Goal: Task Accomplishment & Management: Complete application form

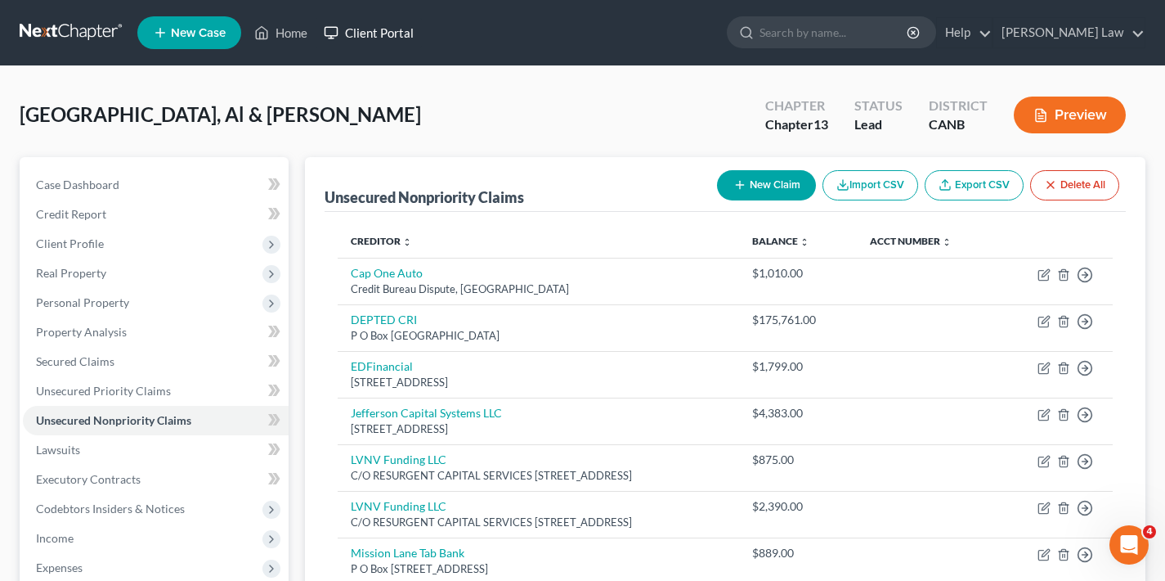
click at [383, 34] on link "Client Portal" at bounding box center [369, 32] width 106 height 29
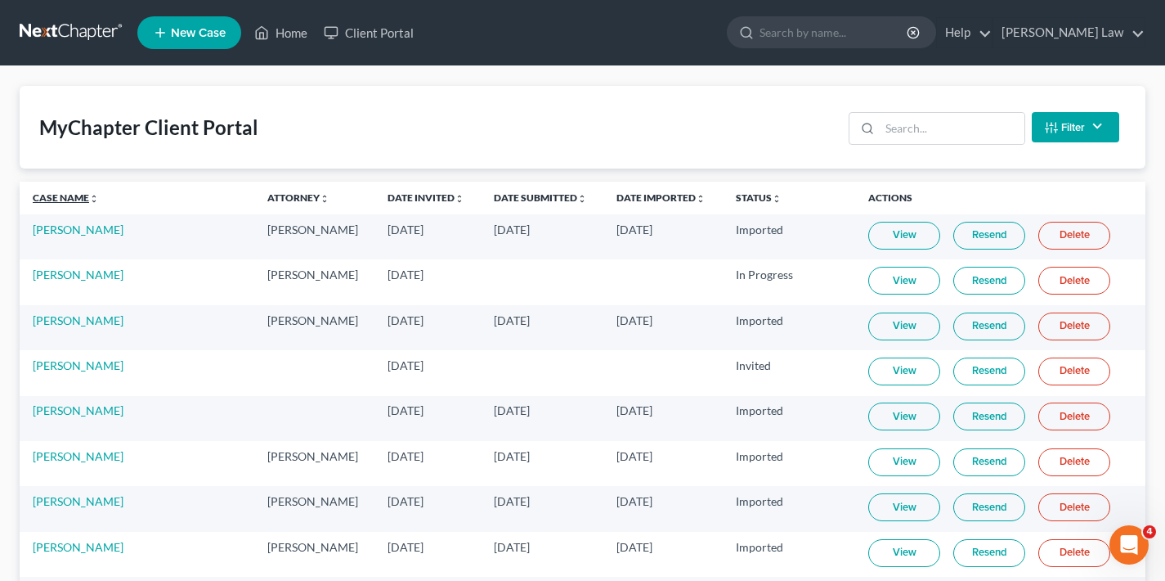
click at [53, 195] on link "Case Name unfold_more expand_more expand_less" at bounding box center [66, 197] width 66 height 12
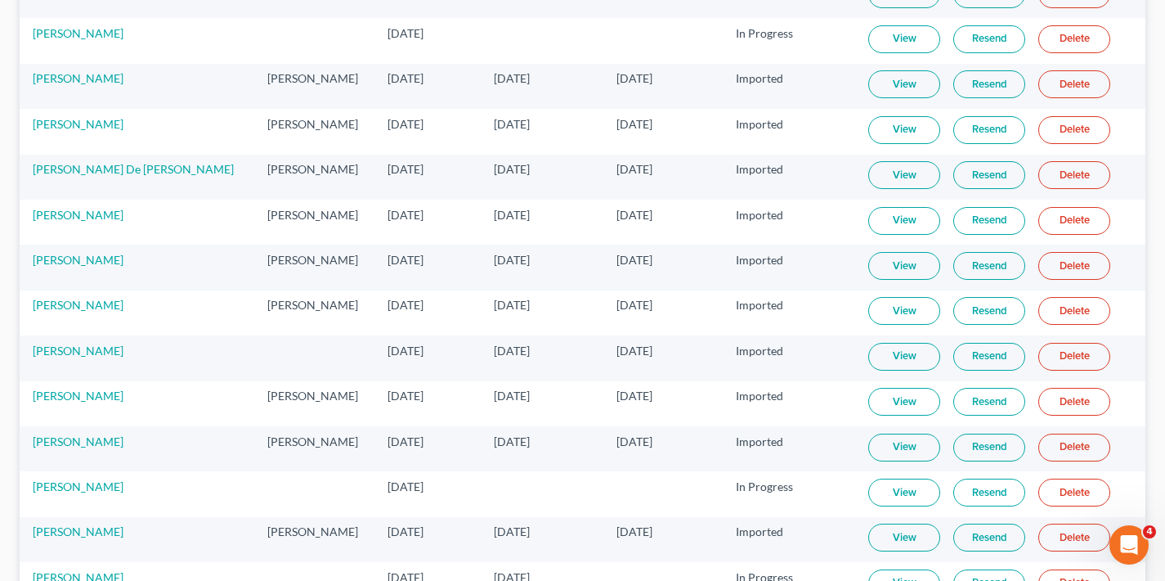
scroll to position [3145, 0]
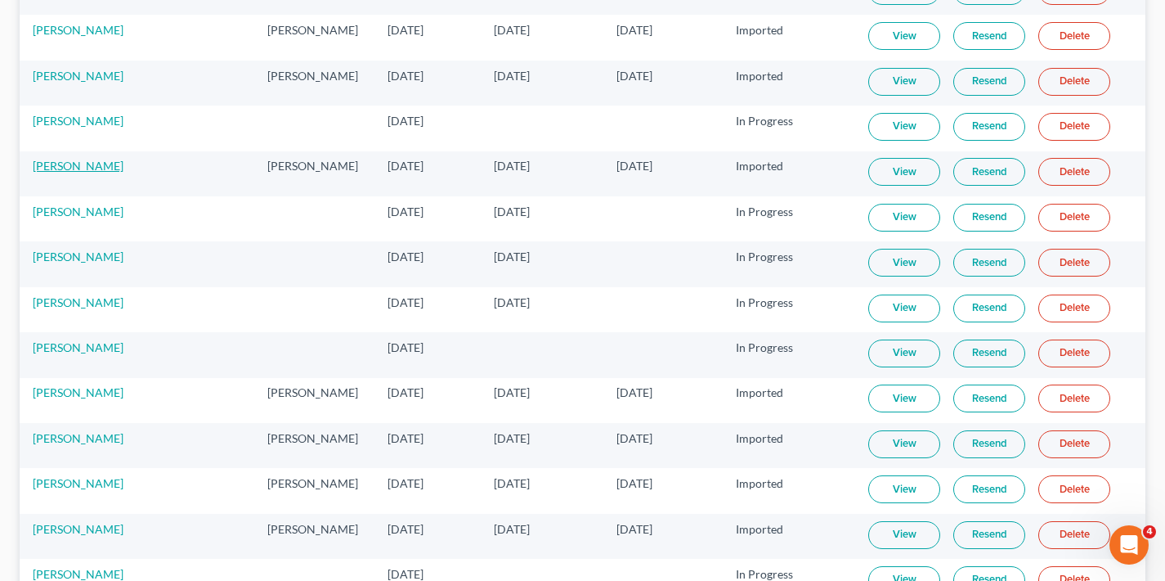
click at [84, 165] on link "[PERSON_NAME]" at bounding box center [78, 166] width 91 height 14
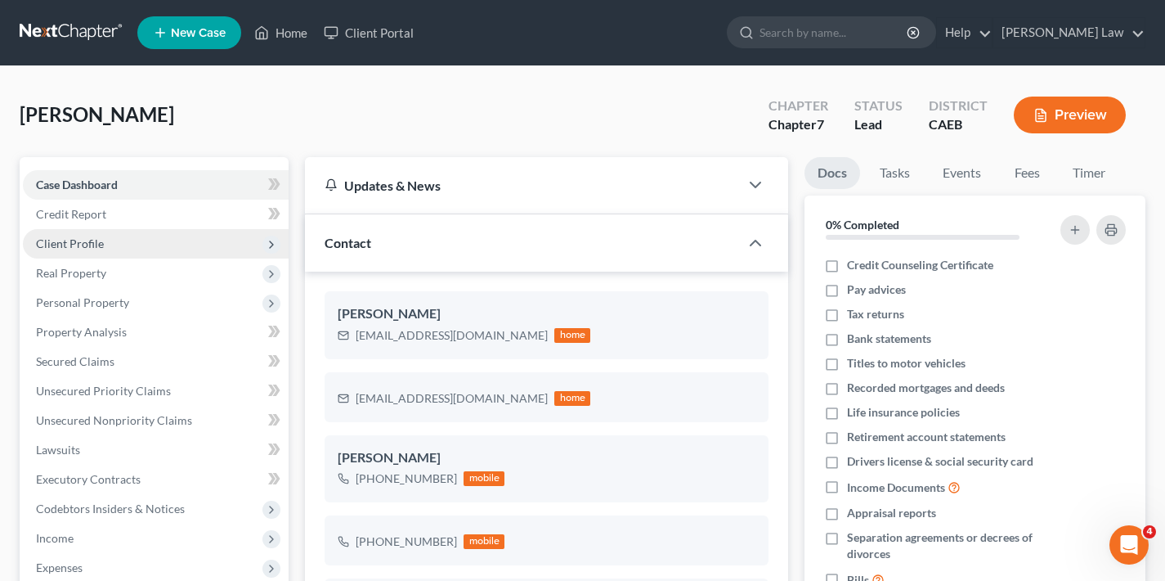
click at [173, 240] on span "Client Profile" at bounding box center [156, 243] width 266 height 29
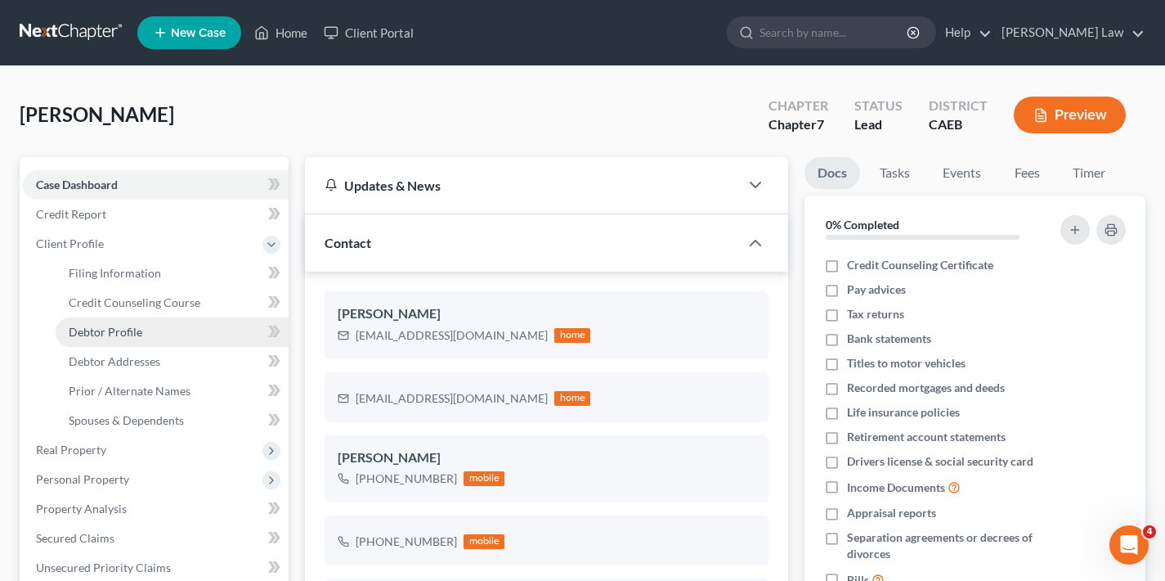
click at [170, 335] on link "Debtor Profile" at bounding box center [172, 331] width 233 height 29
select select "1"
select select "2"
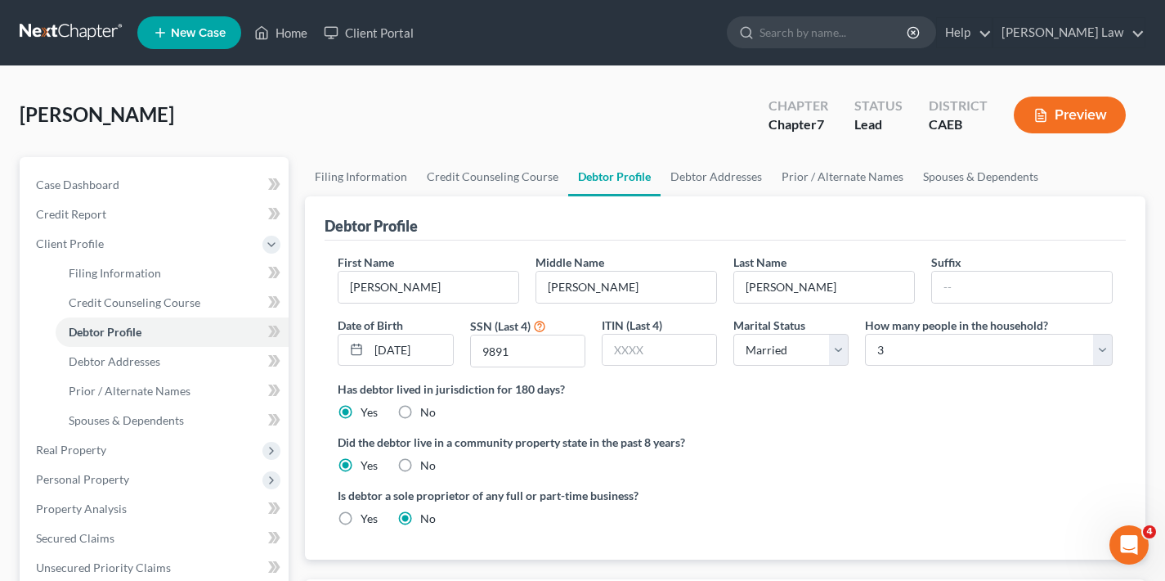
scroll to position [113, 0]
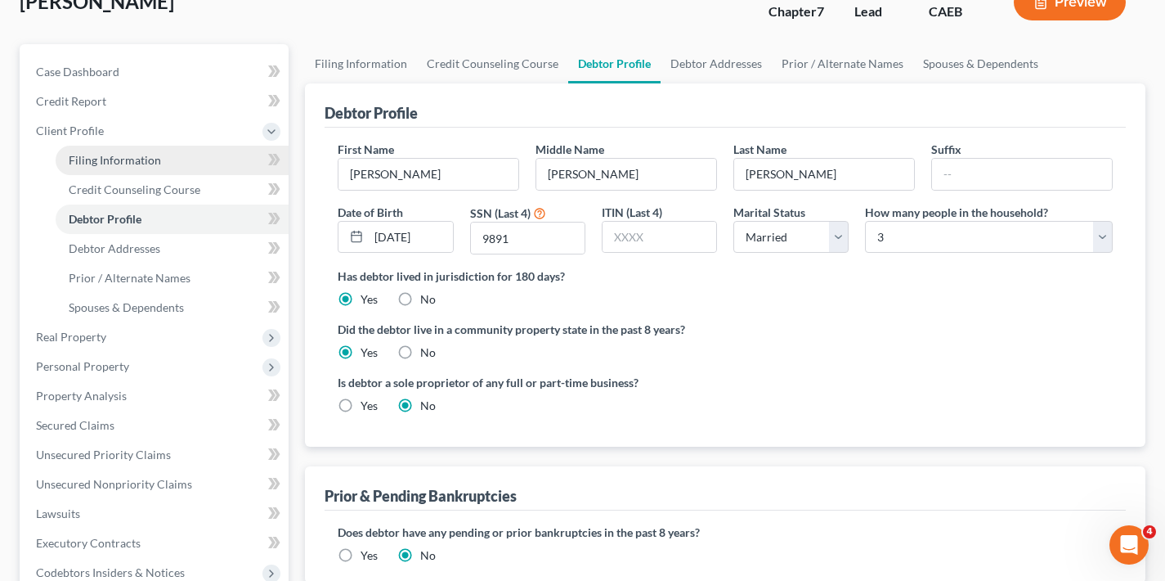
click at [140, 163] on span "Filing Information" at bounding box center [115, 160] width 92 height 14
select select "1"
select select "0"
select select "4"
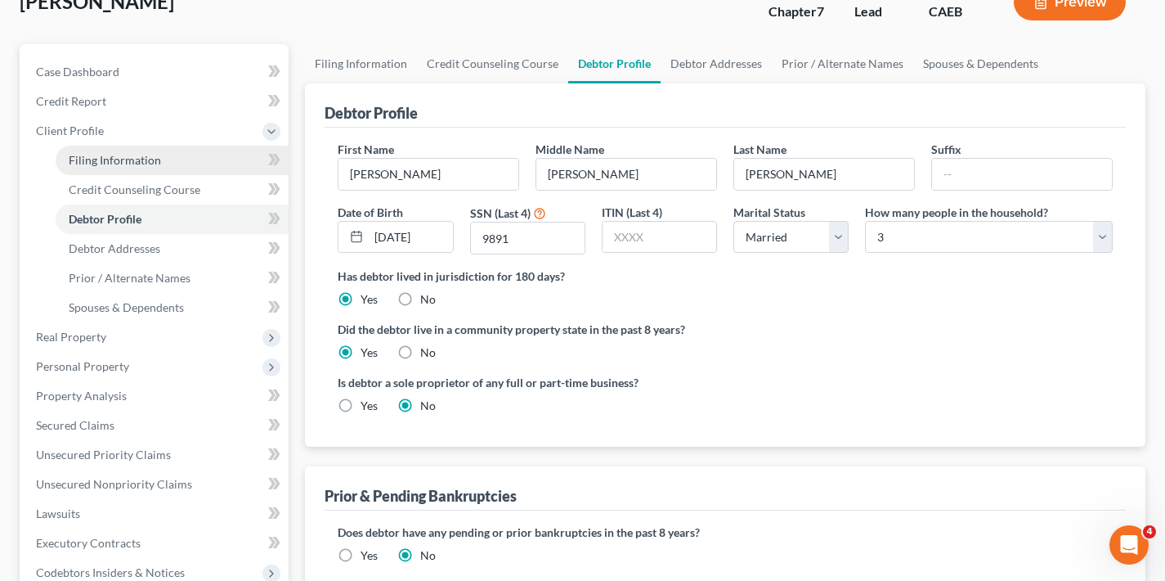
select select "1"
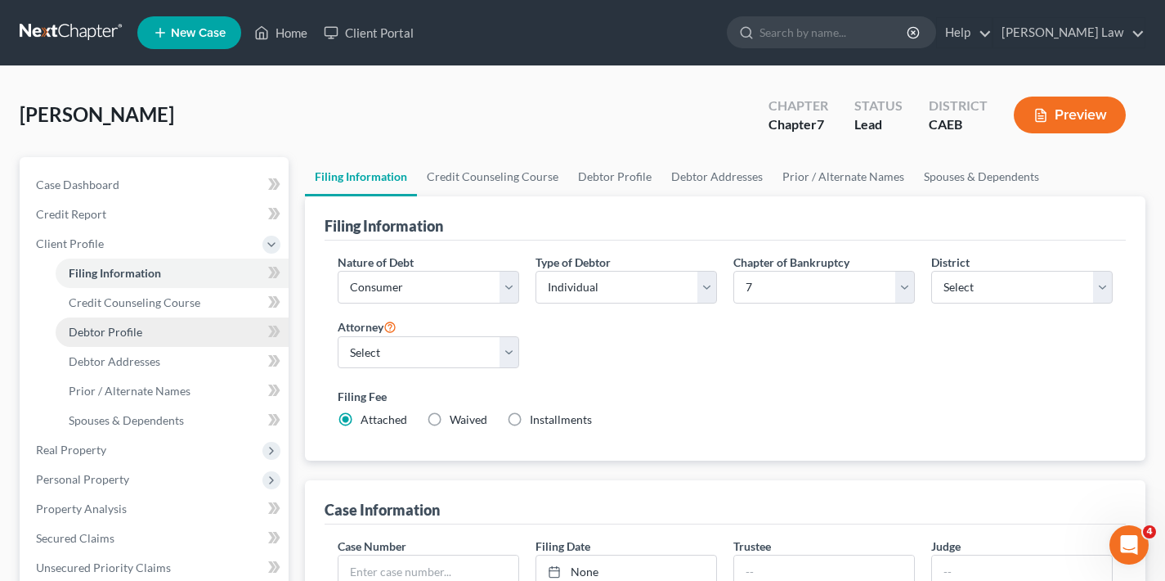
click at [125, 335] on span "Debtor Profile" at bounding box center [106, 332] width 74 height 14
select select "1"
select select "2"
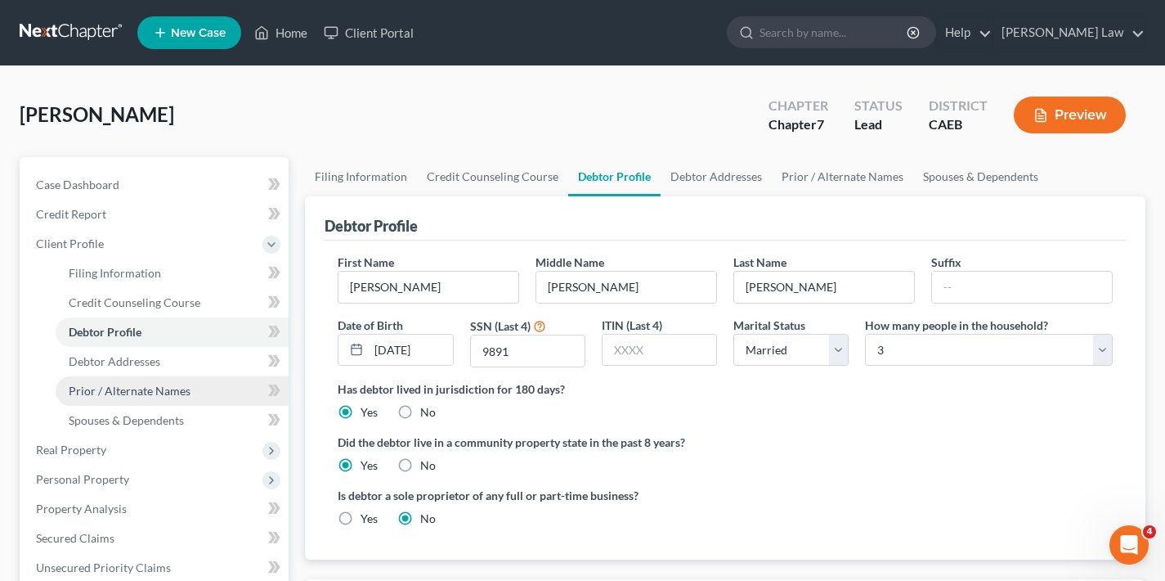
click at [137, 393] on span "Prior / Alternate Names" at bounding box center [130, 391] width 122 height 14
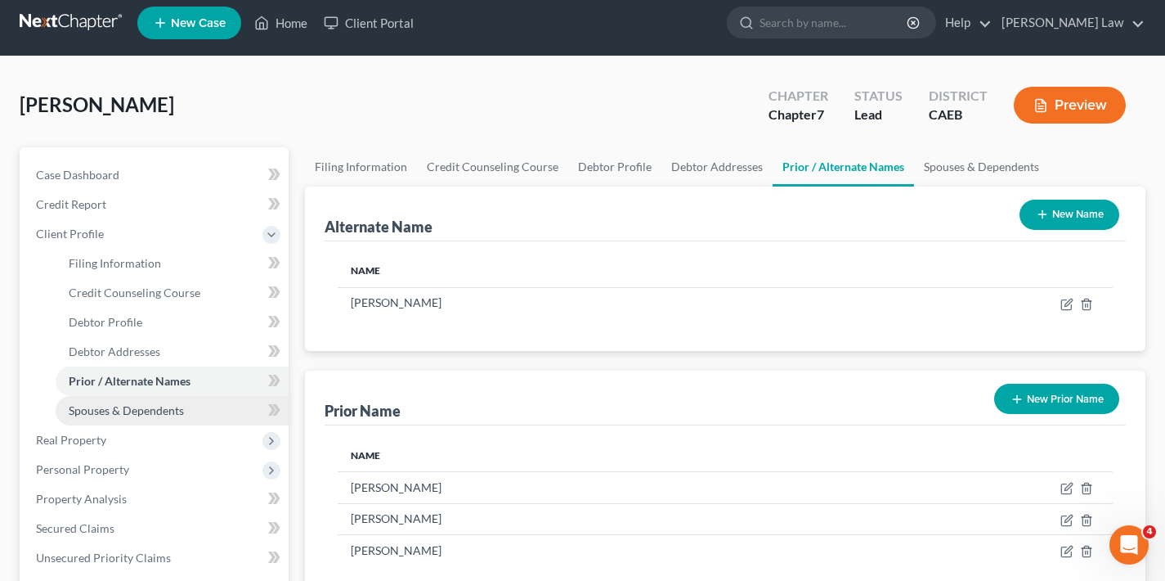
scroll to position [29, 0]
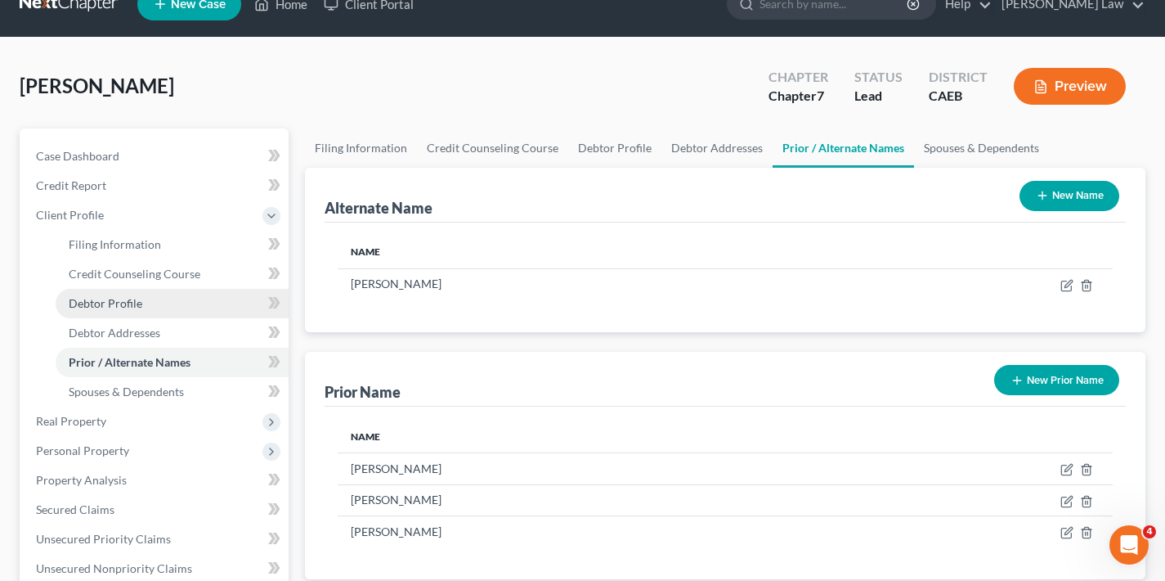
click at [127, 303] on span "Debtor Profile" at bounding box center [106, 303] width 74 height 14
select select "1"
select select "2"
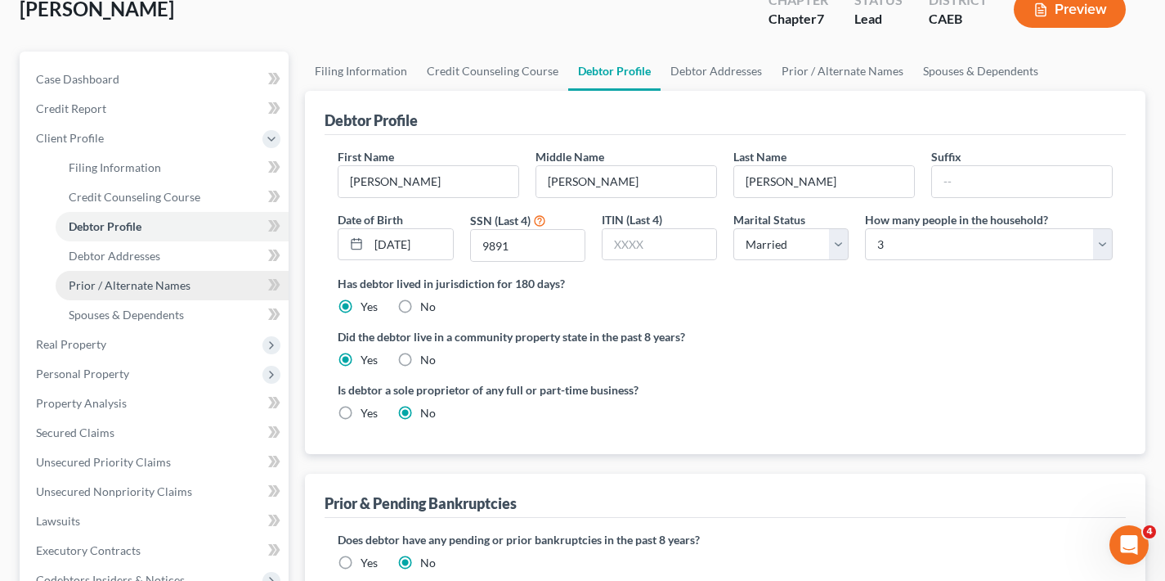
scroll to position [109, 0]
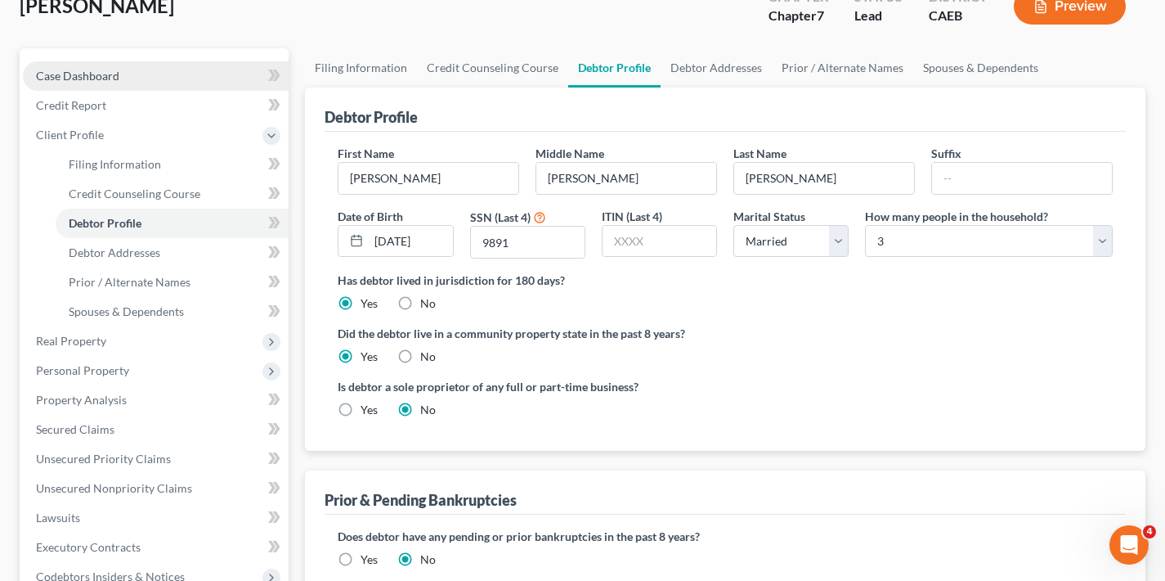
click at [128, 74] on link "Case Dashboard" at bounding box center [156, 75] width 266 height 29
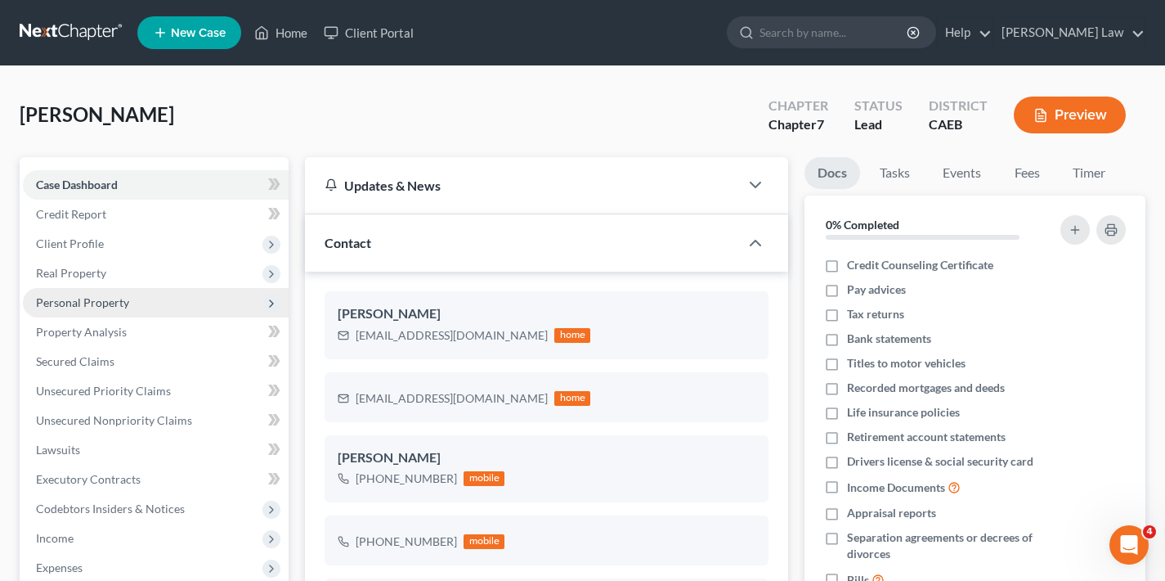
click at [107, 303] on span "Personal Property" at bounding box center [82, 302] width 93 height 14
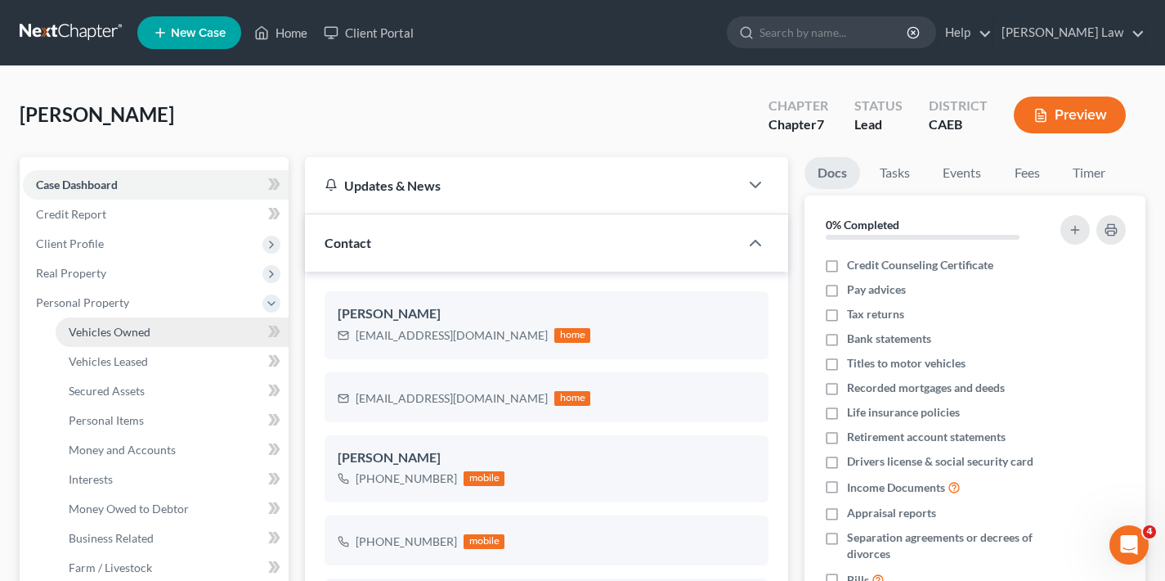
click at [111, 333] on span "Vehicles Owned" at bounding box center [110, 332] width 82 height 14
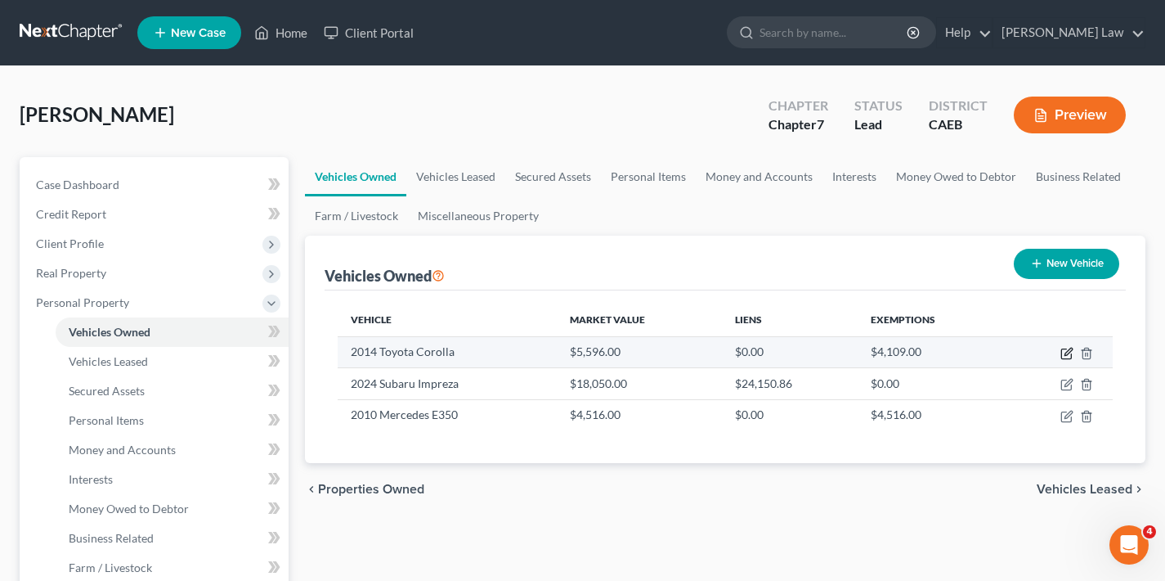
click at [1068, 353] on icon "button" at bounding box center [1067, 353] width 13 height 13
select select "0"
select select "12"
select select "3"
select select "2"
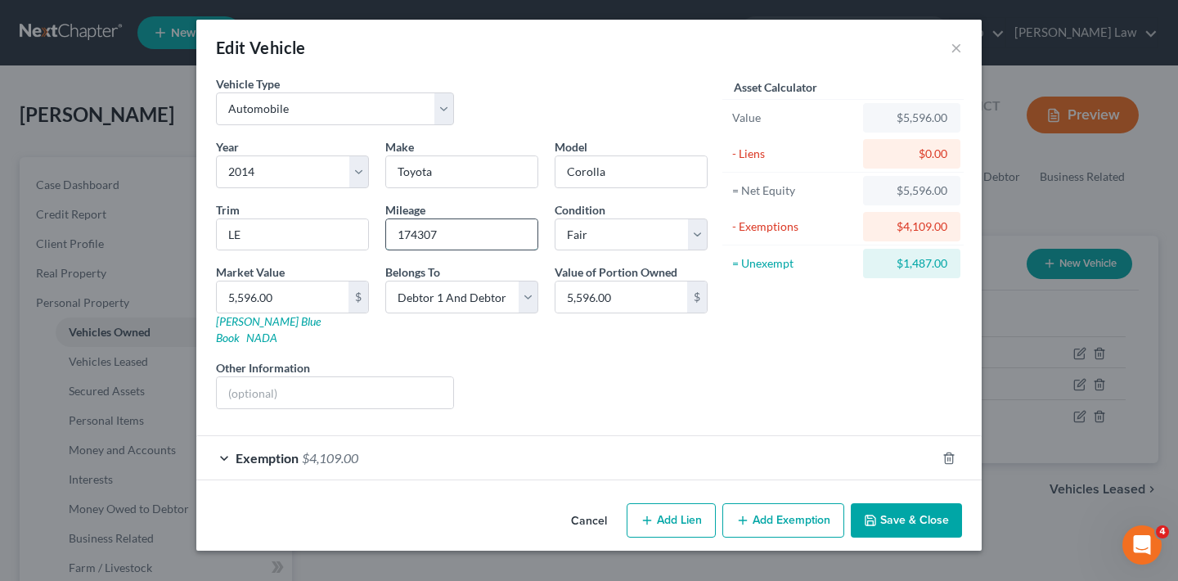
drag, startPoint x: 442, startPoint y: 233, endPoint x: 387, endPoint y: 234, distance: 55.6
click at [387, 234] on input "174307" at bounding box center [461, 234] width 151 height 31
type input "179576"
drag, startPoint x: 281, startPoint y: 298, endPoint x: 197, endPoint y: 299, distance: 83.4
click at [197, 299] on div "Vehicle Type Select Automobile Truck Trailer Watercraft Aircraft Motor Home Atv…" at bounding box center [588, 285] width 785 height 421
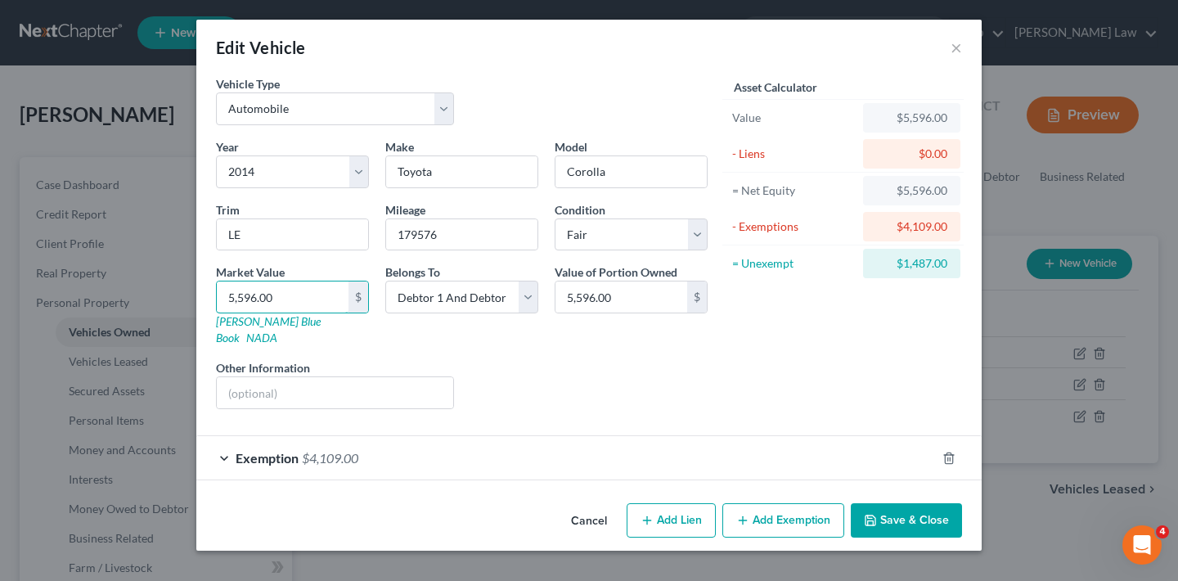
type input "5"
type input "5.00"
type input "52"
type input "52.00"
type input "520"
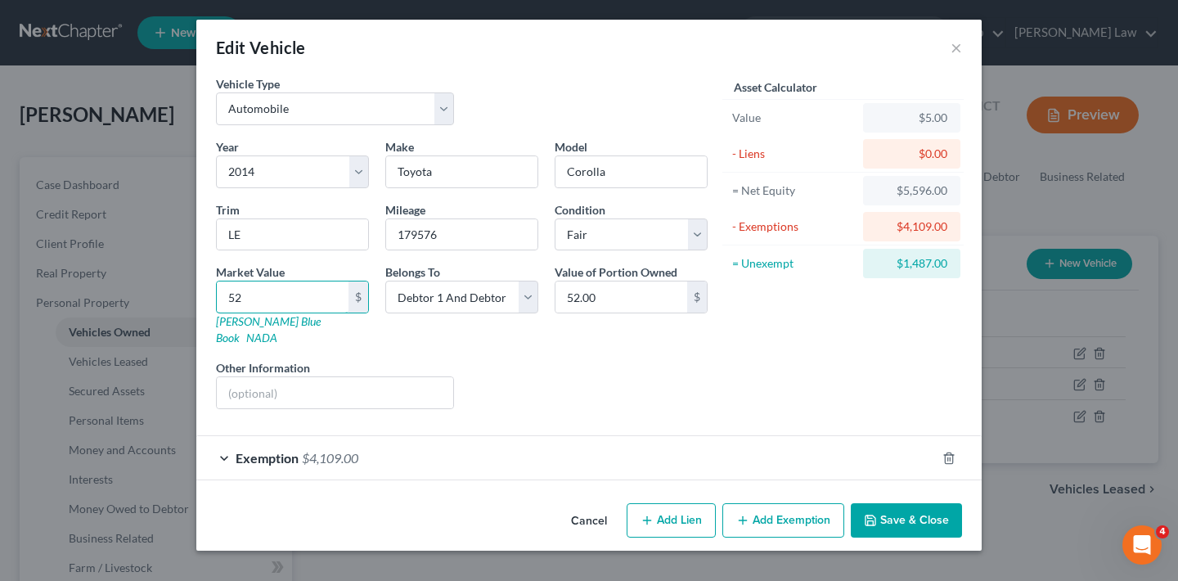
type input "520.00"
type input "5206"
type input "5,206.00"
type input "5,206"
click at [914, 503] on button "Save & Close" at bounding box center [906, 520] width 111 height 34
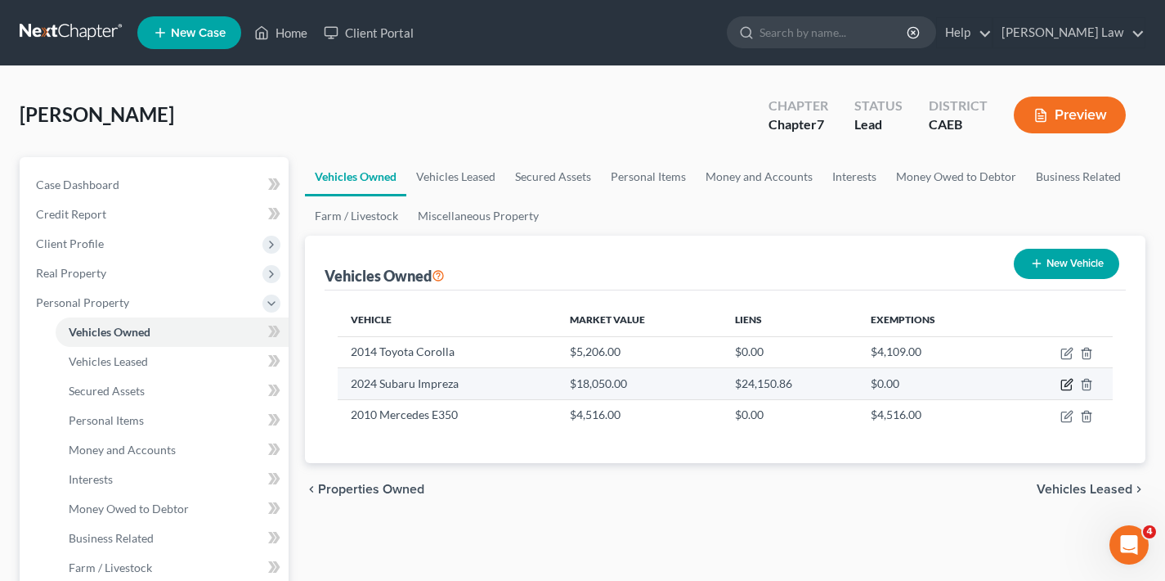
click at [1066, 386] on icon "button" at bounding box center [1068, 383] width 7 height 7
select select "0"
select select "2"
select select "3"
select select "2"
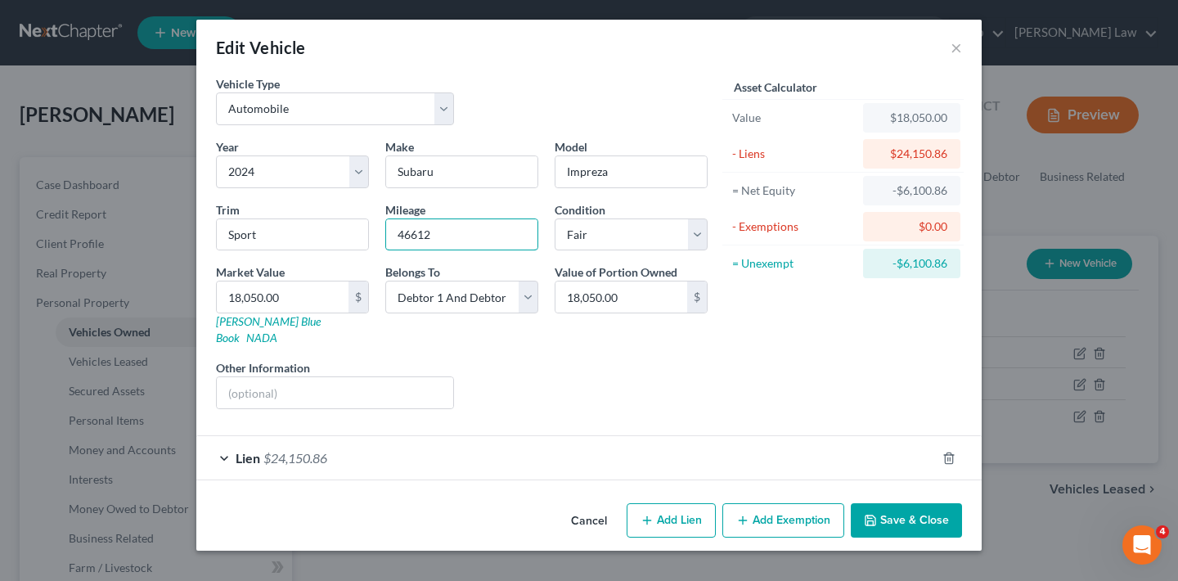
drag, startPoint x: 447, startPoint y: 236, endPoint x: 375, endPoint y: 236, distance: 71.2
click at [375, 236] on div "Year Select 2026 2025 2024 2023 2022 2021 2020 2019 2018 2017 2016 2015 2014 20…" at bounding box center [462, 280] width 508 height 284
type input "57099"
click at [584, 359] on div "Liens Select" at bounding box center [589, 384] width 254 height 50
drag, startPoint x: 297, startPoint y: 302, endPoint x: 209, endPoint y: 292, distance: 88.9
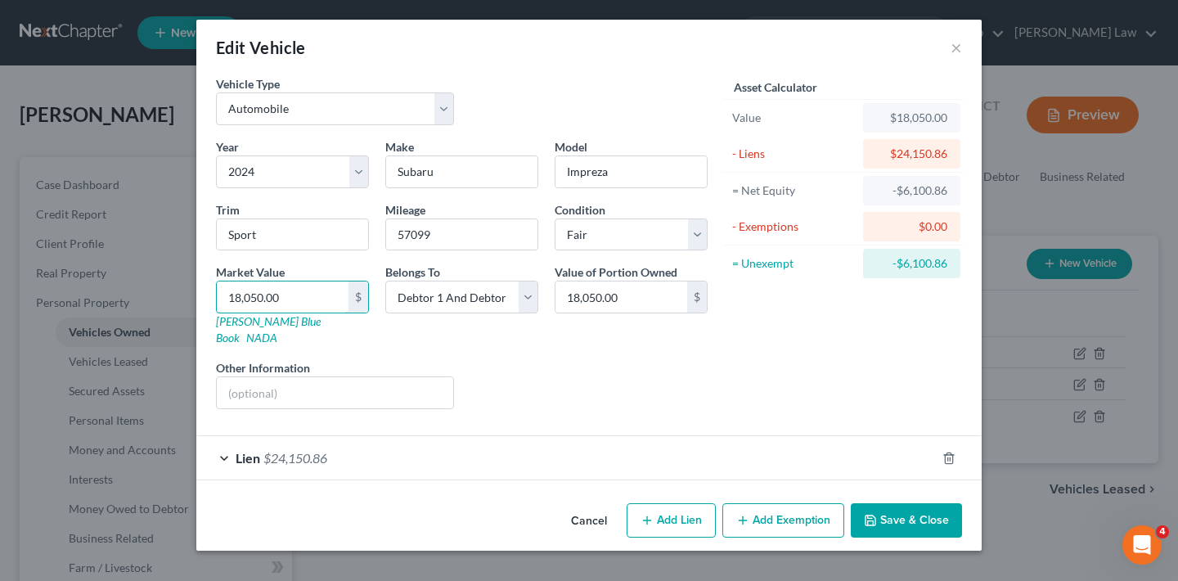
click at [209, 292] on div "Market Value 18,050.00 $ Kelly Blue Book NADA" at bounding box center [292, 304] width 169 height 83
type input "1"
type input "1.00"
type input "17"
type input "17.00"
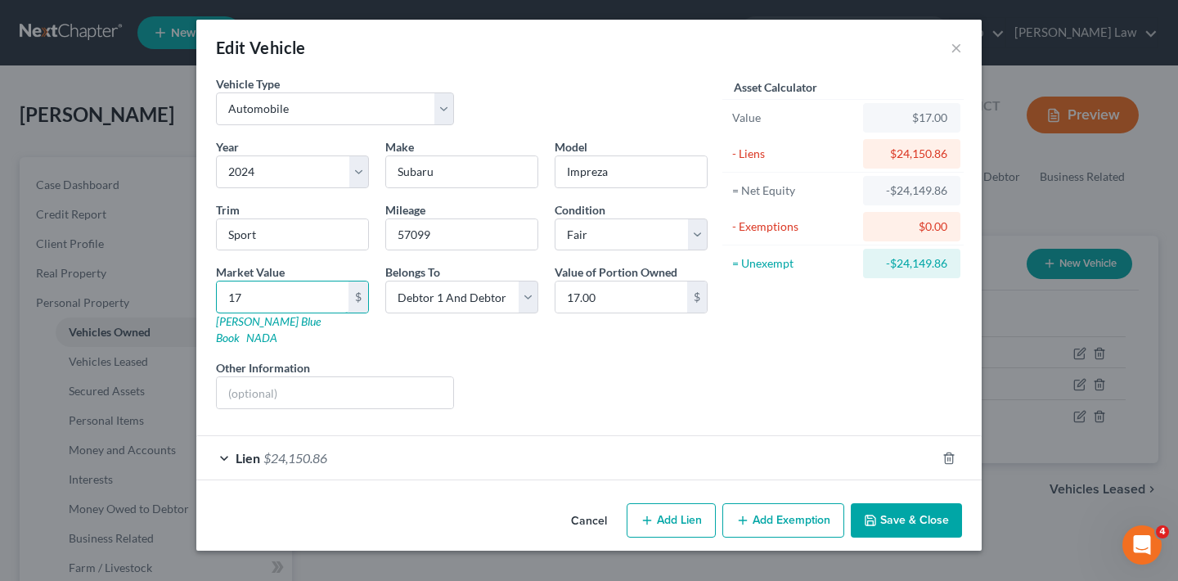
type input "173"
type input "173.00"
type input "1731"
type input "1,731.00"
type input "1,7319"
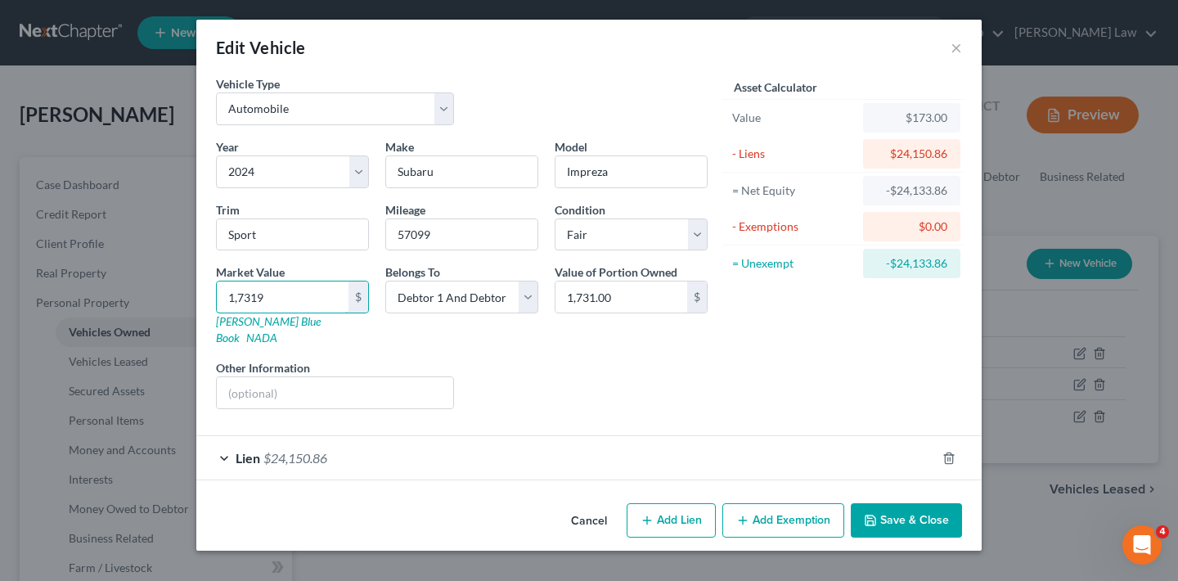
type input "17,319.00"
type input "17,319"
click at [929, 506] on button "Save & Close" at bounding box center [906, 520] width 111 height 34
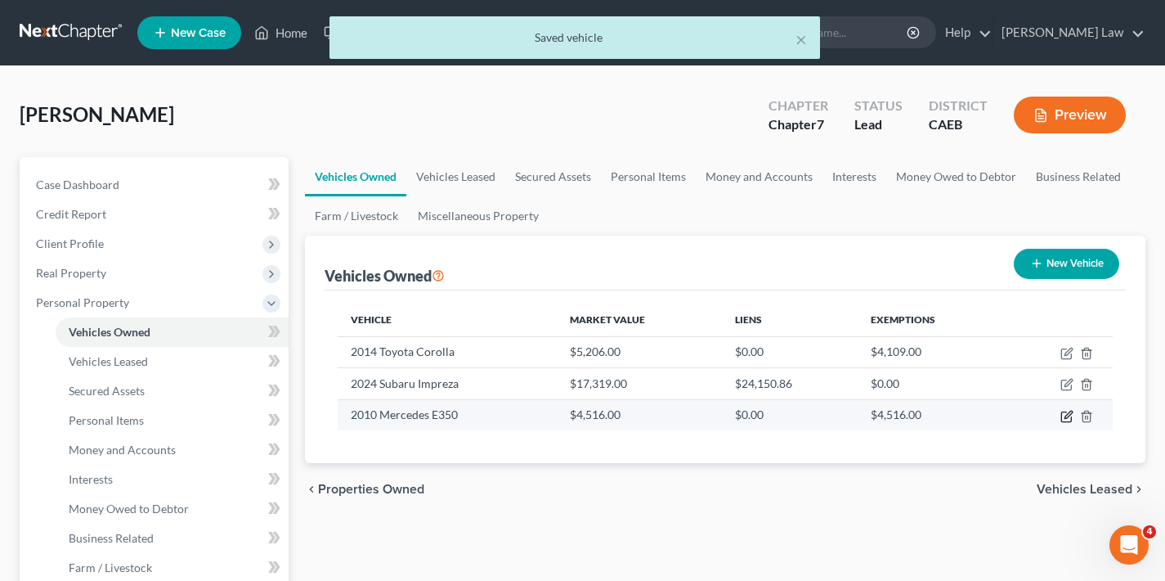
click at [1066, 413] on icon "button" at bounding box center [1067, 416] width 13 height 13
select select "0"
select select "16"
select select "3"
select select "0"
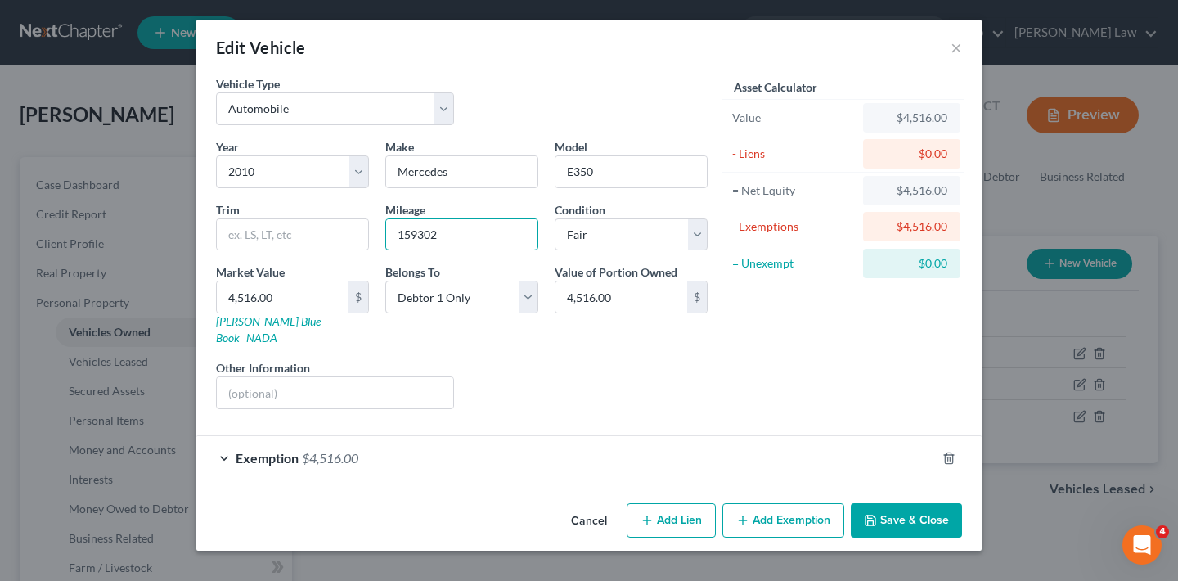
drag, startPoint x: 452, startPoint y: 233, endPoint x: 373, endPoint y: 236, distance: 79.4
click at [373, 236] on div "Year Select 2026 2025 2024 2023 2022 2021 2020 2019 2018 2017 2016 2015 2014 20…" at bounding box center [462, 280] width 508 height 284
type input "169864"
drag, startPoint x: 285, startPoint y: 299, endPoint x: 198, endPoint y: 299, distance: 86.7
click at [198, 299] on div "Vehicle Type Select Automobile Truck Trailer Watercraft Aircraft Motor Home Atv…" at bounding box center [588, 285] width 785 height 421
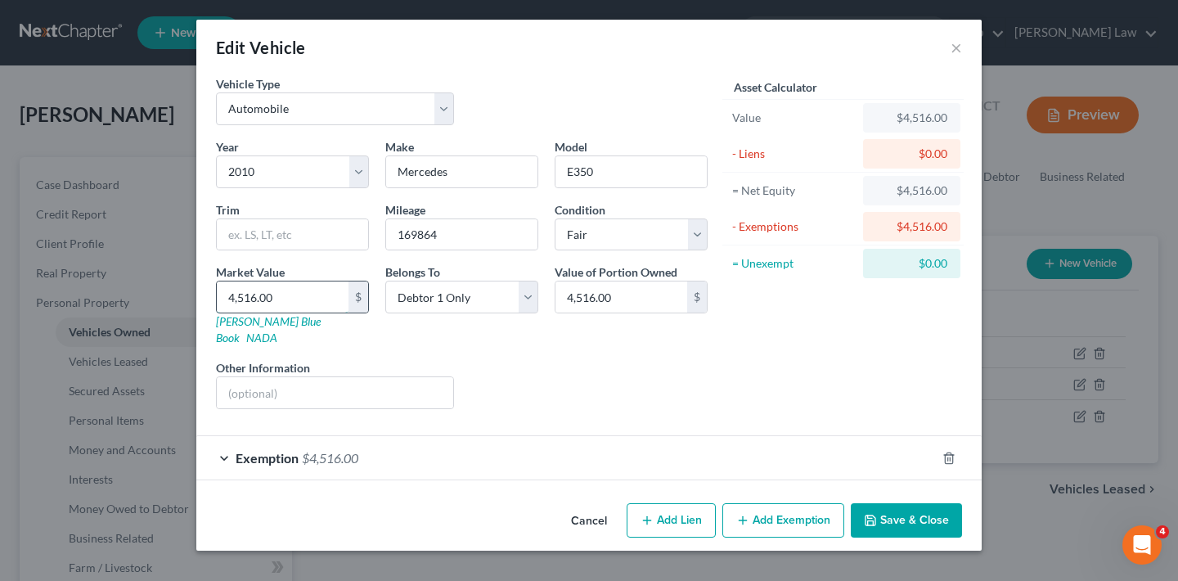
type input "3"
type input "3.00"
type input "37"
type input "37.00"
type input "373"
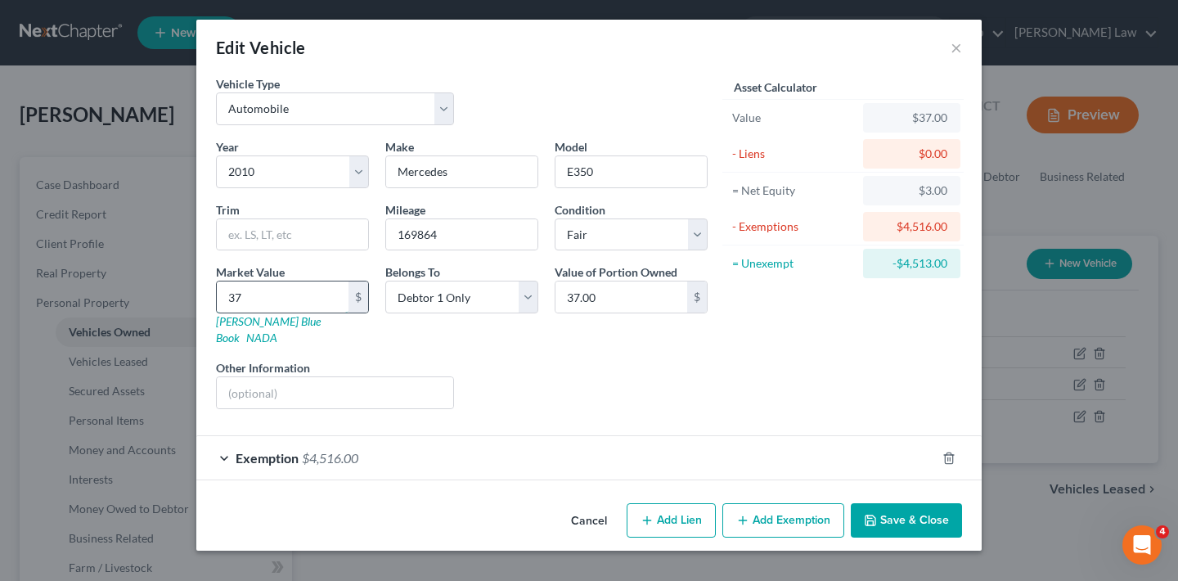
type input "373.00"
type input "3732"
type input "3,732.00"
type input "3,732"
click at [915, 503] on button "Save & Close" at bounding box center [906, 520] width 111 height 34
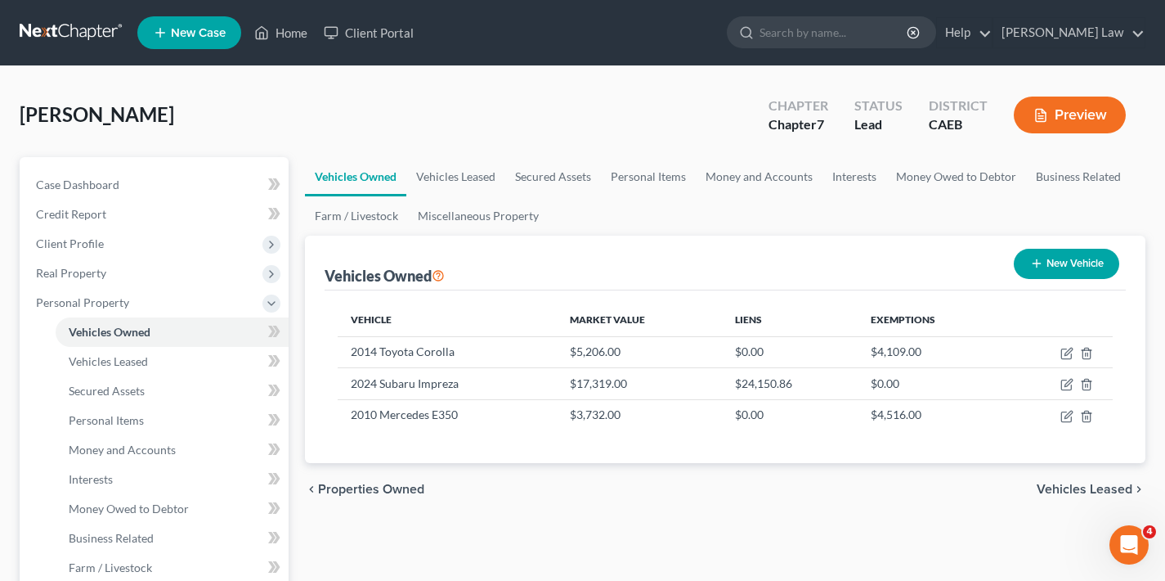
scroll to position [288, 0]
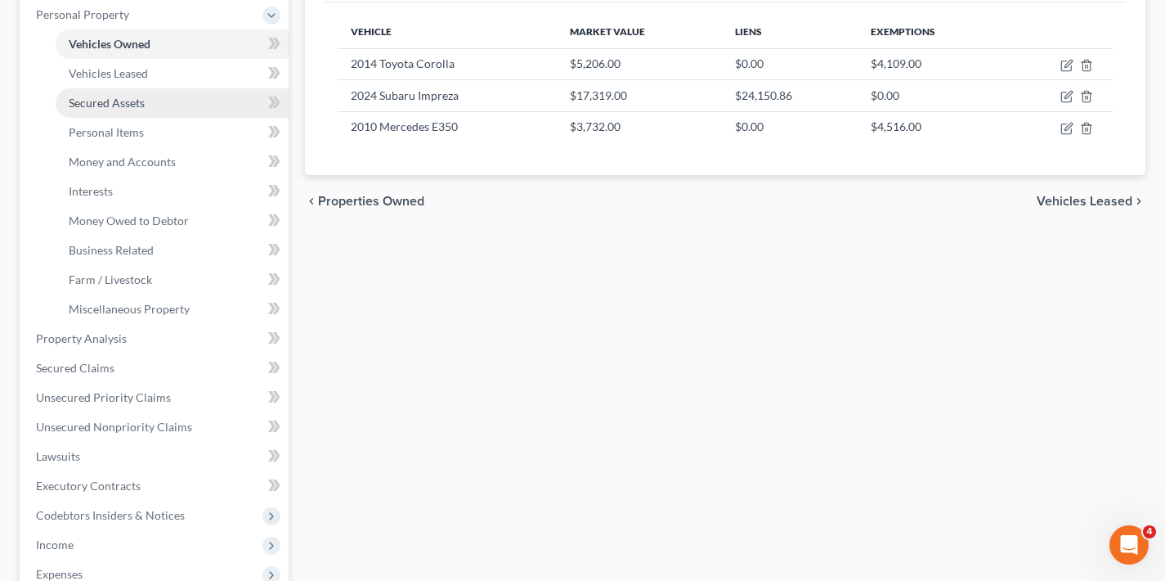
click at [133, 105] on span "Secured Assets" at bounding box center [107, 103] width 76 height 14
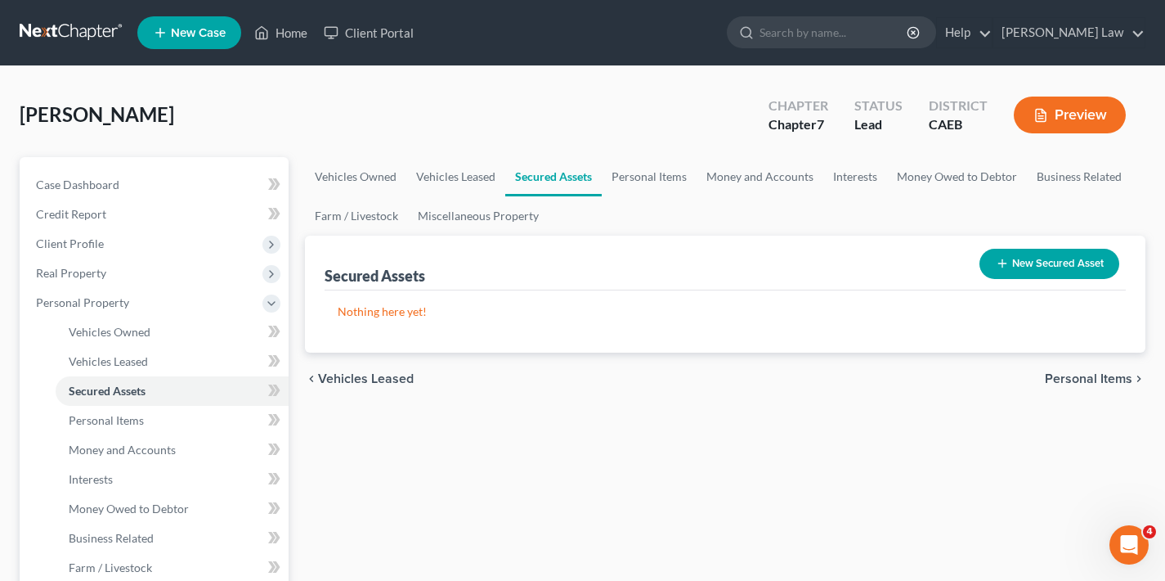
scroll to position [258, 0]
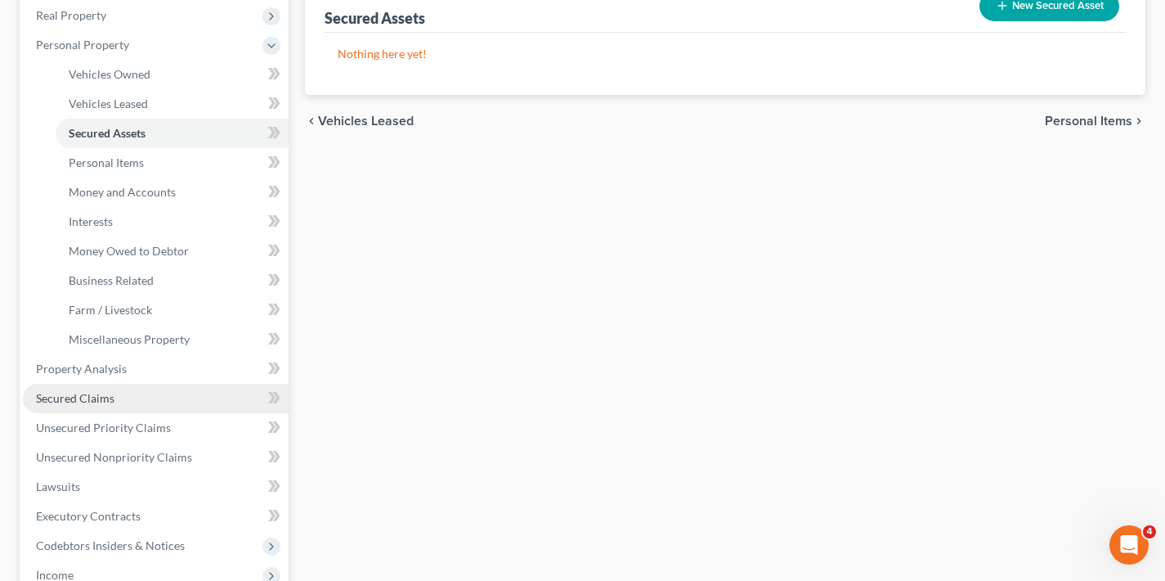
click at [100, 399] on span "Secured Claims" at bounding box center [75, 398] width 79 height 14
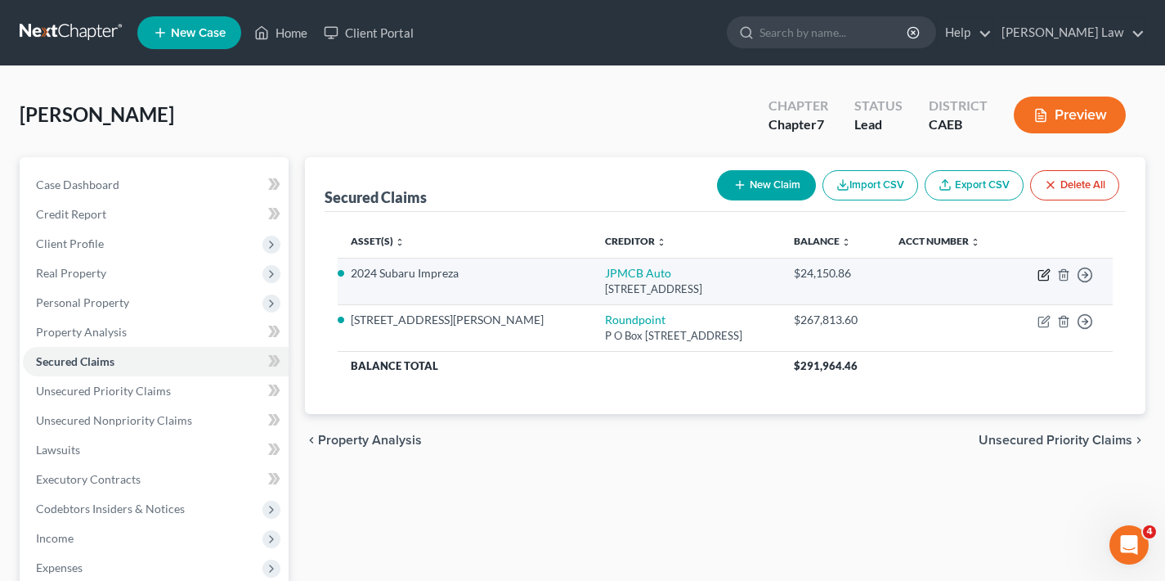
click at [1042, 273] on icon "button" at bounding box center [1044, 274] width 13 height 13
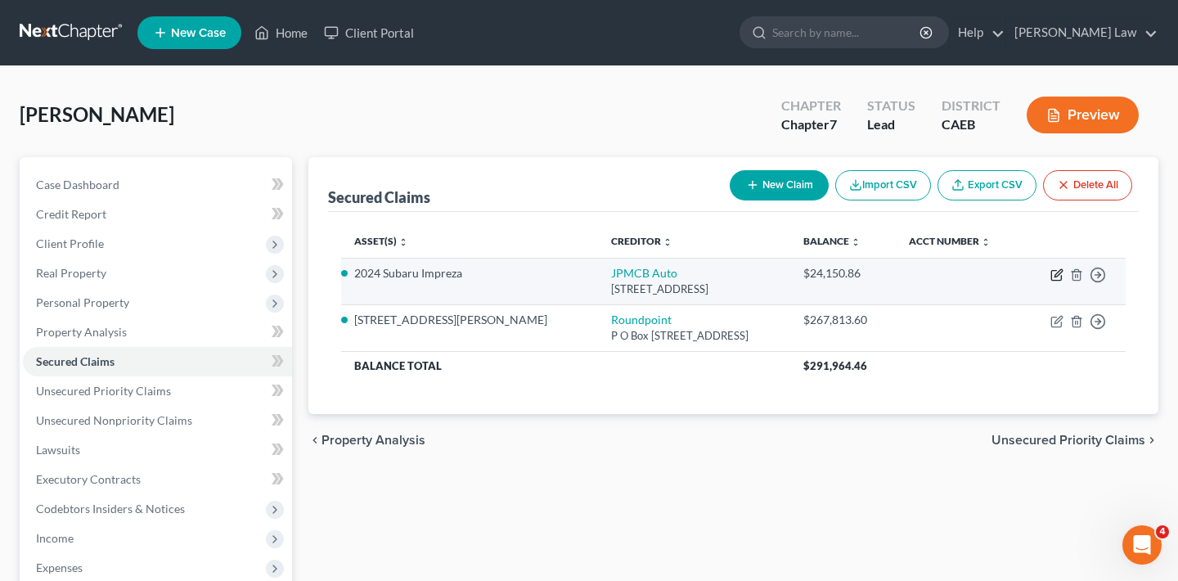
select select "45"
select select "0"
select select "4"
select select "2"
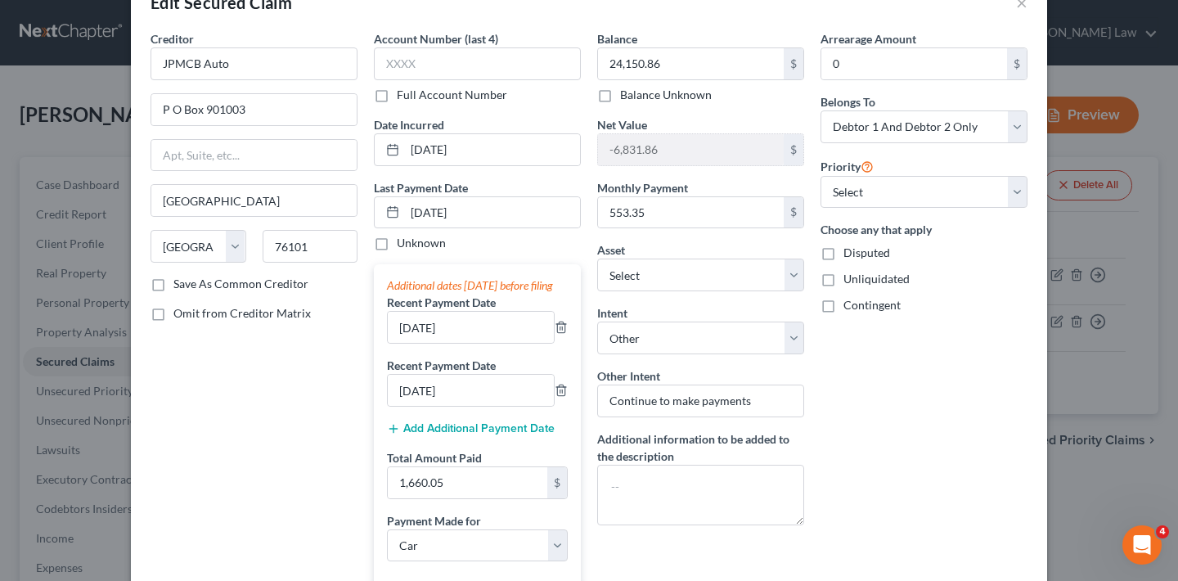
scroll to position [14, 0]
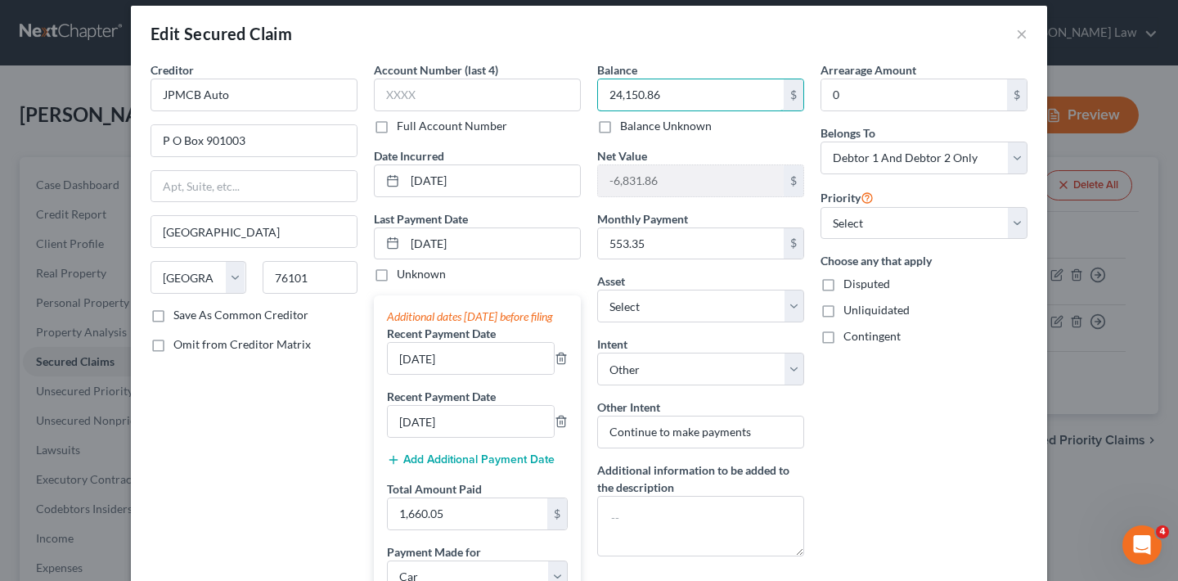
drag, startPoint x: 661, startPoint y: 95, endPoint x: 586, endPoint y: 94, distance: 75.3
click at [589, 94] on div "Balance 24,150.86 $ Balance Unknown Balance Undetermined 24,150.86 $ Balance Un…" at bounding box center [700, 420] width 223 height 718
type input "22,201.37"
click at [927, 433] on div "Arrearage Amount 0 $ Belongs To * Select Debtor 1 Only Debtor 2 Only Debtor 1 A…" at bounding box center [923, 420] width 223 height 718
drag, startPoint x: 471, startPoint y: 243, endPoint x: 389, endPoint y: 240, distance: 81.9
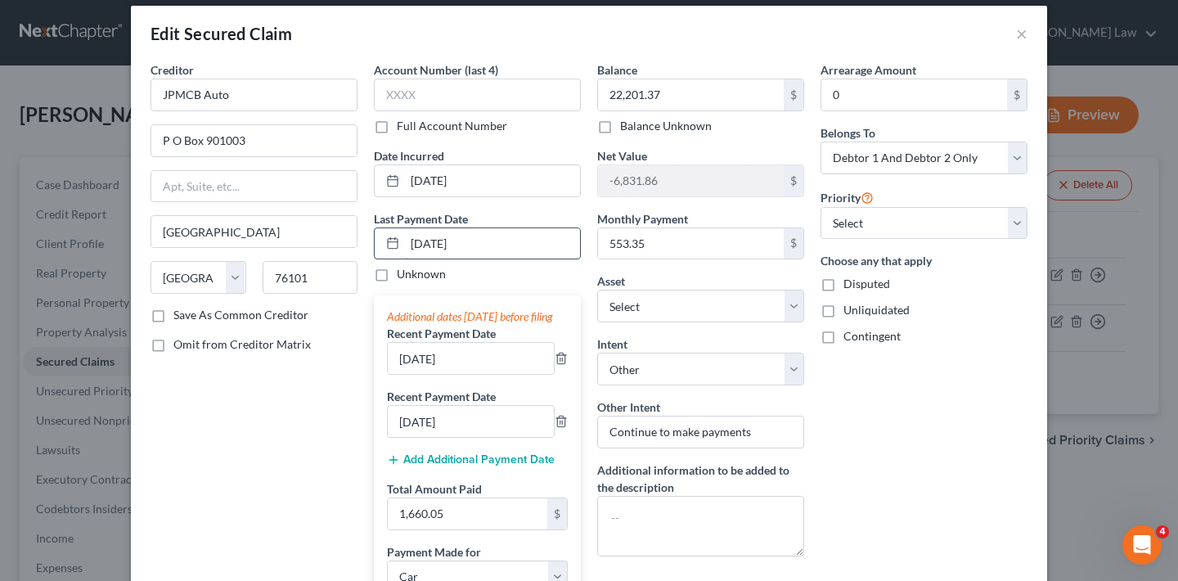
click at [447, 246] on input "03/06/2025" at bounding box center [492, 243] width 175 height 31
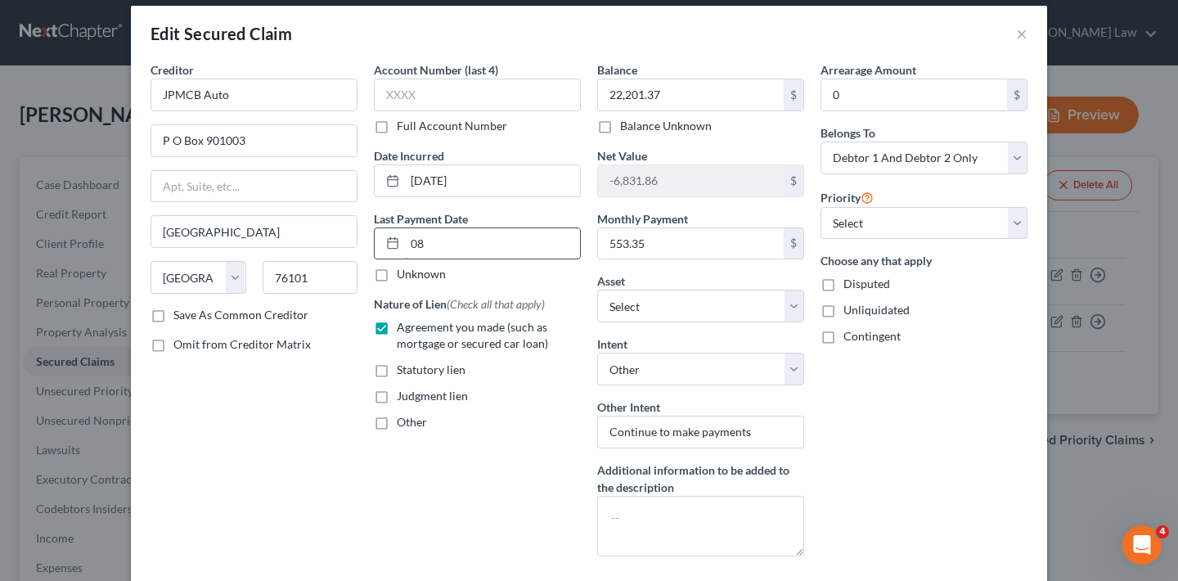
type input "0"
type input "09/08/25"
select select "0"
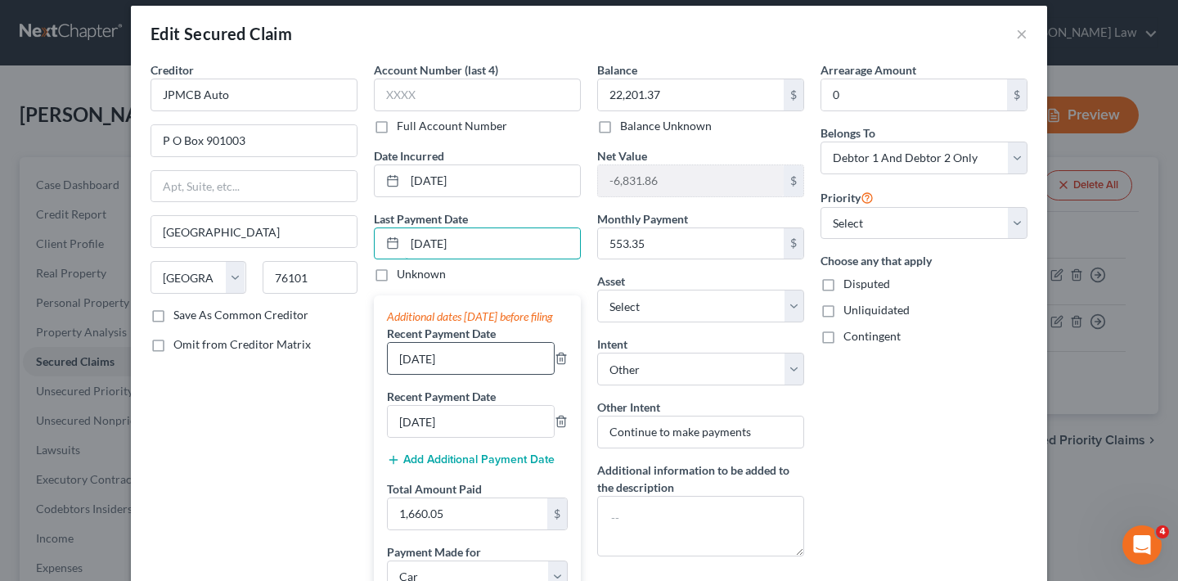
type input "09/08/25"
click at [447, 374] on input "2/3/2025" at bounding box center [471, 358] width 166 height 31
drag, startPoint x: 445, startPoint y: 375, endPoint x: 375, endPoint y: 378, distance: 70.4
click at [375, 378] on div "Additional dates within 90 days before filing Recent Payment Date 2/3/2025 Rece…" at bounding box center [477, 456] width 207 height 323
click at [410, 374] on input "2/3/2025" at bounding box center [471, 358] width 166 height 31
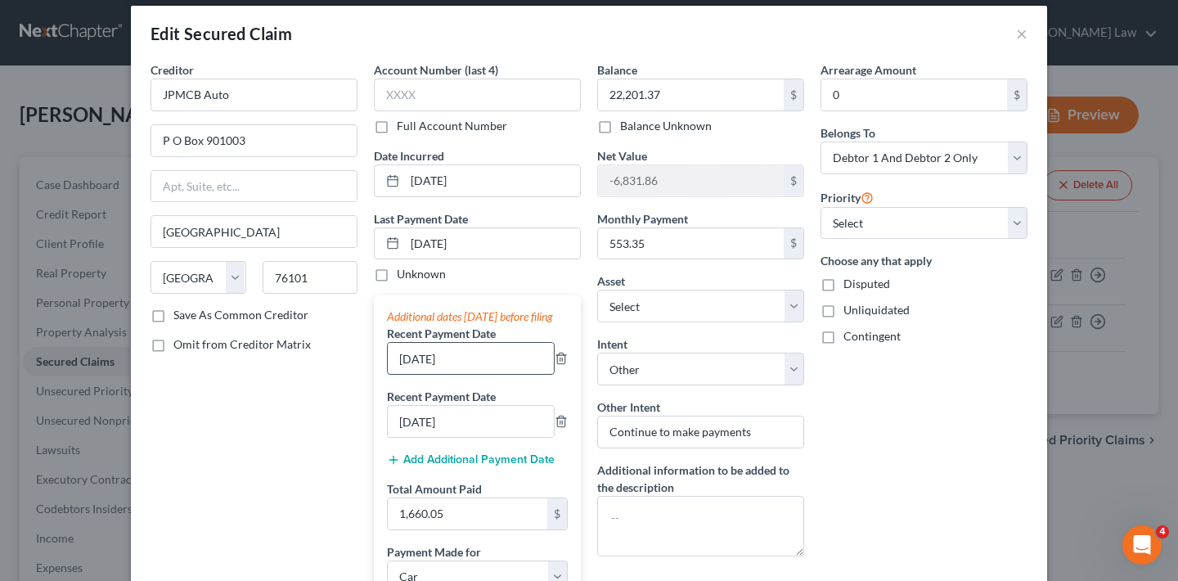
drag, startPoint x: 412, startPoint y: 374, endPoint x: 384, endPoint y: 375, distance: 27.9
click at [388, 374] on input "2/3/2025" at bounding box center [471, 358] width 166 height 31
type input "08/082025"
drag, startPoint x: 411, startPoint y: 437, endPoint x: 385, endPoint y: 436, distance: 26.2
click at [388, 436] on input "1/3/2025" at bounding box center [471, 421] width 166 height 31
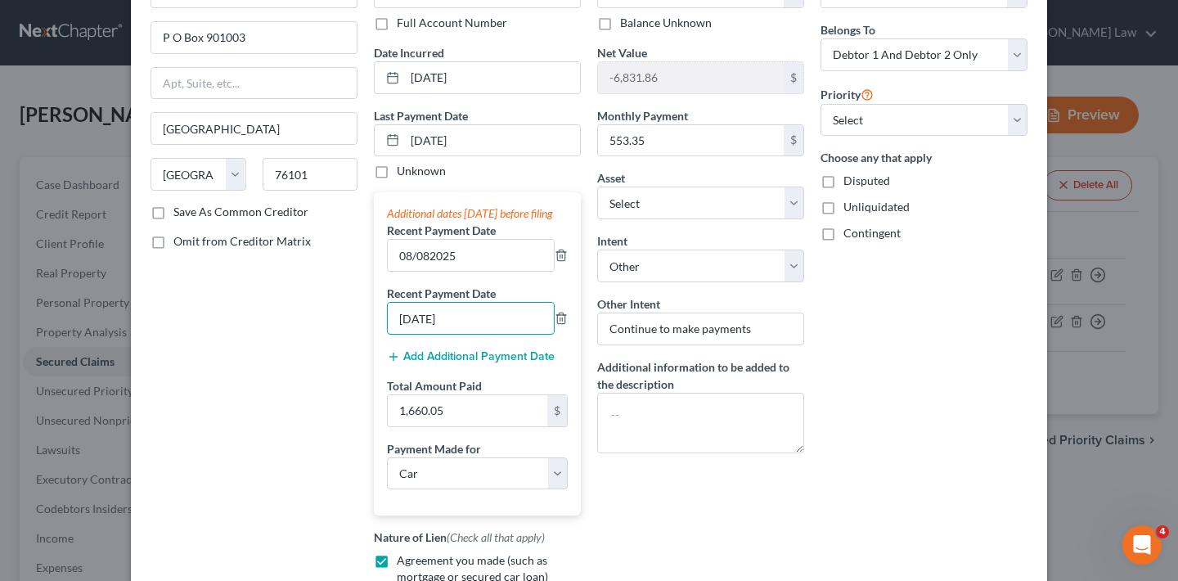
scroll to position [0, 0]
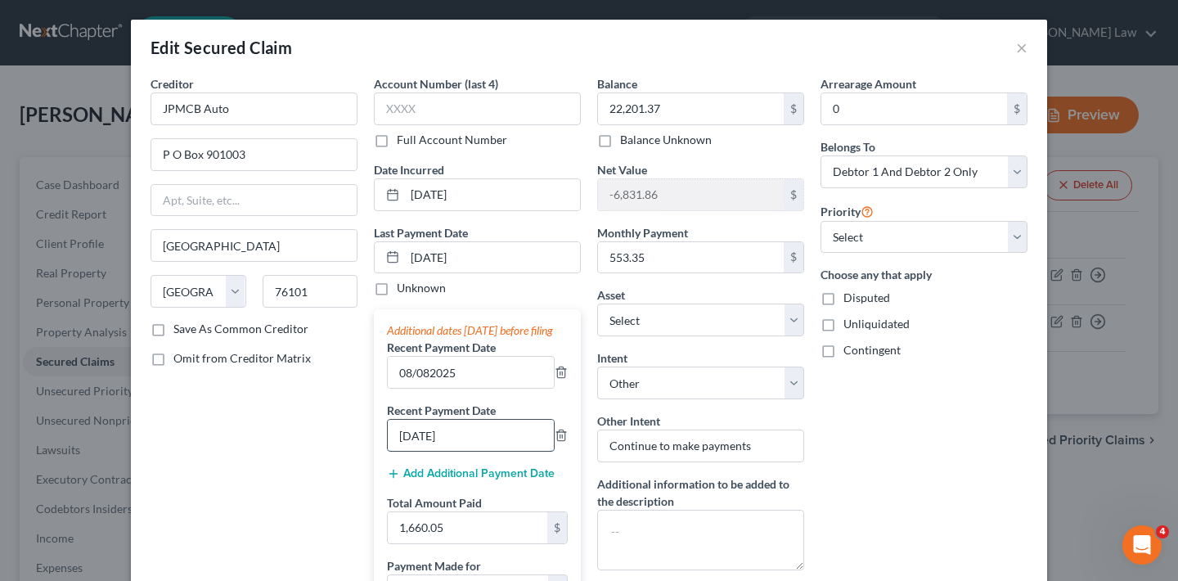
click at [423, 451] on input "07/08/2025" at bounding box center [471, 435] width 166 height 31
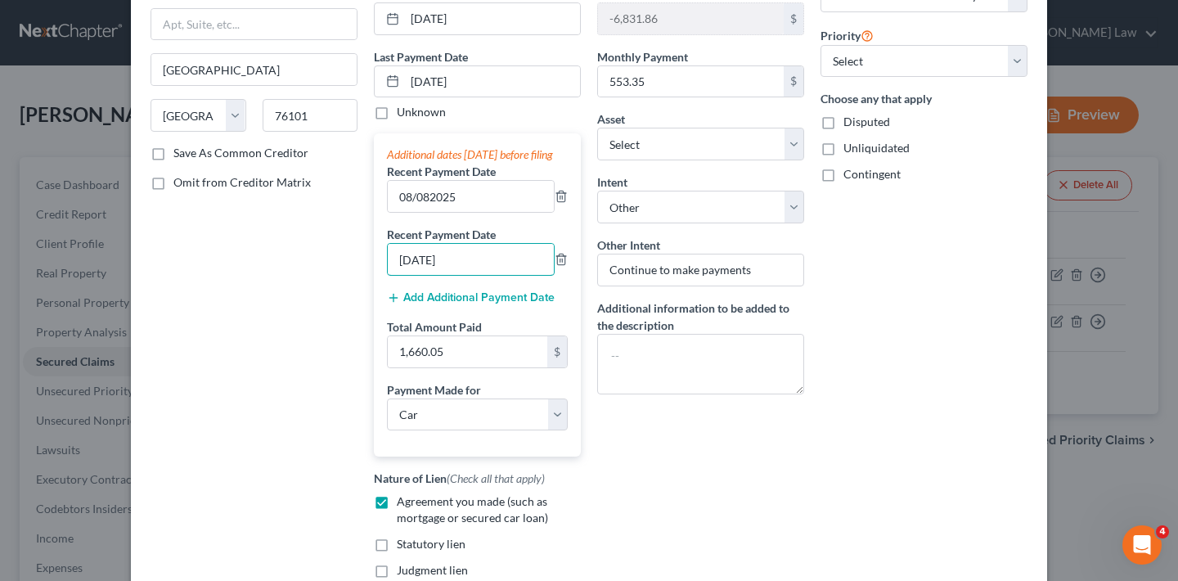
scroll to position [424, 0]
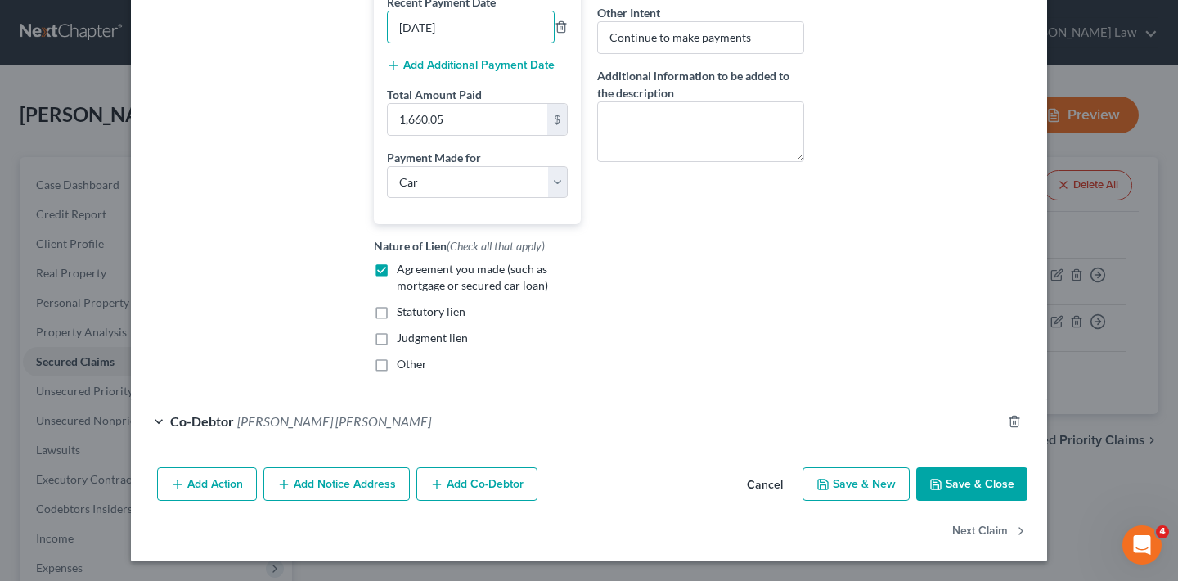
type input "07/09/2025"
click at [988, 486] on button "Save & Close" at bounding box center [971, 484] width 111 height 34
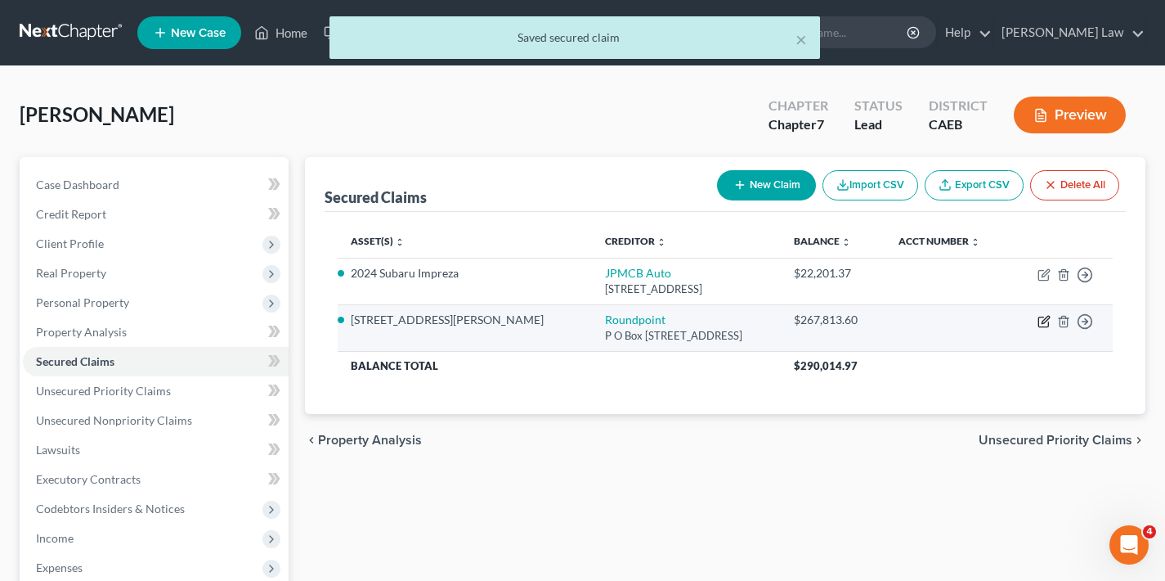
click at [1043, 321] on icon "button" at bounding box center [1045, 319] width 7 height 7
select select "28"
select select "3"
select select "4"
select select "2"
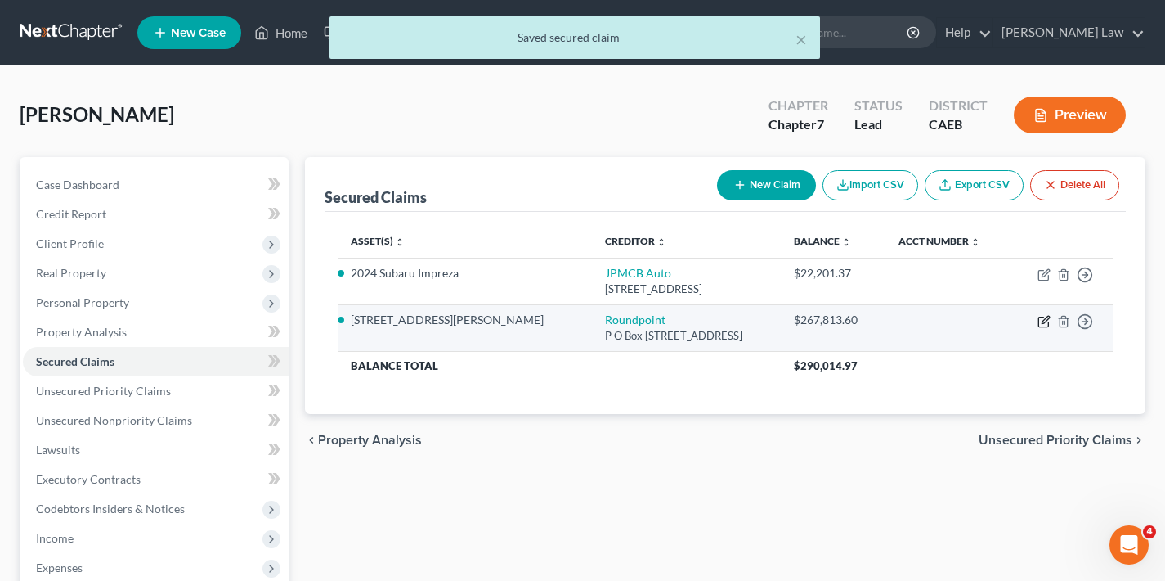
select select "0"
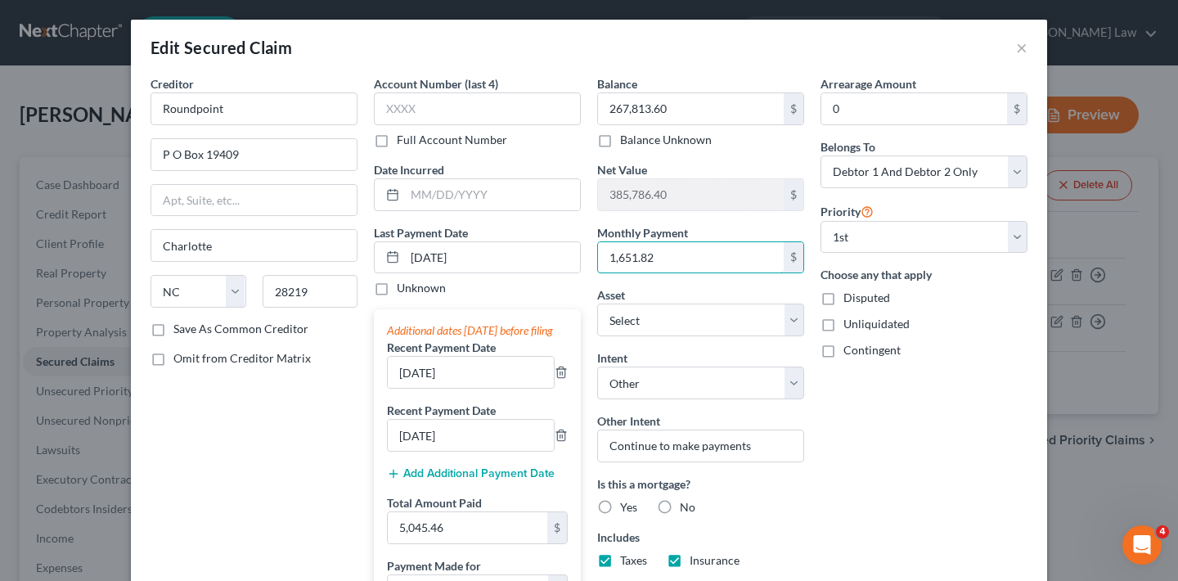
drag, startPoint x: 658, startPoint y: 257, endPoint x: 577, endPoint y: 257, distance: 80.2
click at [577, 257] on div "Creditor * Roundpoint P O Box 19409 Charlotte State AL AK AR AZ CA CO CT DE DC …" at bounding box center [588, 434] width 893 height 718
type input "1,648.52"
drag, startPoint x: 472, startPoint y: 260, endPoint x: 399, endPoint y: 260, distance: 72.8
click at [405, 260] on input "03/13/2025" at bounding box center [492, 257] width 175 height 31
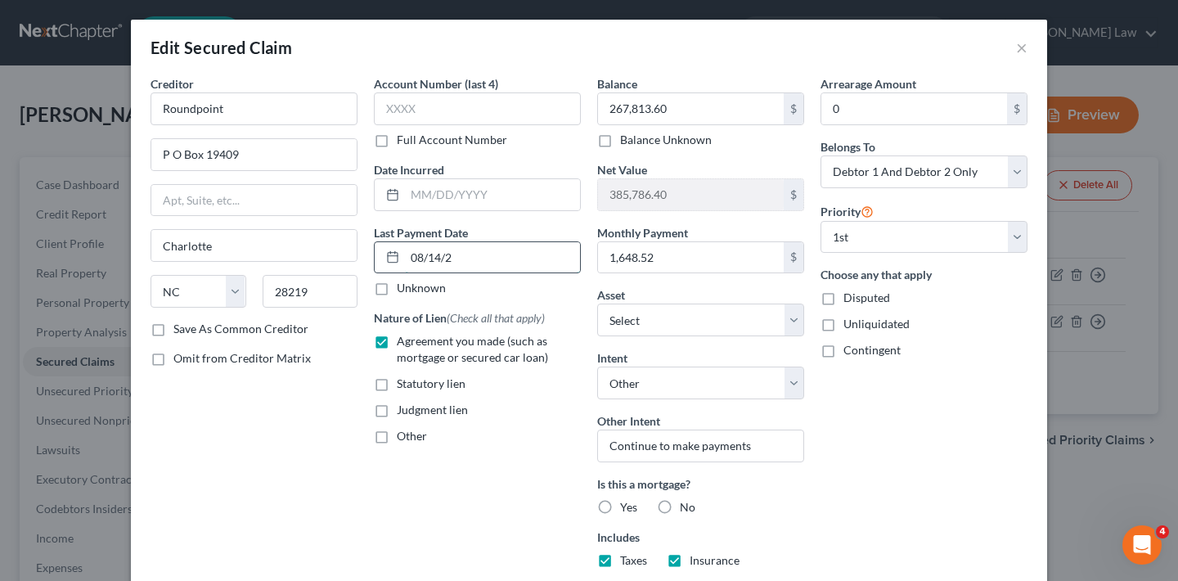
type input "08/14/25"
select select "3"
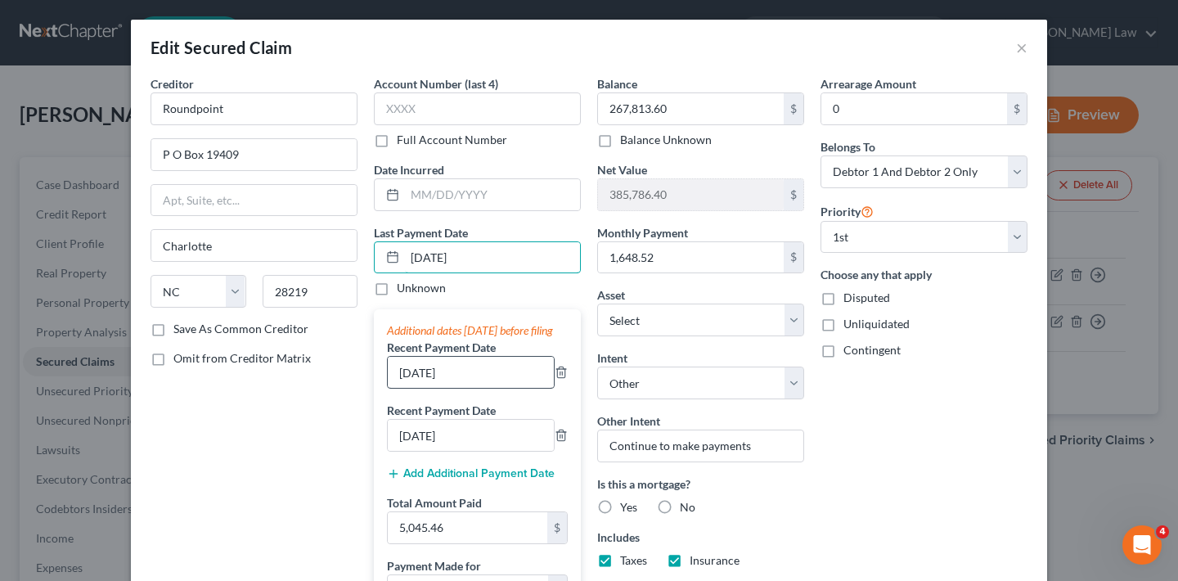
type input "08/14/25"
drag, startPoint x: 416, startPoint y: 388, endPoint x: 388, endPoint y: 388, distance: 27.8
click at [388, 388] on input "2/13/2025" at bounding box center [471, 372] width 166 height 31
type input "07/11/2025"
click at [399, 449] on input "1/13/2025" at bounding box center [471, 435] width 166 height 31
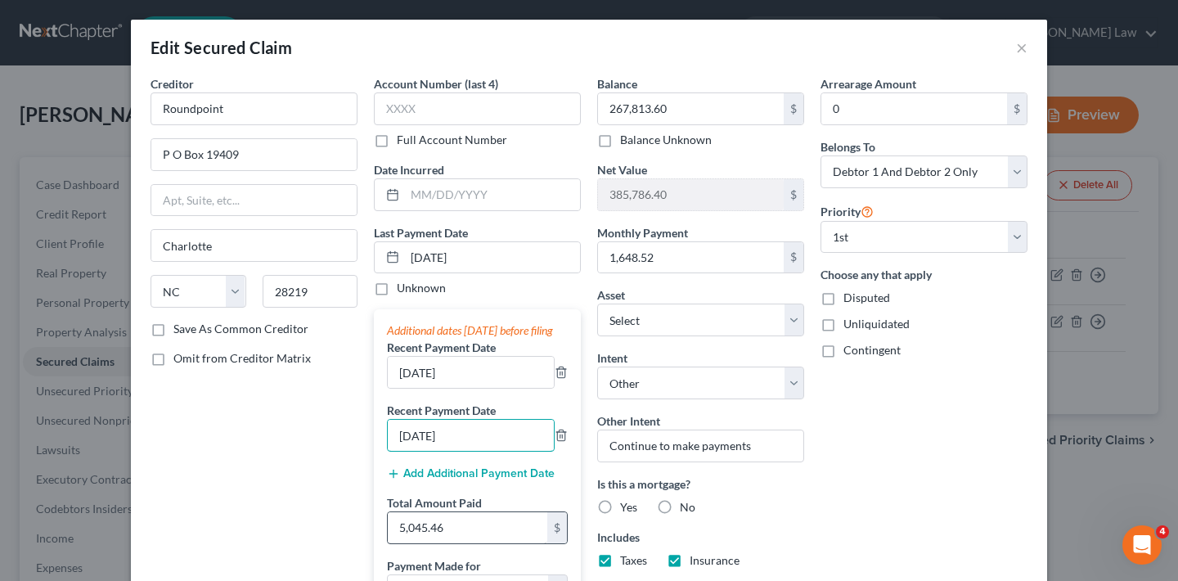
type input "6/13/2025"
click at [456, 541] on input "5,045.46" at bounding box center [467, 527] width 159 height 31
drag, startPoint x: 451, startPoint y: 542, endPoint x: 384, endPoint y: 542, distance: 66.2
click at [388, 542] on input "5,045.46" at bounding box center [467, 527] width 159 height 31
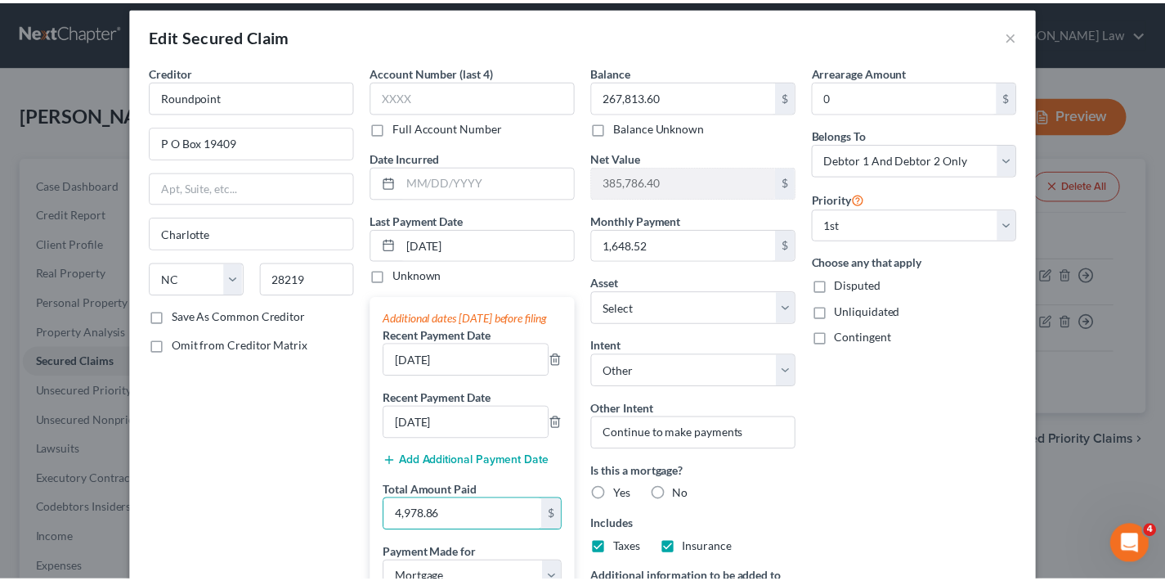
scroll to position [312, 0]
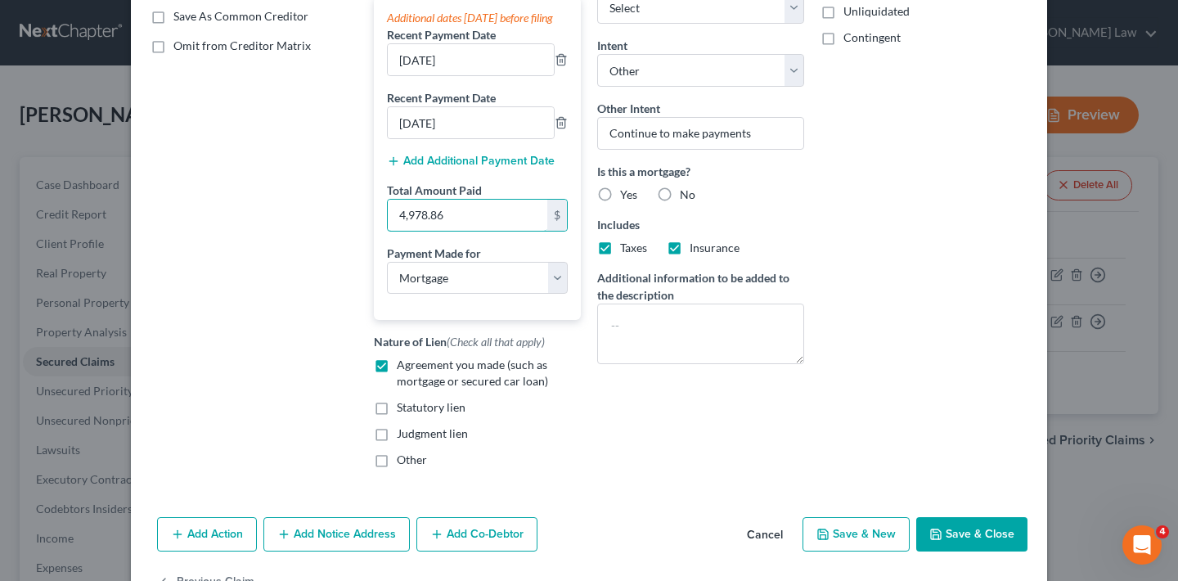
type input "4,978.86"
click at [974, 551] on button "Save & Close" at bounding box center [971, 534] width 111 height 34
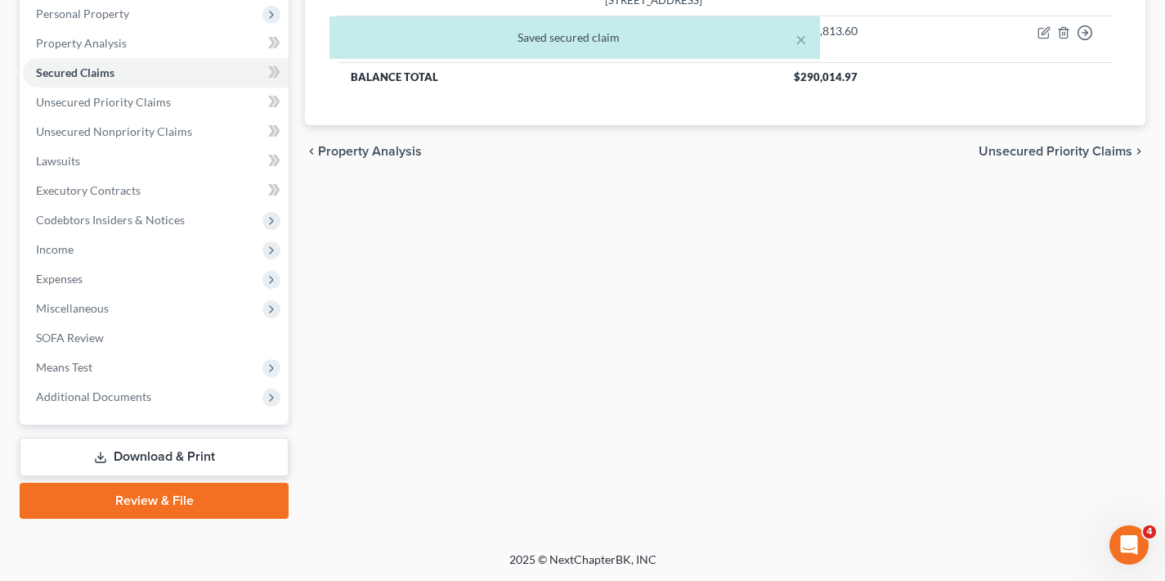
scroll to position [0, 0]
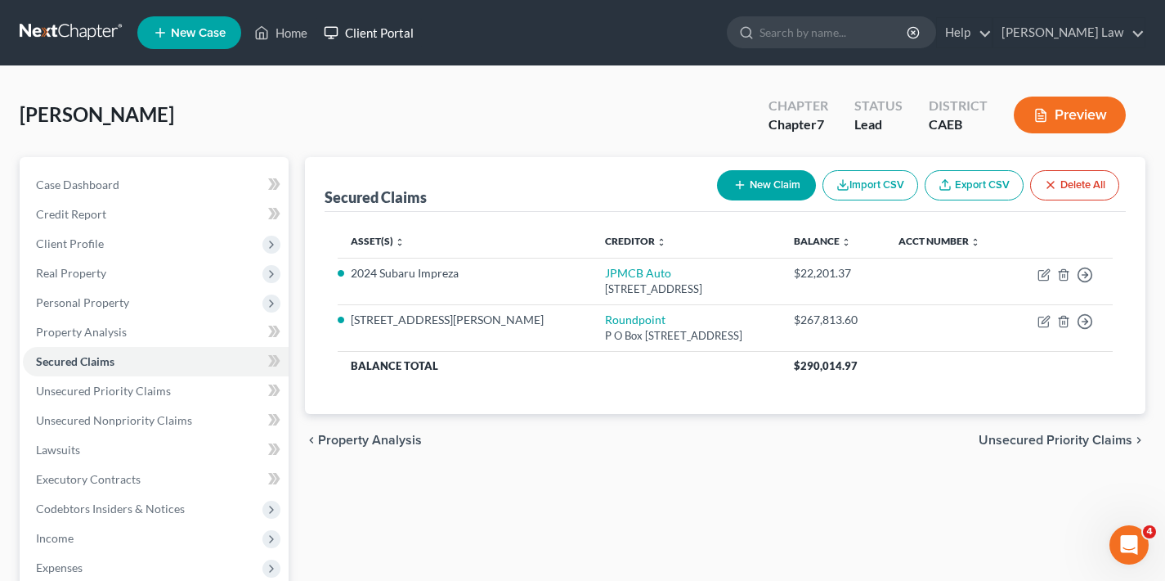
click at [384, 37] on link "Client Portal" at bounding box center [369, 32] width 106 height 29
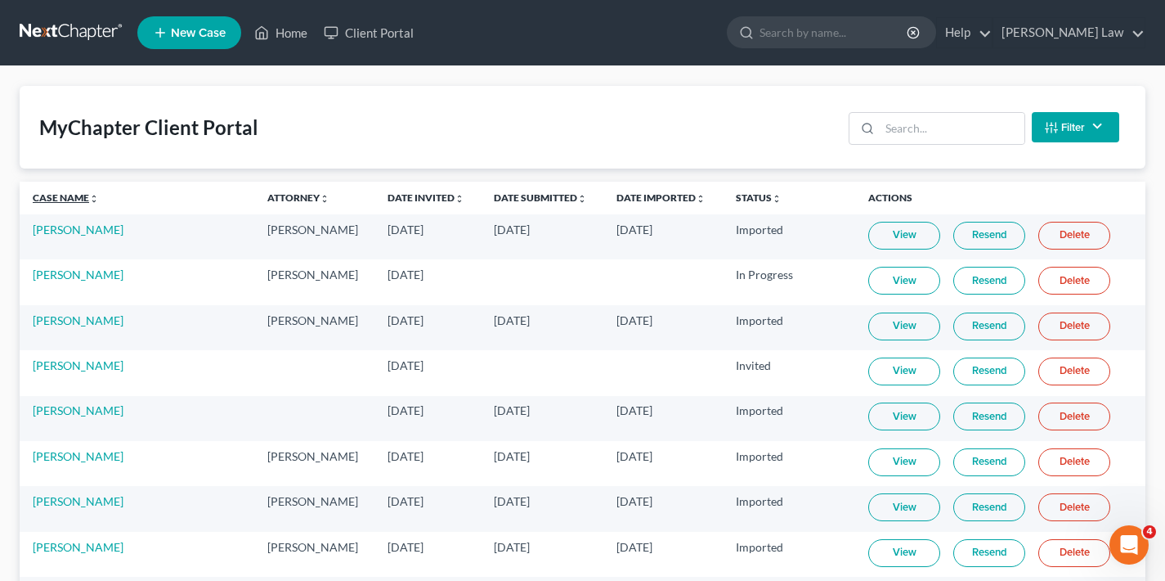
click at [69, 197] on link "Case Name unfold_more expand_more expand_less" at bounding box center [66, 197] width 66 height 12
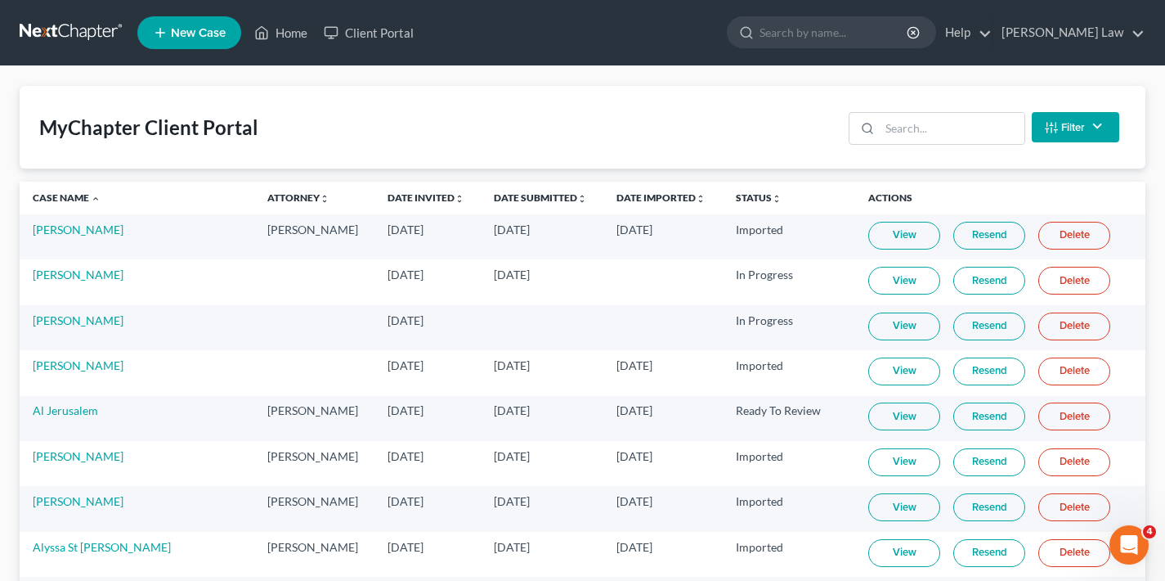
click at [905, 416] on link "View" at bounding box center [905, 416] width 72 height 28
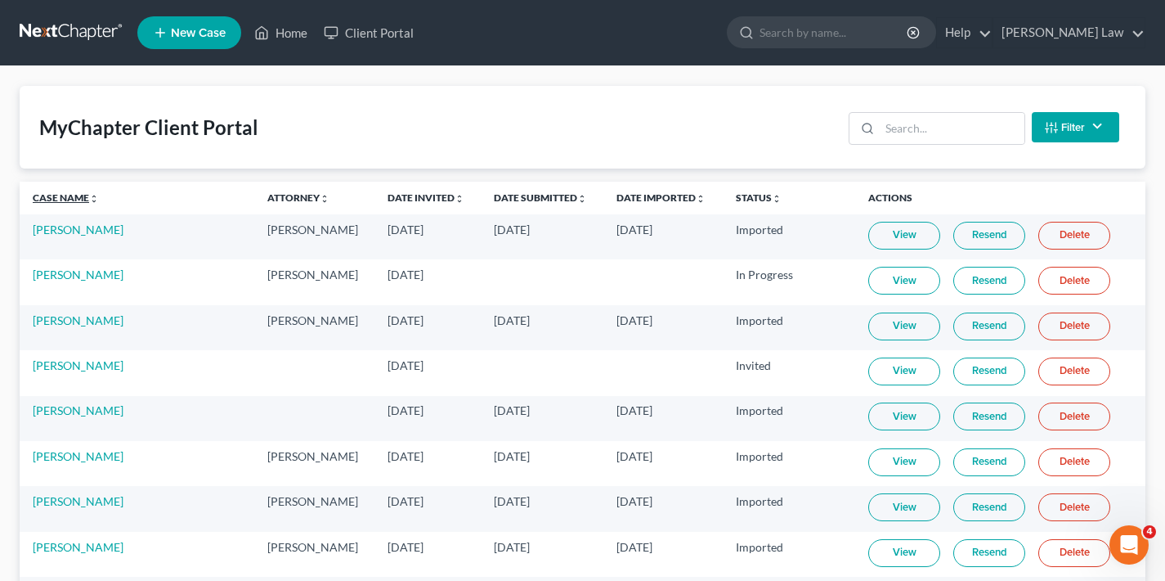
click at [62, 197] on link "Case Name unfold_more expand_more expand_less" at bounding box center [66, 197] width 66 height 12
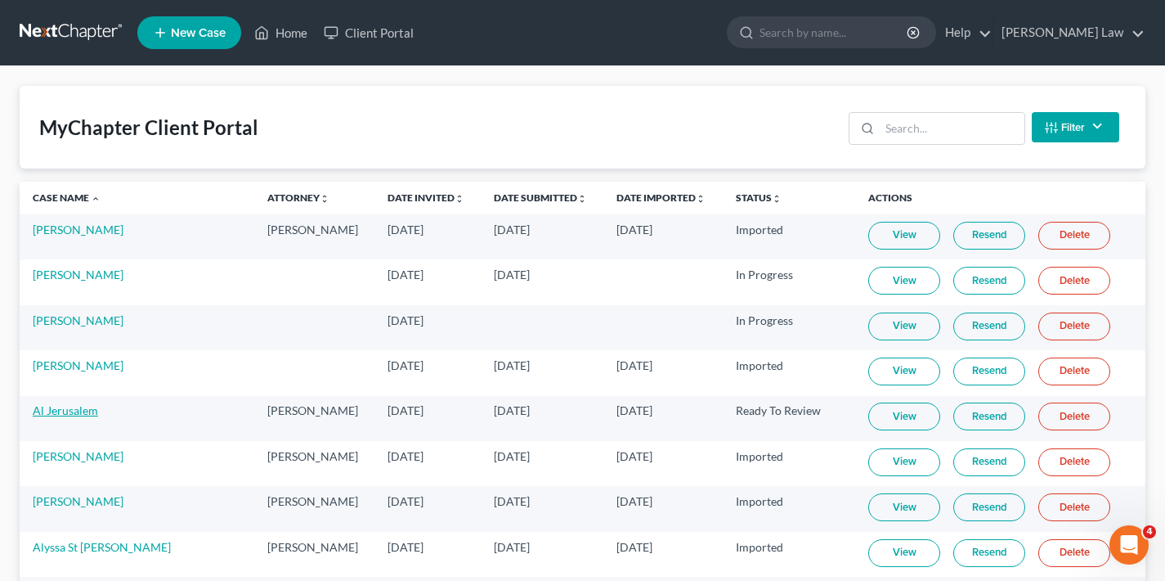
click at [58, 413] on link "Al Jerusalem" at bounding box center [65, 410] width 65 height 14
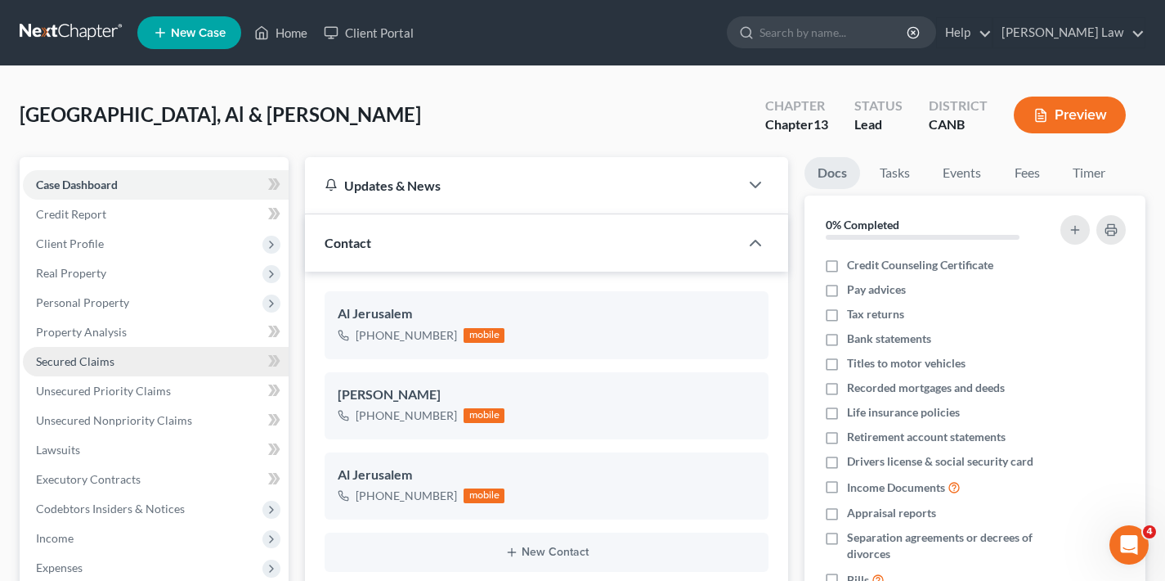
click at [68, 362] on span "Secured Claims" at bounding box center [75, 361] width 79 height 14
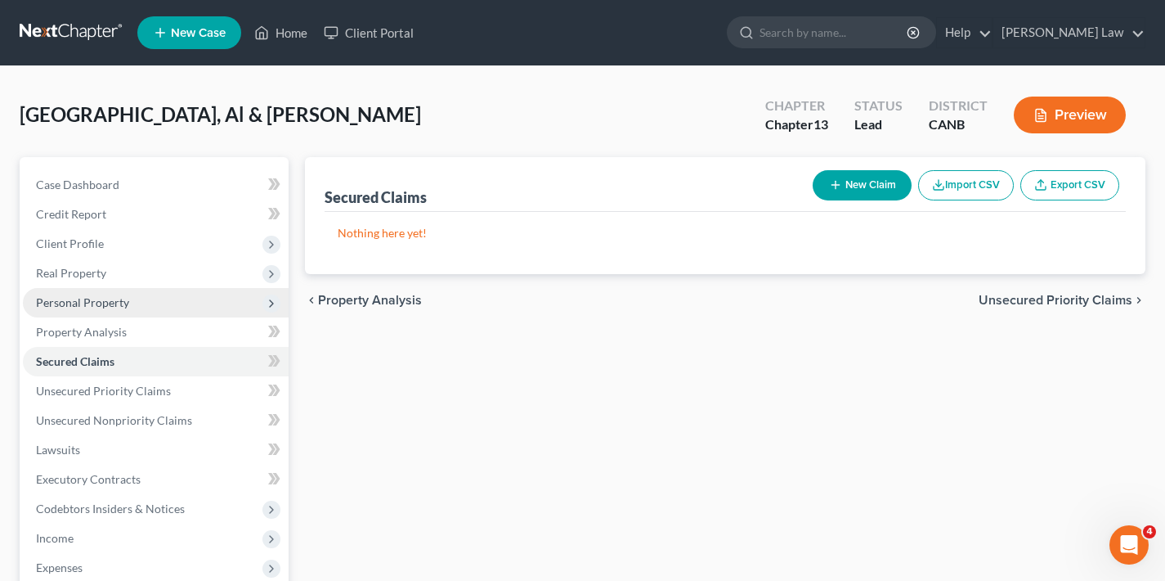
click at [88, 303] on span "Personal Property" at bounding box center [82, 302] width 93 height 14
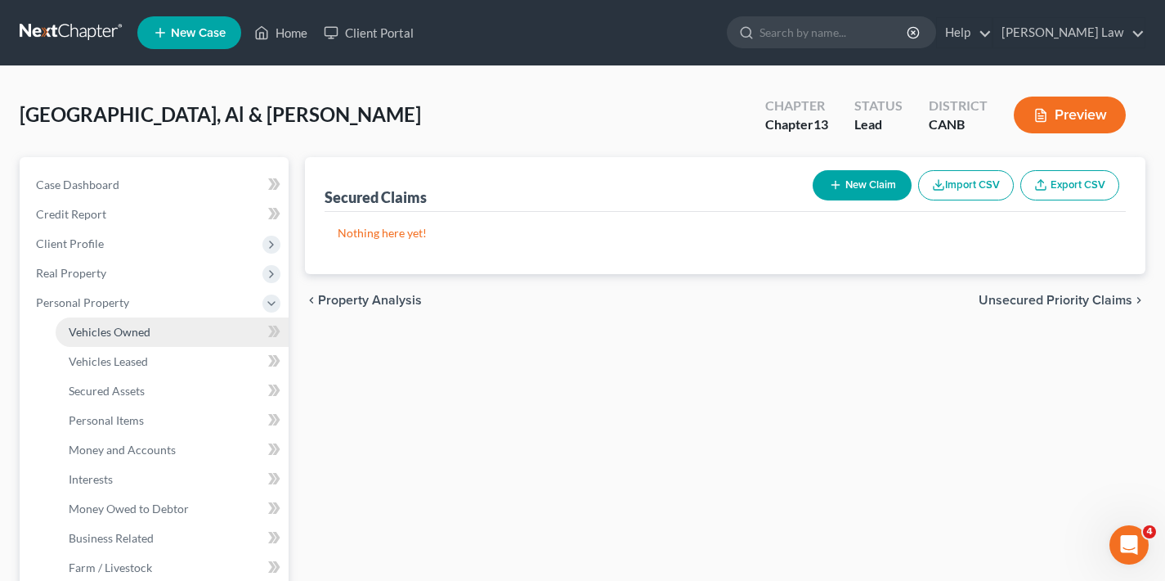
click at [107, 327] on span "Vehicles Owned" at bounding box center [110, 332] width 82 height 14
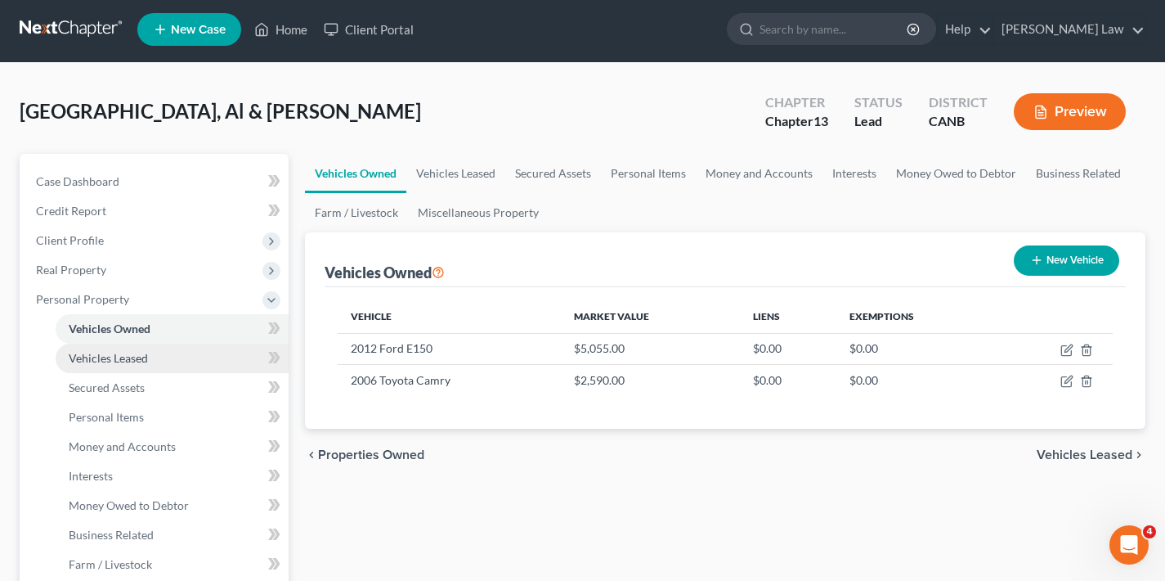
scroll to position [7, 0]
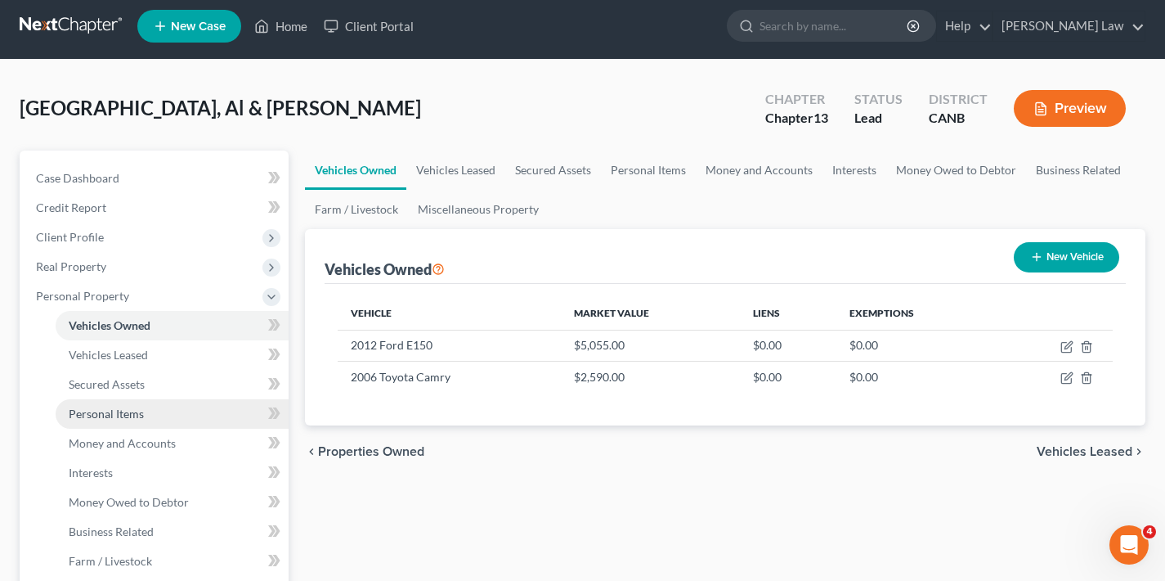
click at [115, 411] on span "Personal Items" at bounding box center [106, 413] width 75 height 14
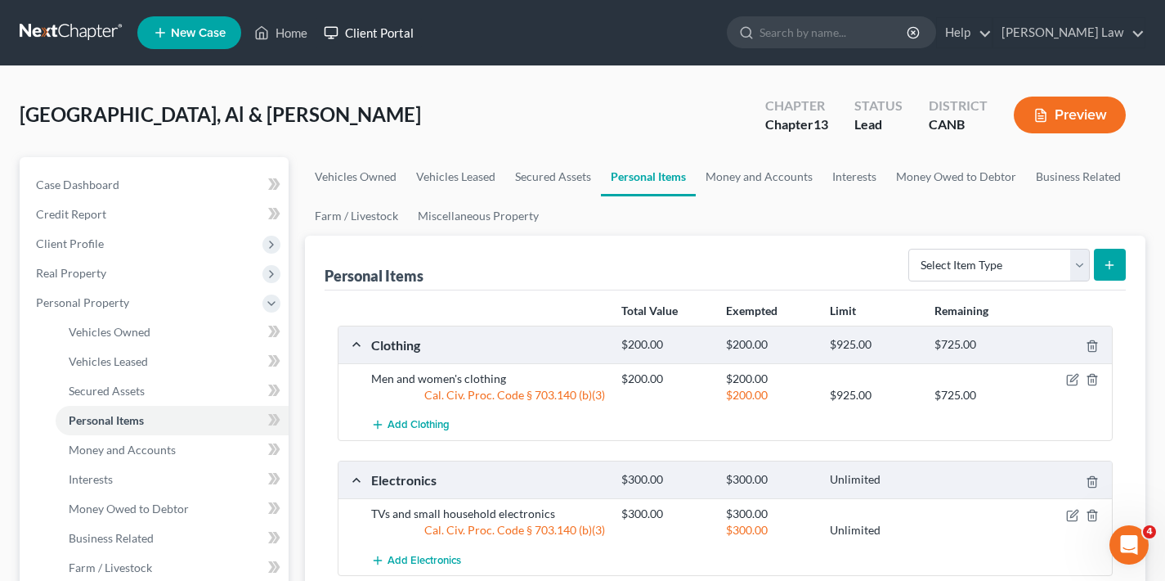
click at [394, 31] on link "Client Portal" at bounding box center [369, 32] width 106 height 29
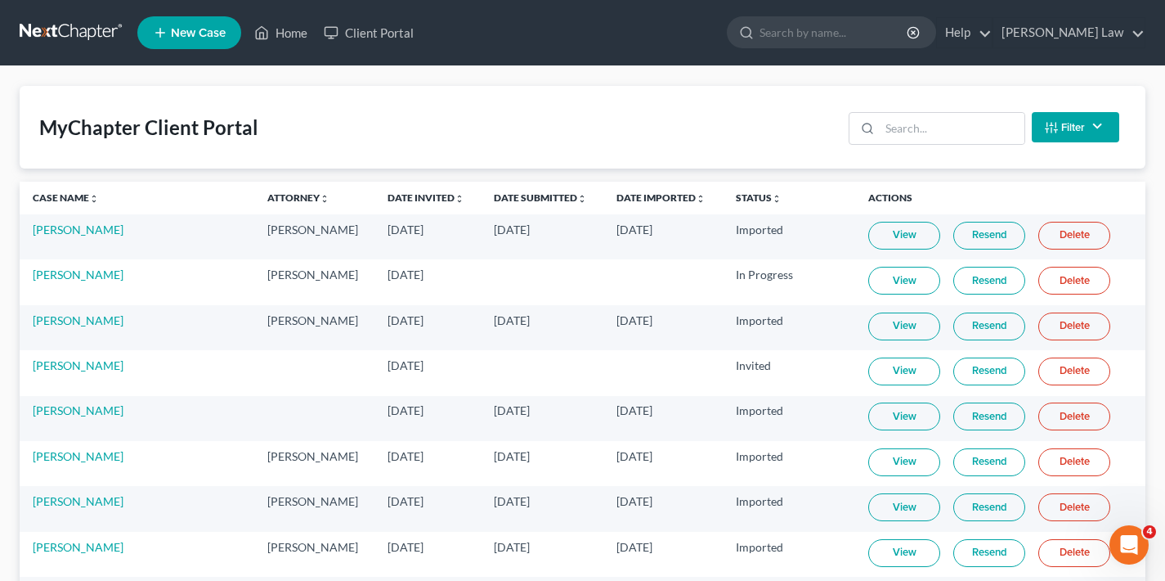
scroll to position [3, 0]
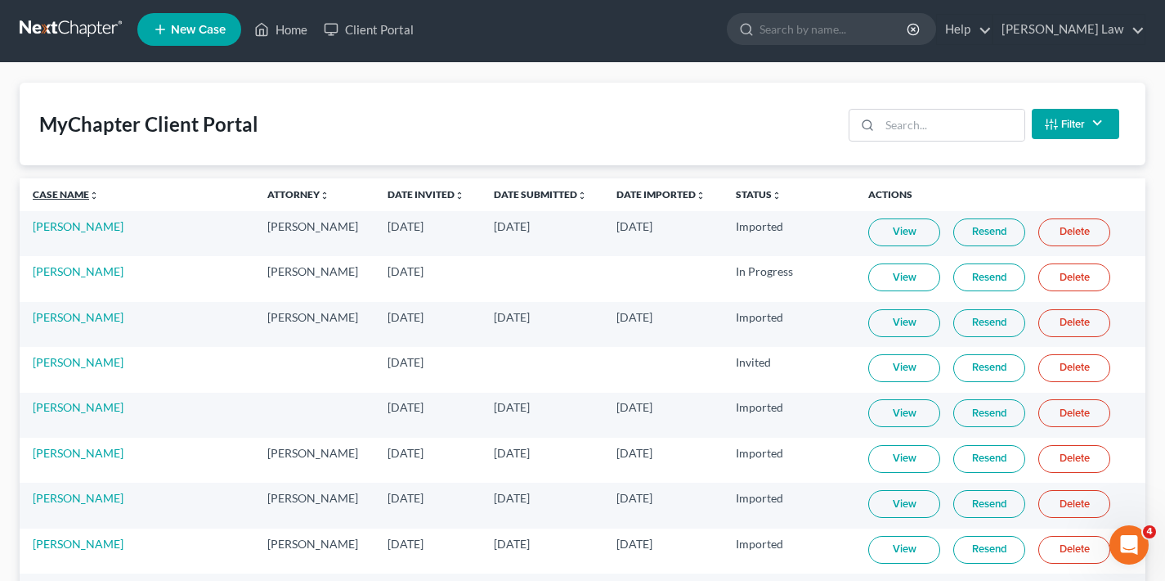
click at [71, 194] on link "Case Name unfold_more expand_more expand_less" at bounding box center [66, 194] width 66 height 12
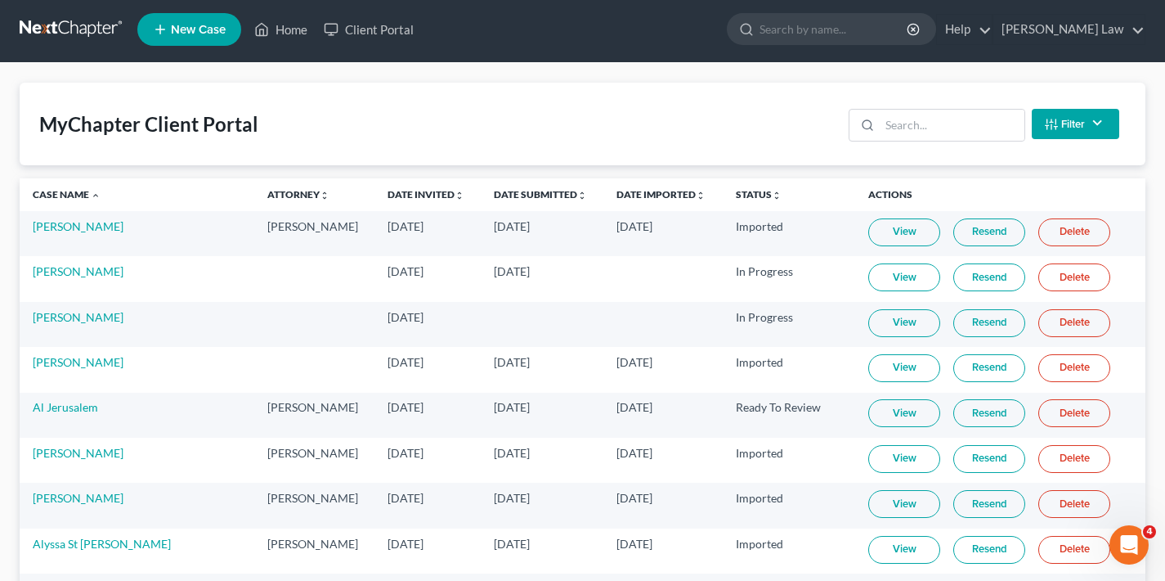
click at [896, 415] on link "View" at bounding box center [905, 413] width 72 height 28
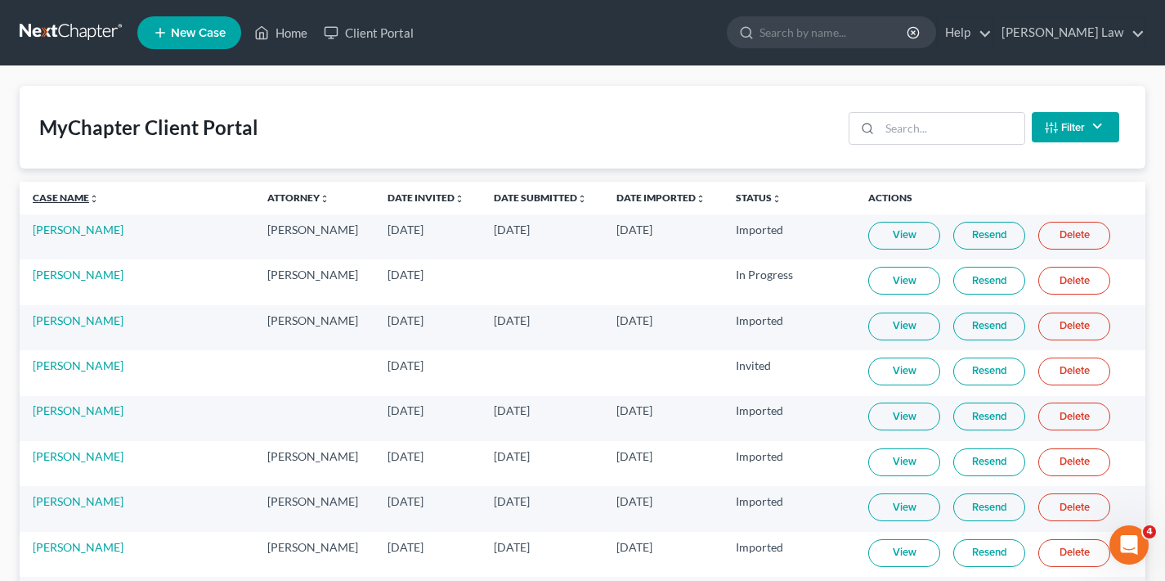
click at [70, 196] on link "Case Name unfold_more expand_more expand_less" at bounding box center [66, 197] width 66 height 12
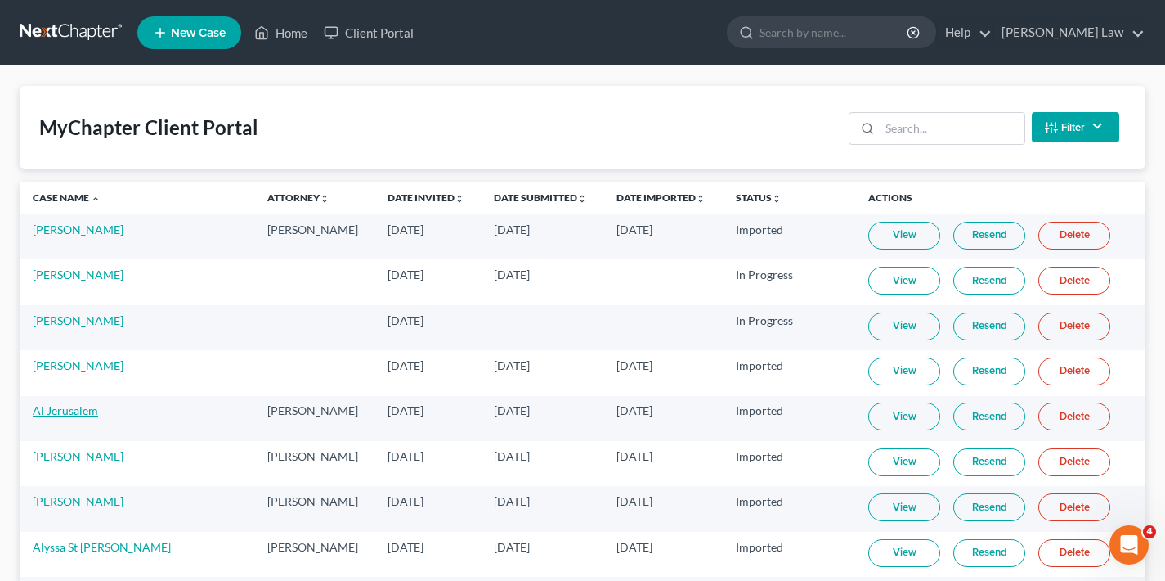
click at [80, 411] on link "Al Jerusalem" at bounding box center [65, 410] width 65 height 14
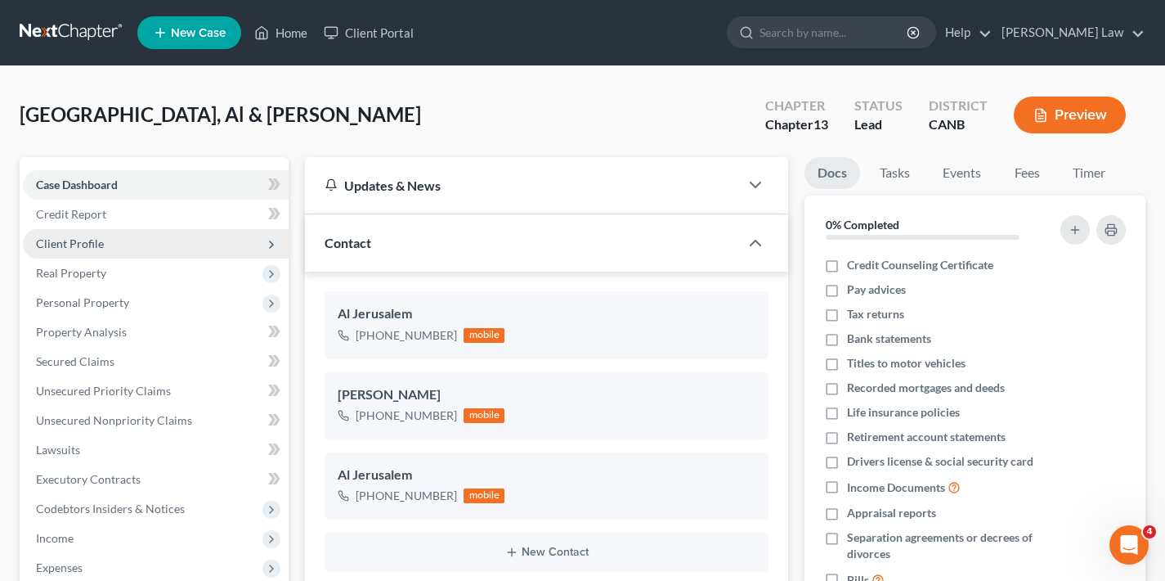
click at [141, 245] on span "Client Profile" at bounding box center [156, 243] width 266 height 29
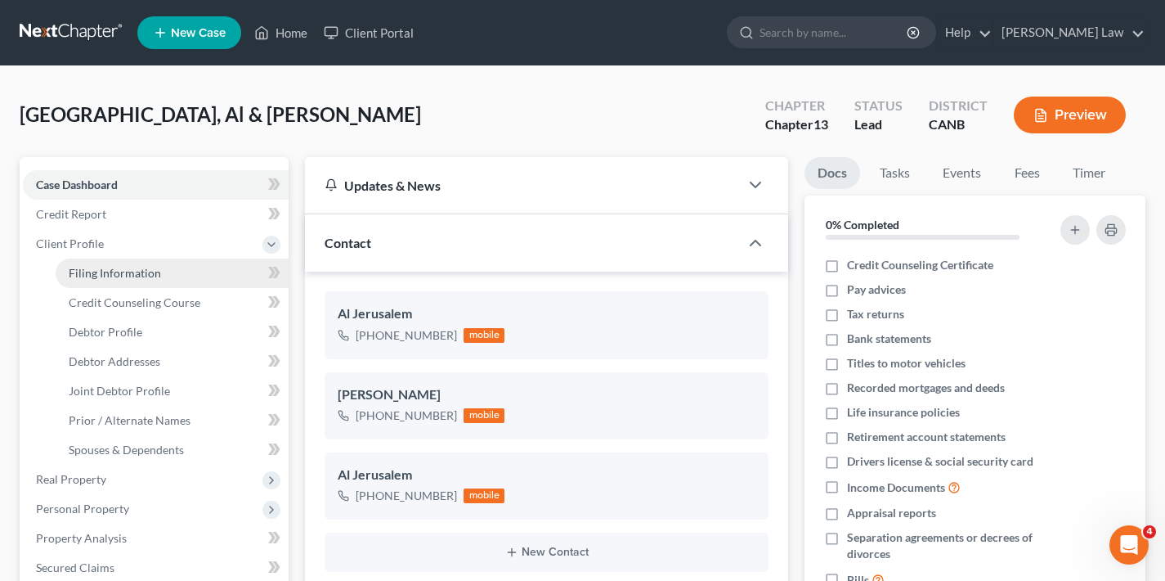
click at [137, 273] on span "Filing Information" at bounding box center [115, 273] width 92 height 14
select select "0"
select select "3"
select select "1"
select select "3"
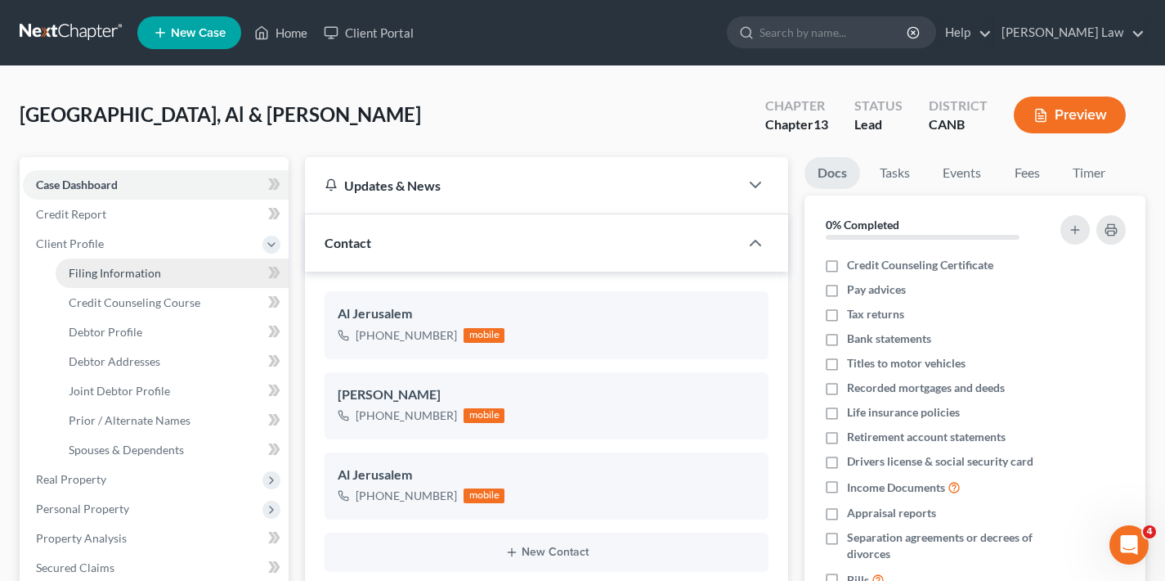
select select "4"
select select "0"
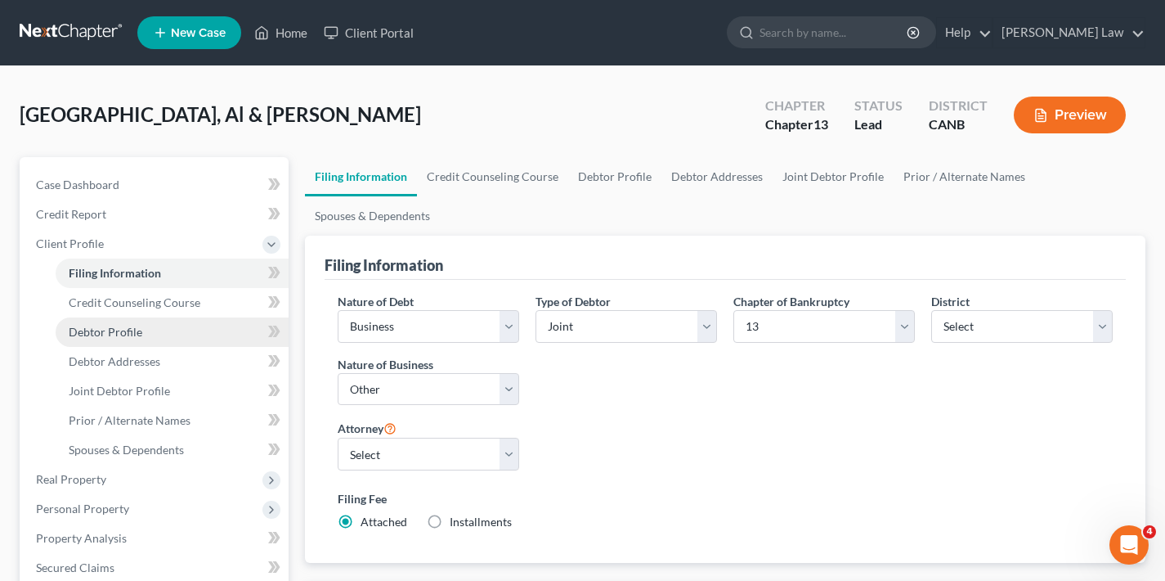
click at [149, 330] on link "Debtor Profile" at bounding box center [172, 331] width 233 height 29
select select "1"
select select "2"
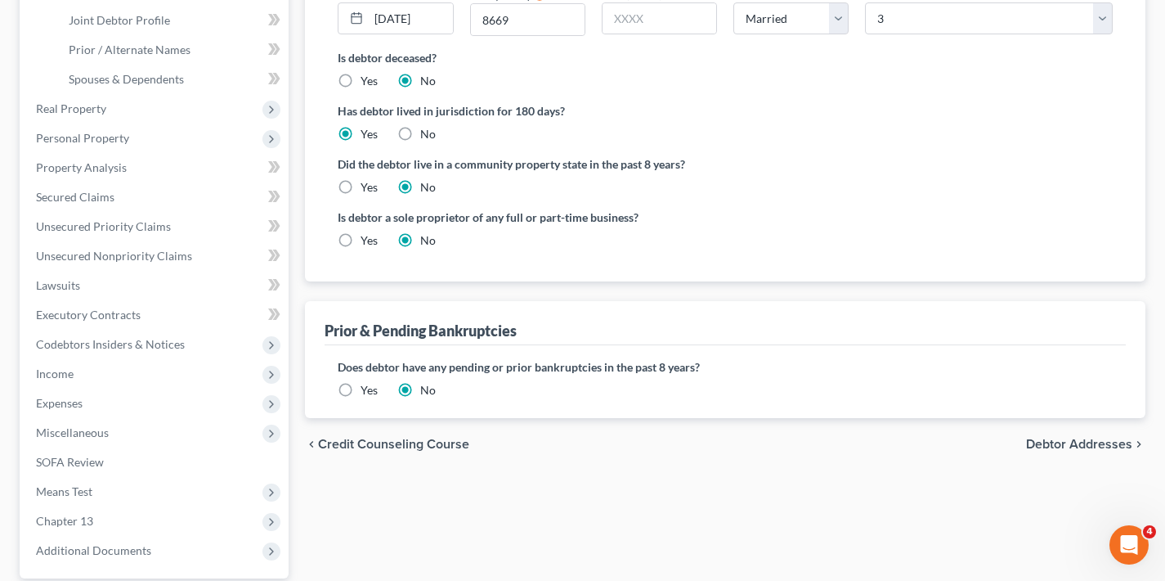
scroll to position [508, 0]
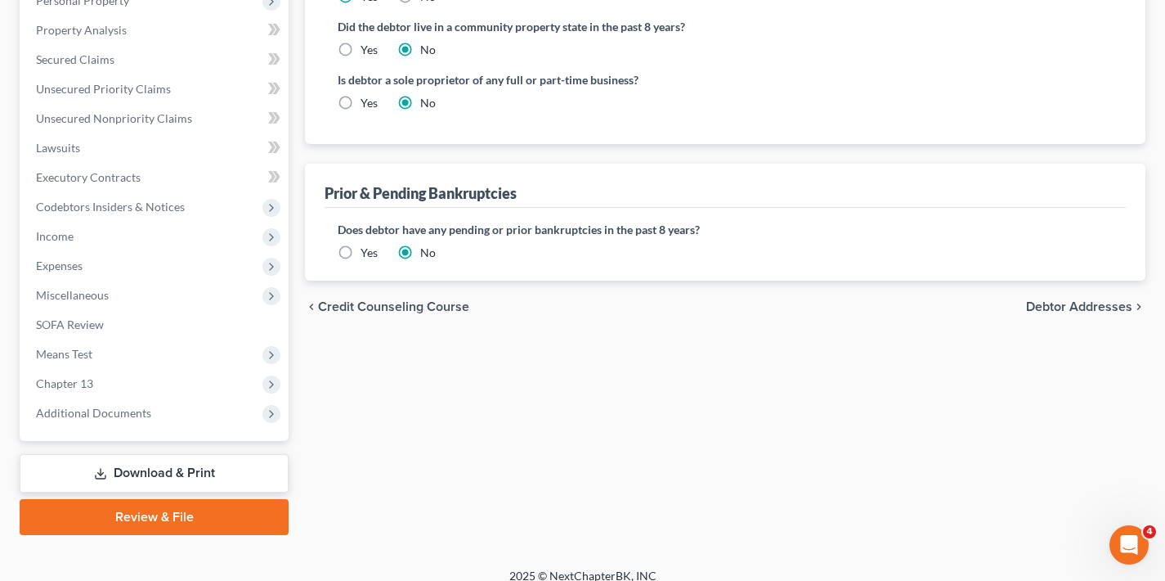
click at [1111, 305] on span "Debtor Addresses" at bounding box center [1079, 306] width 106 height 13
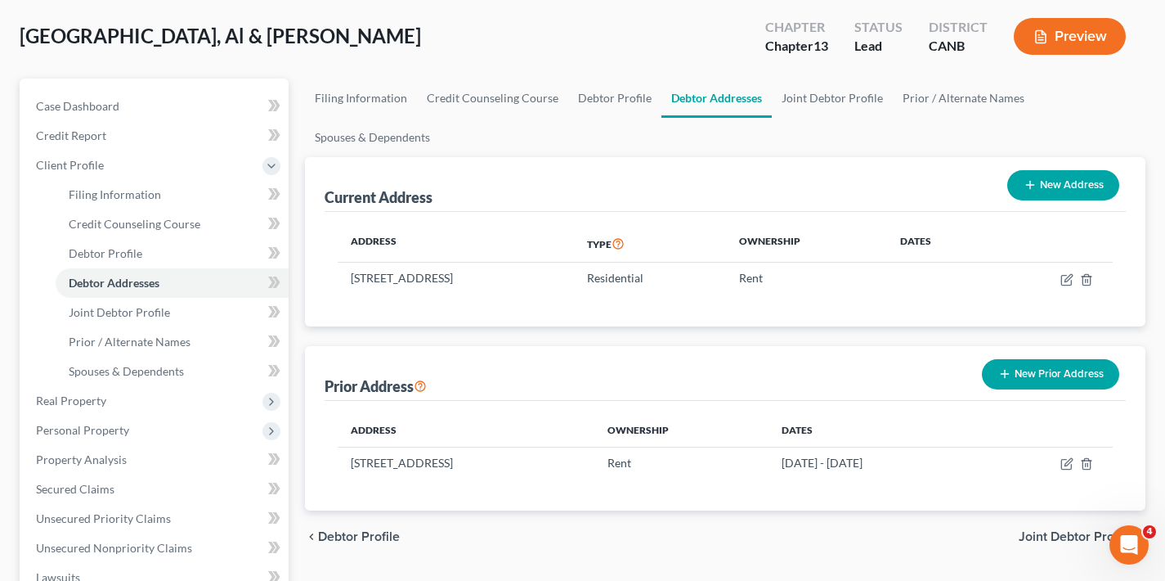
scroll to position [200, 0]
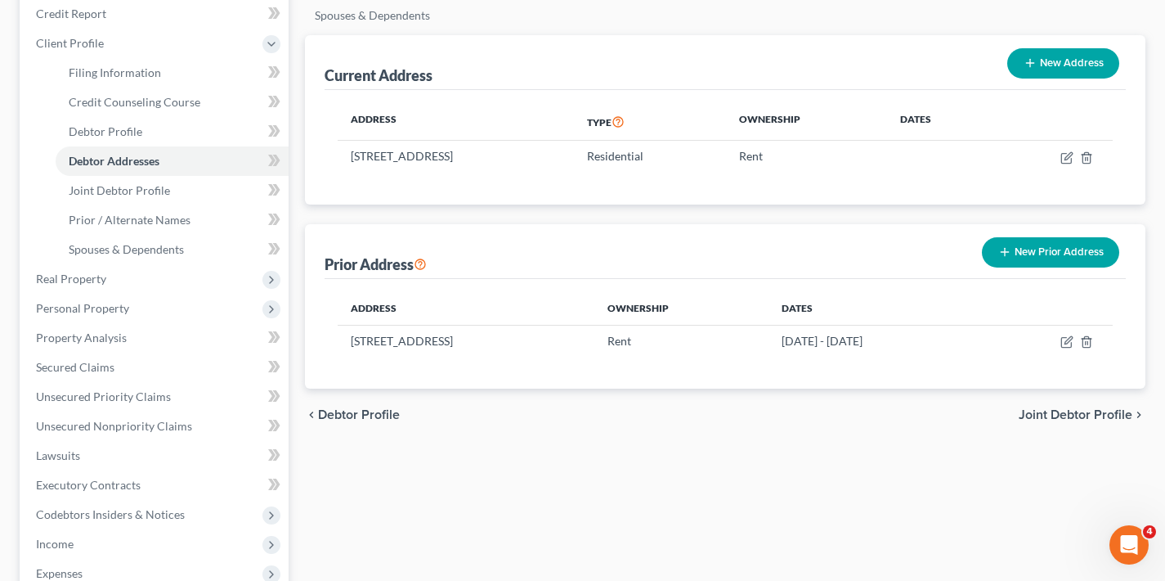
click at [1067, 417] on span "Joint Debtor Profile" at bounding box center [1076, 414] width 114 height 13
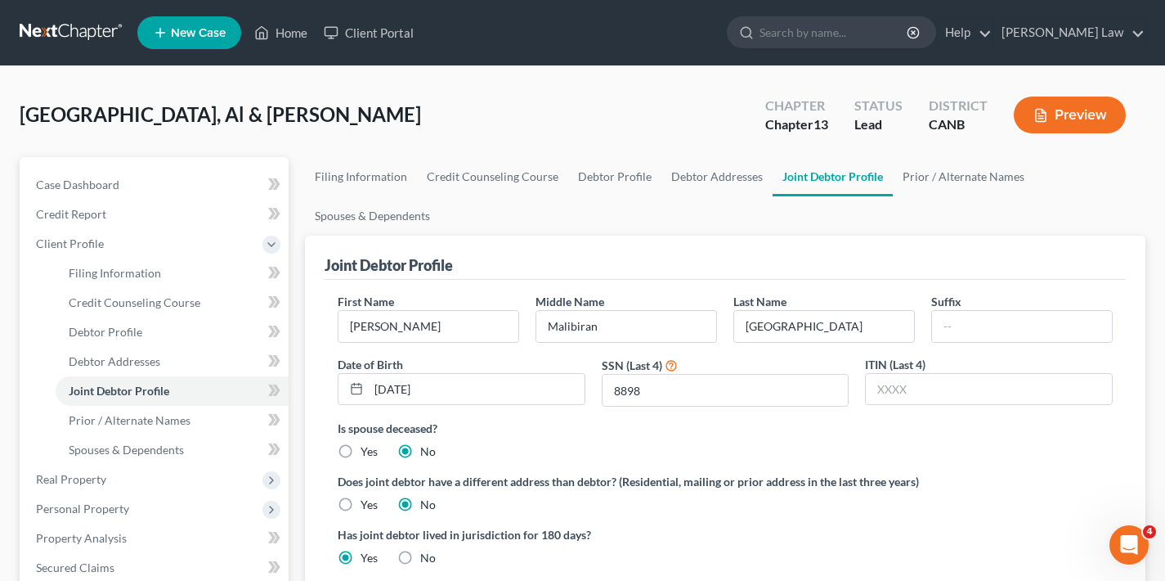
scroll to position [243, 0]
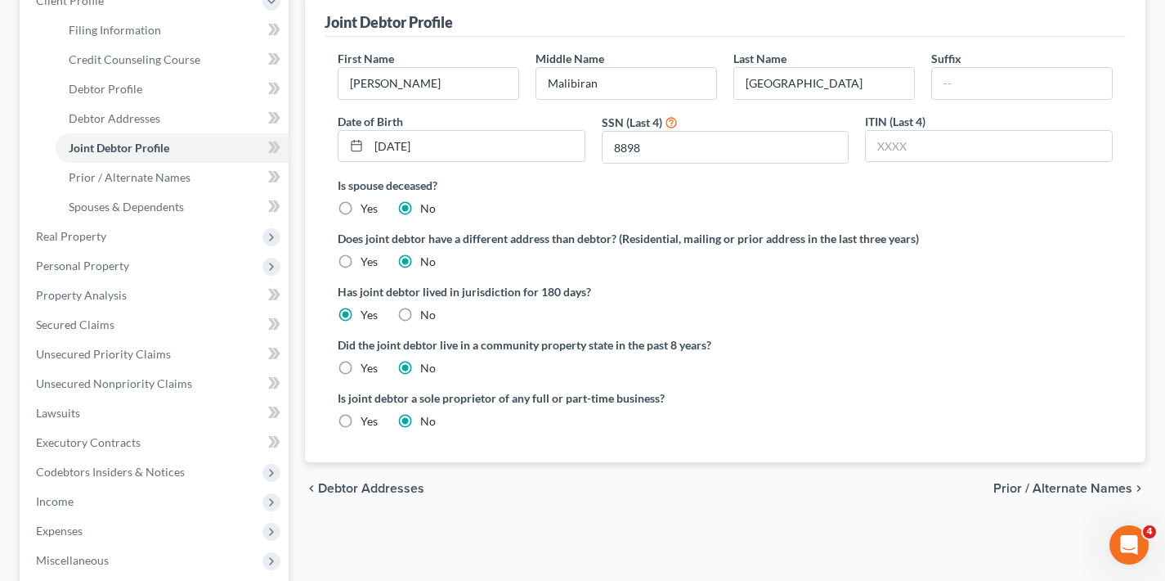
click at [361, 366] on label "Yes" at bounding box center [369, 368] width 17 height 16
click at [367, 366] on input "Yes" at bounding box center [372, 365] width 11 height 11
radio input "true"
radio input "false"
click at [1053, 489] on span "Prior / Alternate Names" at bounding box center [1063, 488] width 139 height 13
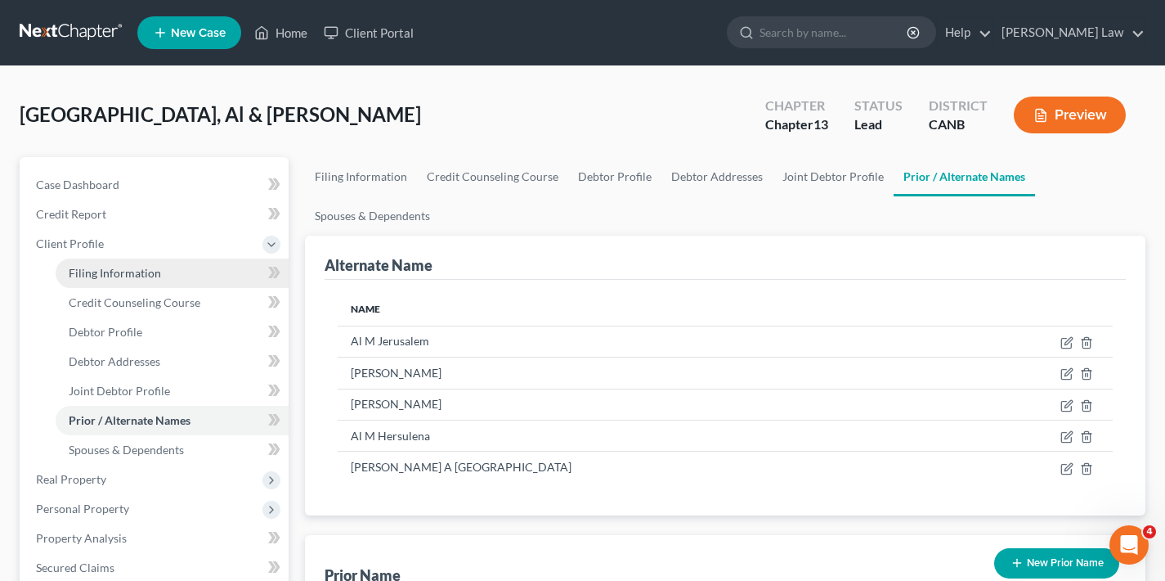
click at [137, 271] on span "Filing Information" at bounding box center [115, 273] width 92 height 14
select select "0"
select select "3"
select select "1"
select select "3"
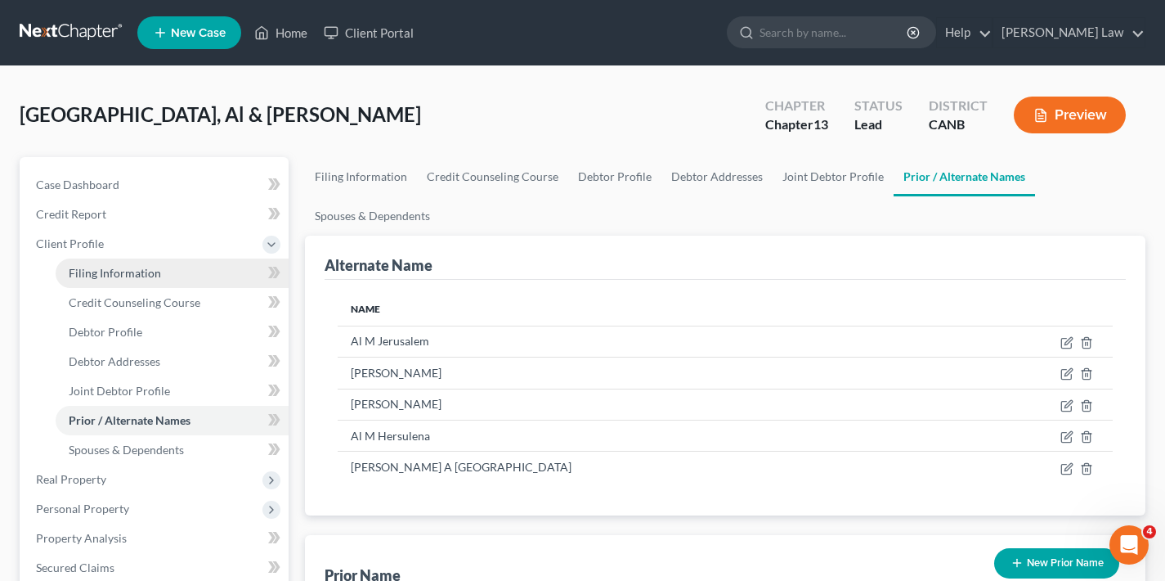
select select "9"
select select "3"
select select "4"
select select "0"
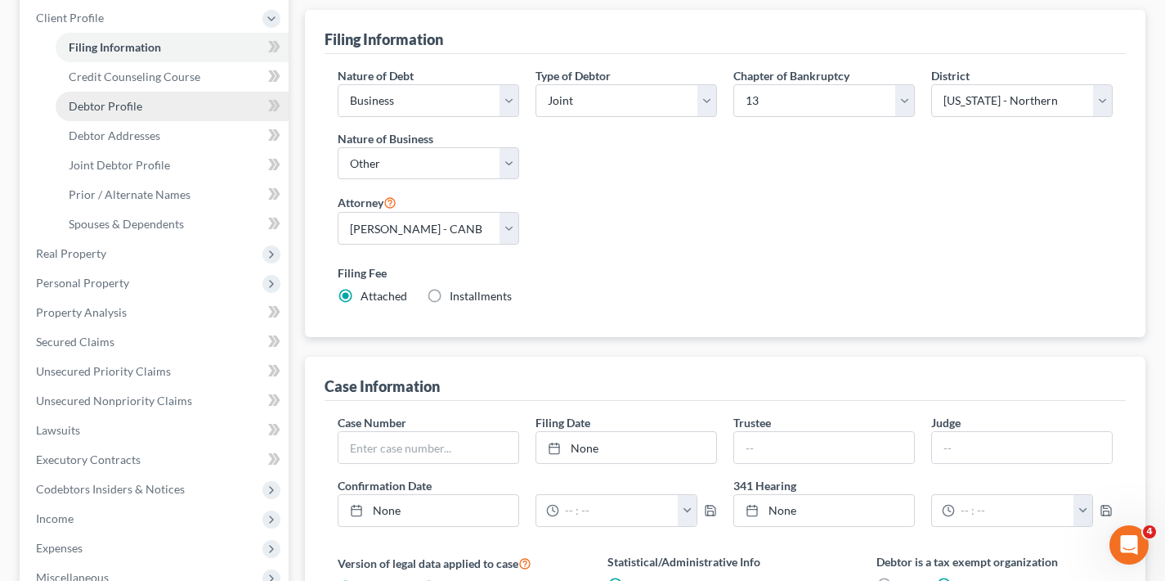
scroll to position [89, 0]
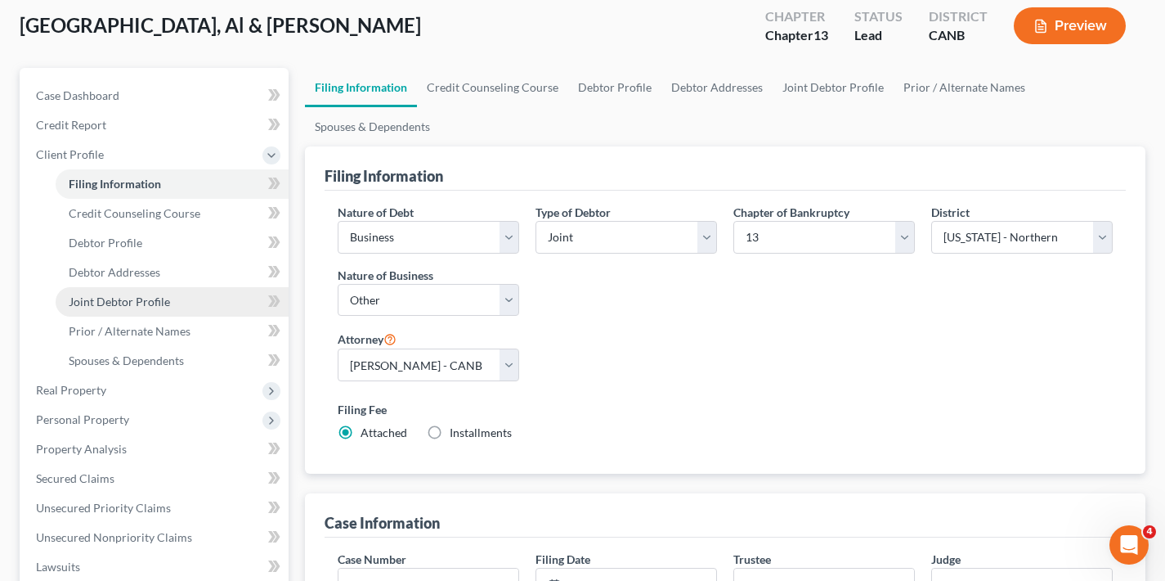
click at [144, 304] on span "Joint Debtor Profile" at bounding box center [119, 301] width 101 height 14
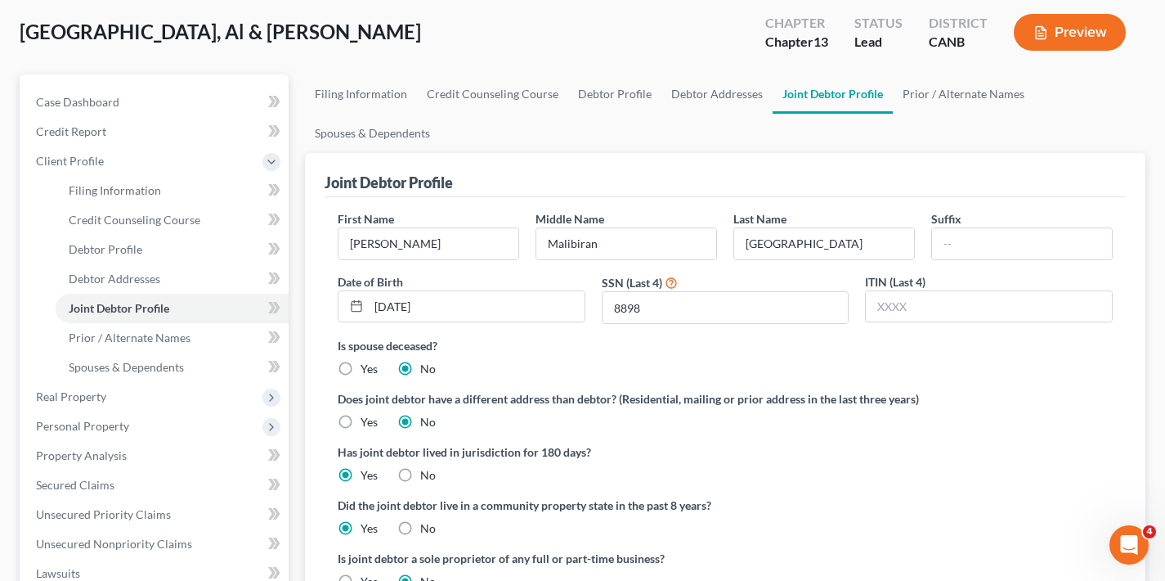
scroll to position [161, 0]
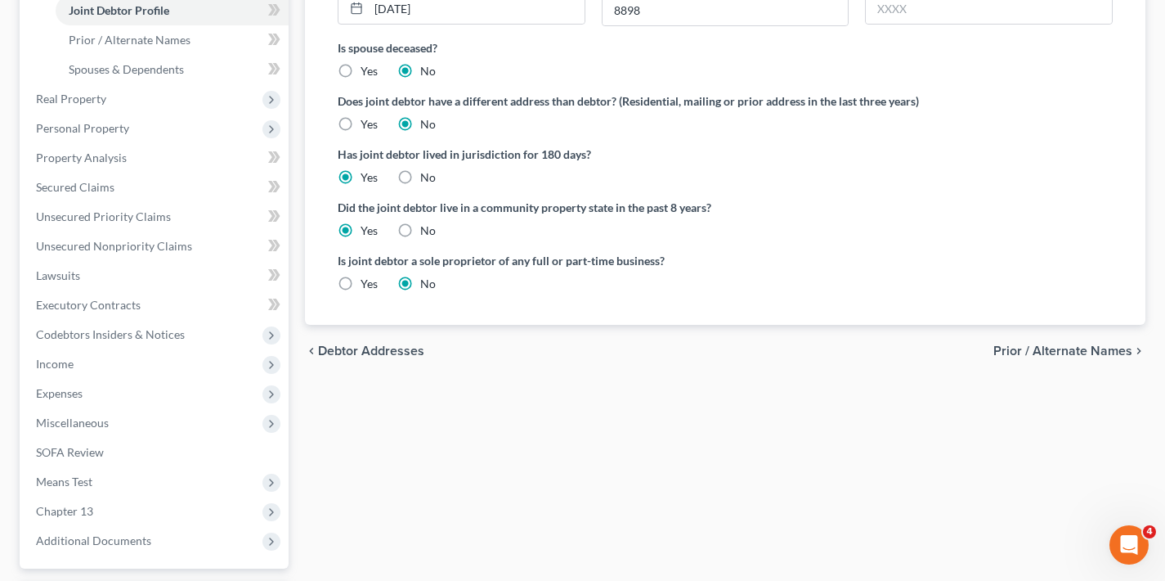
click at [1095, 357] on span "Prior / Alternate Names" at bounding box center [1063, 350] width 139 height 13
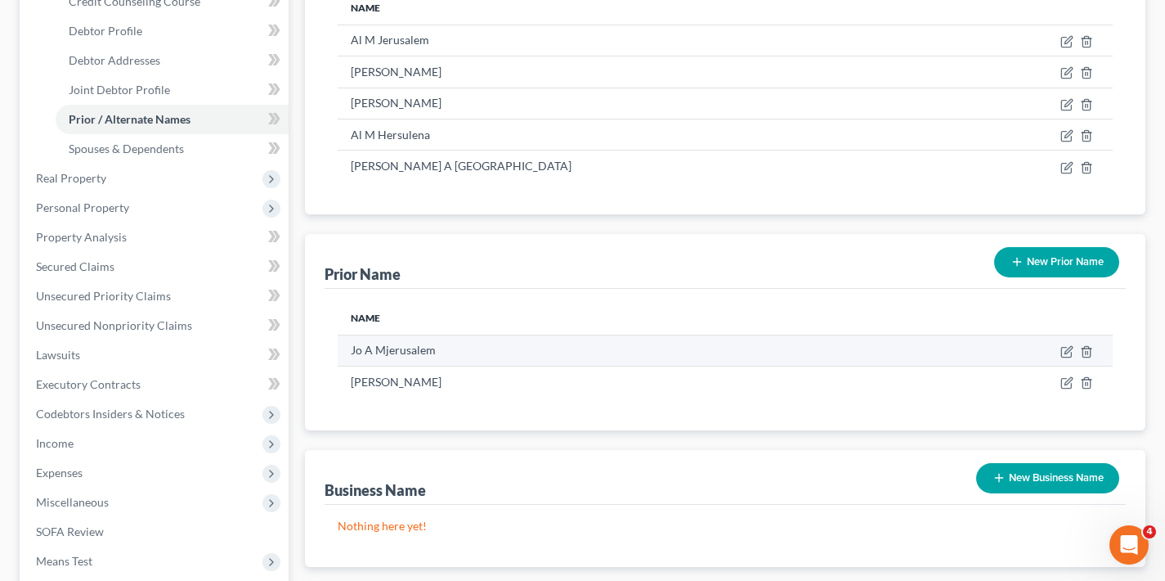
scroll to position [352, 0]
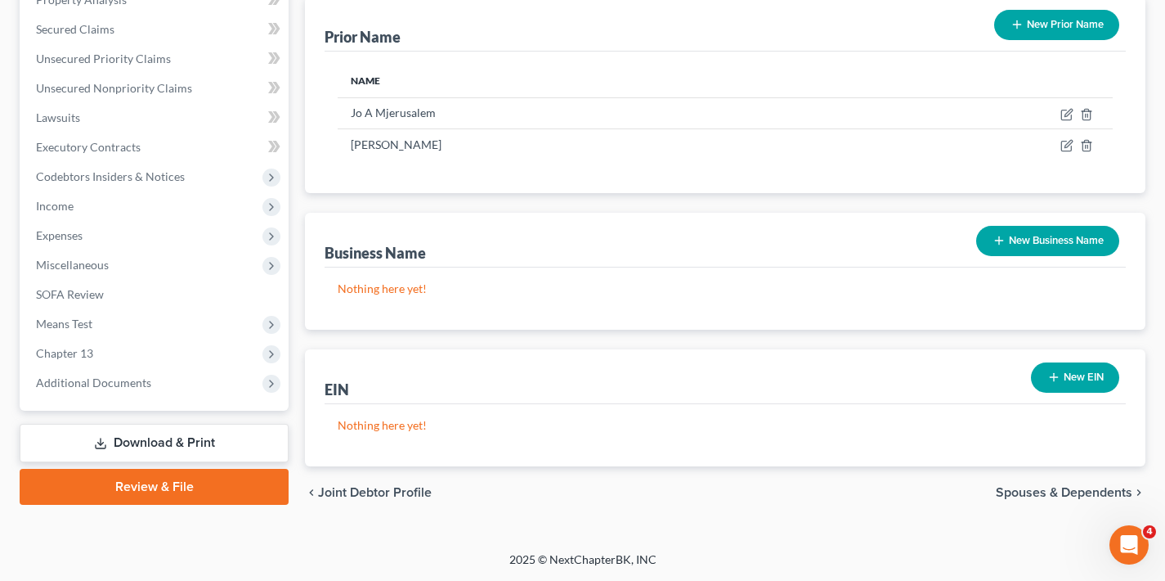
click at [1071, 497] on span "Spouses & Dependents" at bounding box center [1064, 492] width 137 height 13
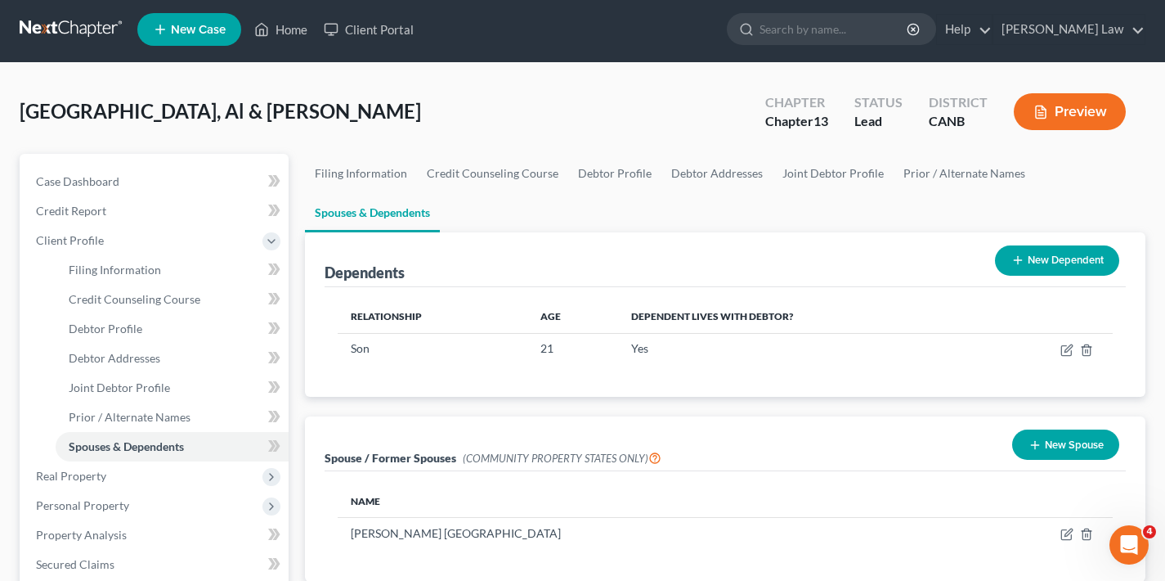
scroll to position [280, 0]
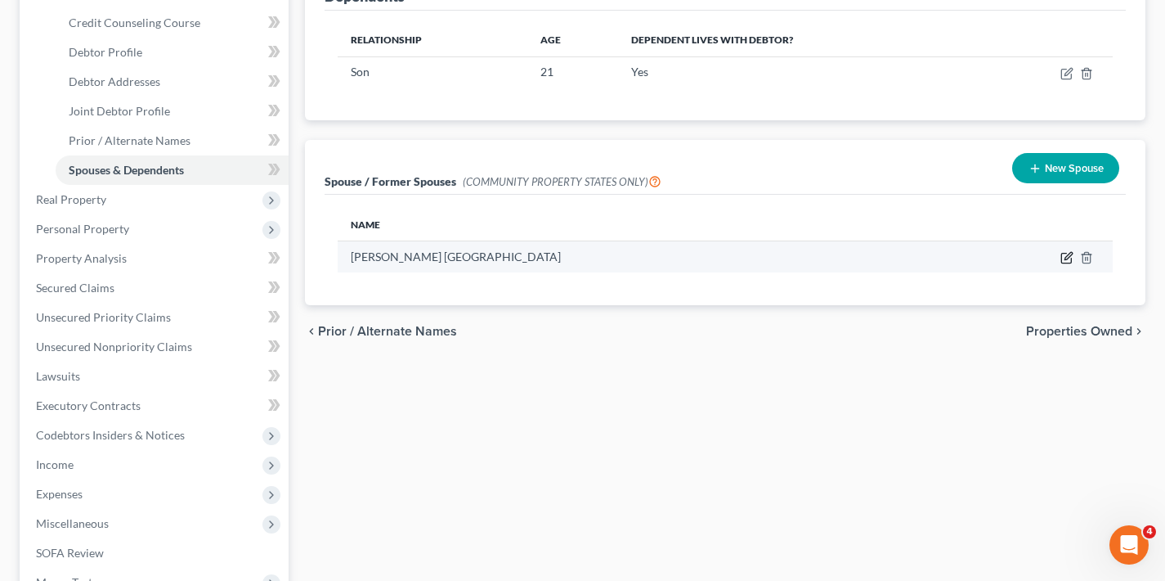
click at [1065, 259] on icon "button" at bounding box center [1068, 256] width 7 height 7
select select "1"
select select "4"
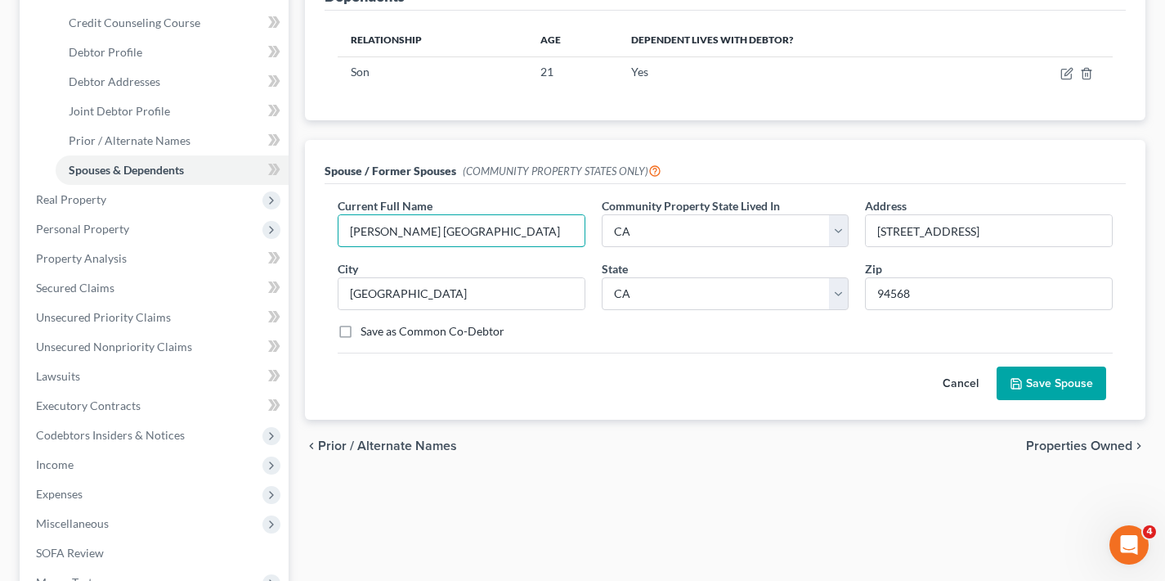
type input "[PERSON_NAME] [GEOGRAPHIC_DATA]"
click at [1103, 446] on span "Properties Owned" at bounding box center [1079, 445] width 106 height 13
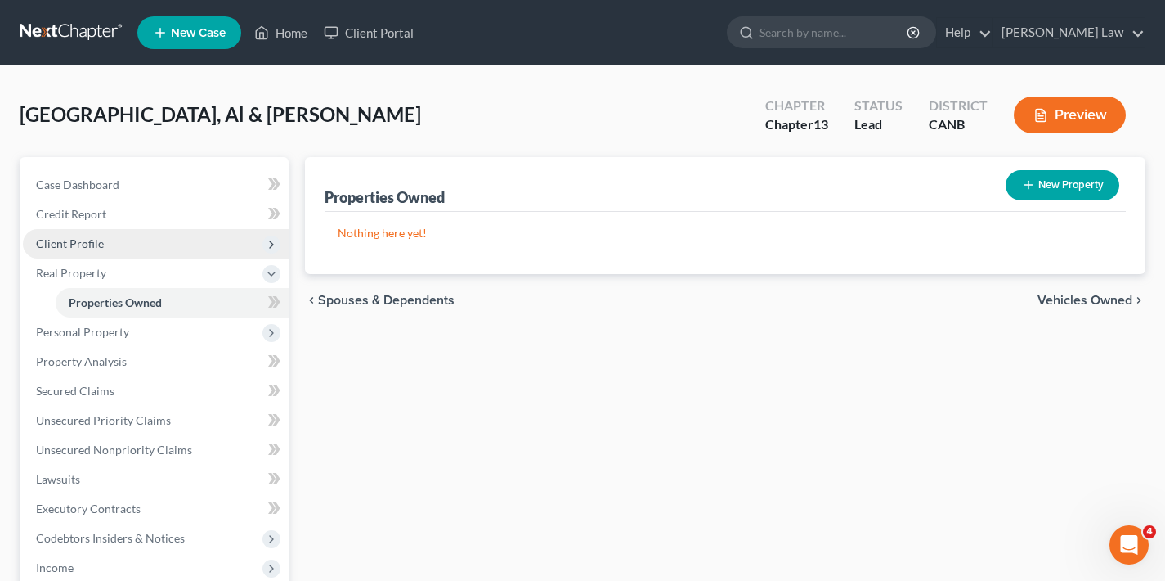
click at [127, 247] on span "Client Profile" at bounding box center [156, 243] width 266 height 29
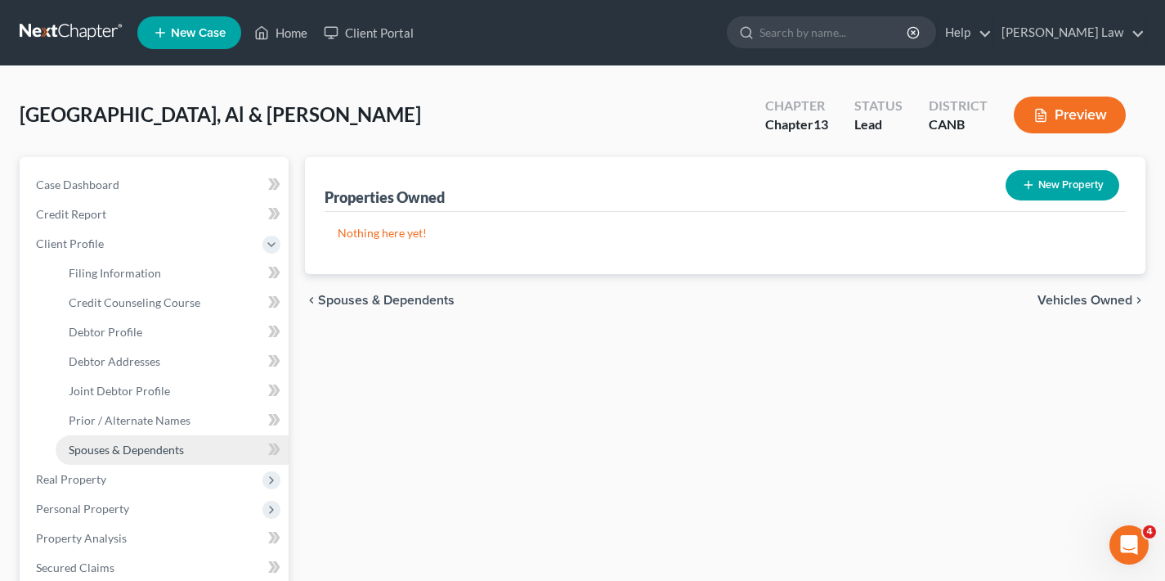
click at [138, 447] on span "Spouses & Dependents" at bounding box center [126, 449] width 115 height 14
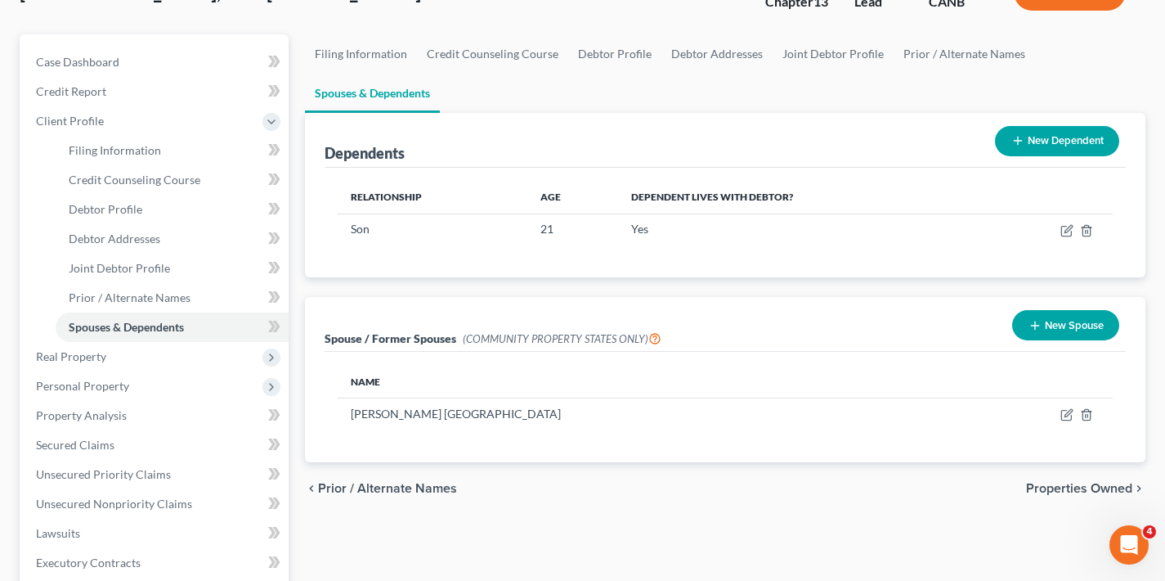
scroll to position [451, 0]
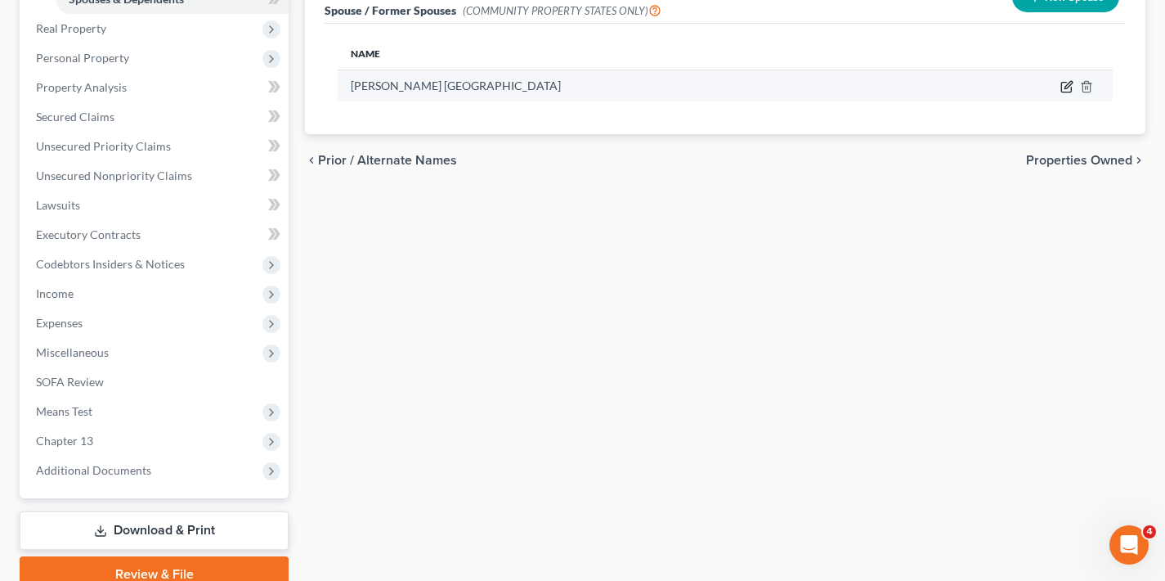
click at [1068, 85] on icon "button" at bounding box center [1067, 86] width 13 height 13
select select "1"
select select "4"
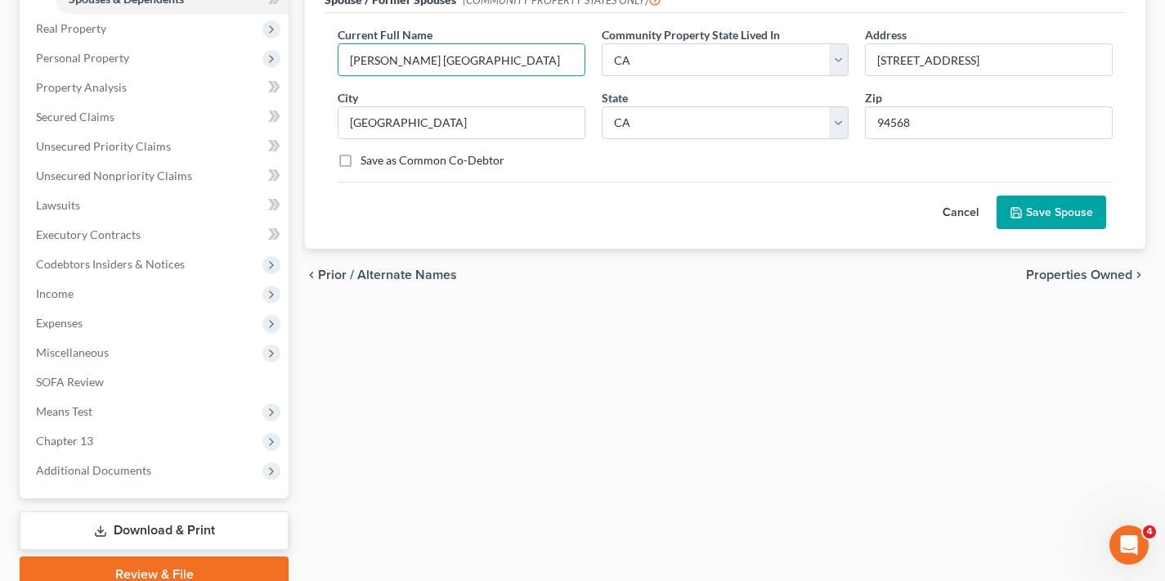
type input "[PERSON_NAME] [GEOGRAPHIC_DATA]"
click at [1066, 213] on button "Save Spouse" at bounding box center [1052, 212] width 110 height 34
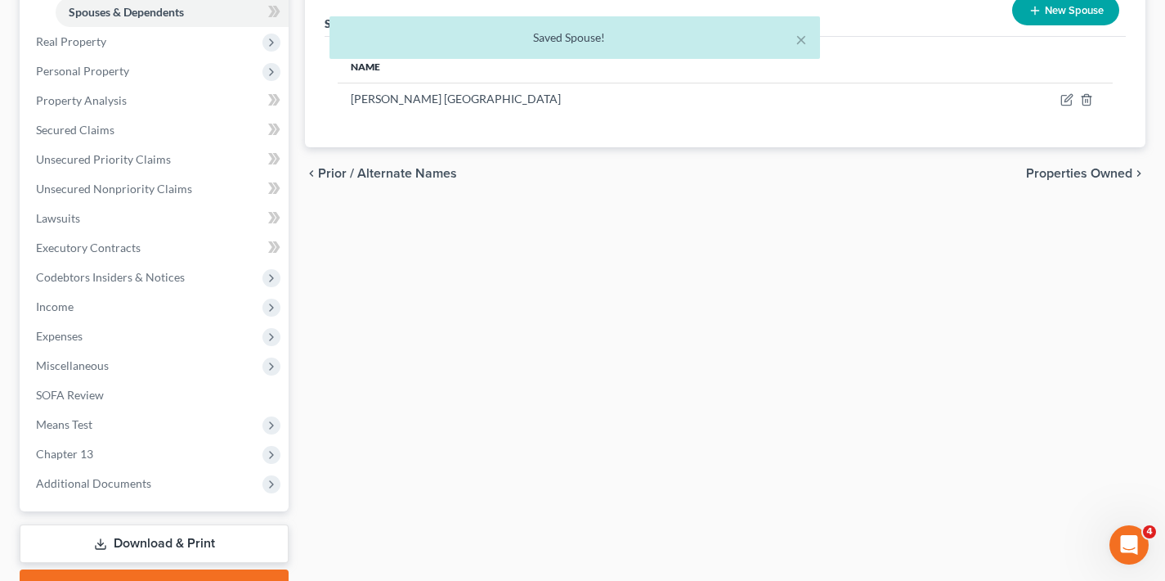
scroll to position [120, 0]
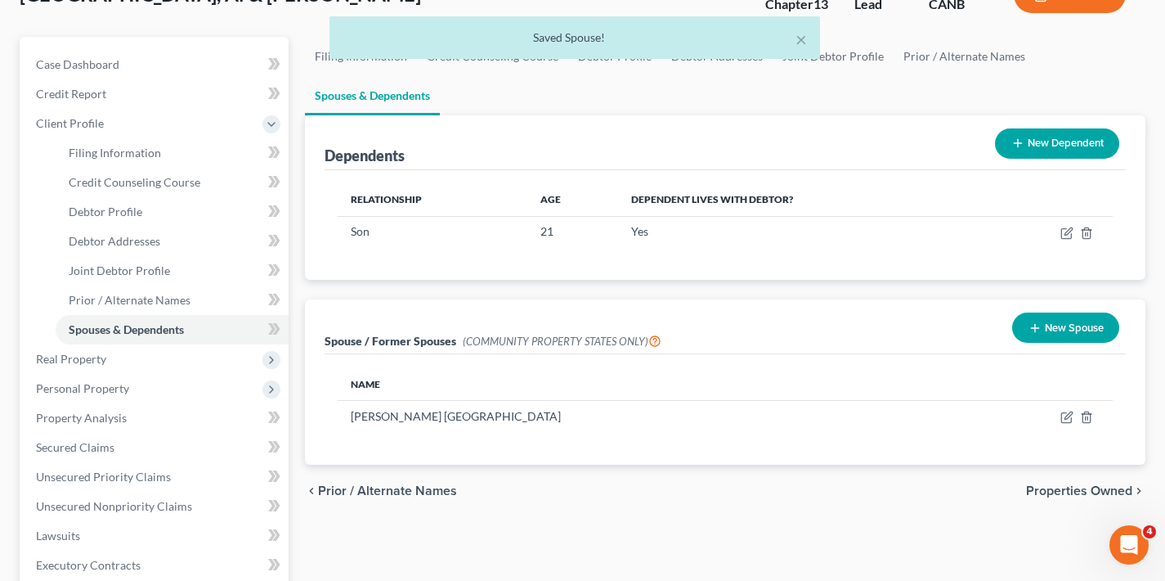
click at [1071, 484] on span "Properties Owned" at bounding box center [1079, 490] width 106 height 13
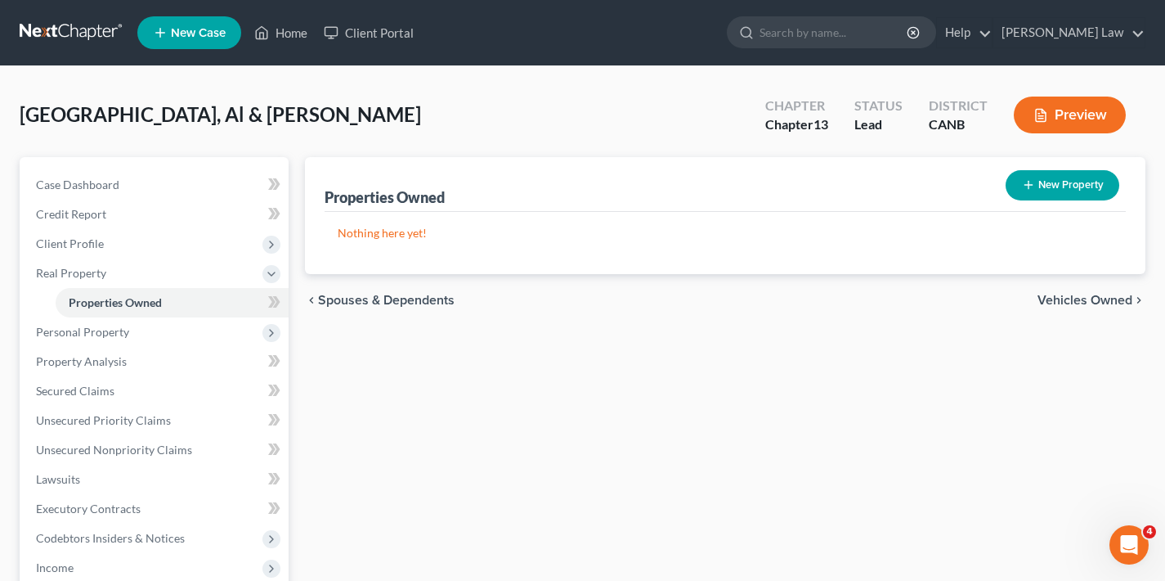
click at [1085, 298] on span "Vehicles Owned" at bounding box center [1085, 300] width 95 height 13
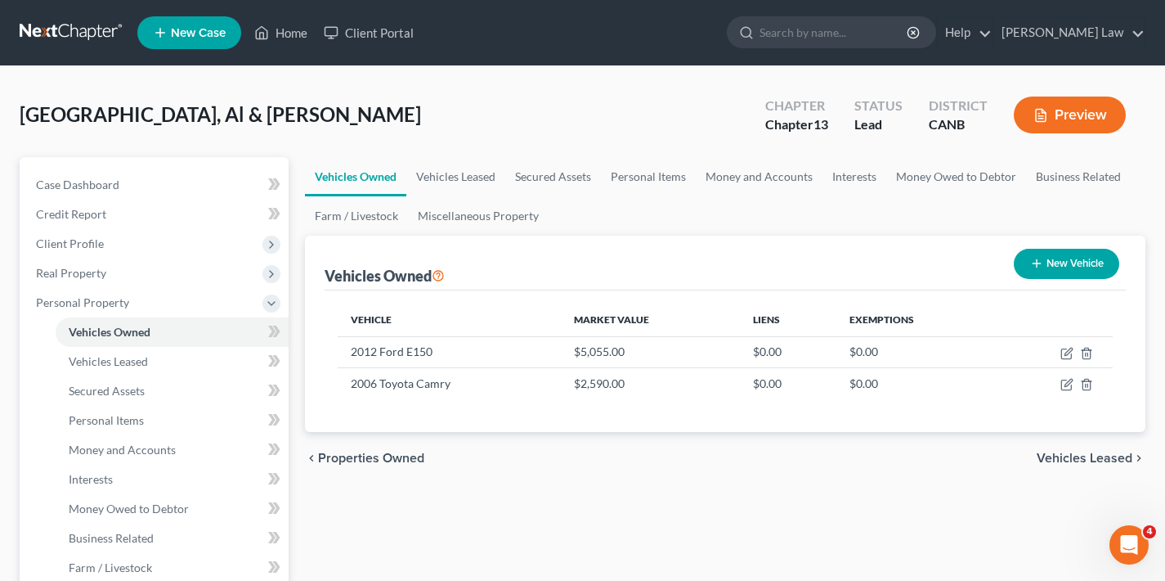
click at [1076, 462] on span "Vehicles Leased" at bounding box center [1085, 457] width 96 height 13
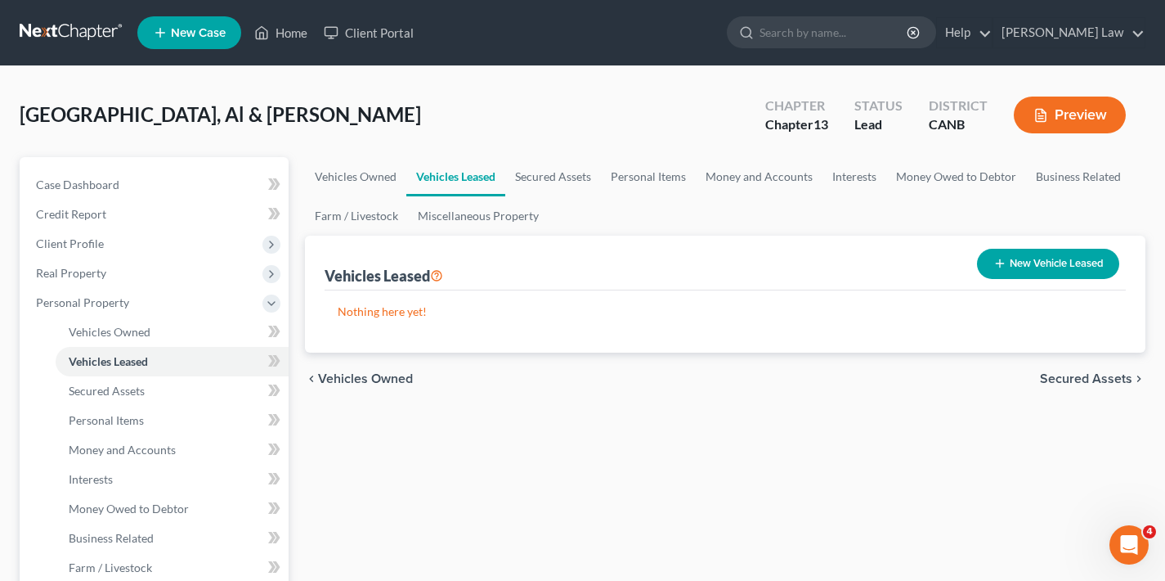
click at [1086, 375] on span "Secured Assets" at bounding box center [1086, 378] width 92 height 13
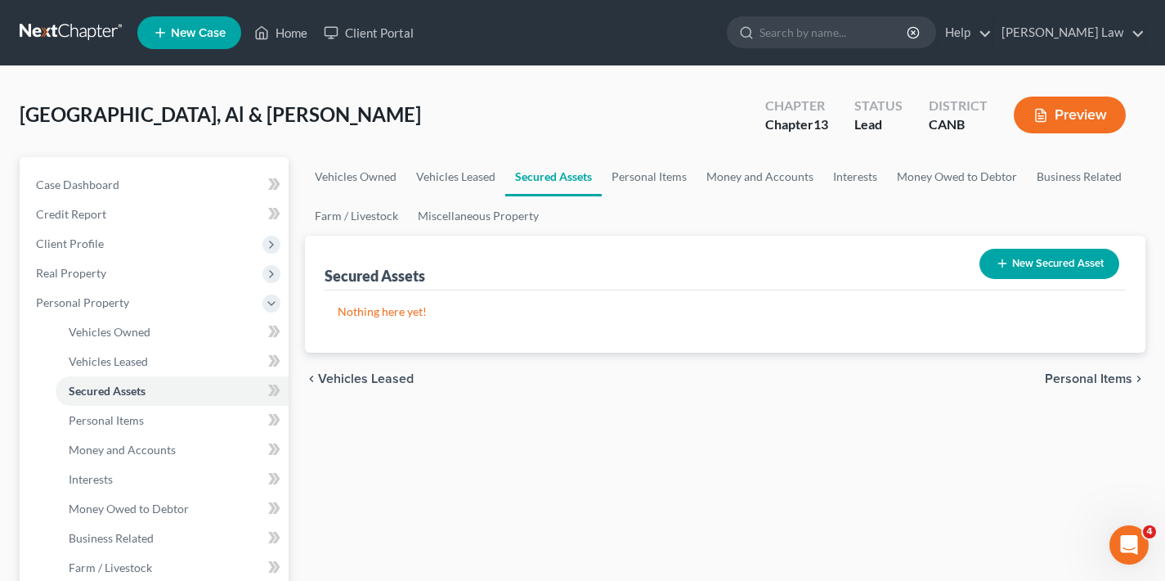
click at [1082, 378] on span "Personal Items" at bounding box center [1089, 378] width 88 height 13
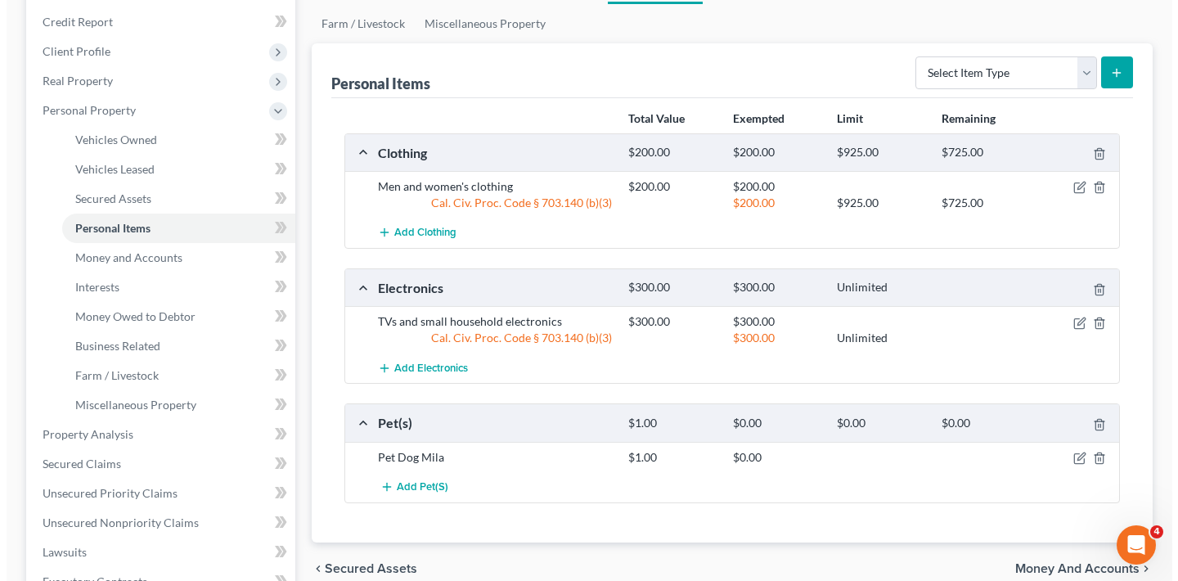
scroll to position [93, 0]
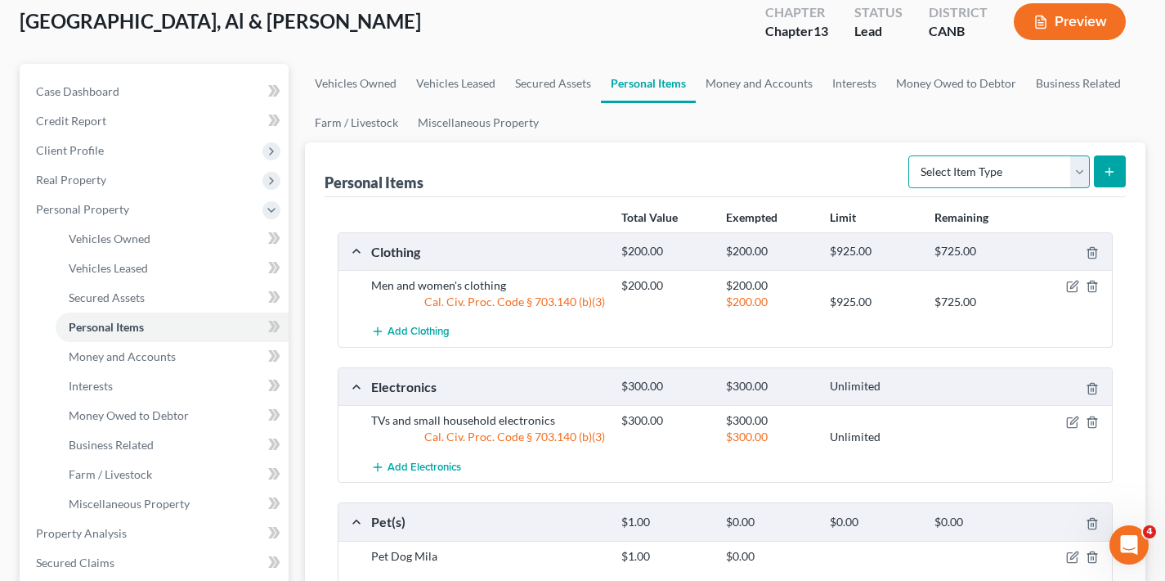
select select "household_goods"
click at [1113, 172] on line "submit" at bounding box center [1110, 172] width 7 height 0
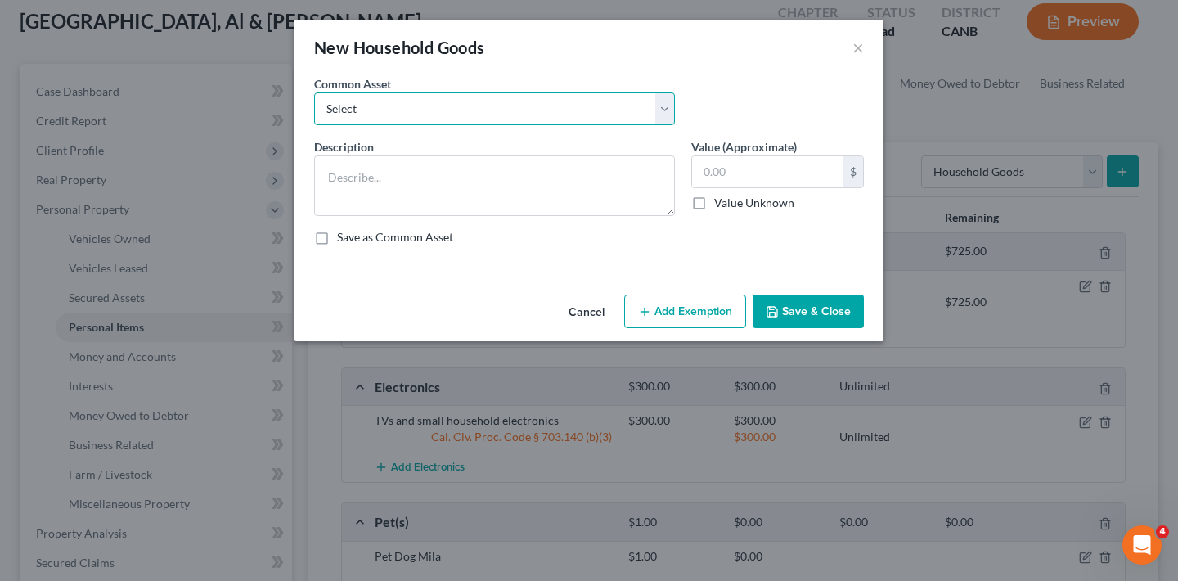
select select "0"
type textarea "Dining set and other miscellaneous household items"
type input "200.00"
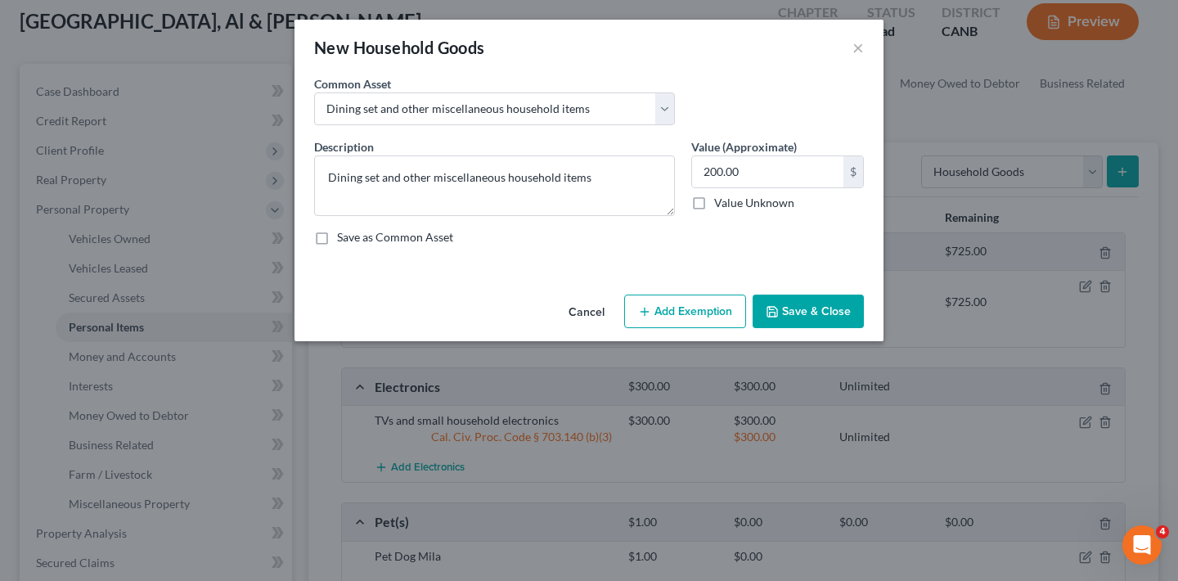
click at [689, 312] on button "Add Exemption" at bounding box center [685, 311] width 122 height 34
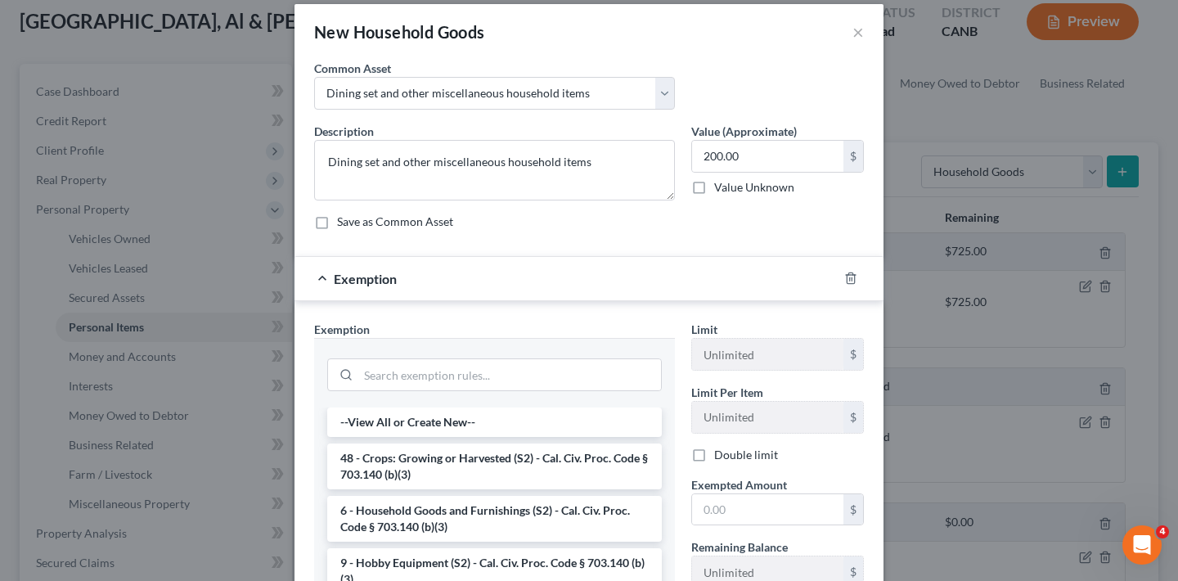
scroll to position [75, 0]
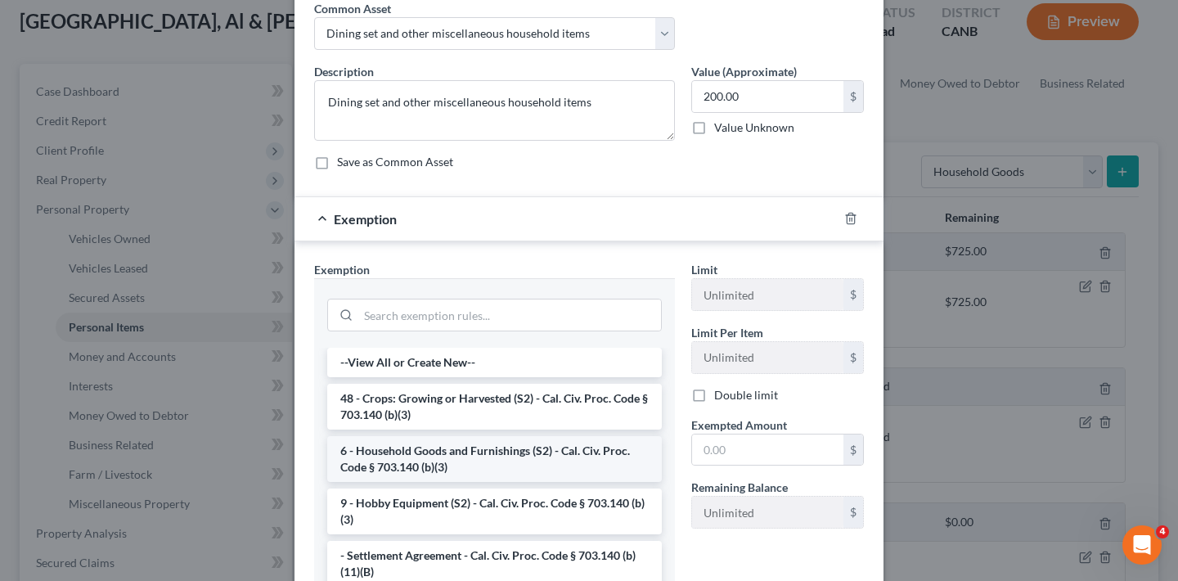
click at [487, 458] on li "6 - Household Goods and Furnishings (S2) - Cal. Civ. Proc. Code § 703.140 (b)(3)" at bounding box center [494, 459] width 335 height 46
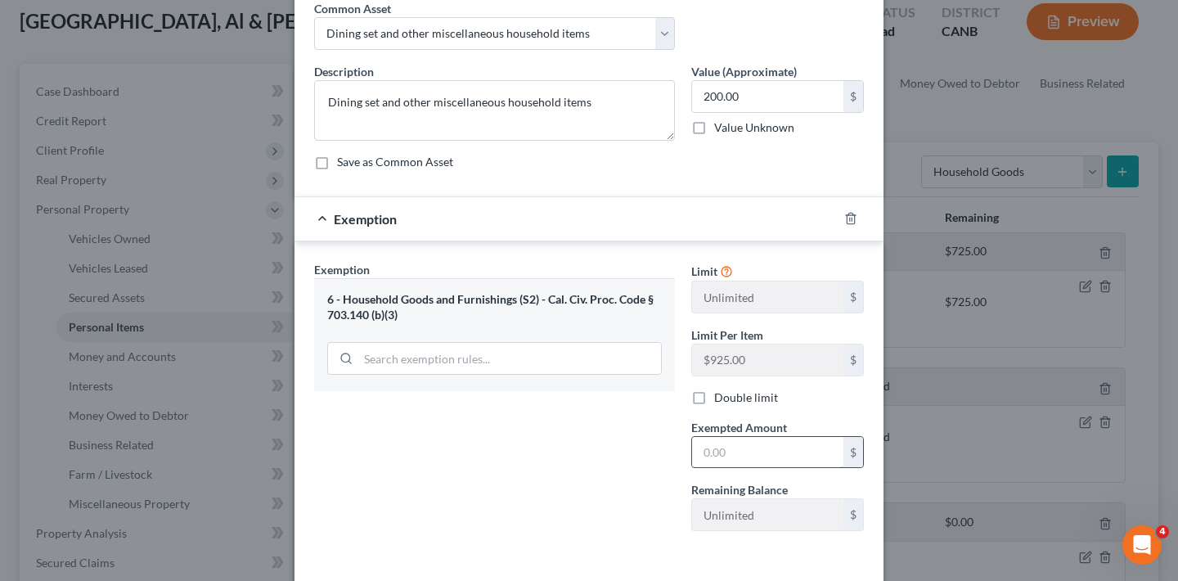
click at [735, 447] on input "text" at bounding box center [767, 452] width 151 height 31
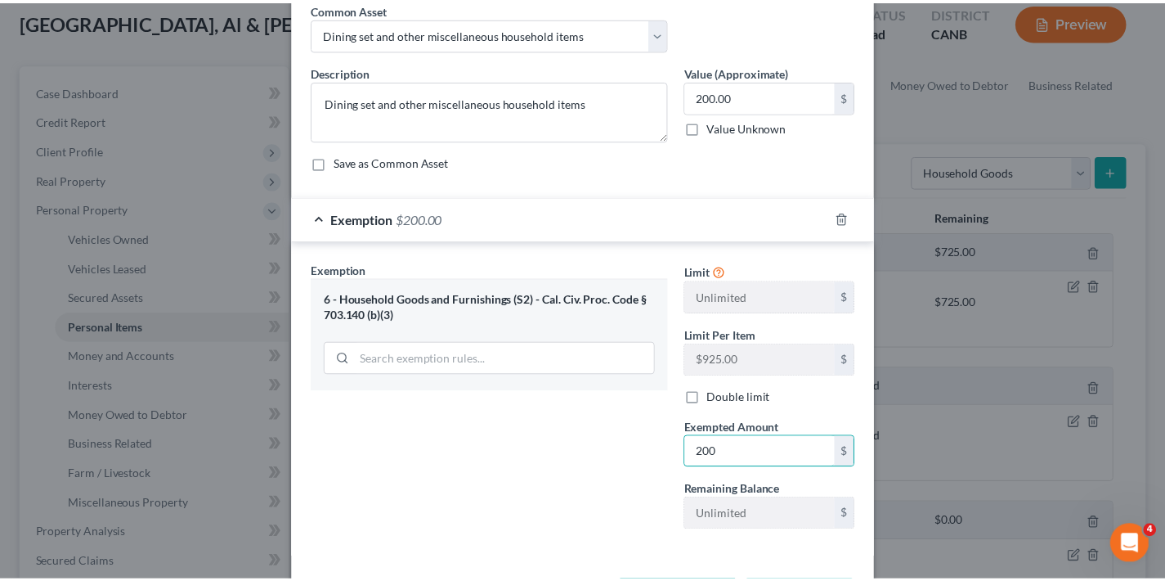
scroll to position [142, 0]
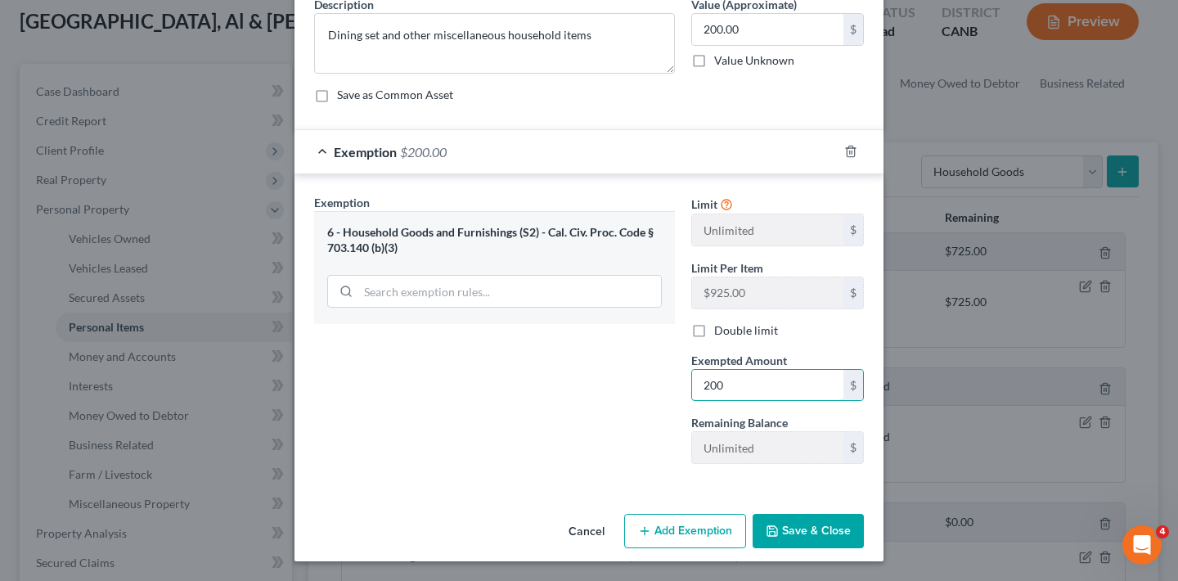
type input "200"
click at [803, 537] on button "Save & Close" at bounding box center [807, 531] width 111 height 34
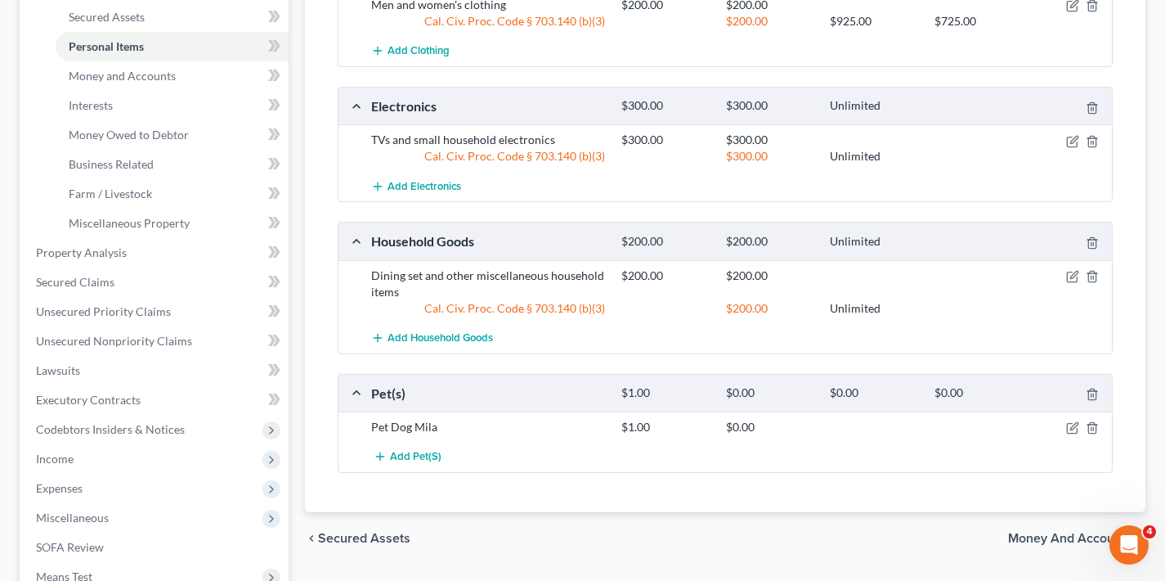
scroll to position [405, 0]
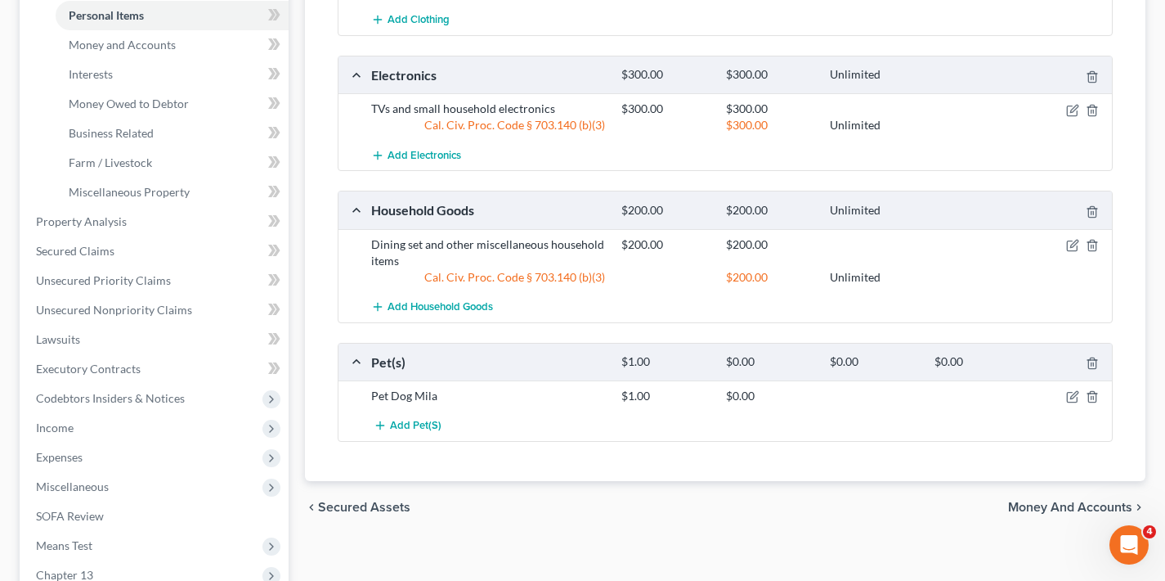
click at [1065, 507] on span "Money and Accounts" at bounding box center [1070, 507] width 124 height 13
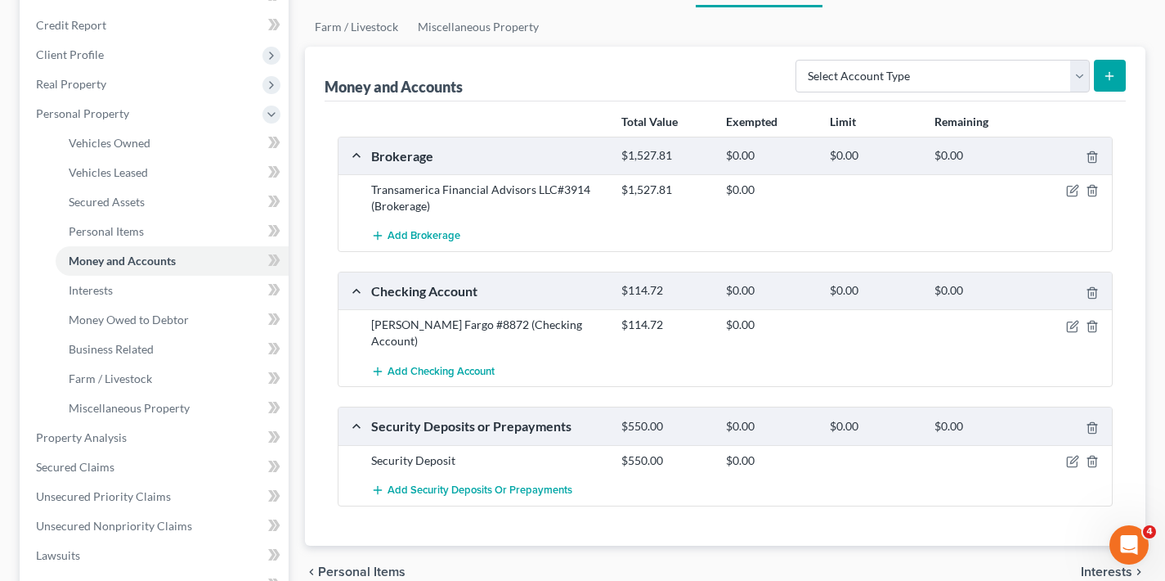
scroll to position [223, 0]
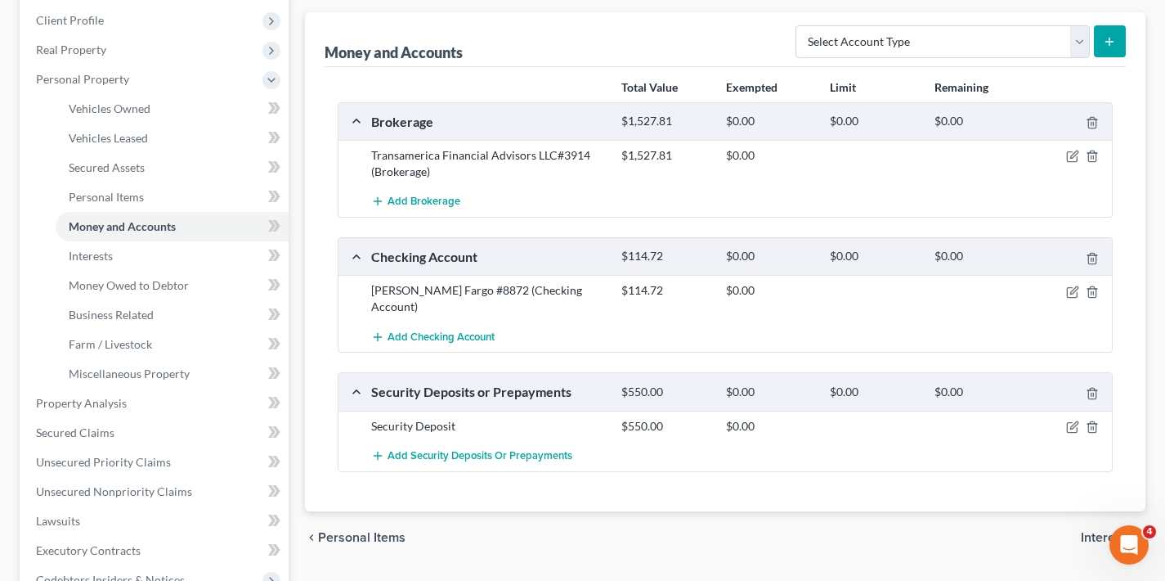
click at [1094, 531] on span "Interests" at bounding box center [1107, 537] width 52 height 13
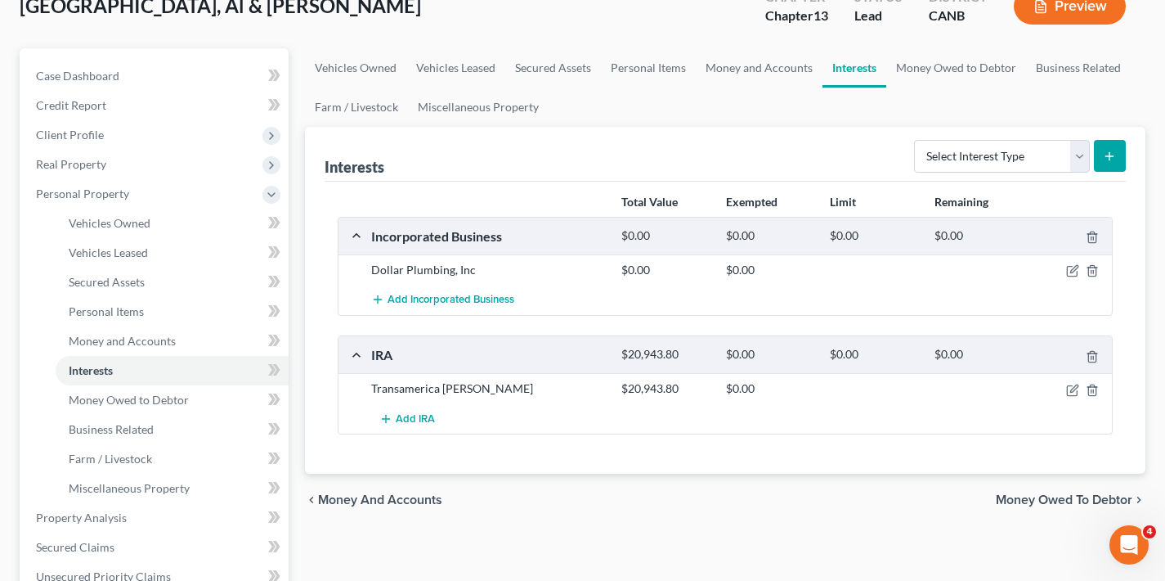
scroll to position [112, 0]
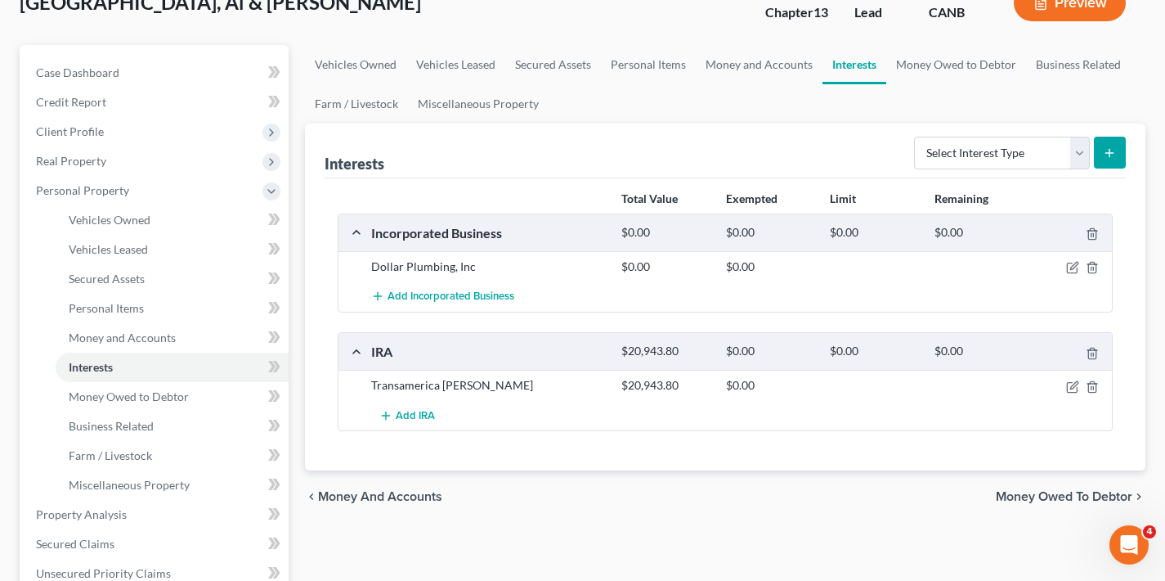
click at [1025, 496] on span "Money Owed to Debtor" at bounding box center [1064, 496] width 137 height 13
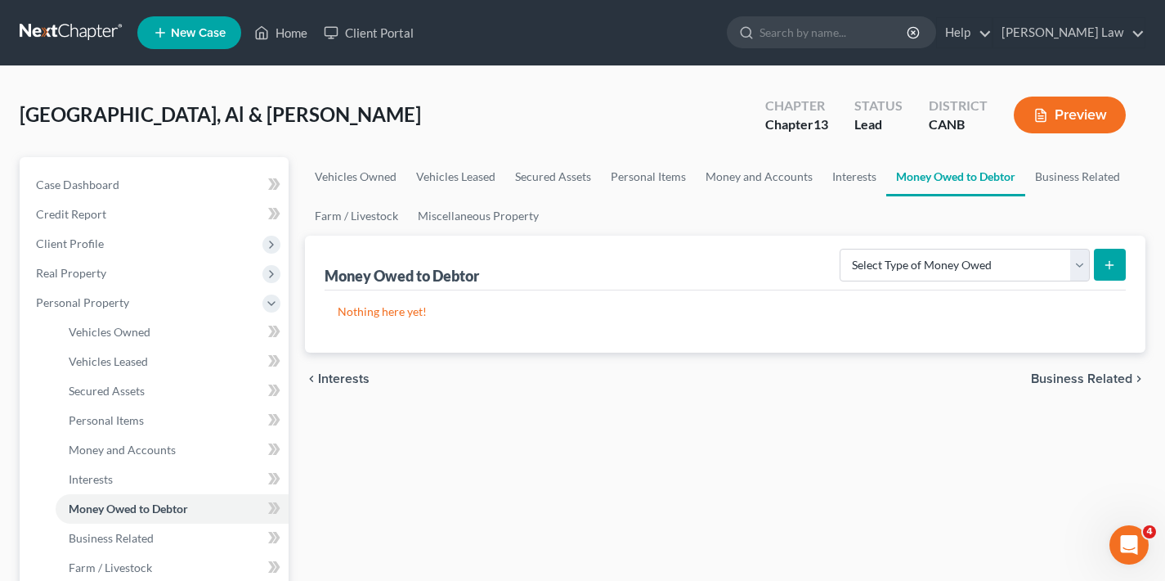
click at [1057, 376] on span "Business Related" at bounding box center [1081, 378] width 101 height 13
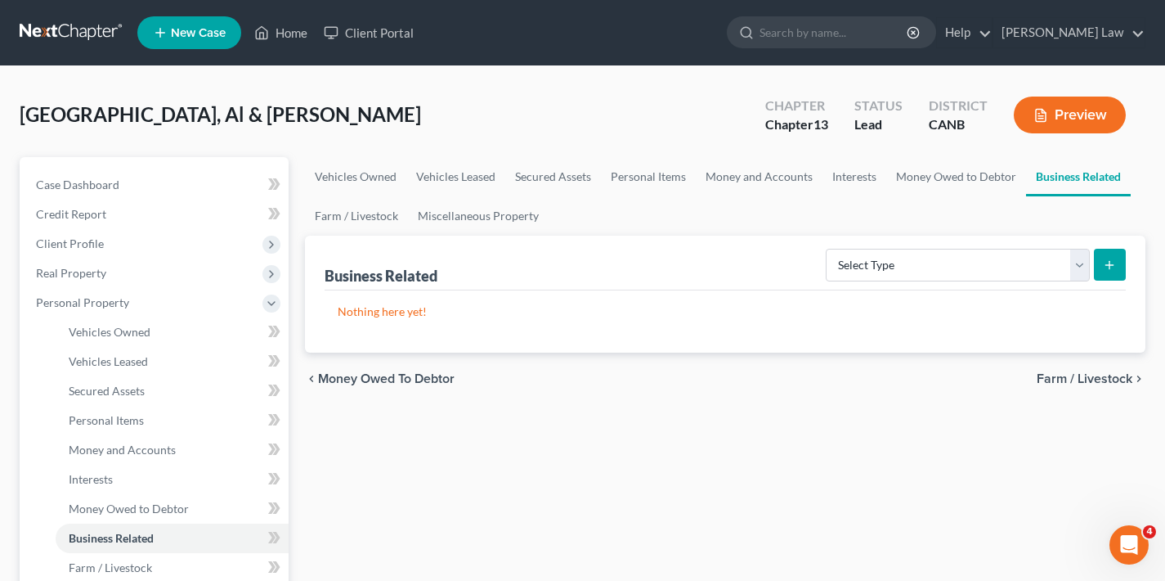
click at [1057, 376] on span "Farm / Livestock" at bounding box center [1085, 378] width 96 height 13
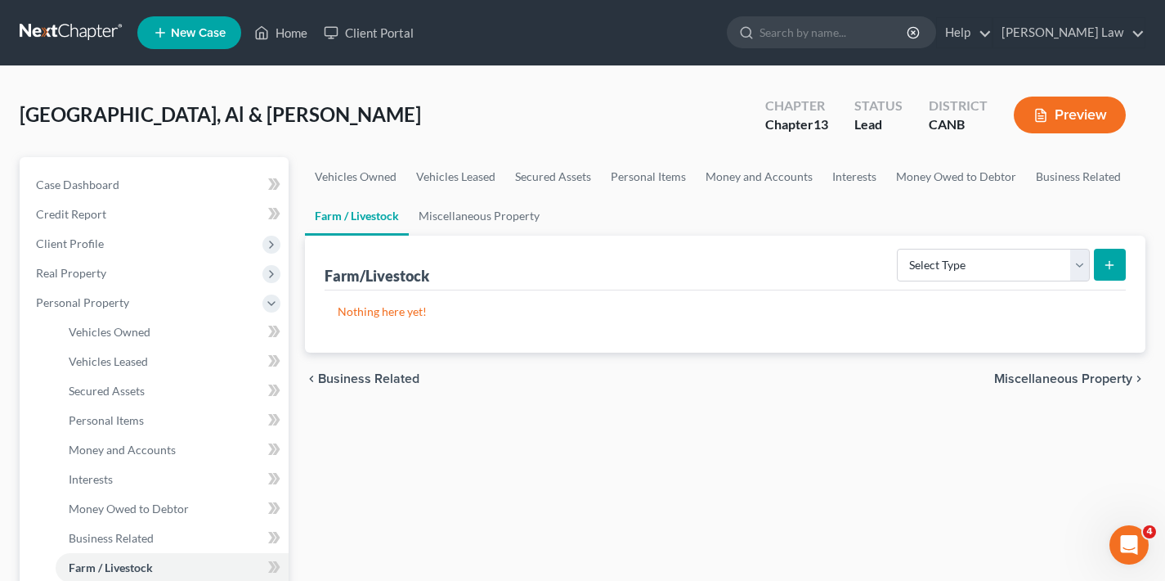
click at [1058, 379] on span "Miscellaneous Property" at bounding box center [1064, 378] width 138 height 13
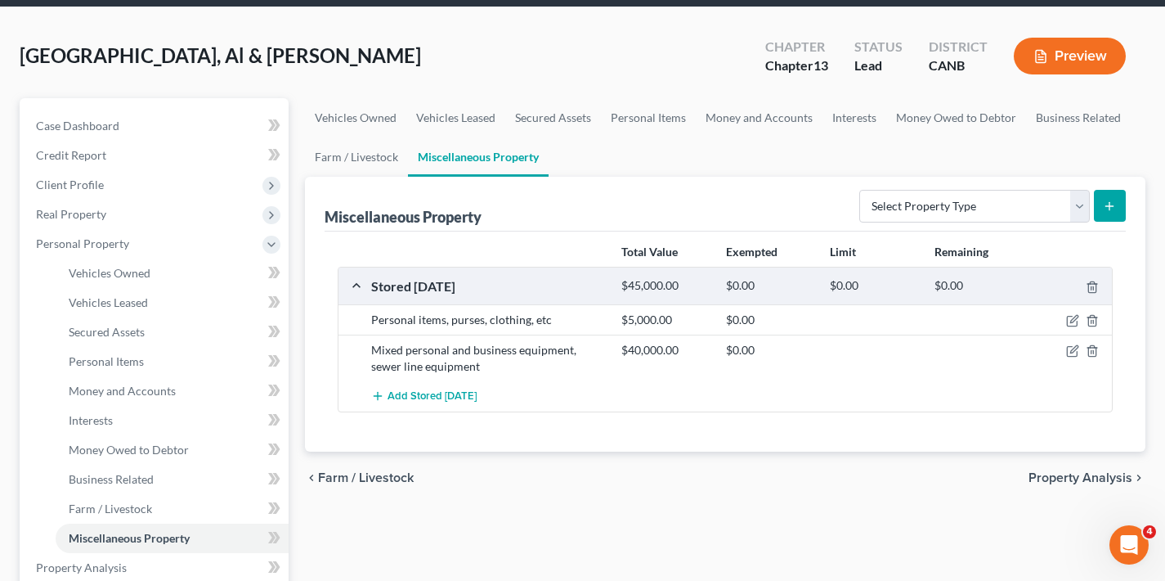
scroll to position [62, 0]
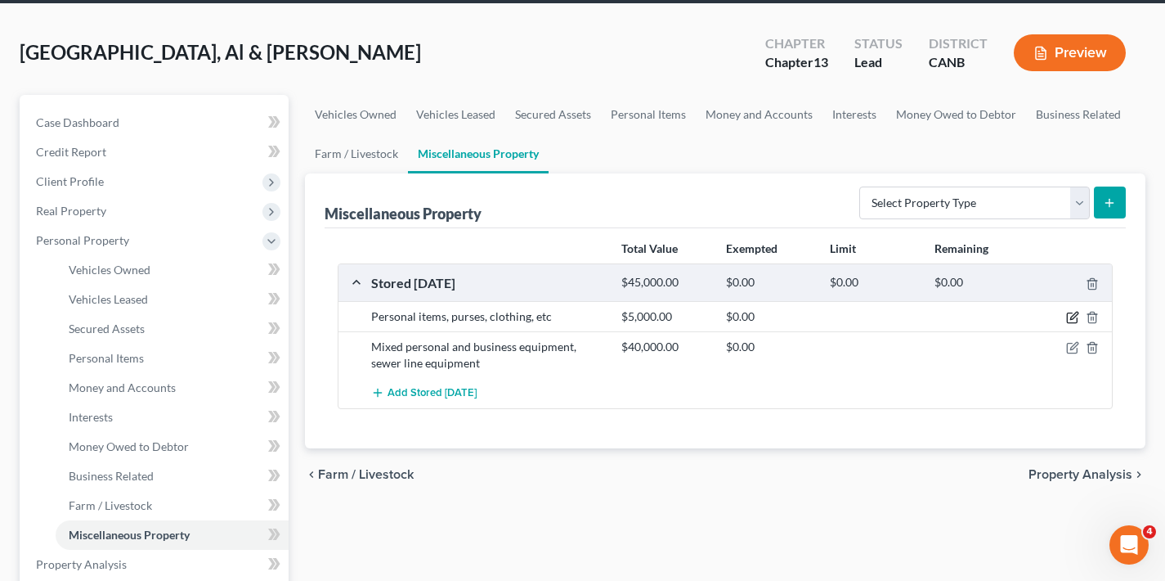
click at [1069, 316] on icon "button" at bounding box center [1073, 317] width 13 height 13
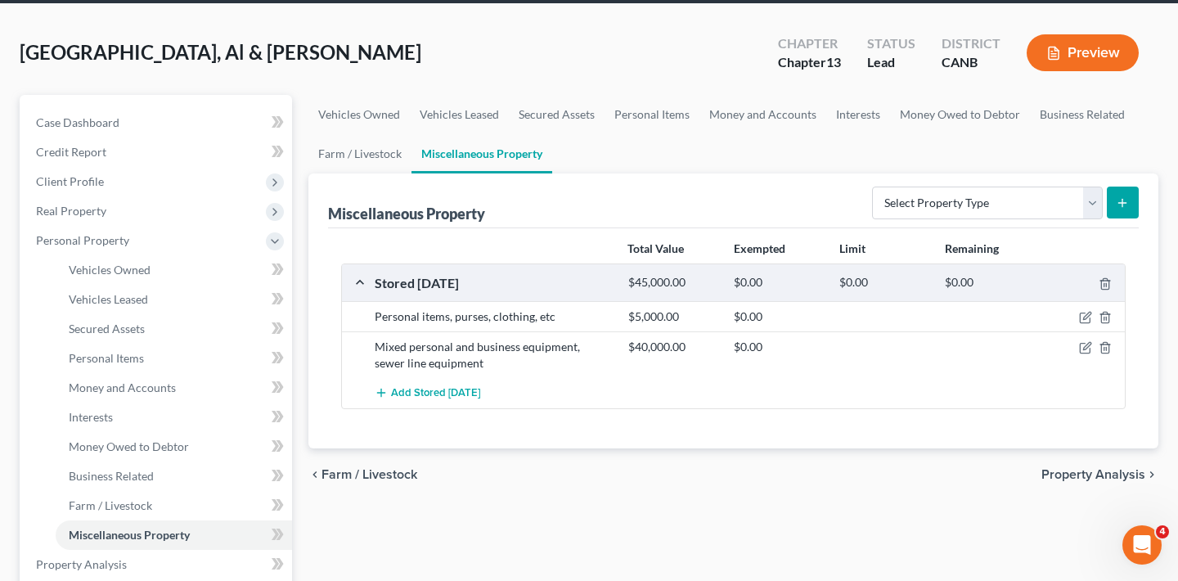
select select "4"
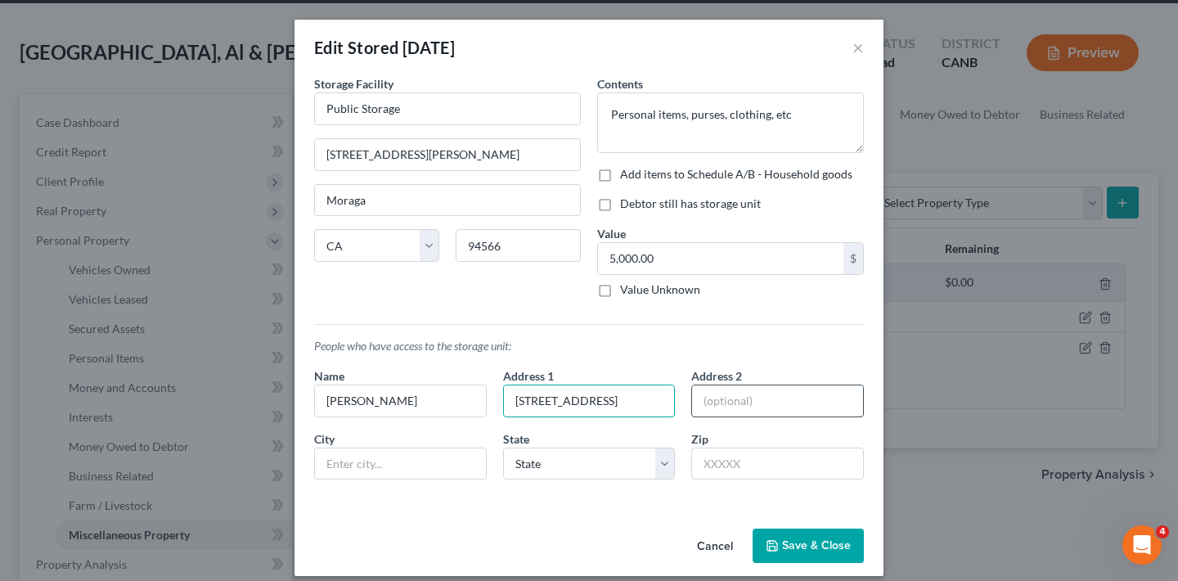
type input "[STREET_ADDRESS]"
type input "#164"
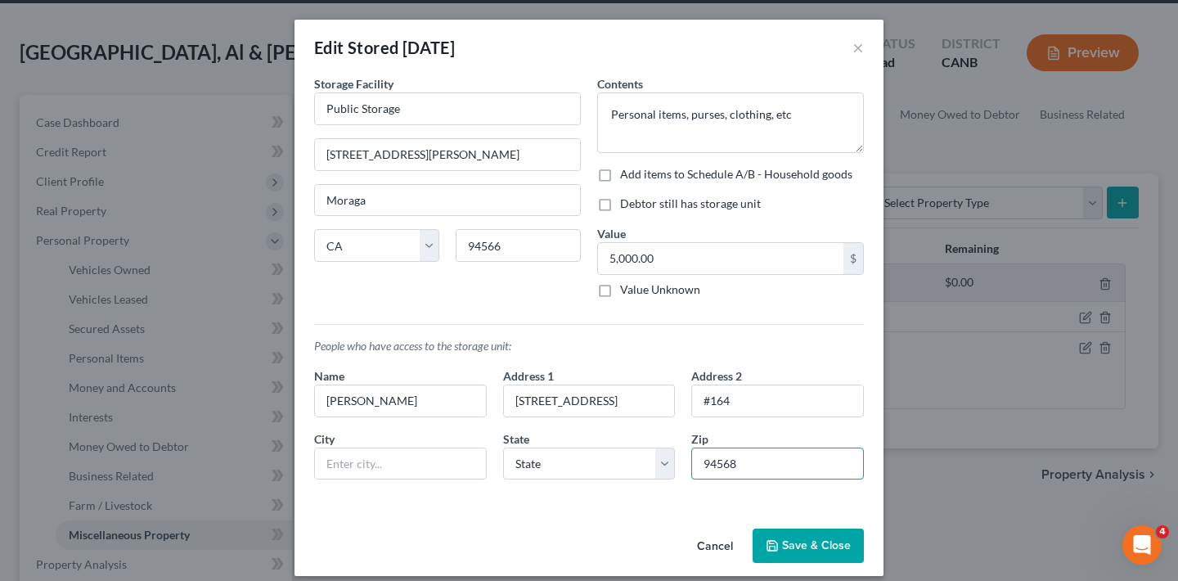
type input "94568"
click at [629, 528] on div "Cancel Save & Close" at bounding box center [588, 549] width 589 height 54
type input "[GEOGRAPHIC_DATA]"
select select "4"
click at [801, 543] on button "Save & Close" at bounding box center [807, 545] width 111 height 34
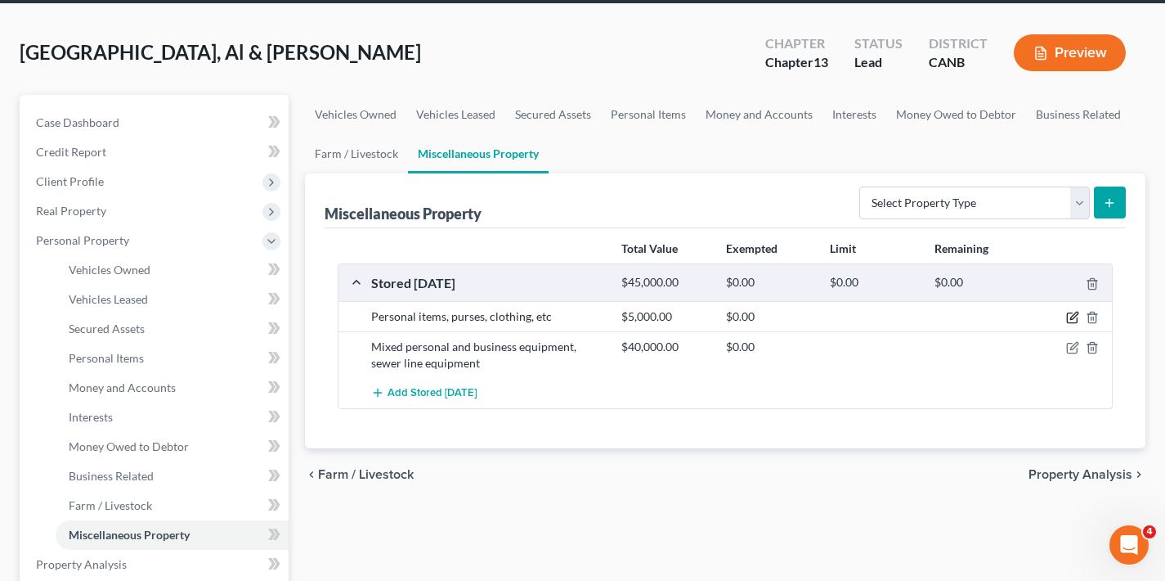
click at [1073, 317] on icon "button" at bounding box center [1073, 317] width 13 height 13
select select "4"
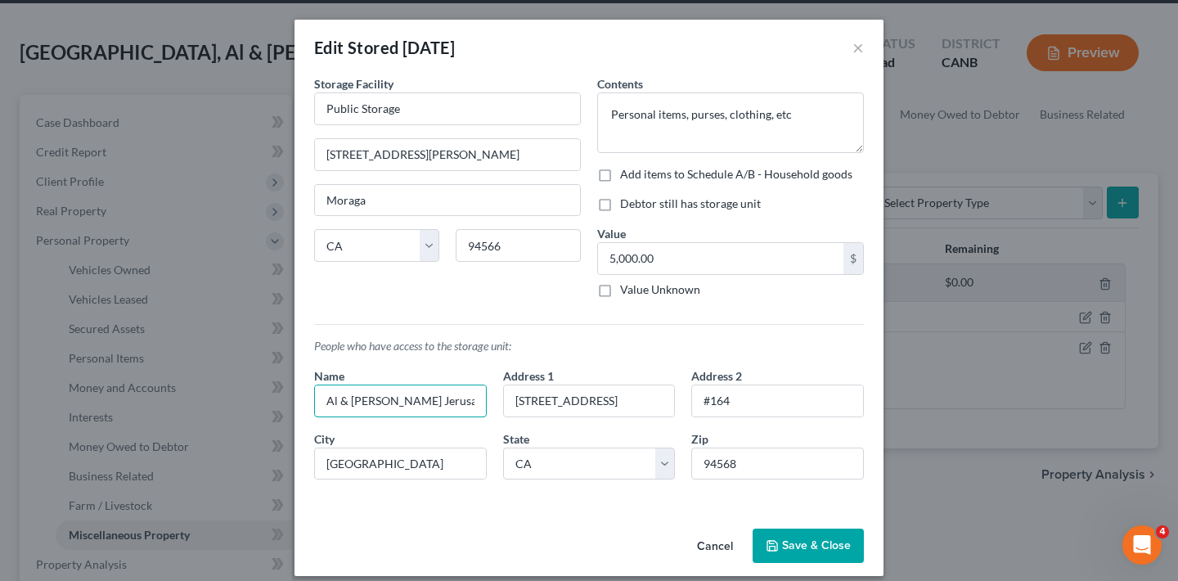
type input "Al & [PERSON_NAME] Jerusalem"
click at [814, 546] on button "Save & Close" at bounding box center [807, 545] width 111 height 34
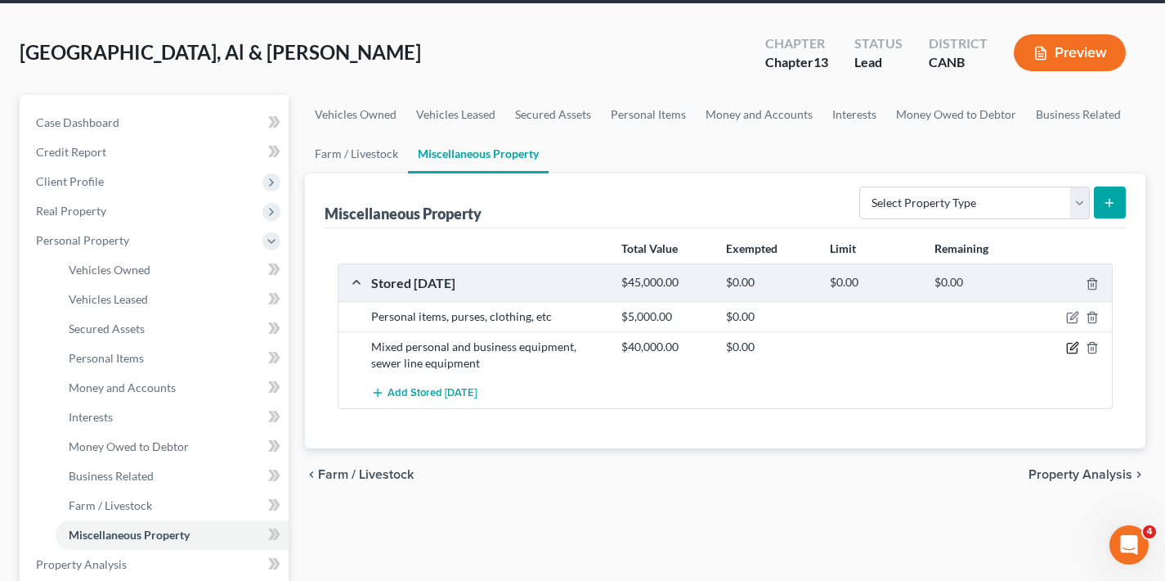
click at [1072, 348] on icon "button" at bounding box center [1073, 347] width 13 height 13
select select "4"
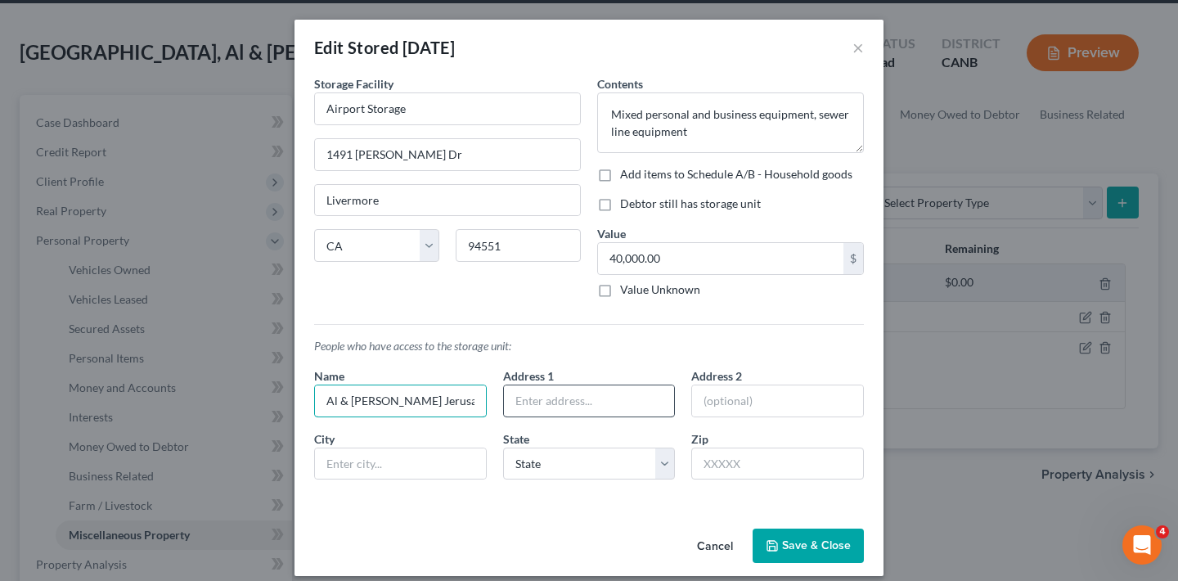
type input "Al & [PERSON_NAME] Jerusalem"
type input "[STREET_ADDRESS]"
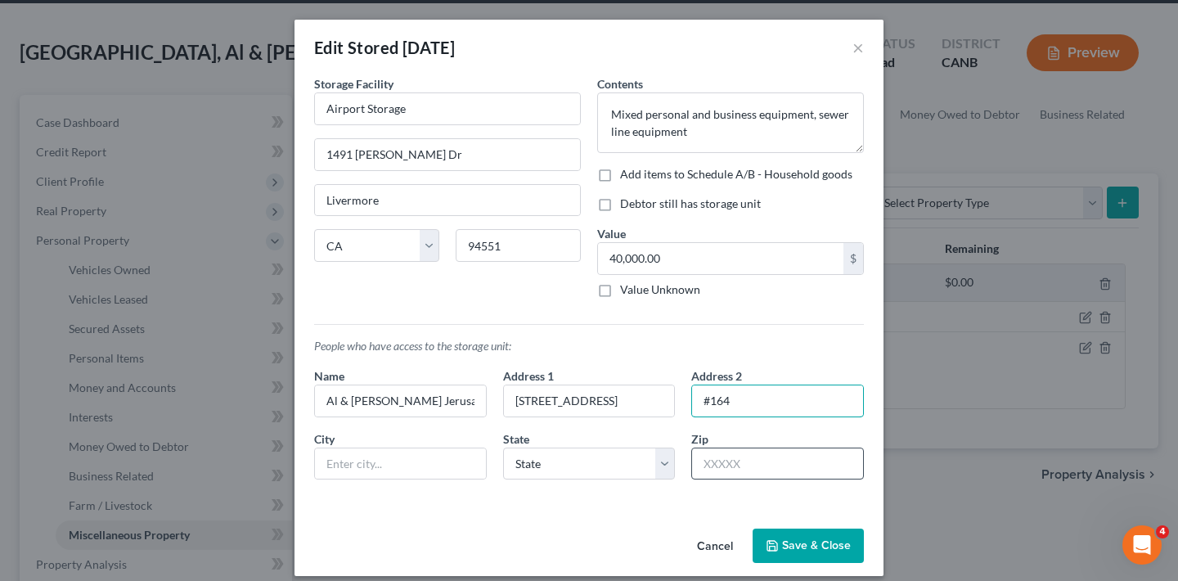
type input "#164"
type input "94568"
click at [655, 523] on div "Cancel Save & Close" at bounding box center [588, 549] width 589 height 54
type input "[GEOGRAPHIC_DATA]"
select select "4"
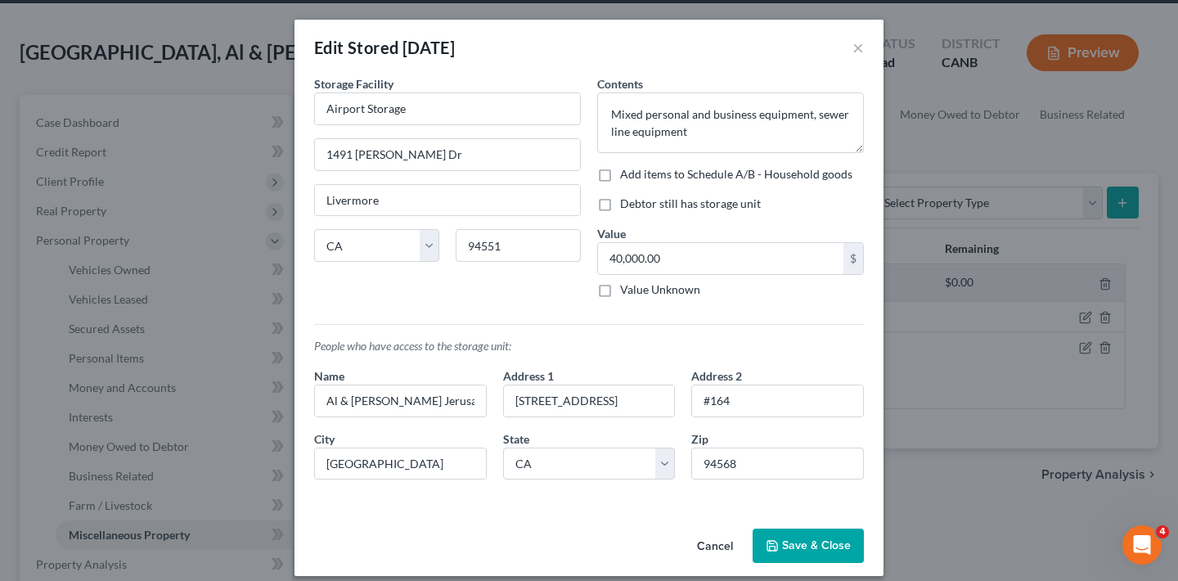
click at [793, 542] on button "Save & Close" at bounding box center [807, 545] width 111 height 34
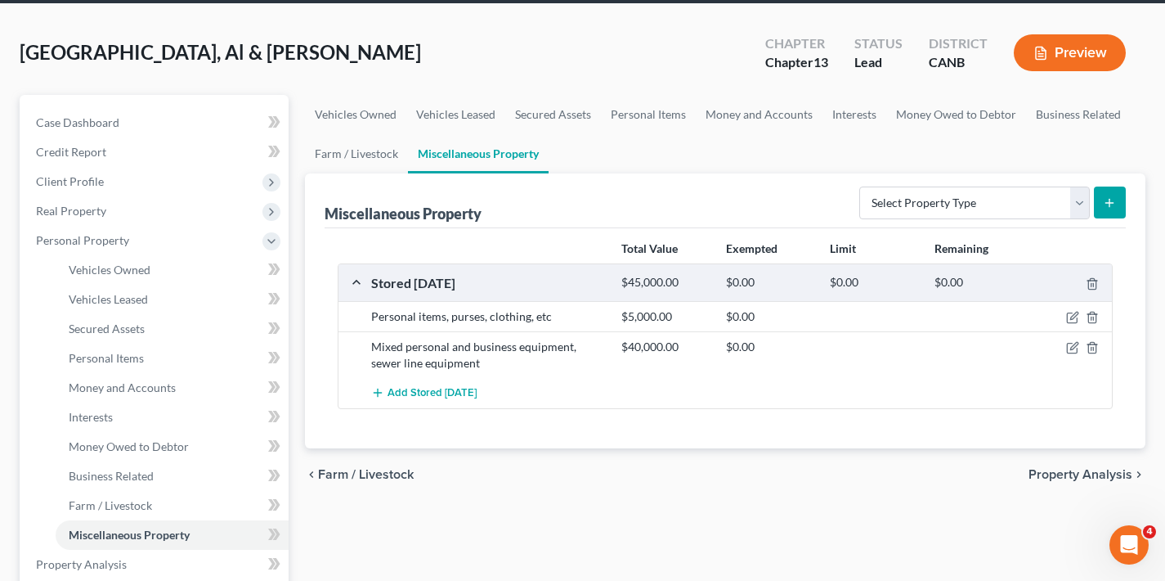
click at [1062, 476] on span "Property Analysis" at bounding box center [1081, 474] width 104 height 13
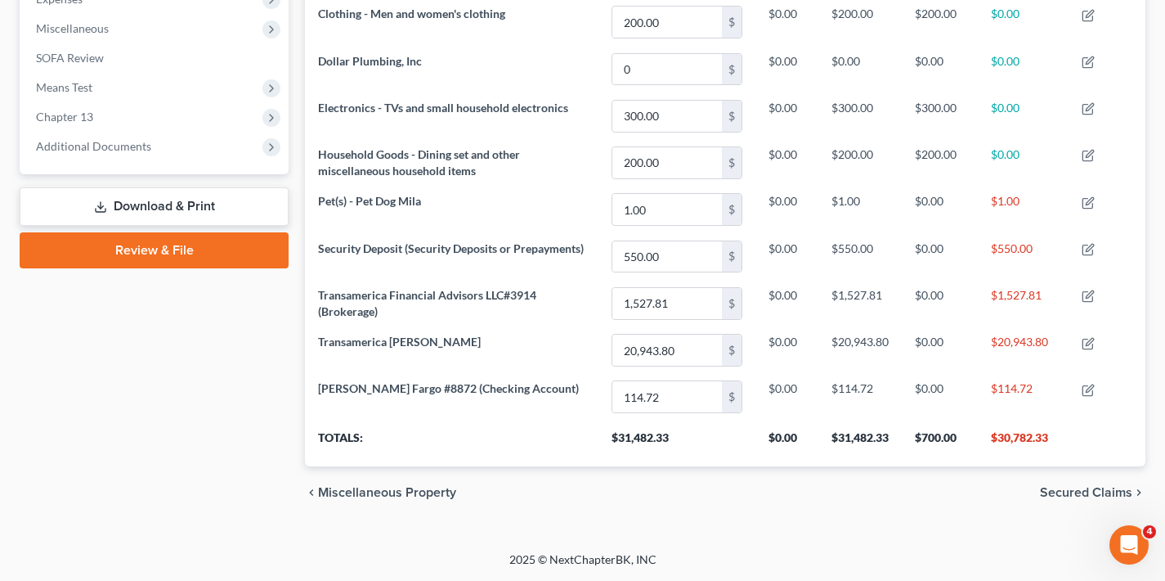
click at [1065, 487] on span "Secured Claims" at bounding box center [1086, 492] width 92 height 13
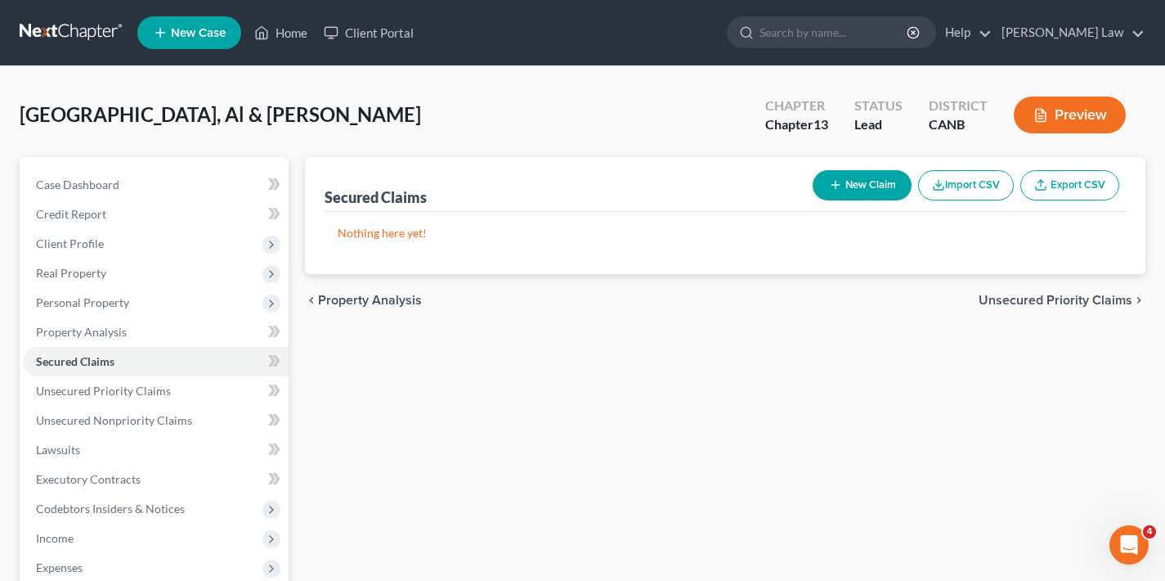
click at [1034, 302] on span "Unsecured Priority Claims" at bounding box center [1056, 300] width 154 height 13
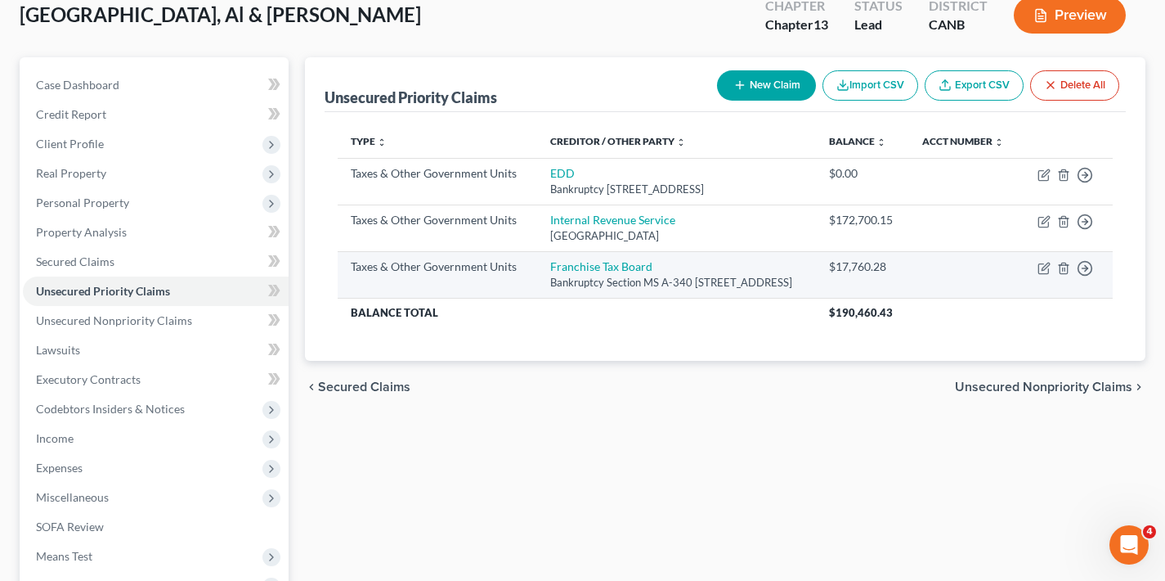
scroll to position [206, 0]
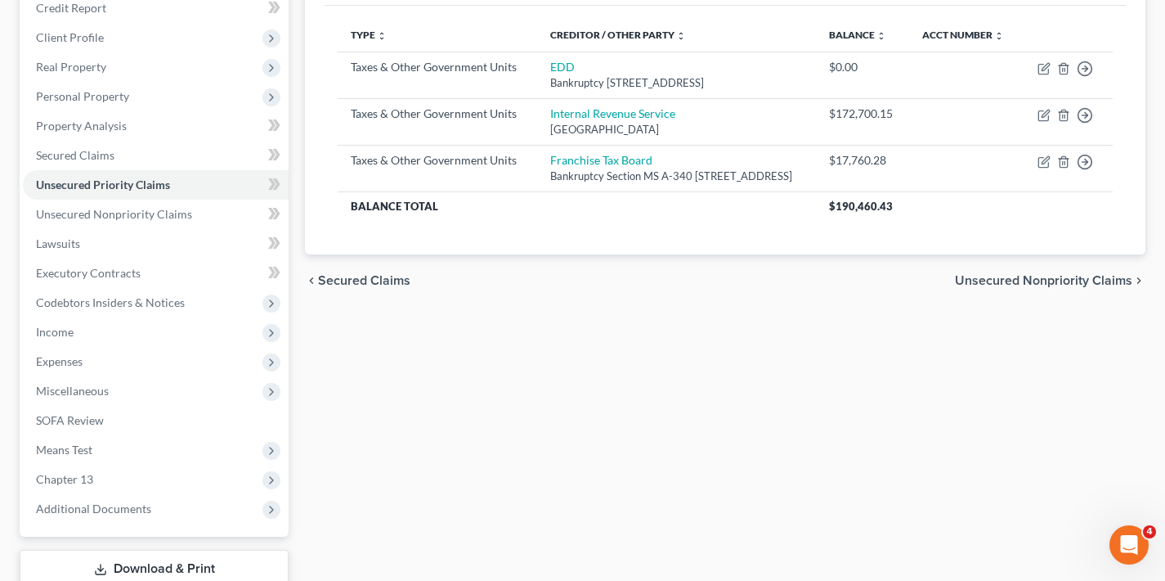
click at [1049, 287] on span "Unsecured Nonpriority Claims" at bounding box center [1043, 280] width 177 height 13
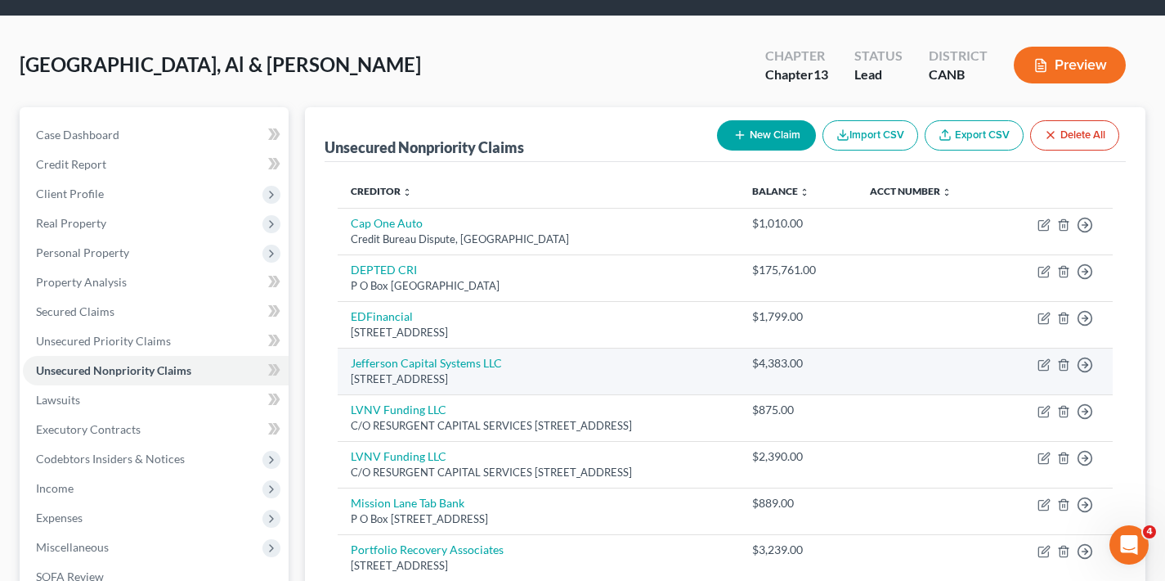
scroll to position [318, 0]
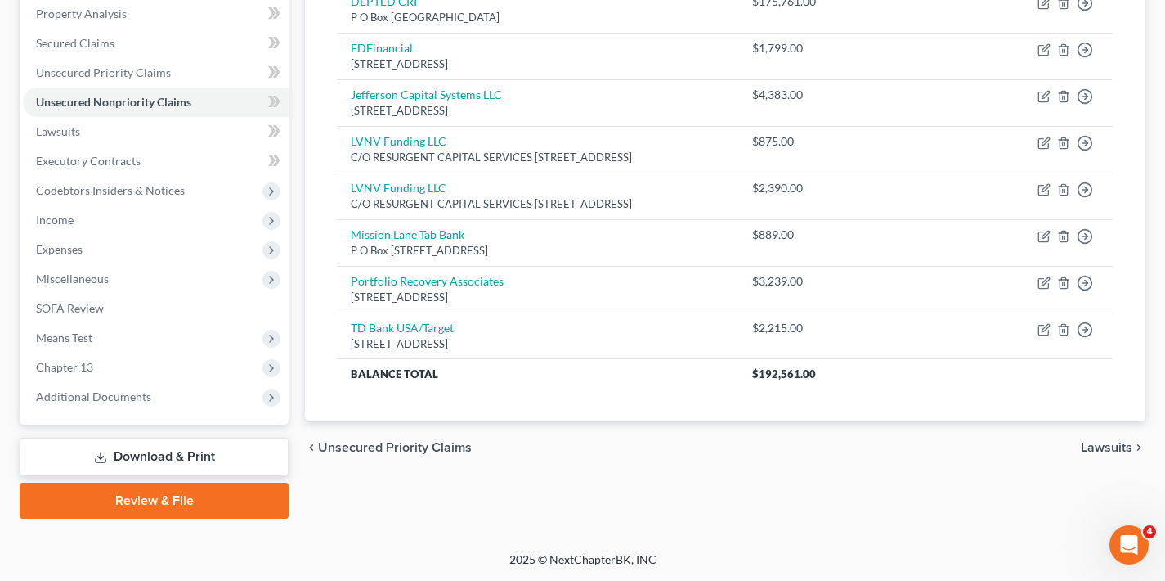
click at [1115, 447] on span "Lawsuits" at bounding box center [1107, 447] width 52 height 13
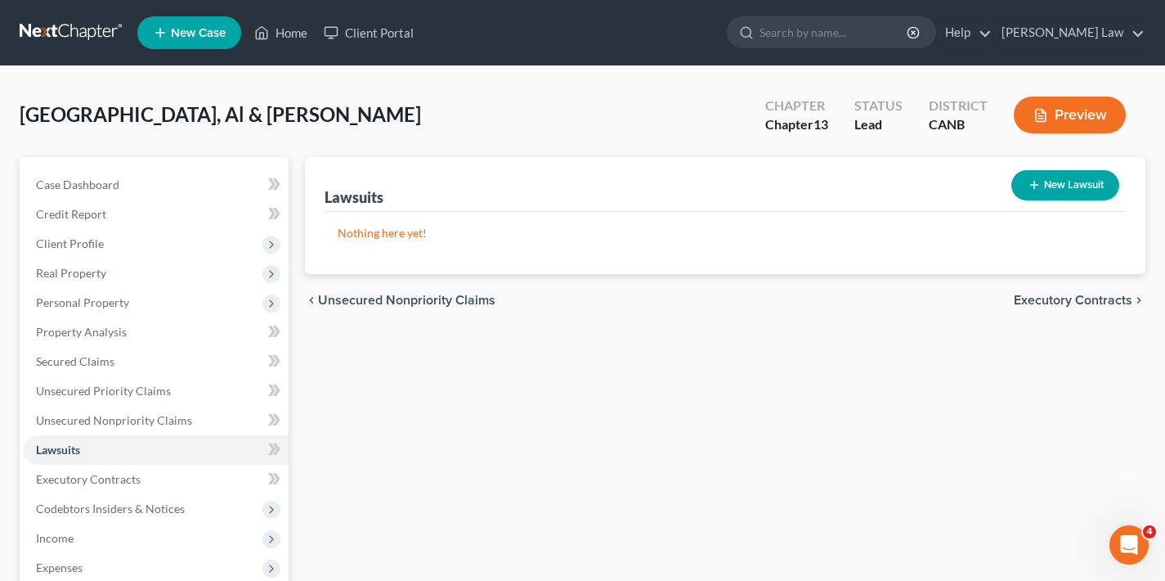
click at [1062, 303] on span "Executory Contracts" at bounding box center [1073, 300] width 119 height 13
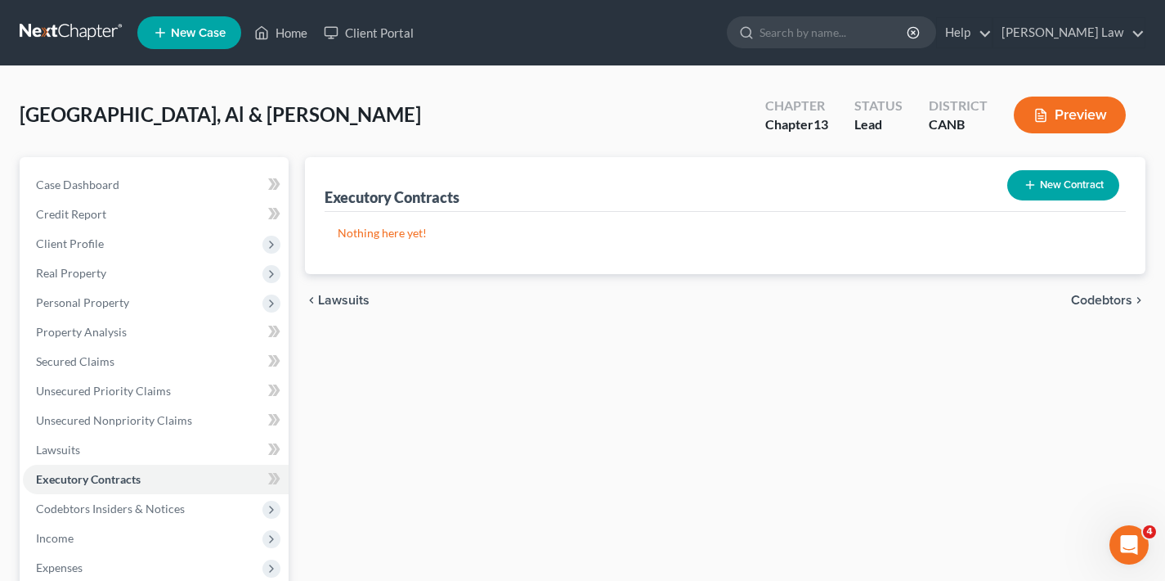
scroll to position [146, 0]
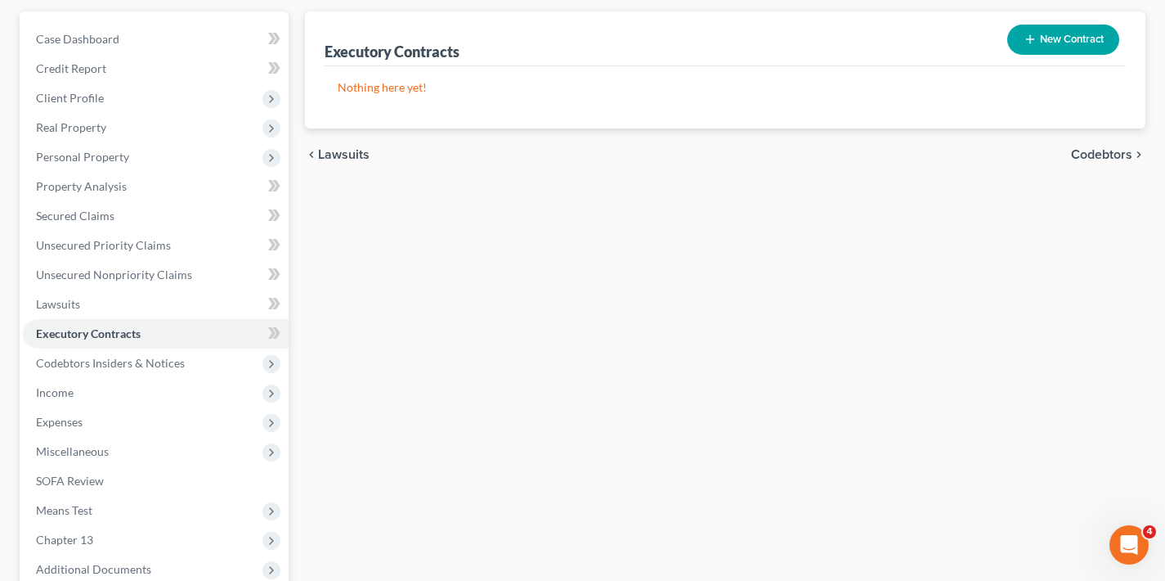
click at [1105, 150] on span "Codebtors" at bounding box center [1101, 154] width 61 height 13
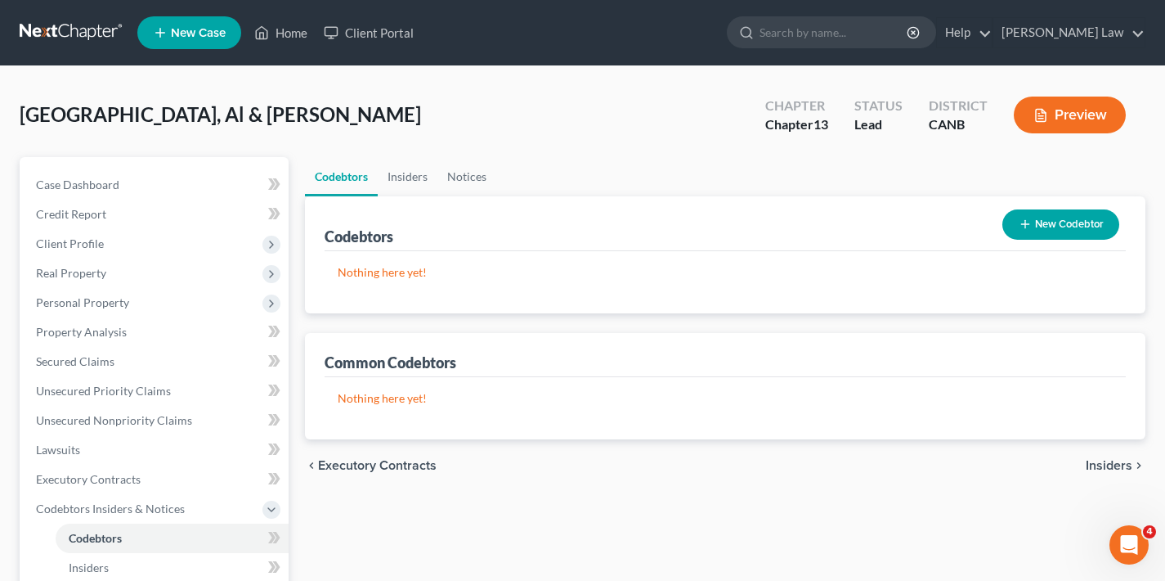
click at [1080, 228] on button "New Codebtor" at bounding box center [1061, 224] width 117 height 30
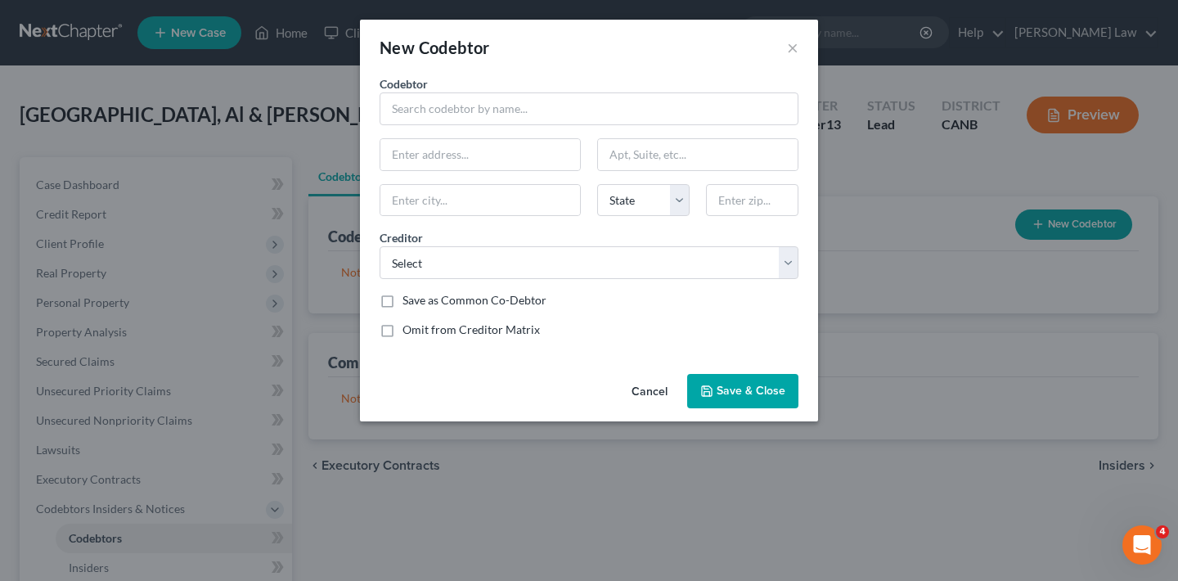
click at [903, 458] on div "New Codebtor × Codebtor * Codebtor * State [US_STATE] AK AR AZ CA CO CT DE DC […" at bounding box center [589, 290] width 1178 height 581
click at [650, 394] on button "Cancel" at bounding box center [649, 391] width 62 height 33
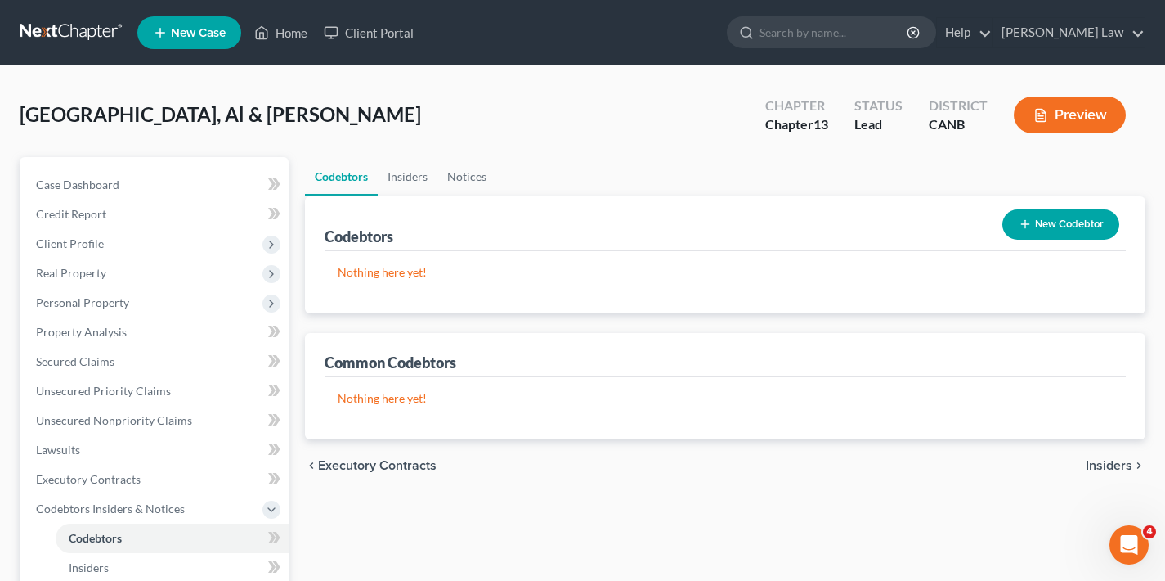
click at [1086, 120] on button "Preview" at bounding box center [1070, 115] width 112 height 37
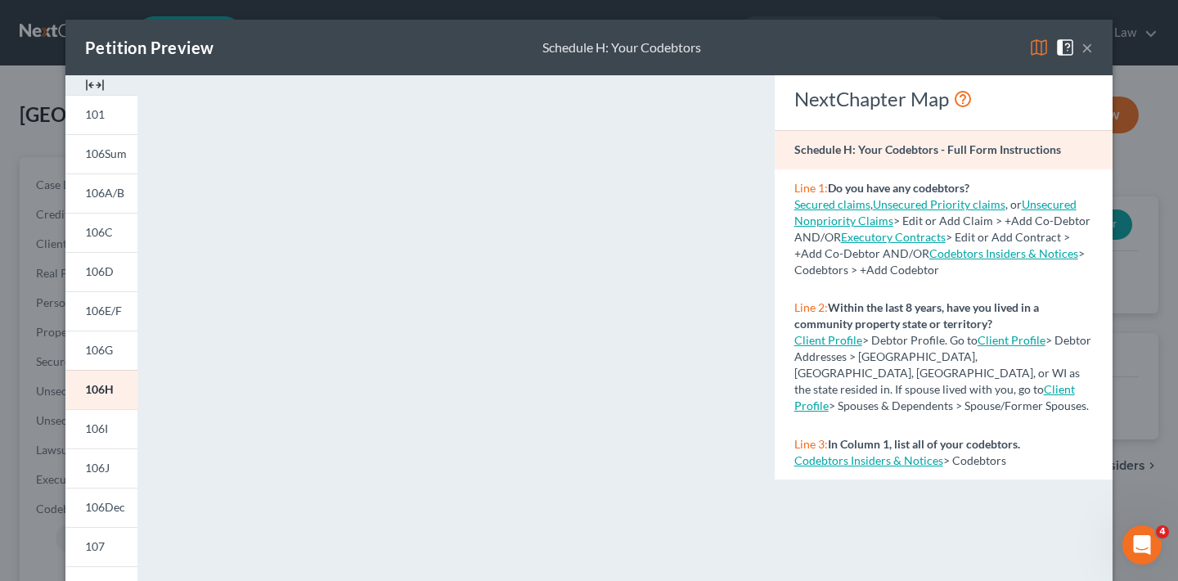
click at [1081, 47] on button "×" at bounding box center [1086, 48] width 11 height 20
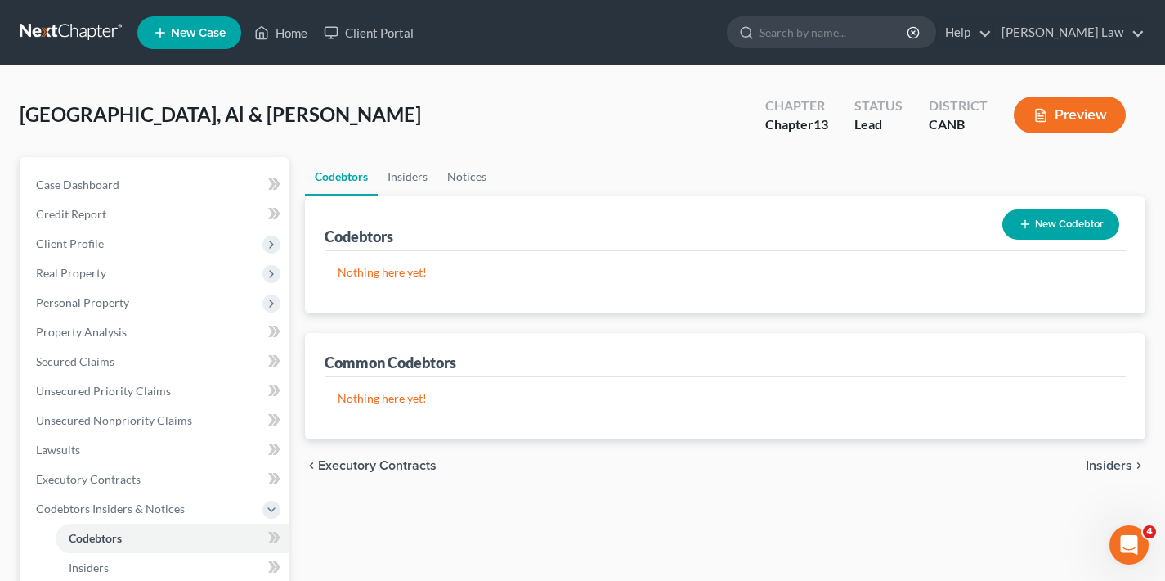
click at [1076, 225] on button "New Codebtor" at bounding box center [1061, 224] width 117 height 30
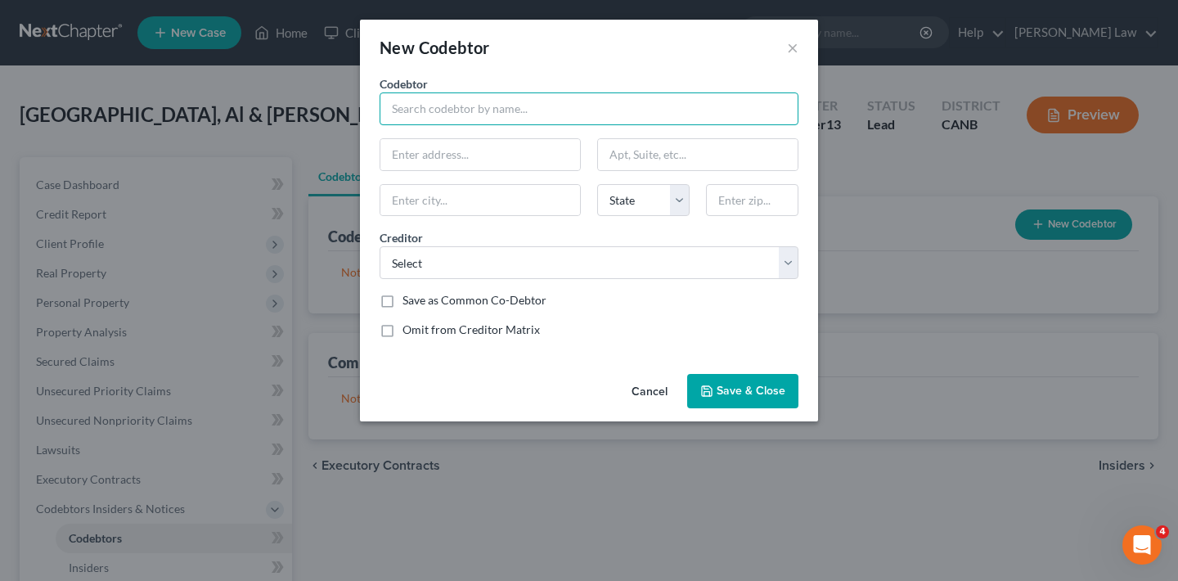
click at [567, 110] on input "text" at bounding box center [589, 108] width 419 height 33
type input "Al Mamangon [GEOGRAPHIC_DATA]"
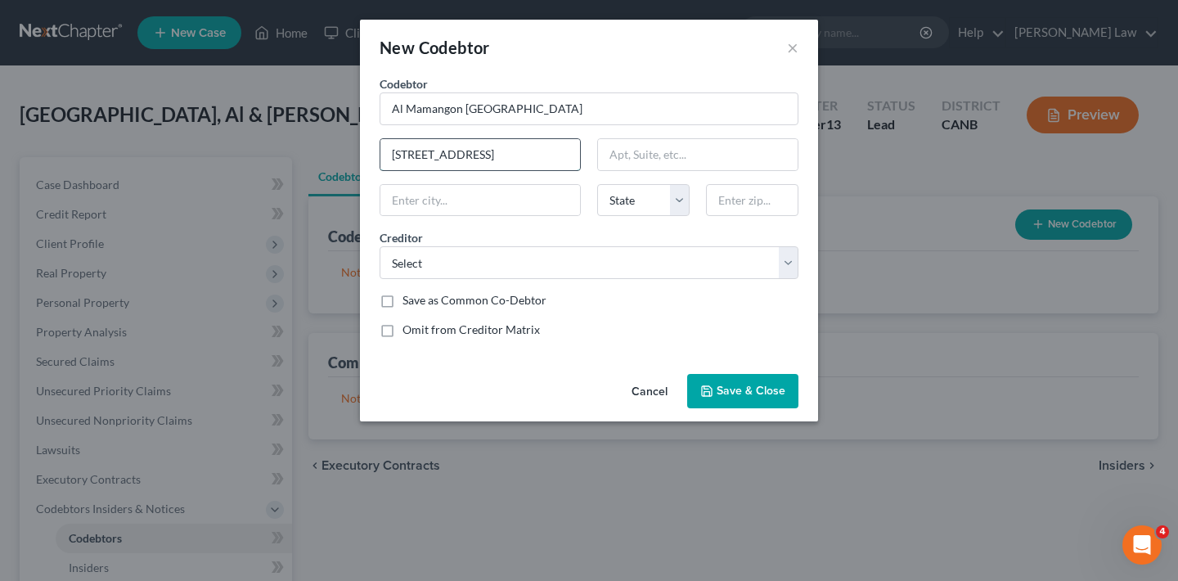
type input "[STREET_ADDRESS]"
type input "164"
type input "94568"
click at [631, 303] on div "Save as Common Co-Debtor" at bounding box center [589, 300] width 419 height 16
type input "[GEOGRAPHIC_DATA]"
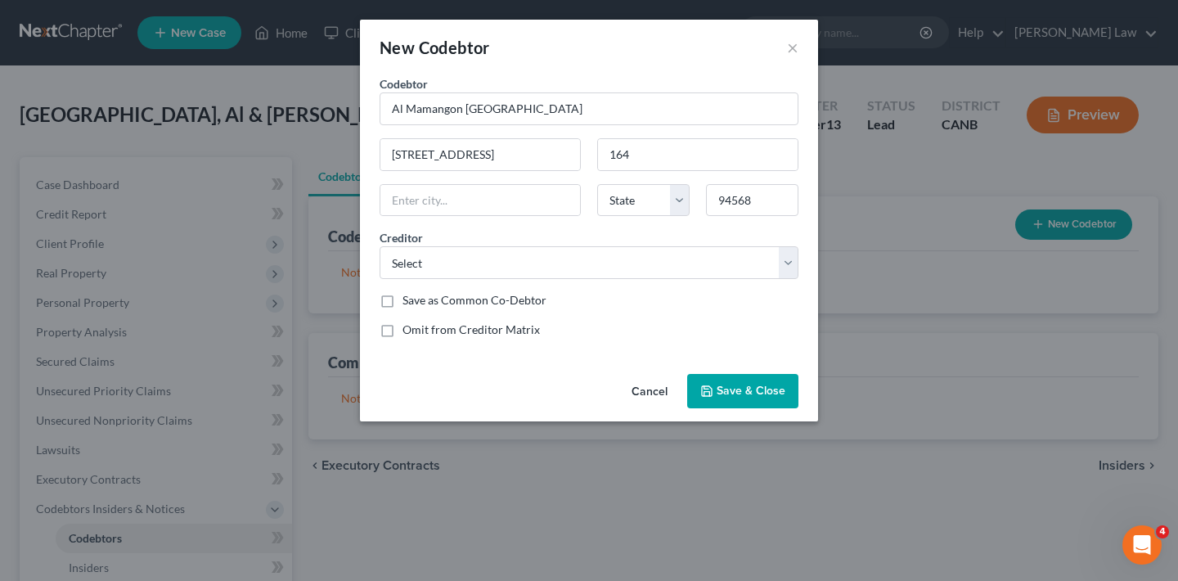
select select "4"
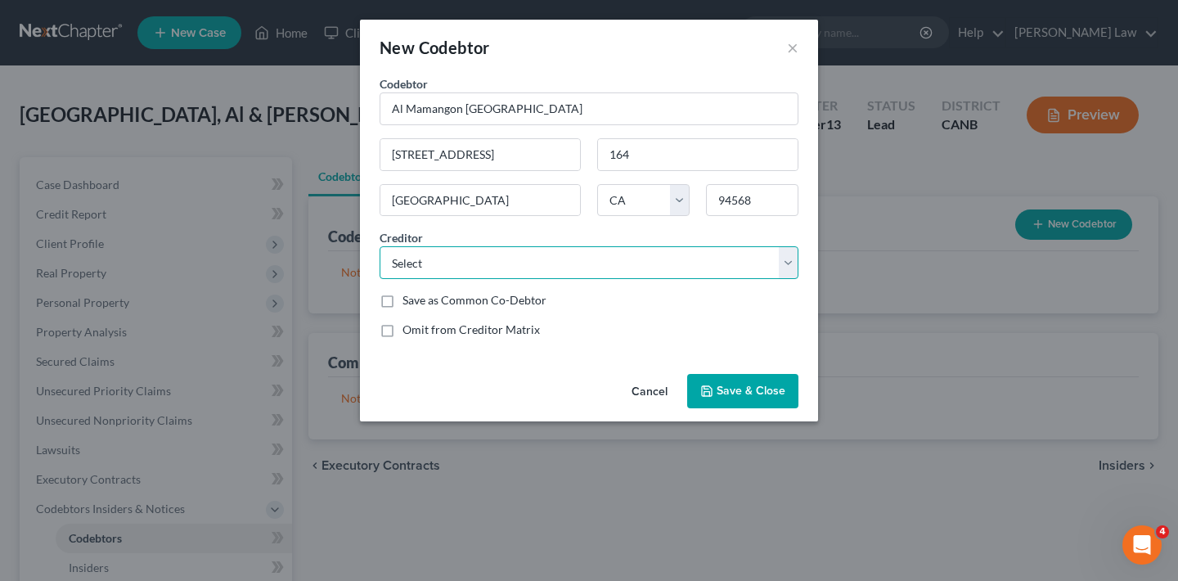
select select "1"
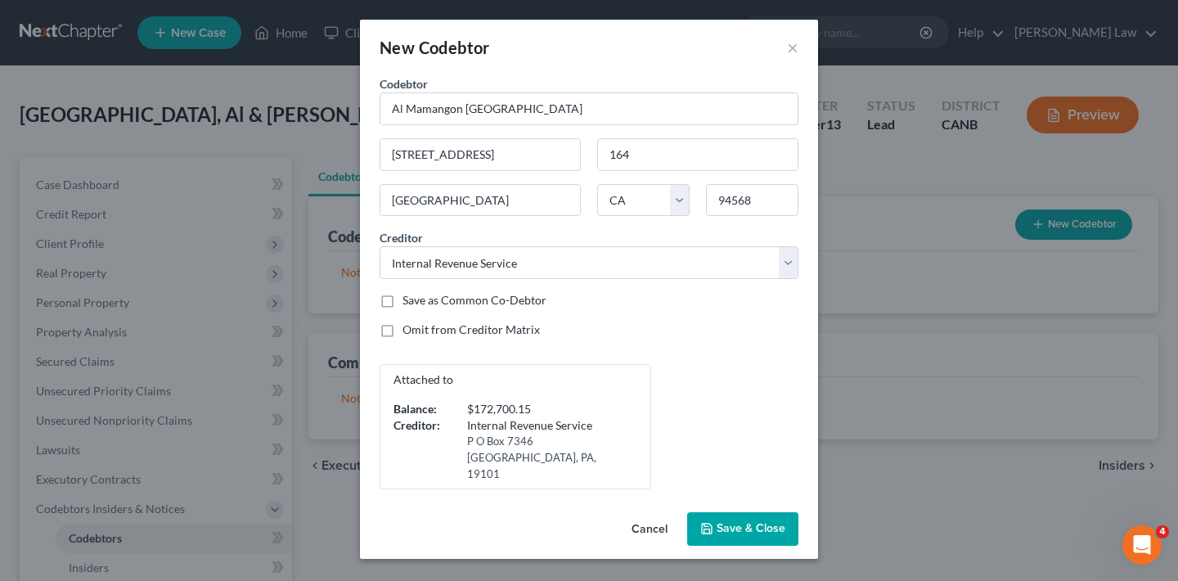
click at [754, 522] on span "Save & Close" at bounding box center [750, 529] width 69 height 14
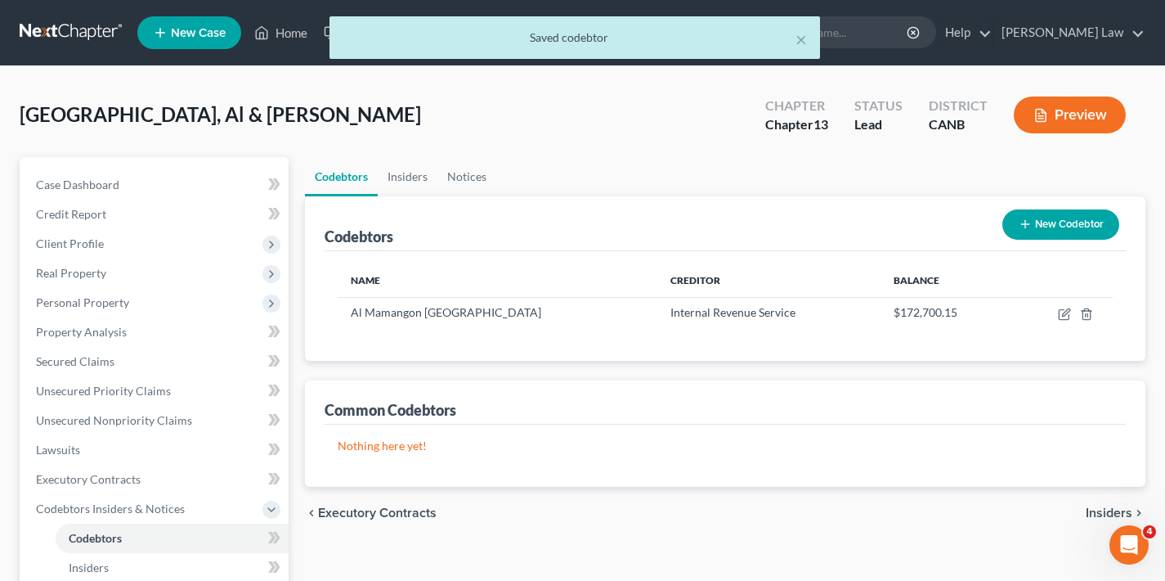
click at [1078, 110] on button "Preview" at bounding box center [1070, 115] width 112 height 37
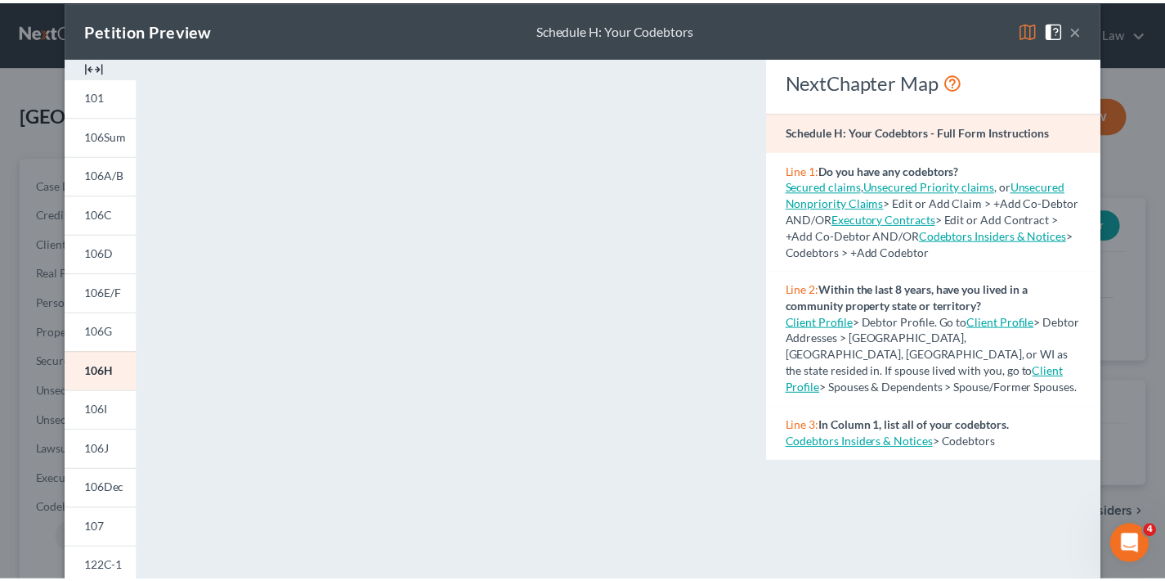
scroll to position [55, 0]
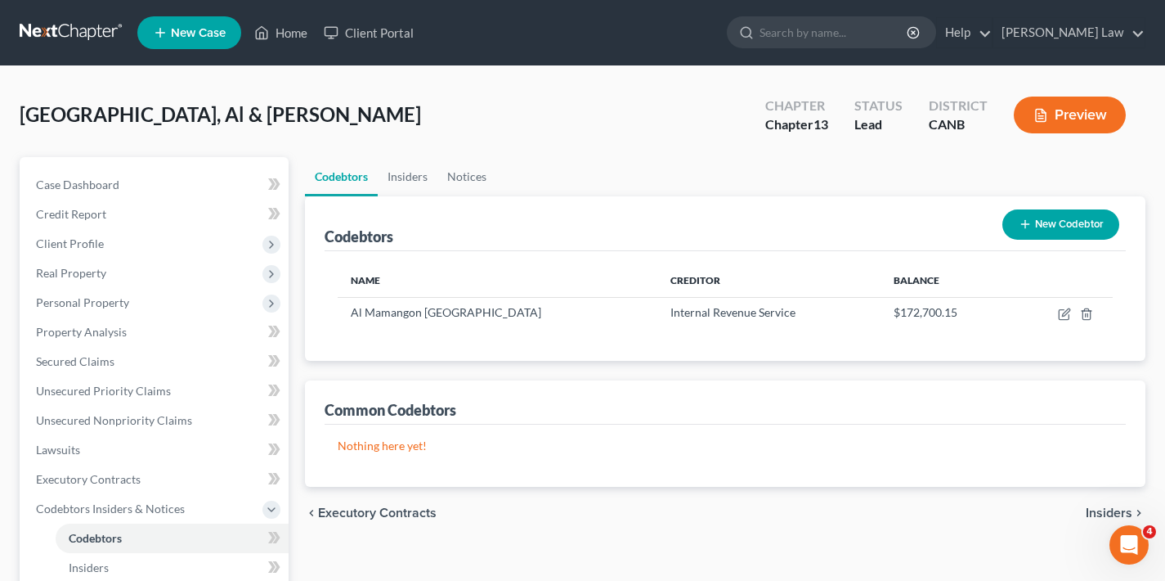
drag, startPoint x: 1168, startPoint y: 353, endPoint x: 1162, endPoint y: 441, distance: 87.7
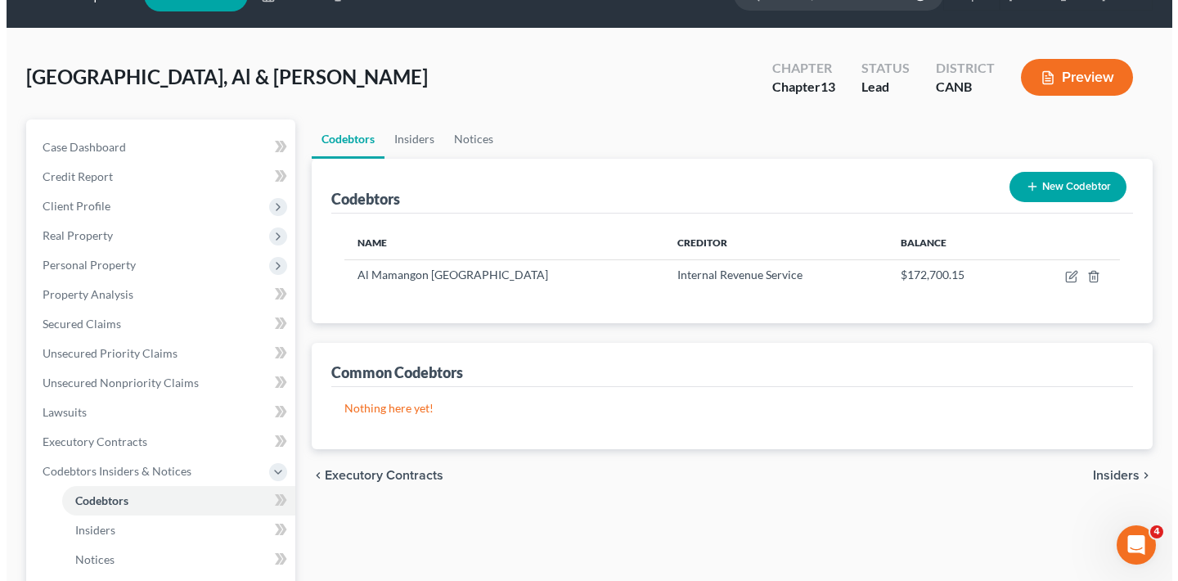
scroll to position [32, 0]
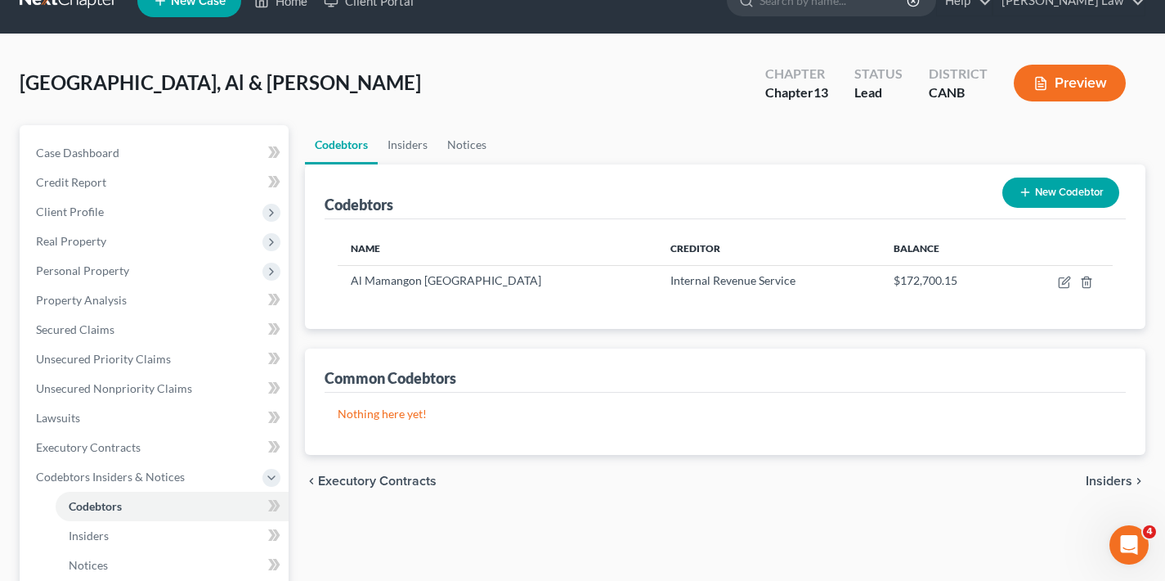
click at [1083, 79] on button "Preview" at bounding box center [1070, 83] width 112 height 37
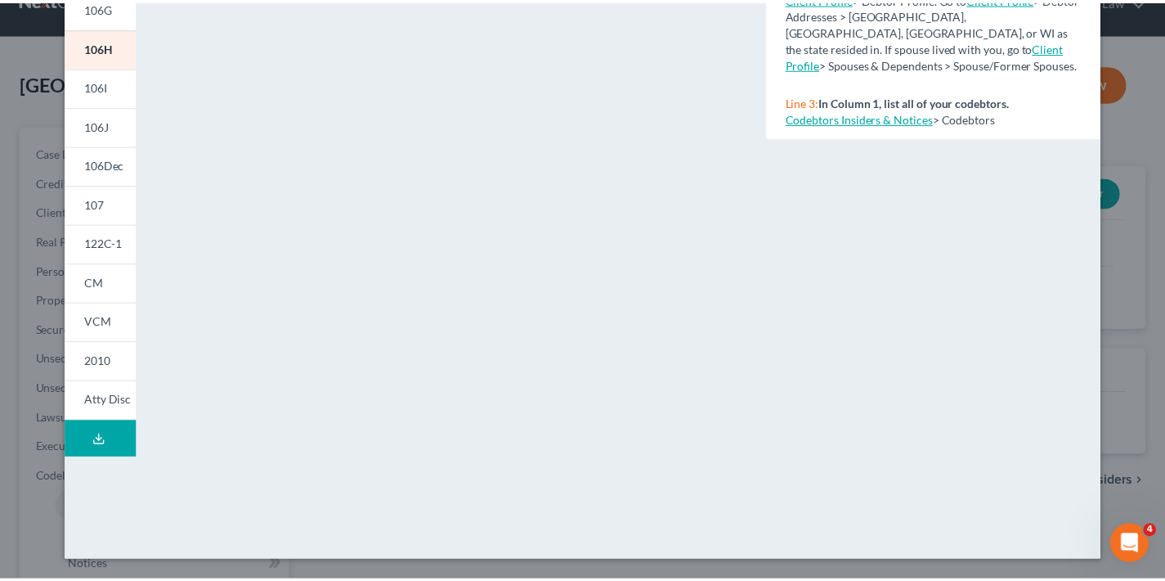
scroll to position [0, 0]
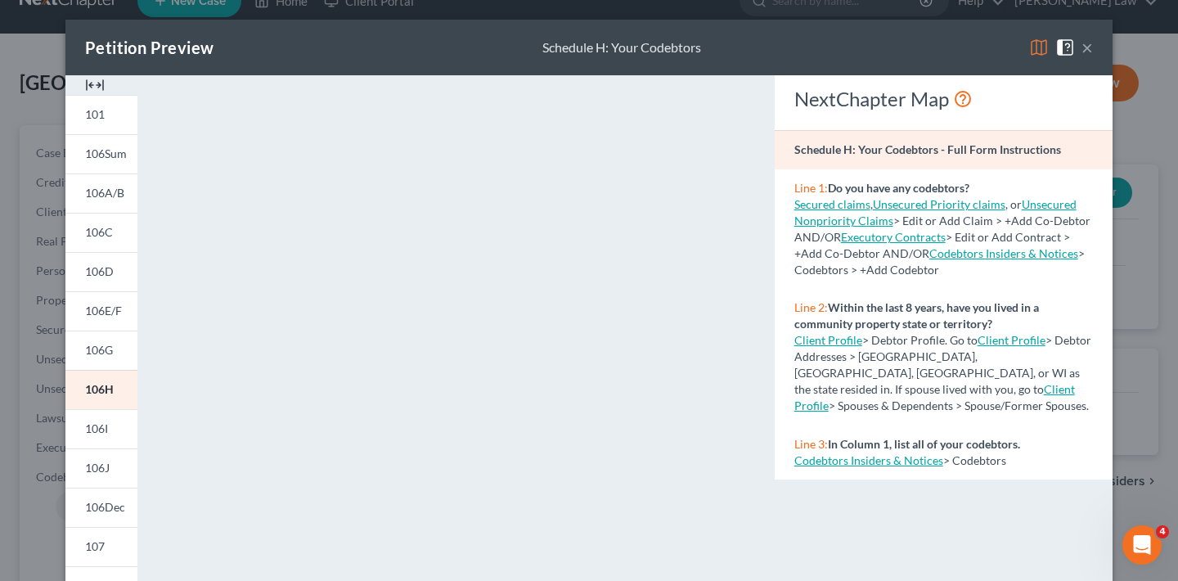
click at [1085, 48] on button "×" at bounding box center [1086, 48] width 11 height 20
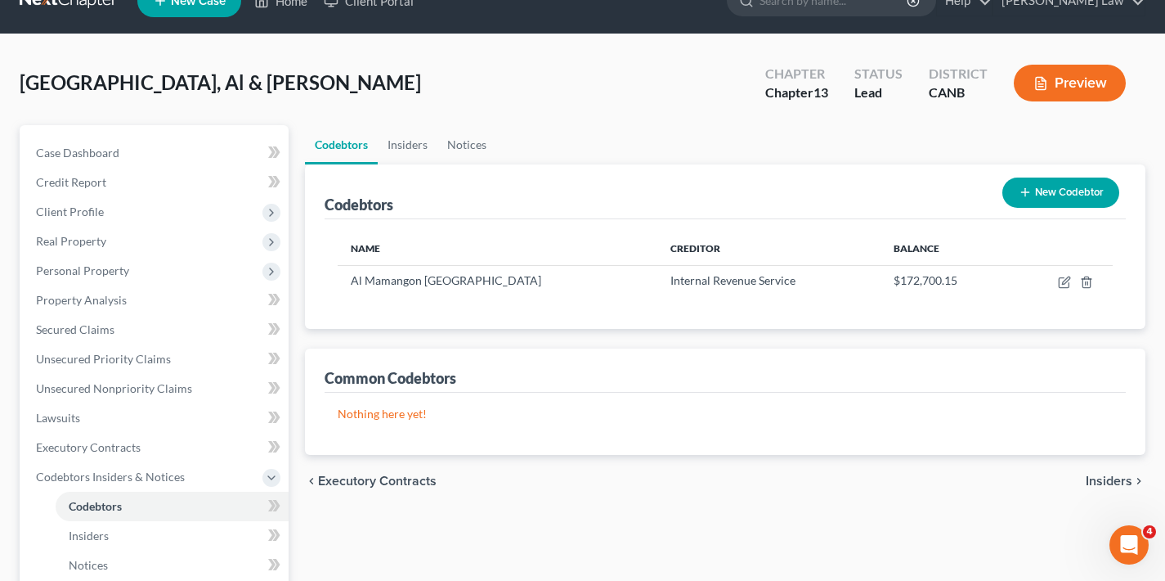
click at [1103, 481] on span "Insiders" at bounding box center [1109, 480] width 47 height 13
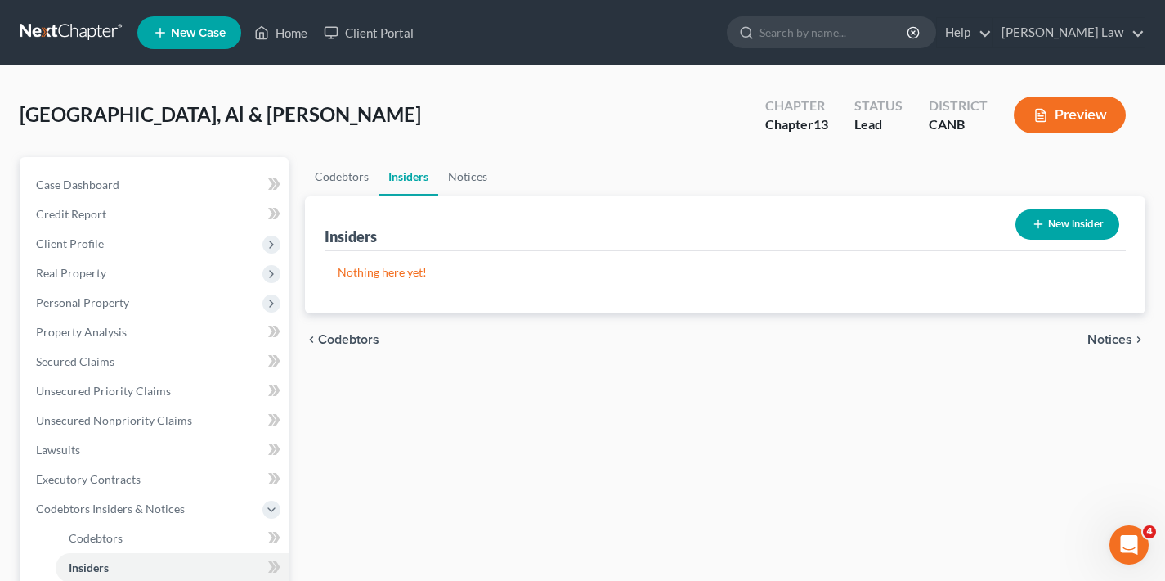
click at [1112, 339] on span "Notices" at bounding box center [1110, 339] width 45 height 13
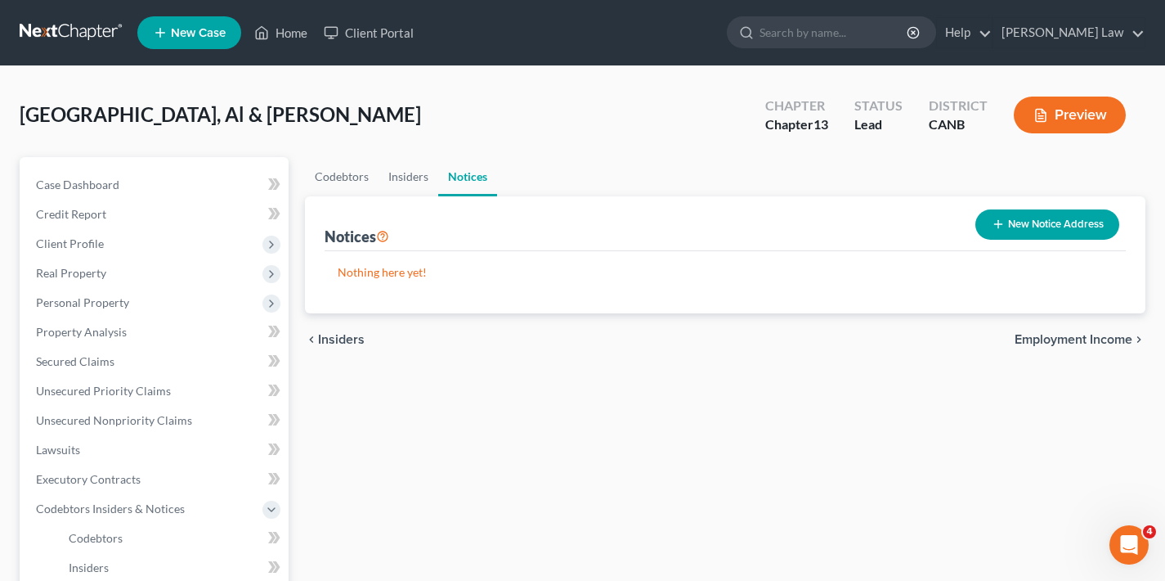
click at [1071, 343] on span "Employment Income" at bounding box center [1074, 339] width 118 height 13
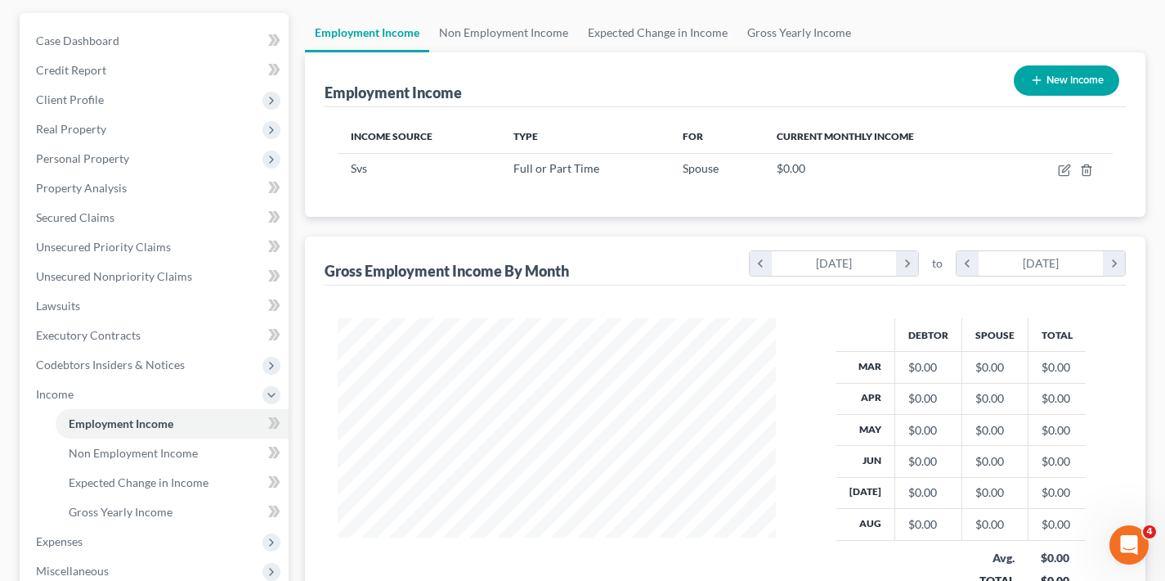
scroll to position [333, 0]
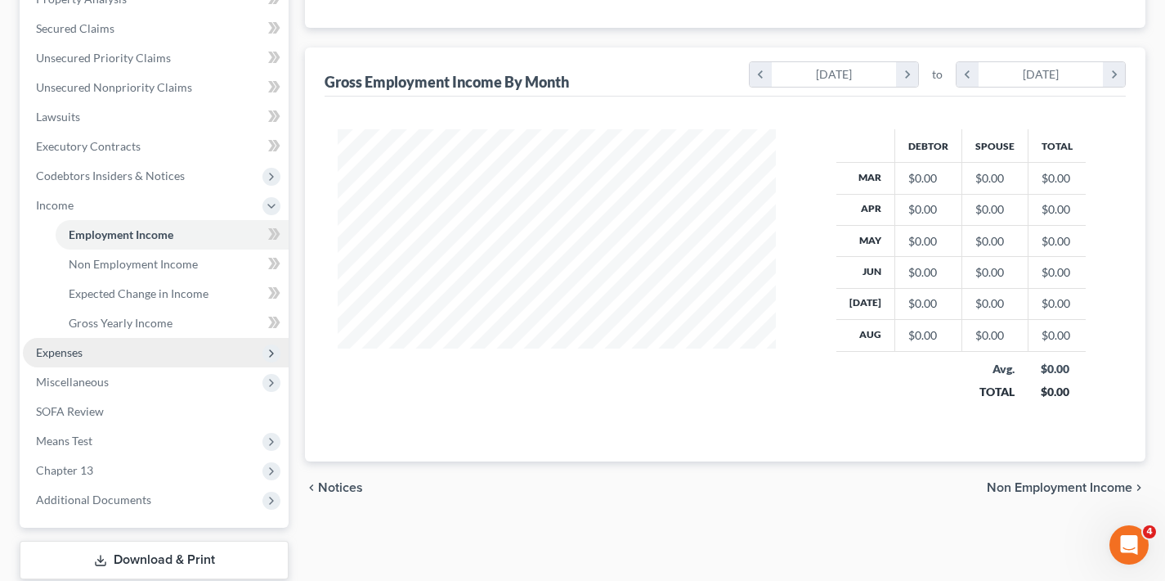
click at [65, 354] on span "Expenses" at bounding box center [59, 352] width 47 height 14
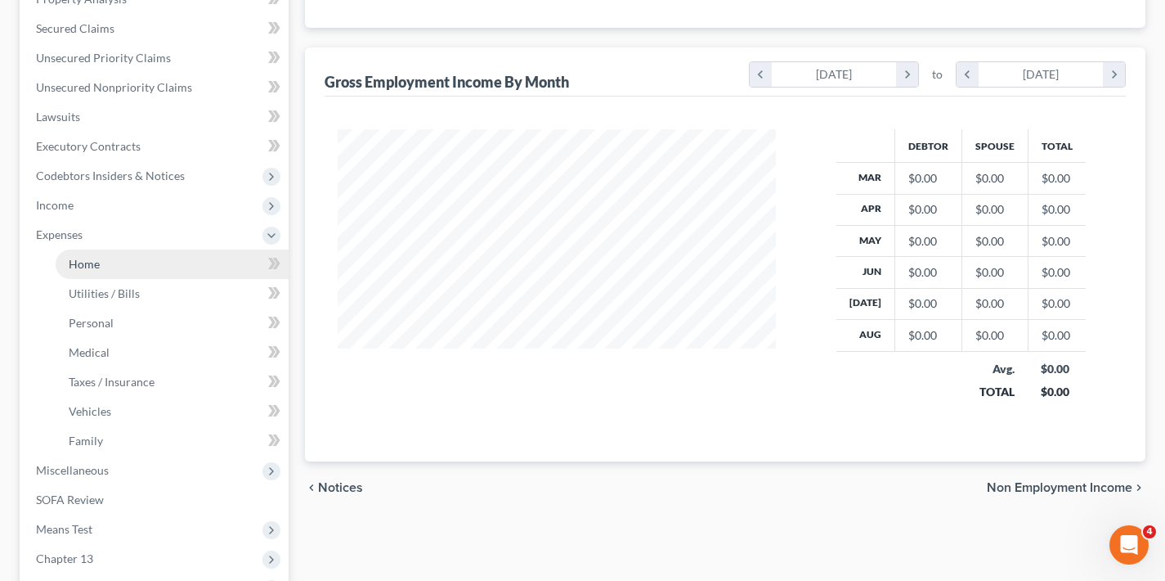
click at [82, 266] on span "Home" at bounding box center [84, 264] width 31 height 14
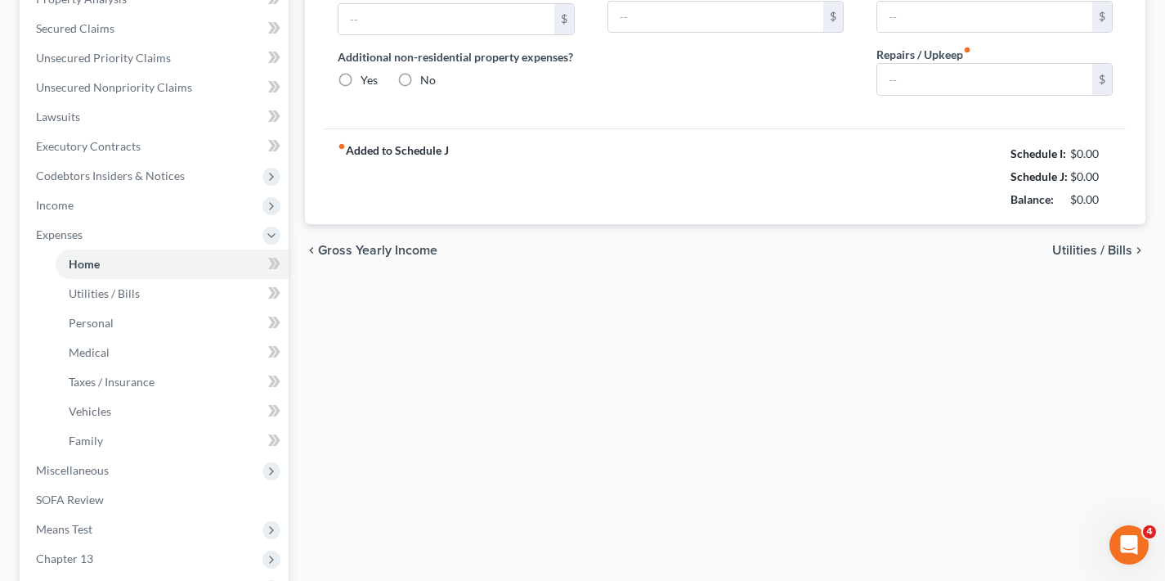
scroll to position [52, 0]
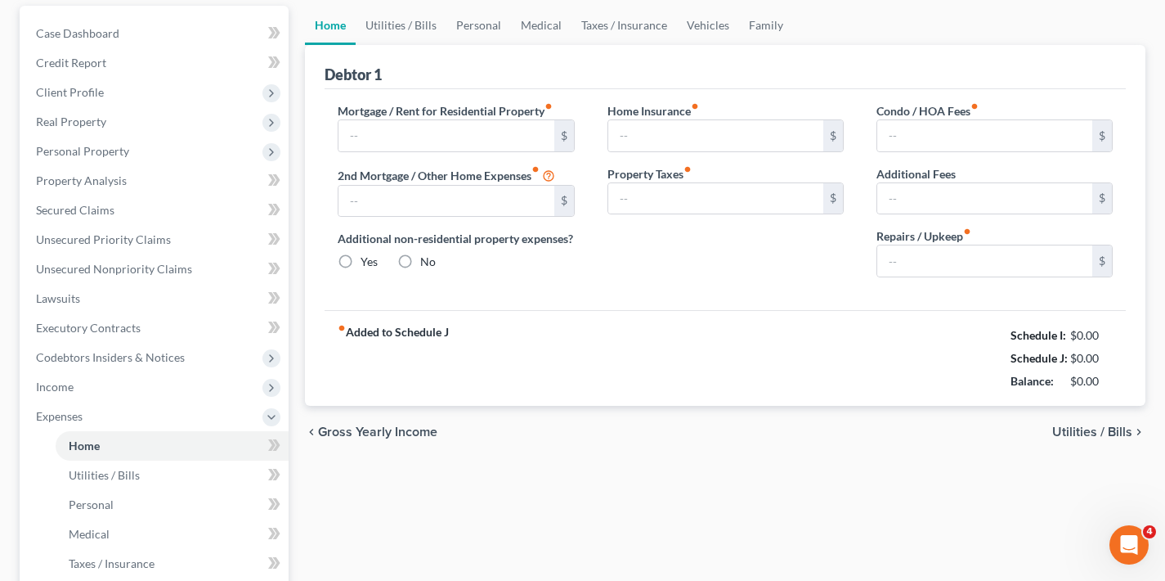
type input "3,600.00"
type input "0.00"
radio input "true"
type input "0.00"
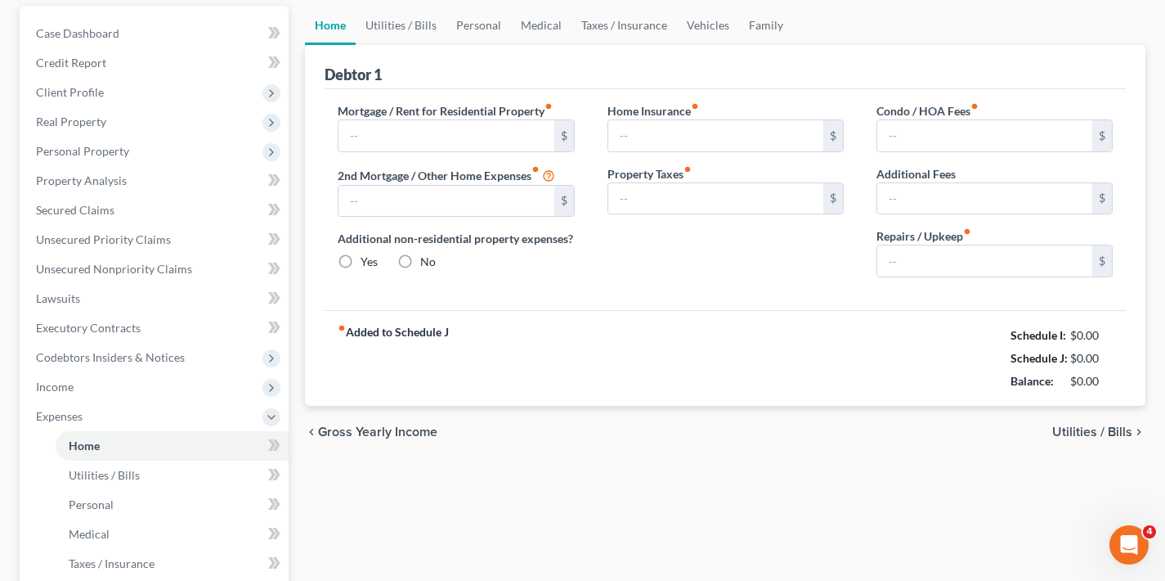
type input "0.00"
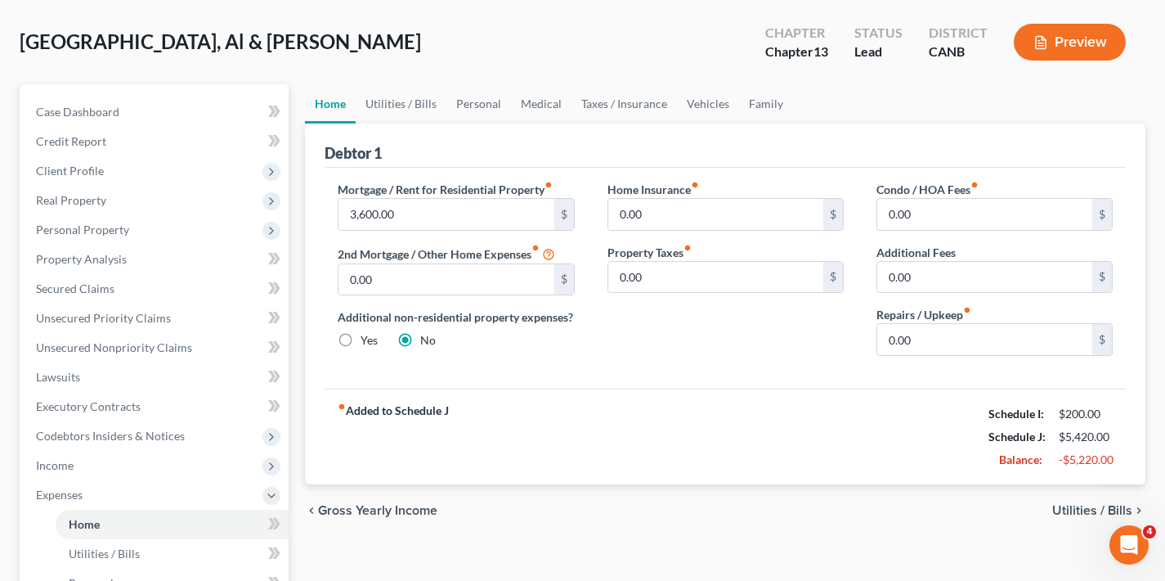
scroll to position [124, 0]
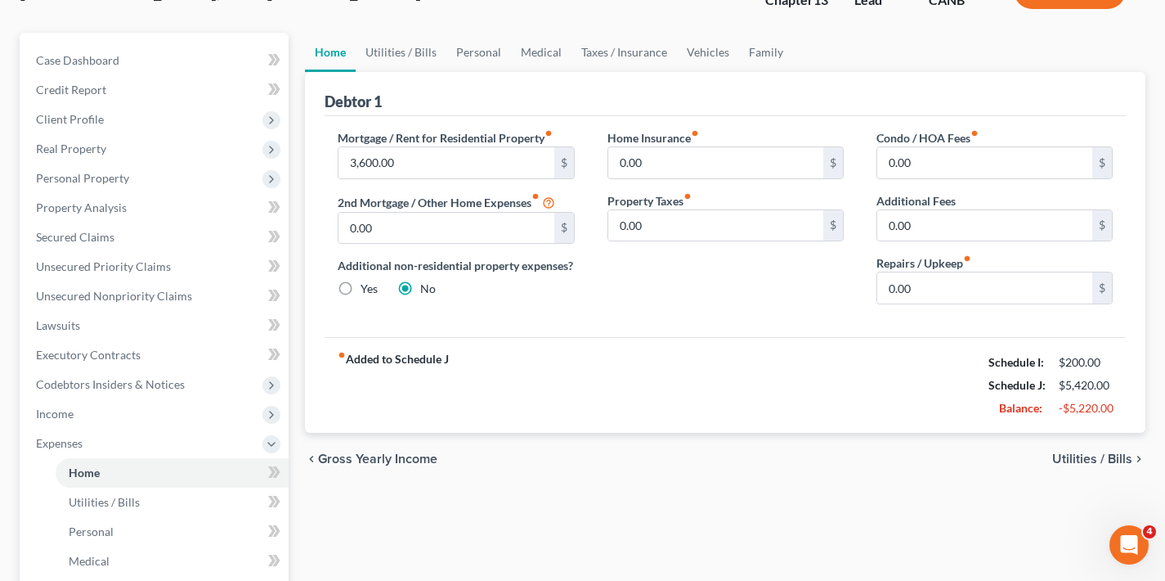
click at [1084, 462] on span "Utilities / Bills" at bounding box center [1093, 458] width 80 height 13
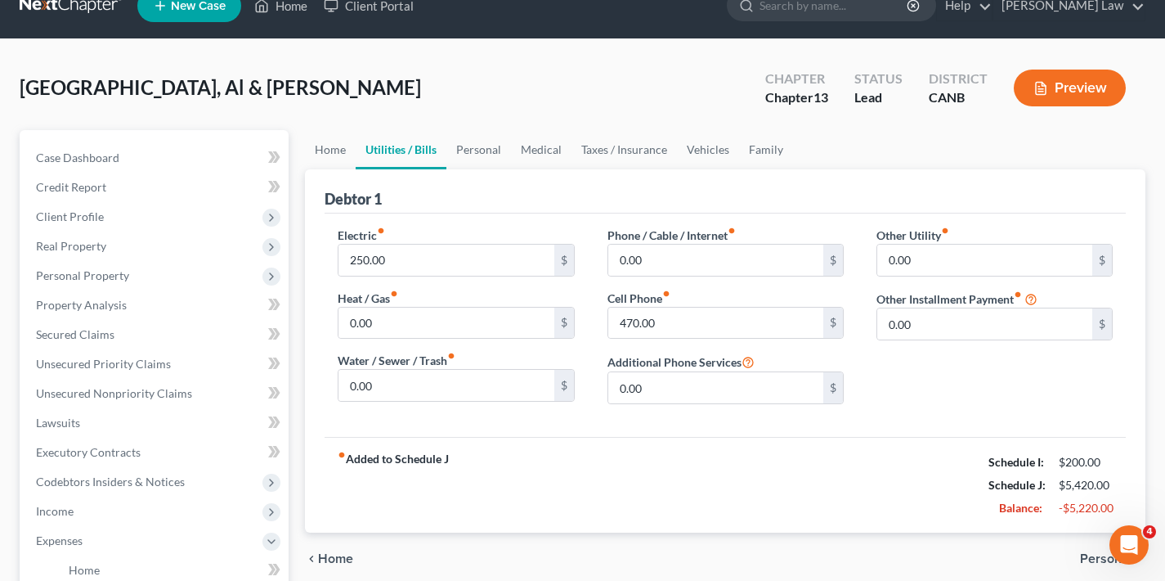
scroll to position [100, 0]
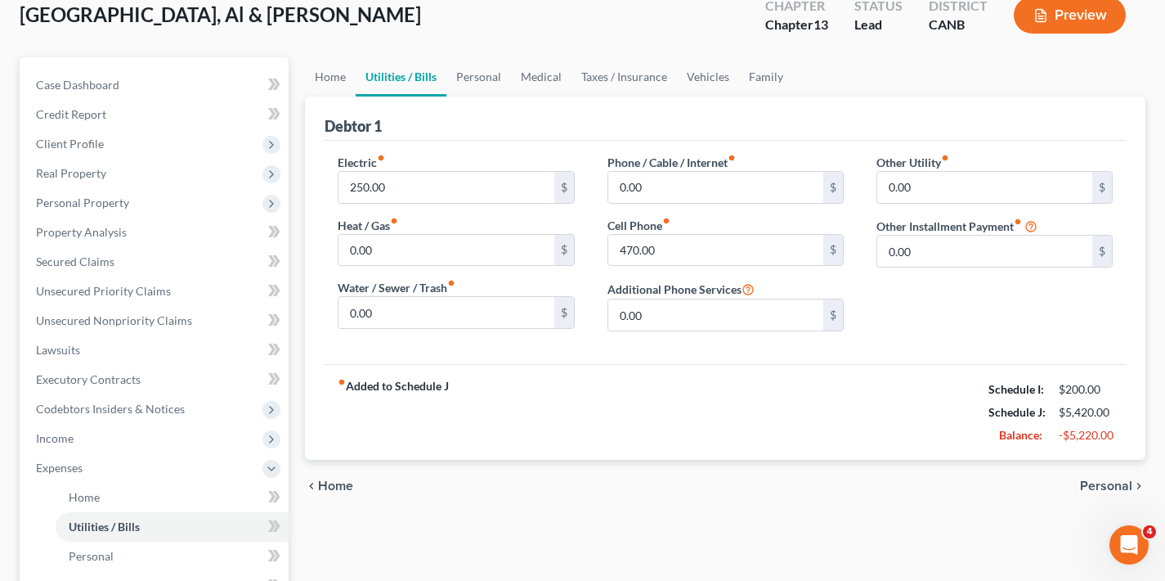
click at [1111, 487] on span "Personal" at bounding box center [1106, 485] width 52 height 13
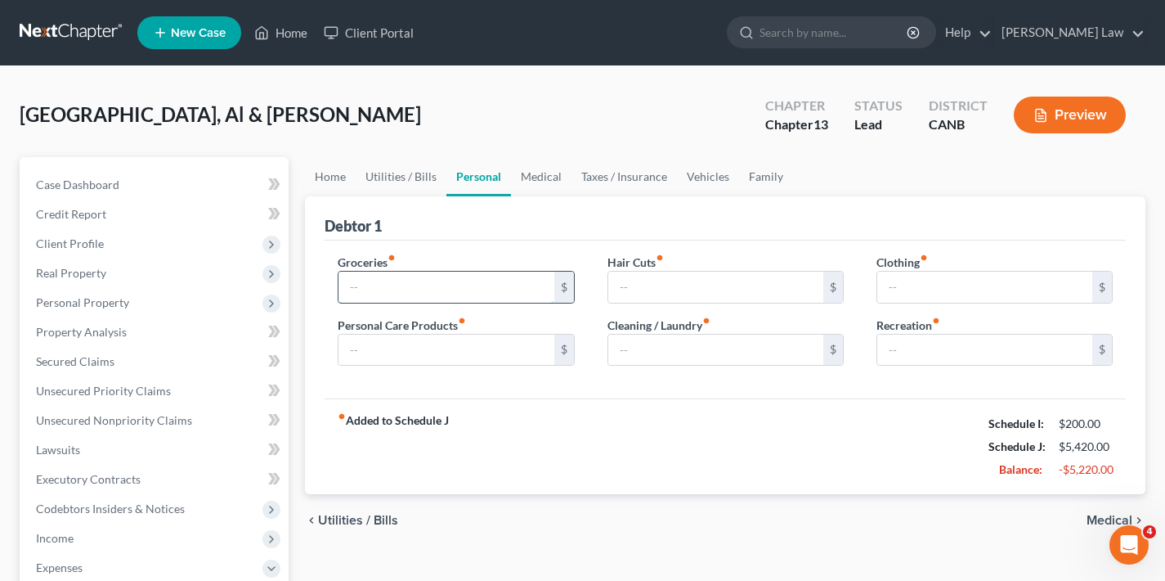
click at [396, 292] on input "text" at bounding box center [446, 287] width 215 height 31
type input "900"
click at [649, 287] on input "text" at bounding box center [716, 287] width 215 height 31
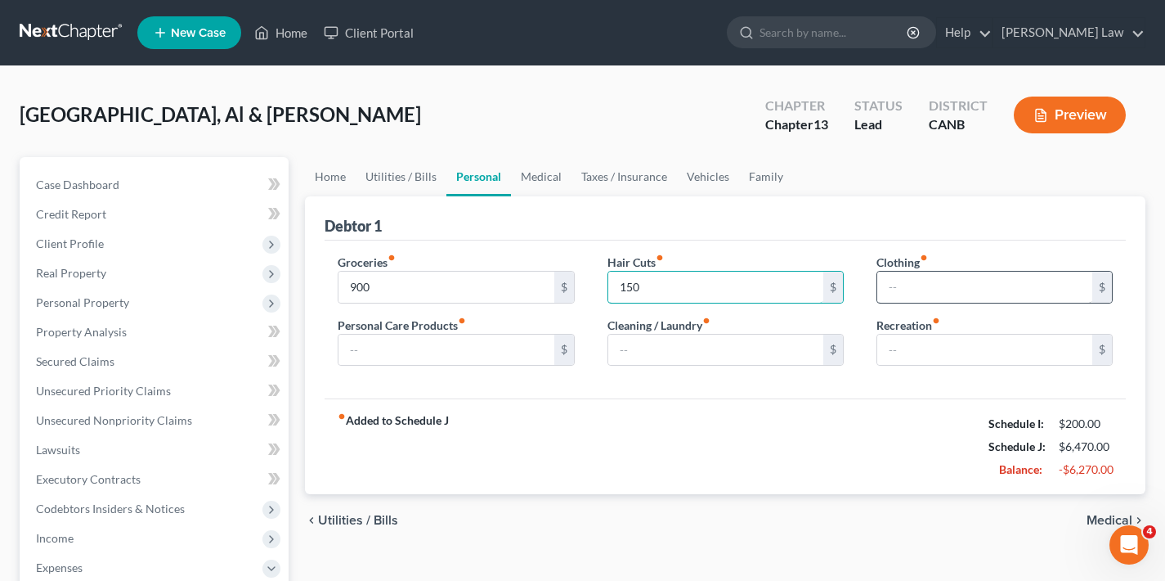
type input "150"
click at [930, 285] on input "text" at bounding box center [985, 287] width 215 height 31
type input "200"
click at [384, 357] on input "text" at bounding box center [446, 350] width 215 height 31
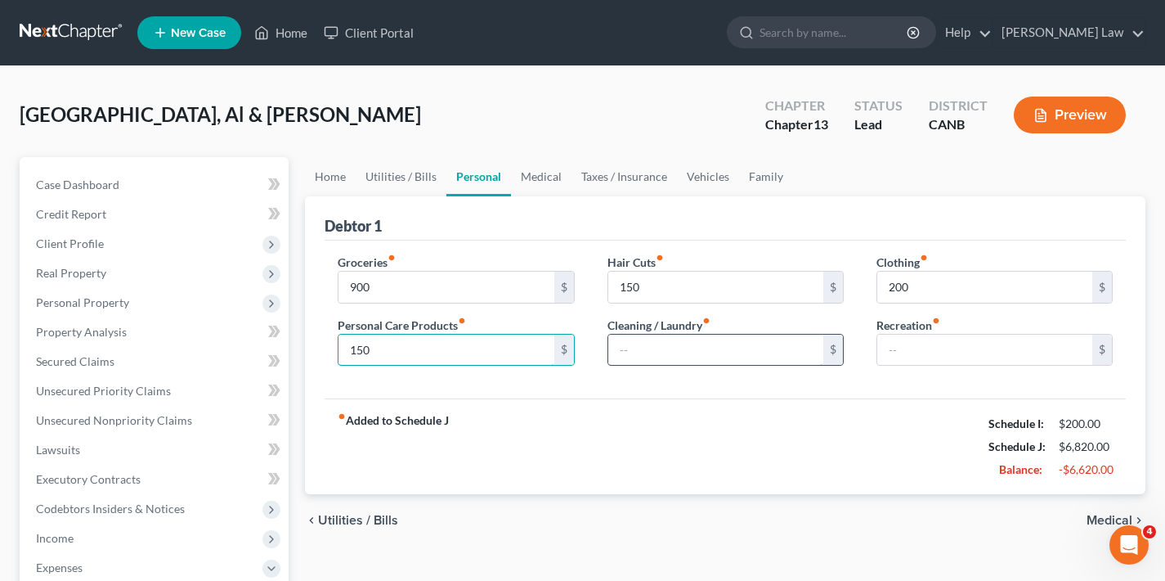
type input "150"
click at [631, 355] on input "text" at bounding box center [716, 350] width 215 height 31
type input "100"
click at [930, 348] on input "text" at bounding box center [985, 350] width 215 height 31
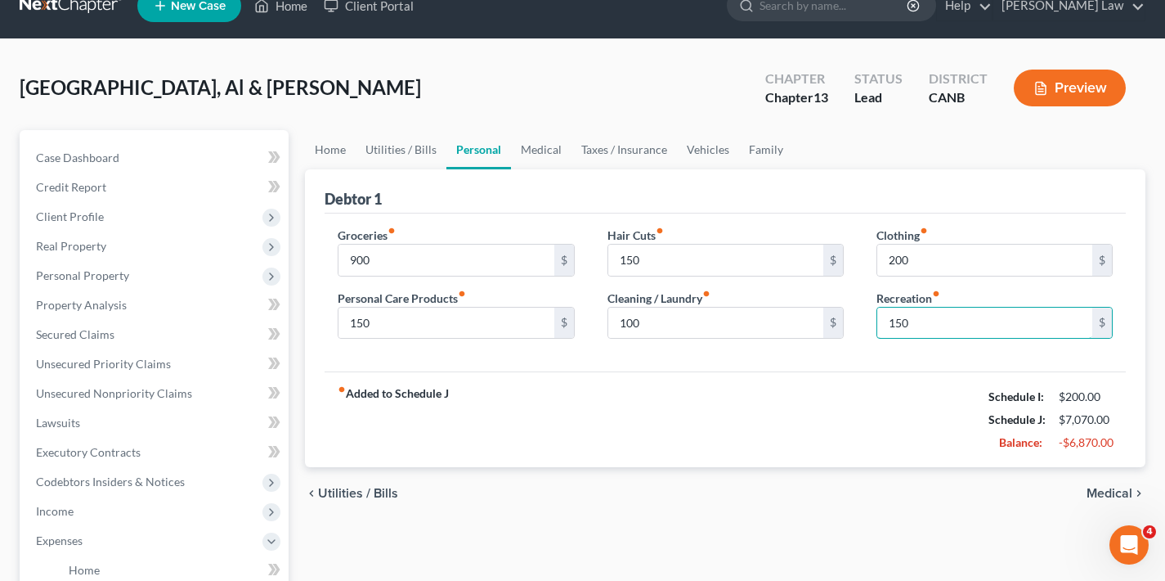
scroll to position [68, 0]
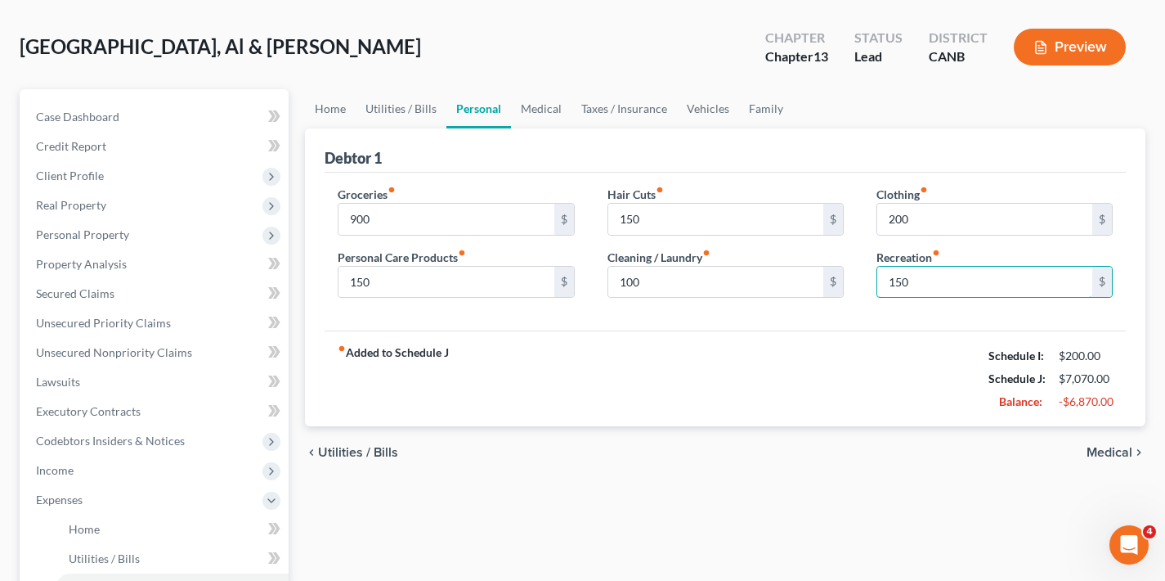
type input "150"
click at [1119, 451] on span "Medical" at bounding box center [1110, 452] width 46 height 13
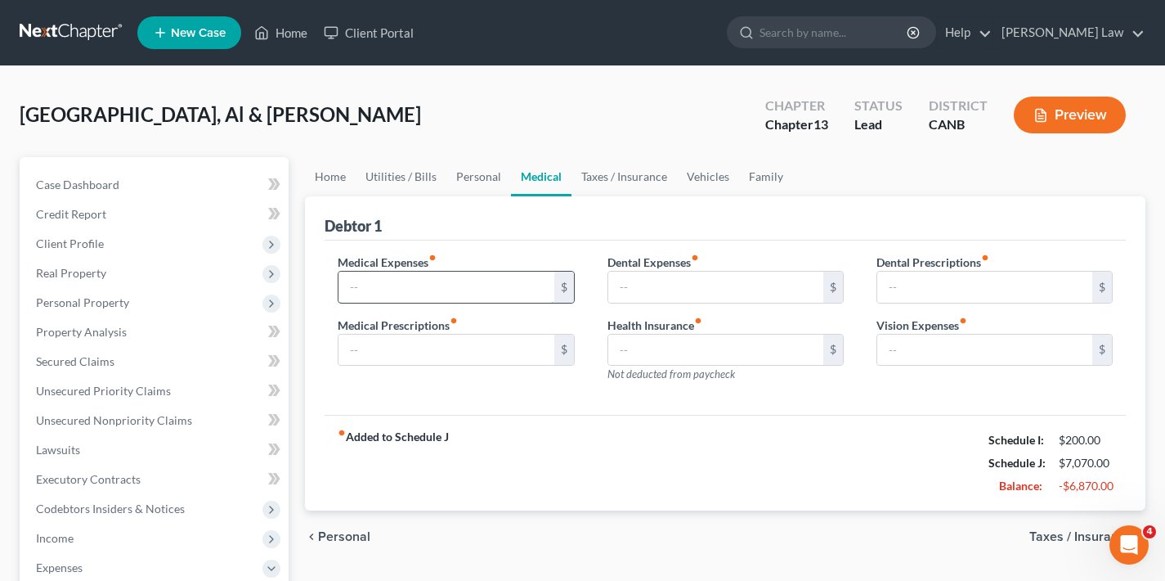
click at [524, 291] on input "text" at bounding box center [446, 287] width 215 height 31
type input "500"
click at [656, 294] on input "text" at bounding box center [716, 287] width 215 height 31
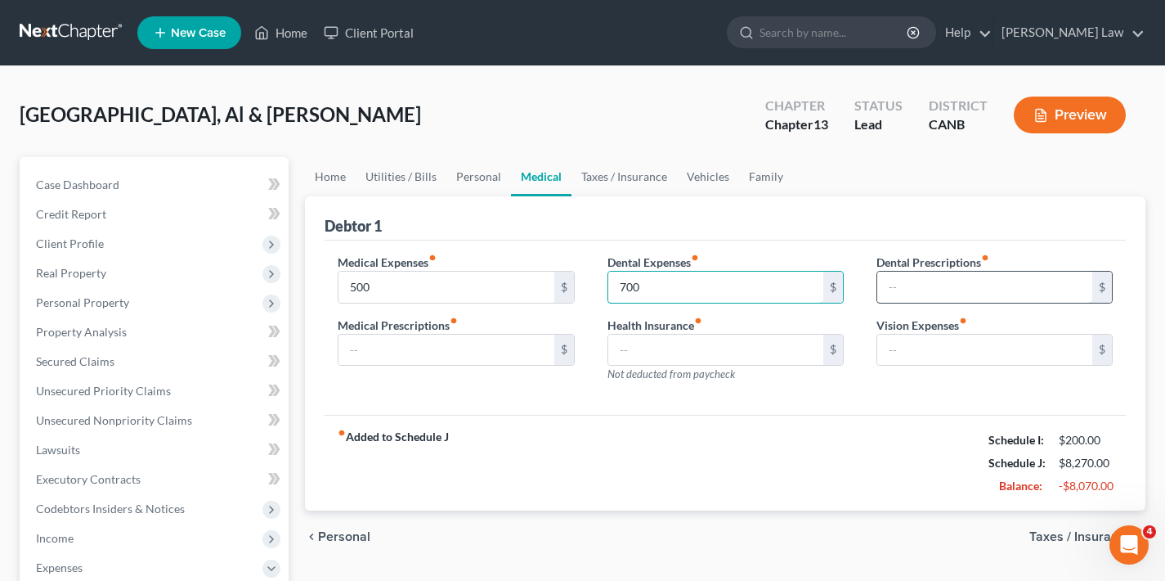
type input "700"
click at [920, 281] on input "text" at bounding box center [985, 287] width 215 height 31
type input "150"
drag, startPoint x: 929, startPoint y: 291, endPoint x: 866, endPoint y: 290, distance: 63.0
click at [866, 290] on div "Dental Prescriptions fiber_manual_record 150 $ Vision Expenses fiber_manual_rec…" at bounding box center [994, 325] width 269 height 142
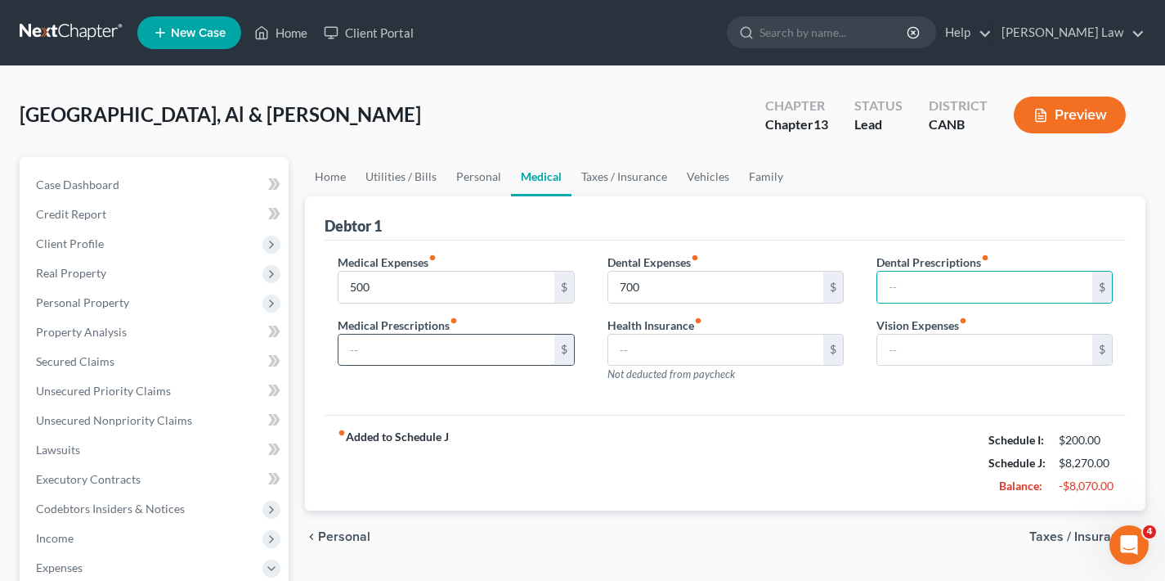
click at [488, 357] on input "text" at bounding box center [446, 350] width 215 height 31
type input "150"
click at [1057, 537] on span "Taxes / Insurance" at bounding box center [1081, 536] width 103 height 13
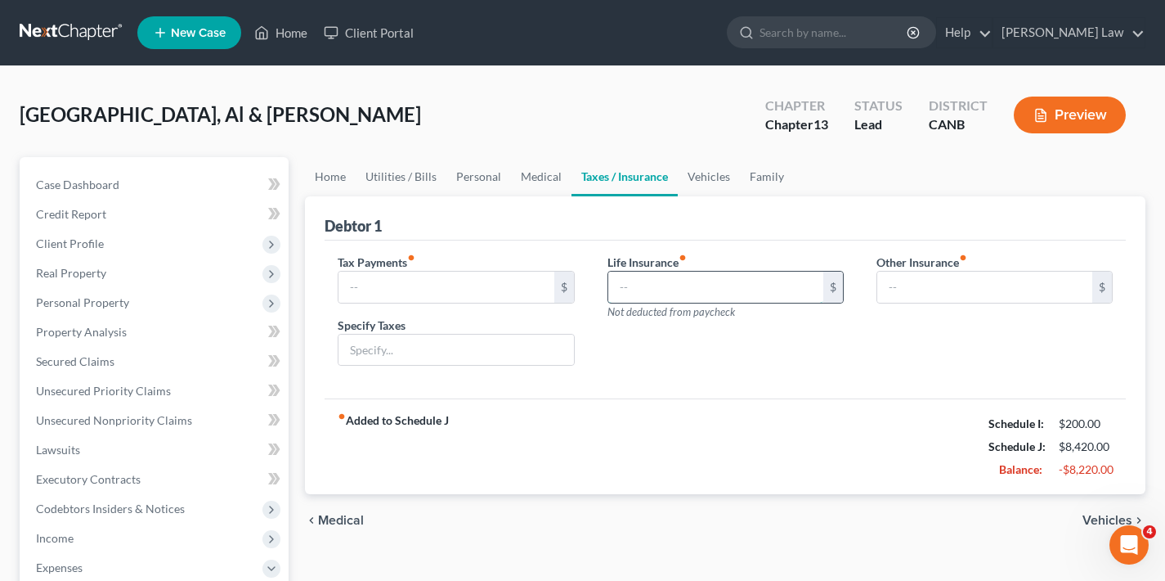
click at [667, 289] on input "text" at bounding box center [716, 287] width 215 height 31
type input "1,300"
click at [1098, 521] on span "Vehicles" at bounding box center [1108, 520] width 50 height 13
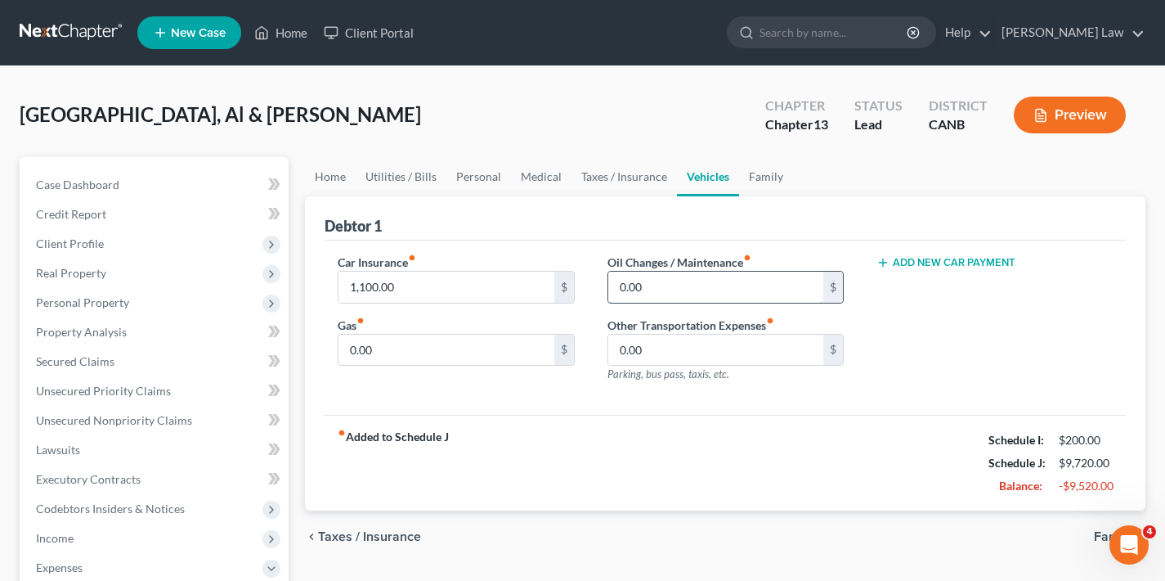
click at [636, 294] on input "0.00" at bounding box center [716, 287] width 215 height 31
click at [637, 290] on input "0.00" at bounding box center [716, 287] width 215 height 31
type input "150"
click at [483, 354] on input "0.00" at bounding box center [446, 350] width 215 height 31
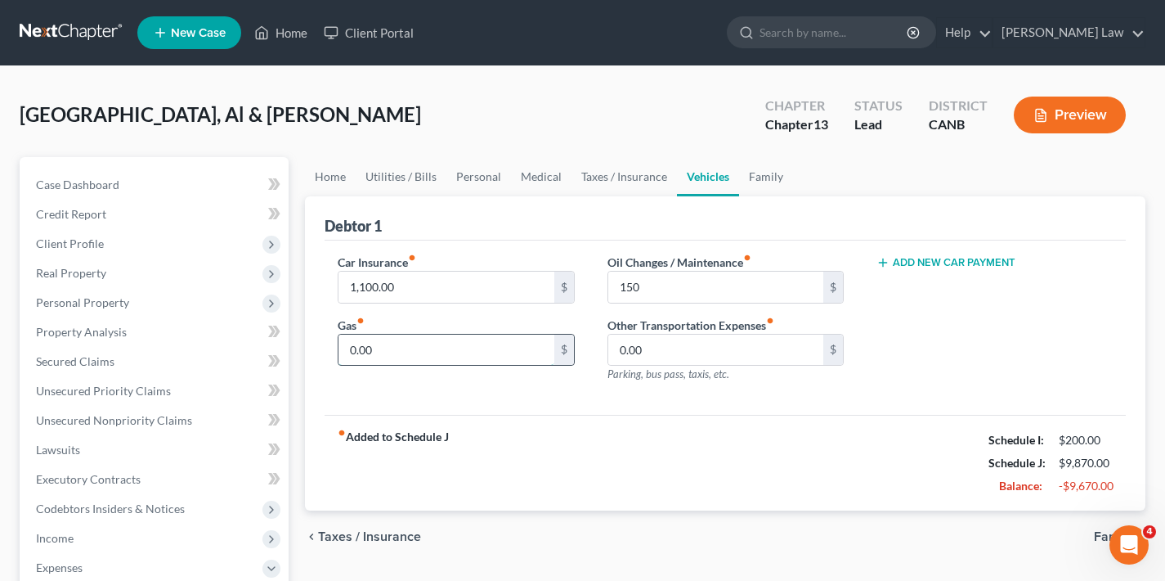
click at [483, 354] on input "0.00" at bounding box center [446, 350] width 215 height 31
type input "300"
click at [764, 177] on link "Family" at bounding box center [766, 176] width 54 height 39
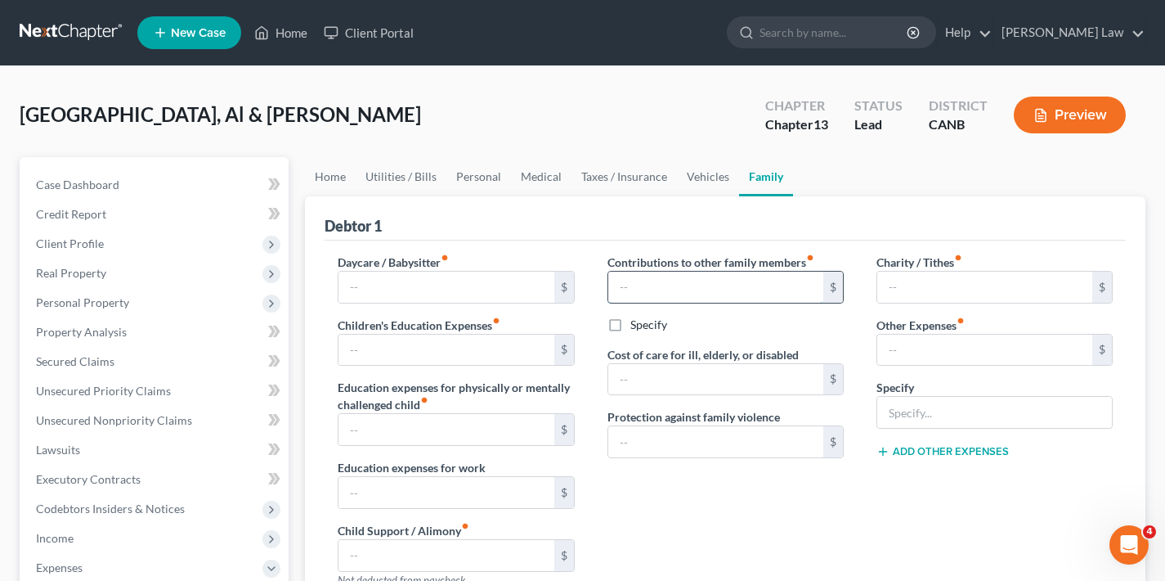
click at [713, 293] on input "text" at bounding box center [716, 287] width 215 height 31
type input "400"
click at [766, 328] on div "Specify" at bounding box center [726, 325] width 236 height 16
click at [632, 174] on link "Taxes / Insurance" at bounding box center [625, 176] width 106 height 39
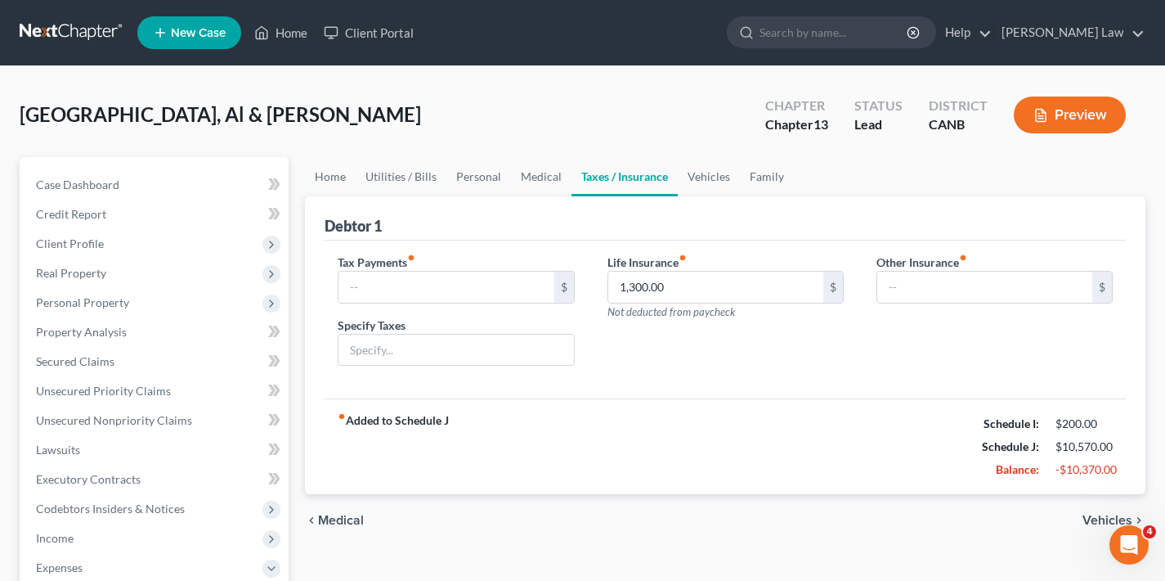
click at [1099, 521] on span "Vehicles" at bounding box center [1108, 520] width 50 height 13
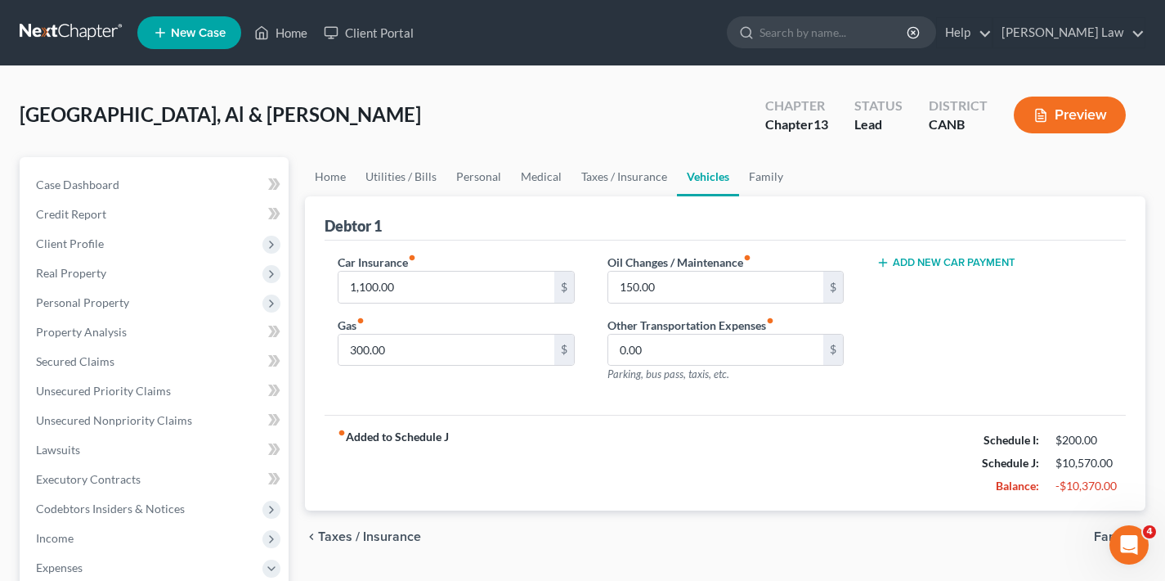
click at [1101, 534] on span "Family" at bounding box center [1113, 536] width 38 height 13
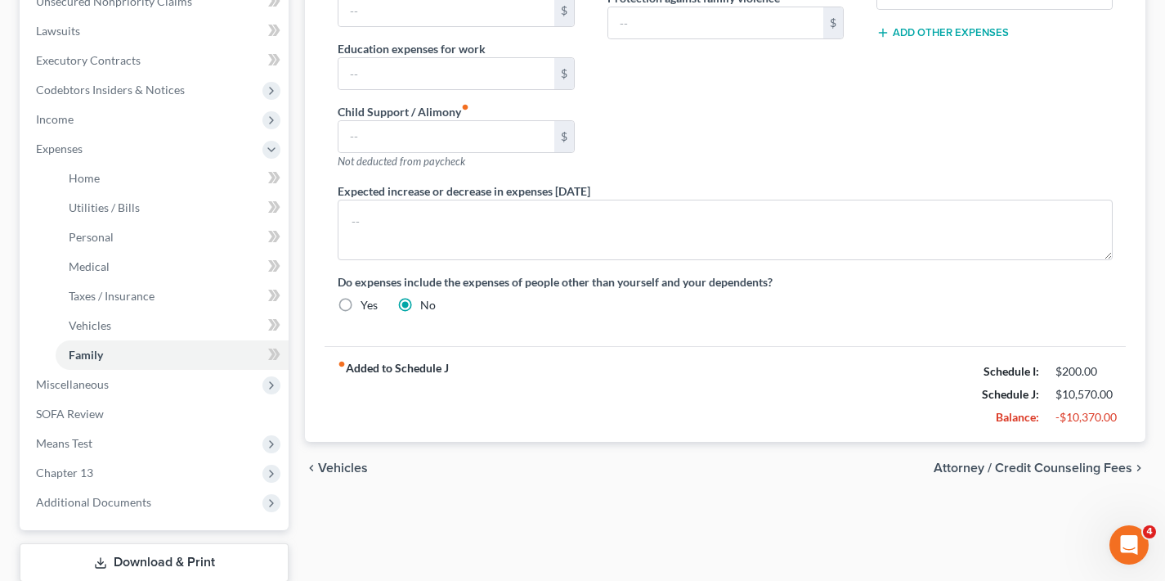
scroll to position [524, 0]
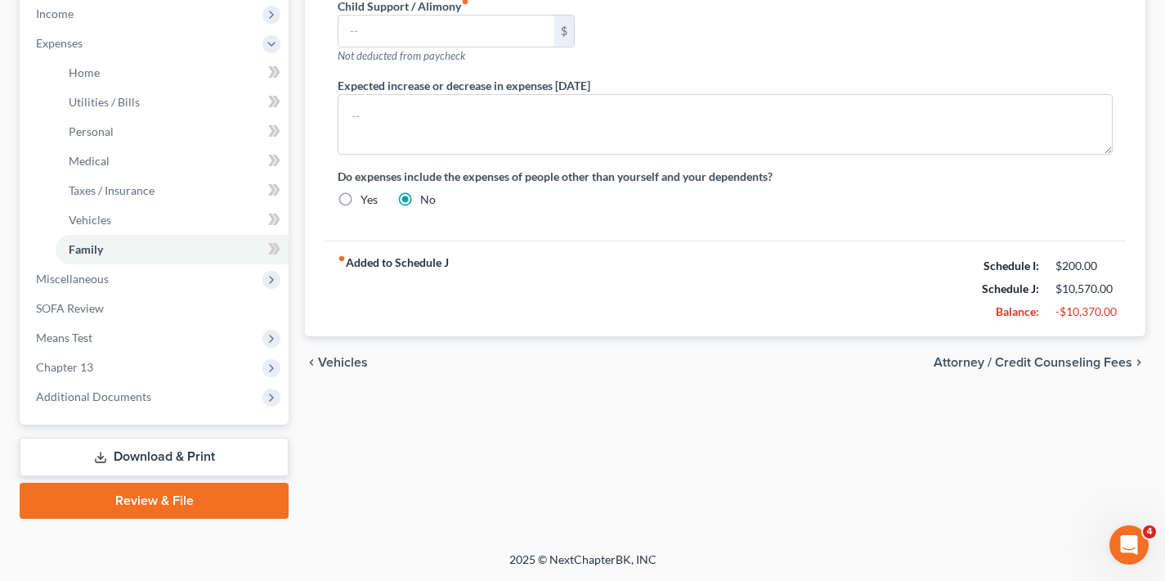
click at [1058, 366] on span "Attorney / Credit Counseling Fees" at bounding box center [1033, 362] width 199 height 13
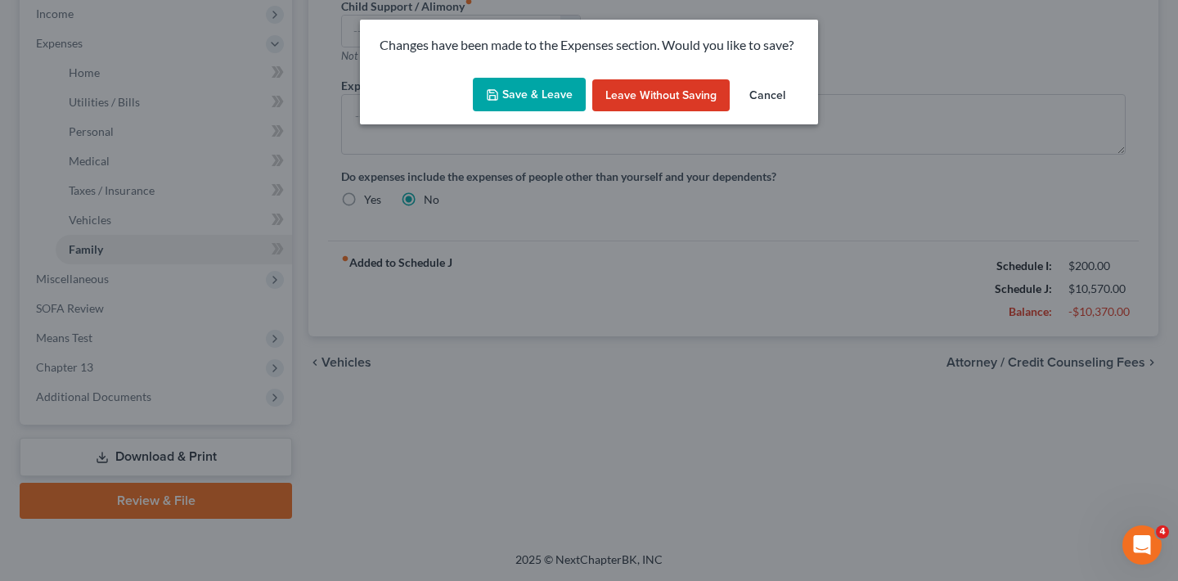
click at [526, 89] on button "Save & Leave" at bounding box center [529, 95] width 113 height 34
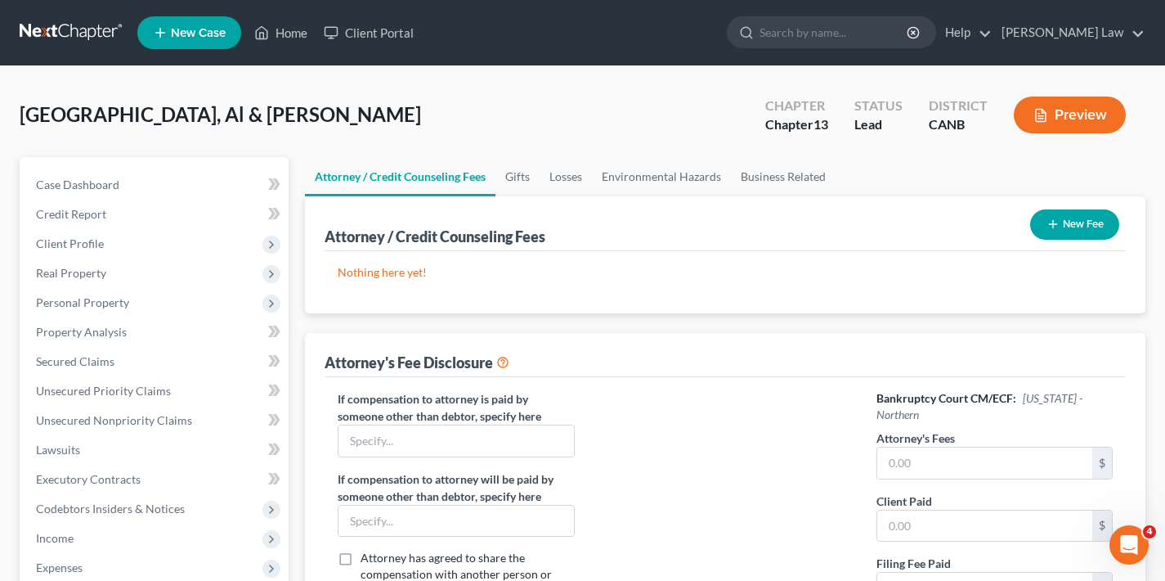
click at [1085, 222] on button "New Fee" at bounding box center [1075, 224] width 89 height 30
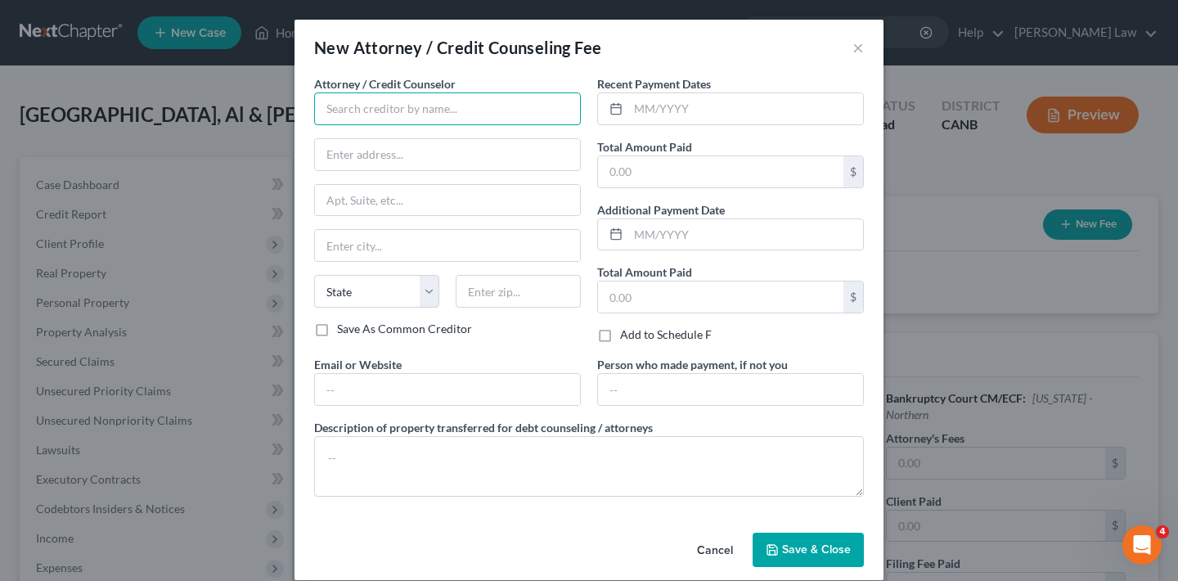
click at [433, 110] on input "text" at bounding box center [447, 108] width 267 height 33
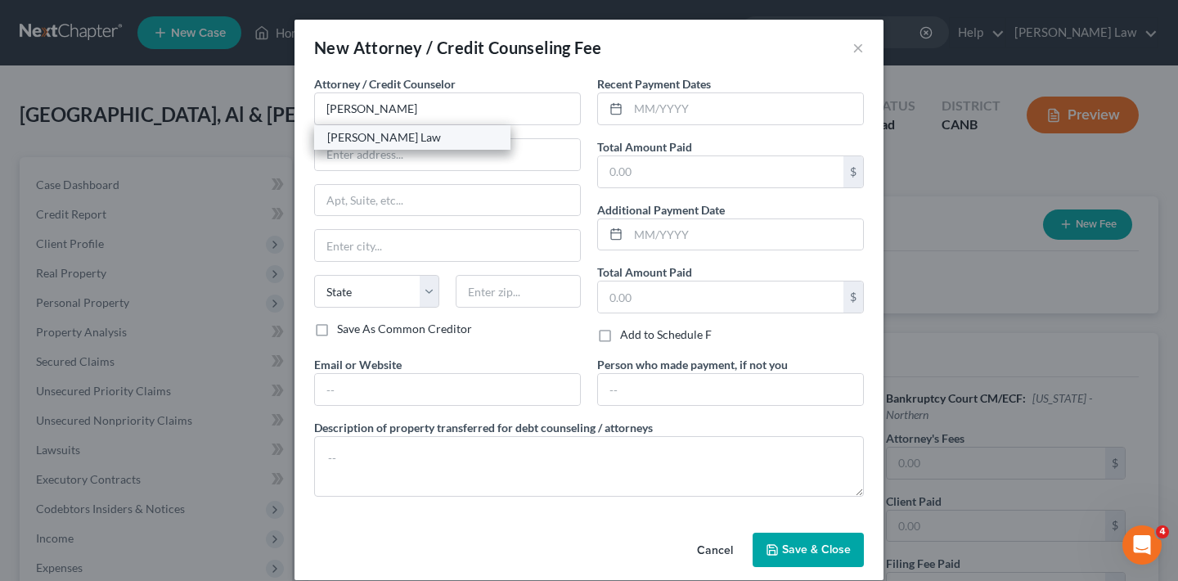
click at [414, 137] on div "[PERSON_NAME] Law" at bounding box center [412, 137] width 170 height 16
type input "[PERSON_NAME] Law"
type input "[STREET_ADDRESS]"
type input "Ste 200"
type input "San [PERSON_NAME]"
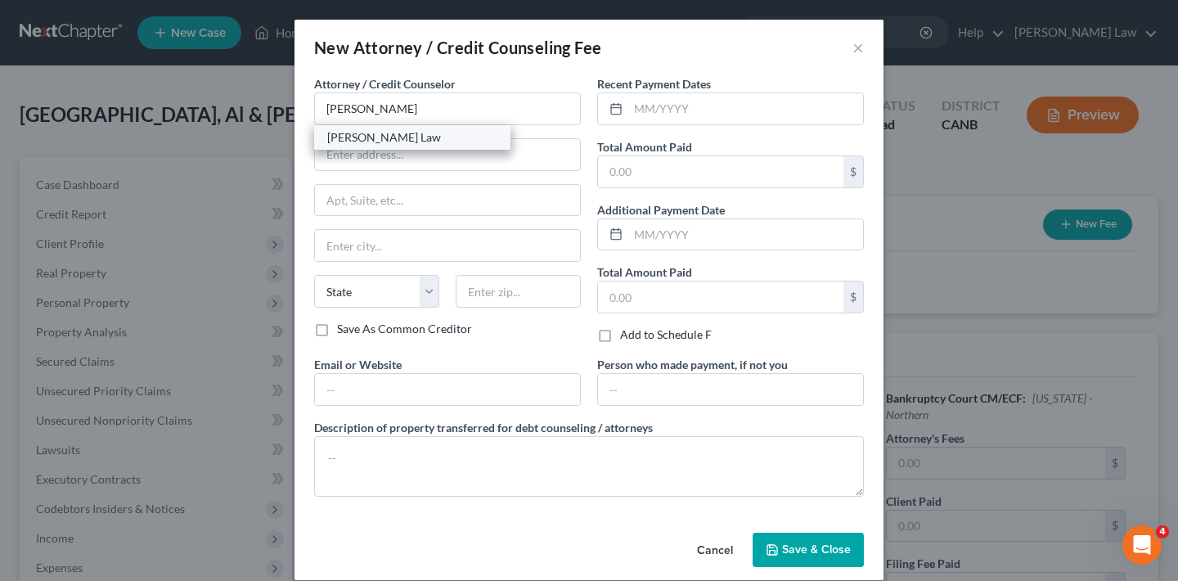
select select "4"
type input "94583"
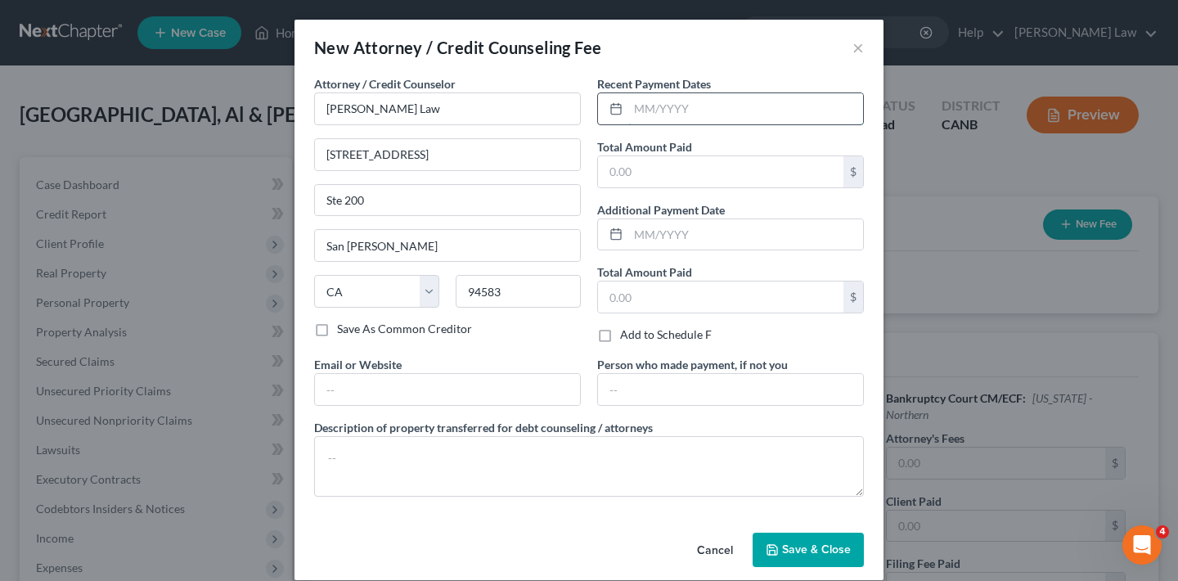
click at [677, 115] on input "text" at bounding box center [745, 108] width 235 height 31
type input "[DATE]"
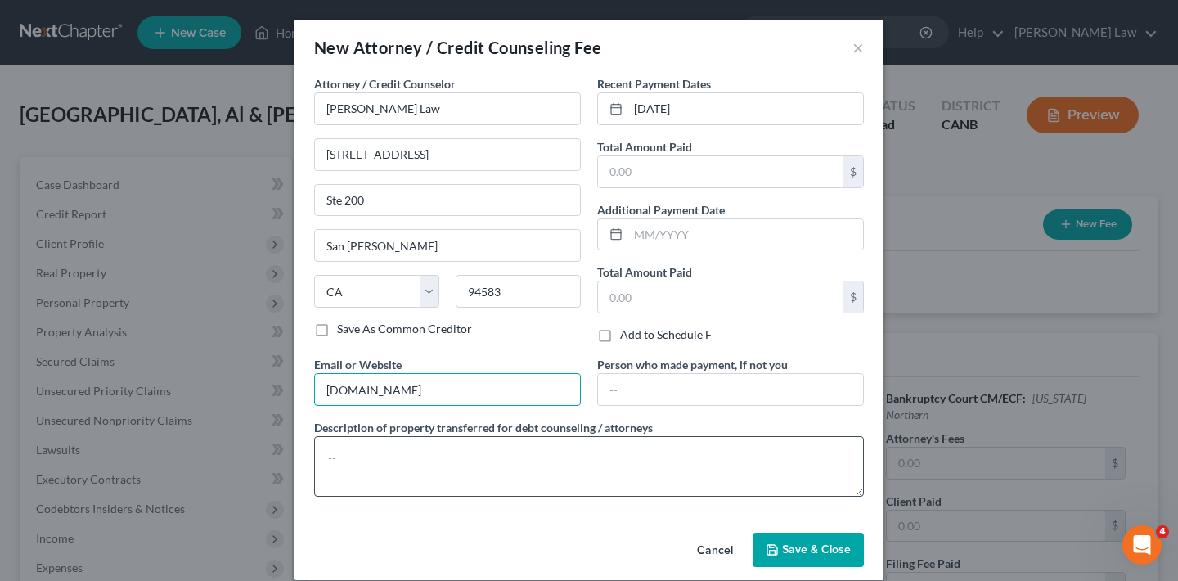
type input "[DOMAIN_NAME]"
click at [595, 455] on textarea at bounding box center [589, 466] width 550 height 61
type textarea "Attorney fees"
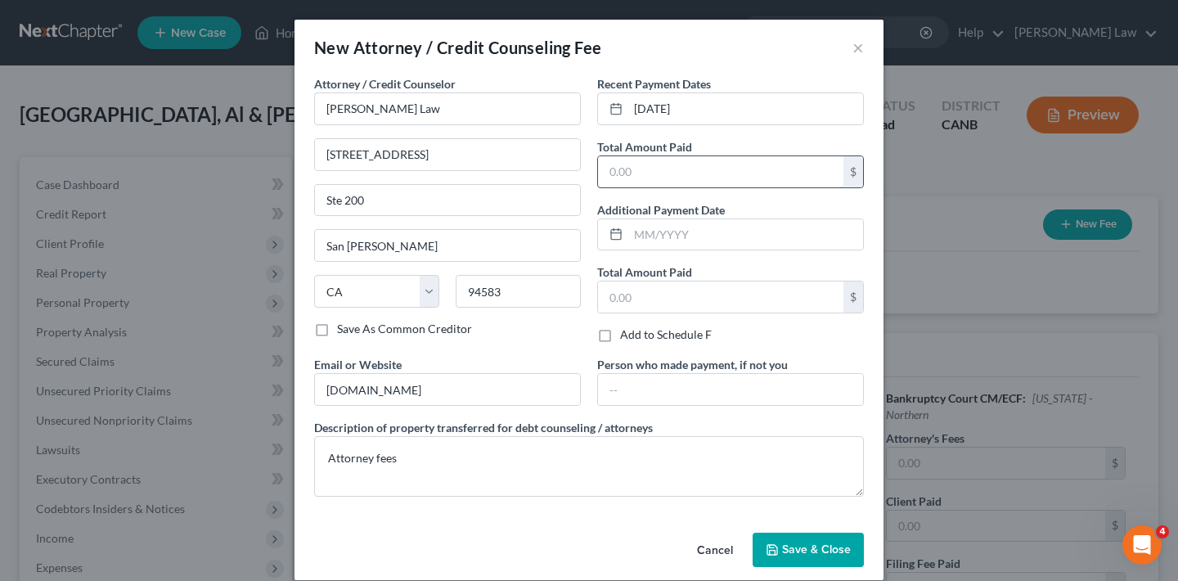
click at [716, 172] on input "text" at bounding box center [720, 171] width 245 height 31
type input "4,814"
click at [814, 550] on span "Save & Close" at bounding box center [816, 549] width 69 height 14
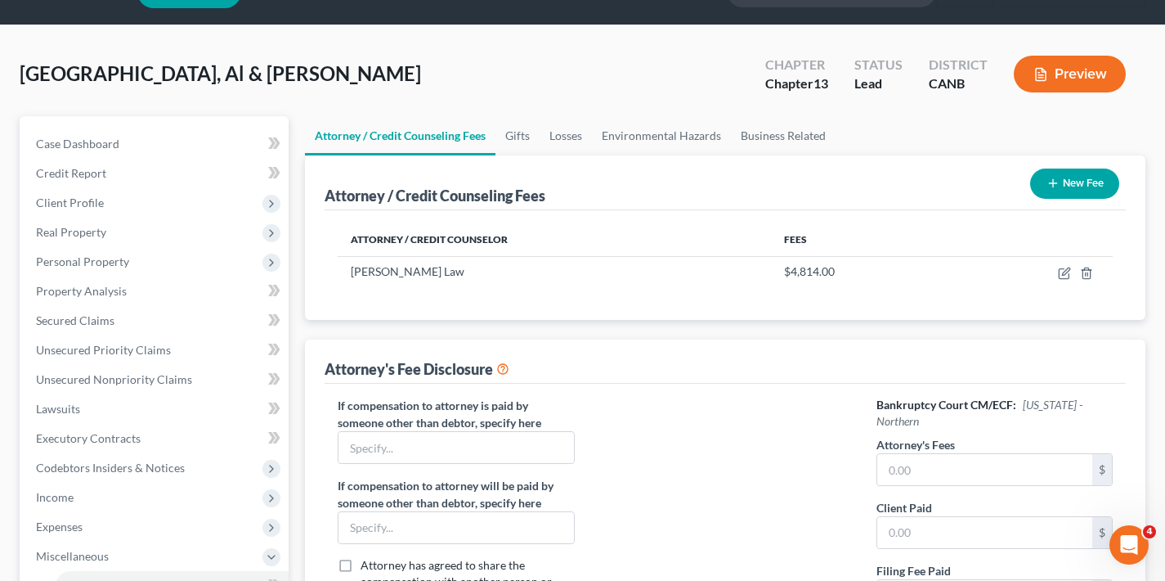
scroll to position [191, 0]
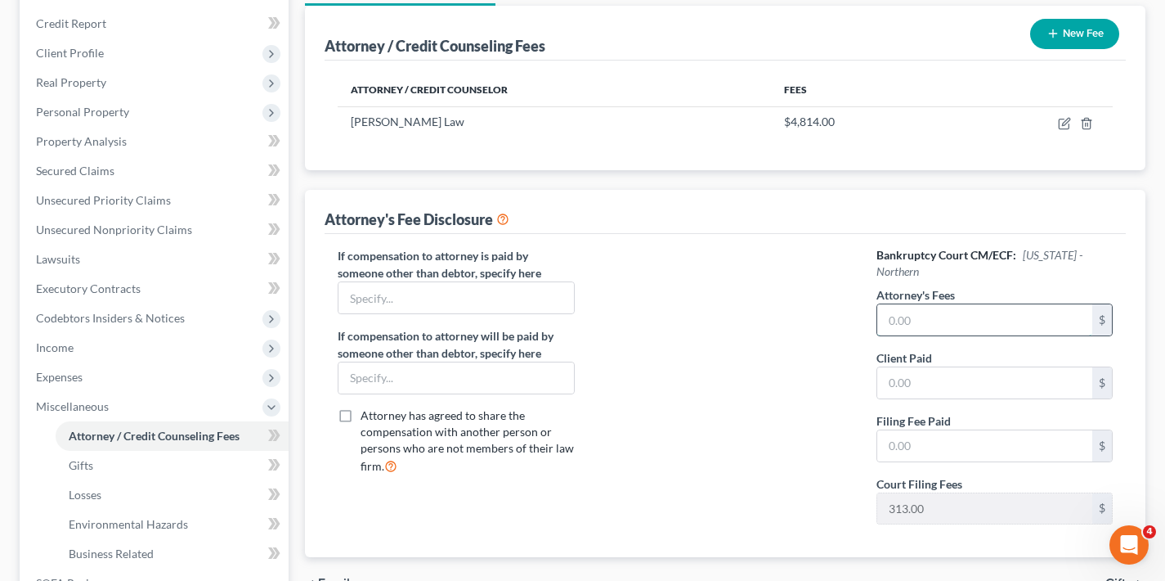
click at [958, 318] on input "text" at bounding box center [985, 319] width 215 height 31
type input "9,400"
click at [958, 380] on input "text" at bounding box center [985, 382] width 215 height 31
type input "5,013"
click at [937, 449] on input "text" at bounding box center [985, 445] width 215 height 31
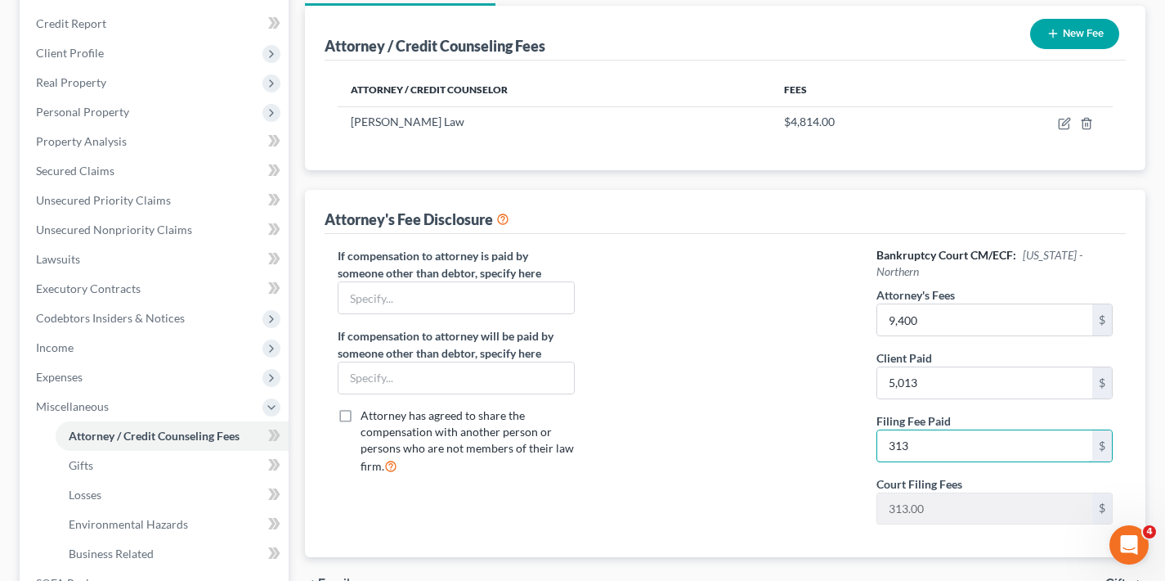
scroll to position [164, 0]
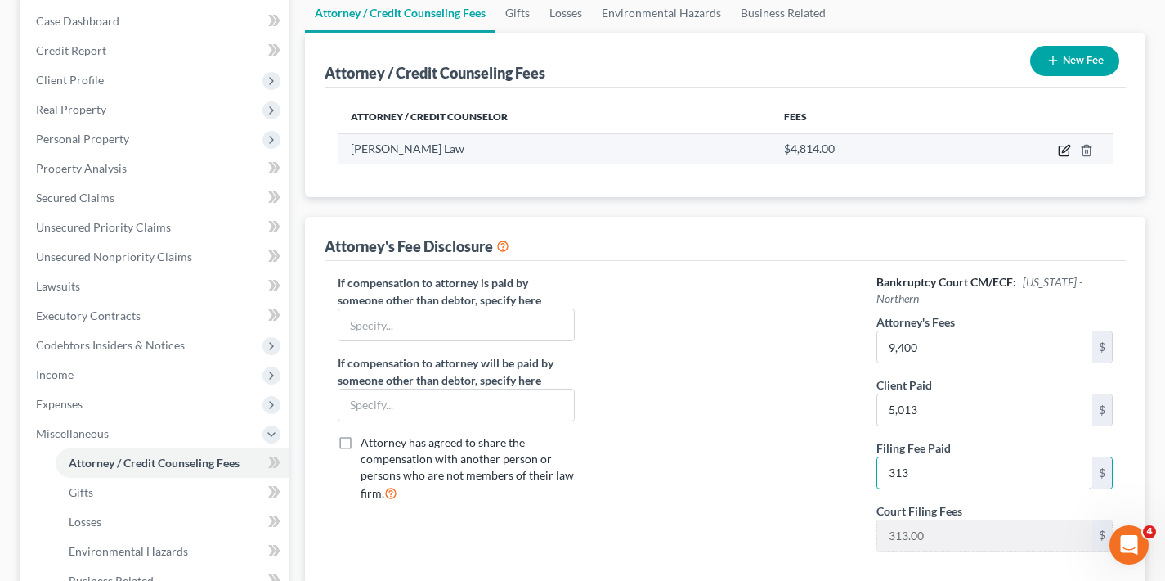
type input "313"
click at [1061, 150] on icon "button" at bounding box center [1064, 150] width 13 height 13
select select "4"
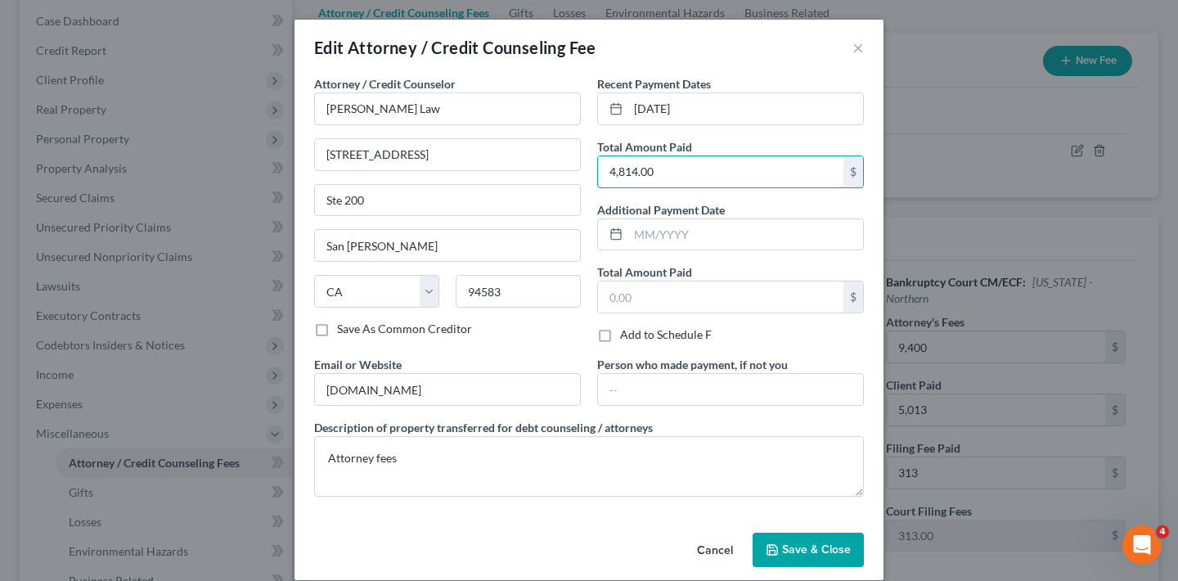
drag, startPoint x: 663, startPoint y: 173, endPoint x: 584, endPoint y: 173, distance: 79.3
click at [589, 173] on div "Recent Payment Dates [DATE] Total Amount Paid 4,814.00 $ Additional Payment Dat…" at bounding box center [730, 215] width 283 height 281
type input "5,013"
click at [816, 545] on span "Save & Close" at bounding box center [816, 549] width 69 height 14
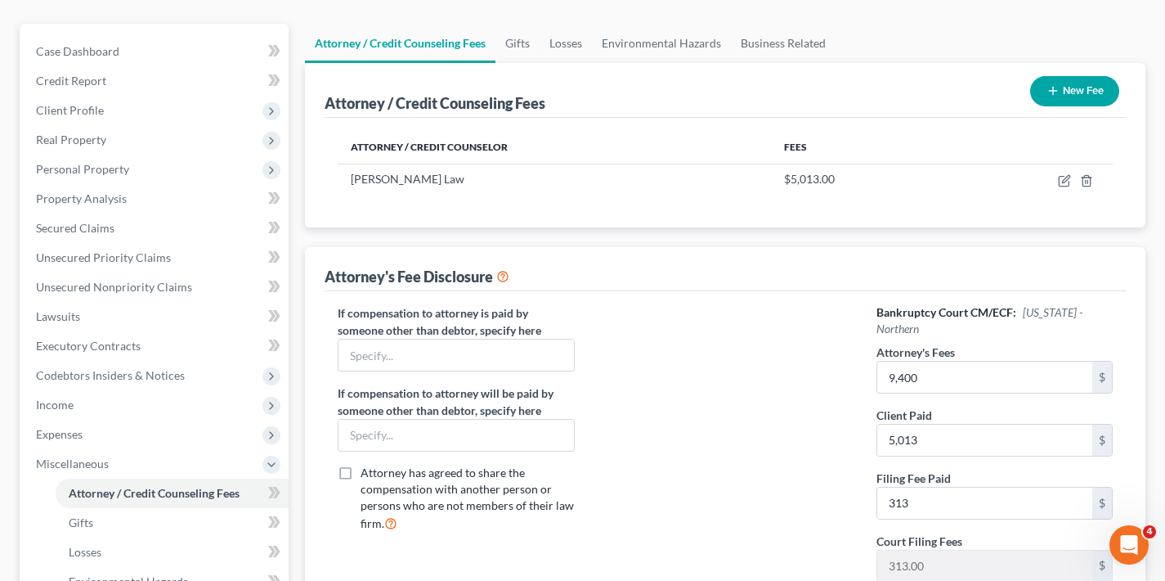
scroll to position [249, 0]
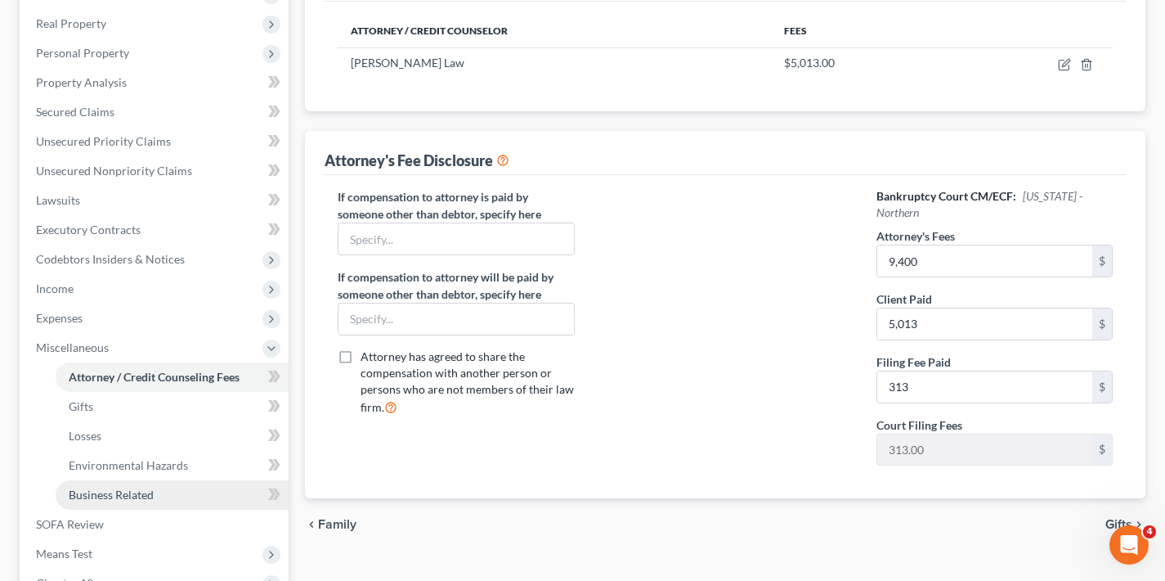
click at [132, 494] on span "Business Related" at bounding box center [111, 494] width 85 height 14
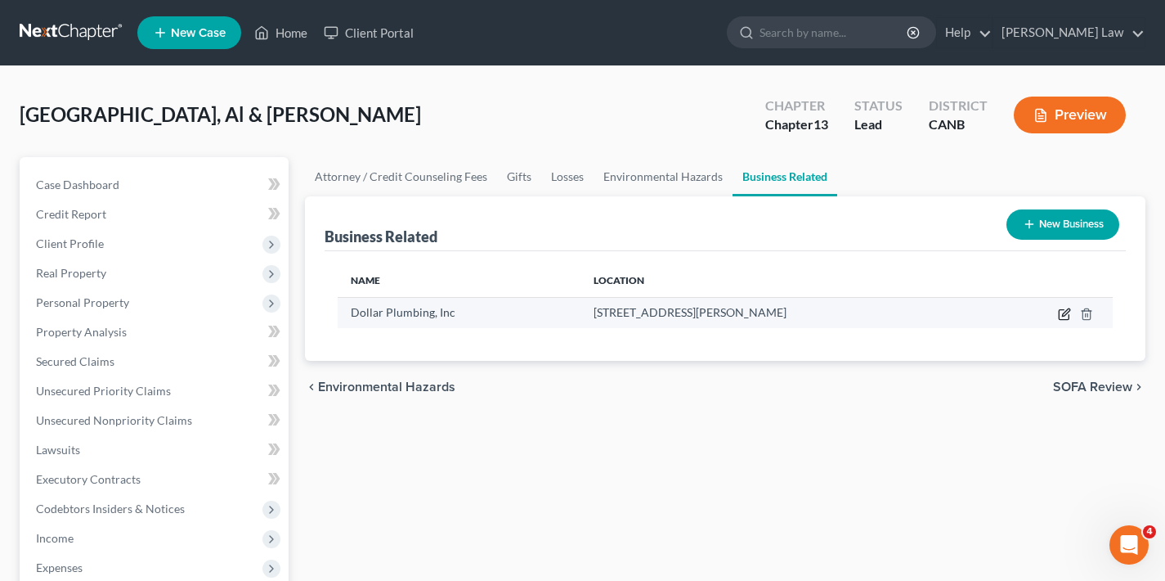
click at [1063, 314] on icon "button" at bounding box center [1065, 311] width 7 height 7
select select "sole_proprietor"
select select "4"
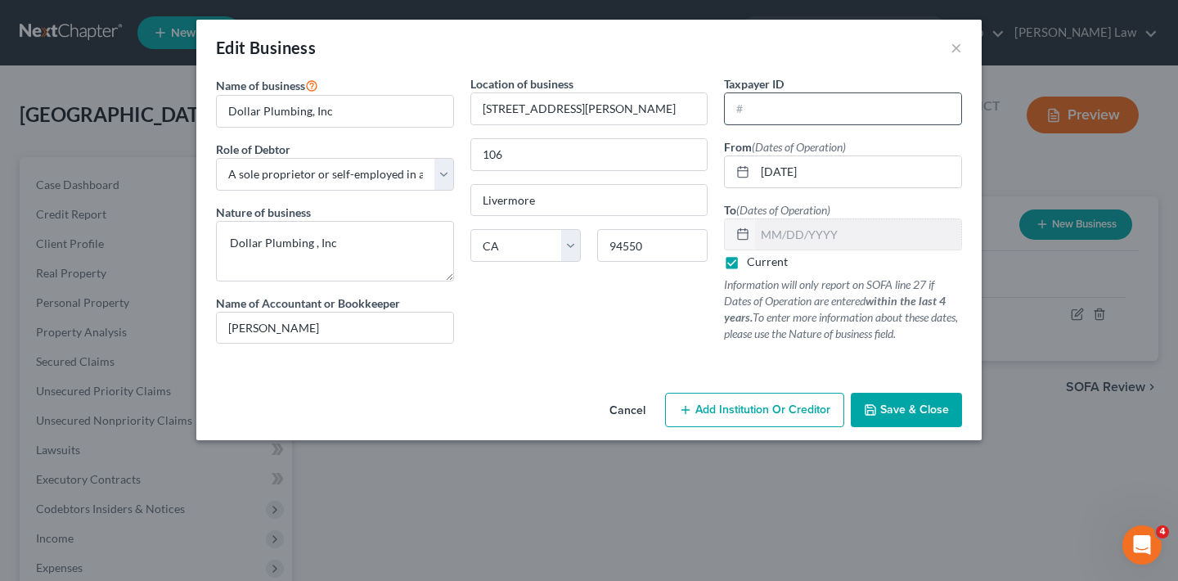
click at [803, 115] on input "text" at bounding box center [843, 108] width 236 height 31
type input "[US_EMPLOYER_IDENTIFICATION_NUMBER]"
click at [904, 413] on span "Save & Close" at bounding box center [914, 409] width 69 height 14
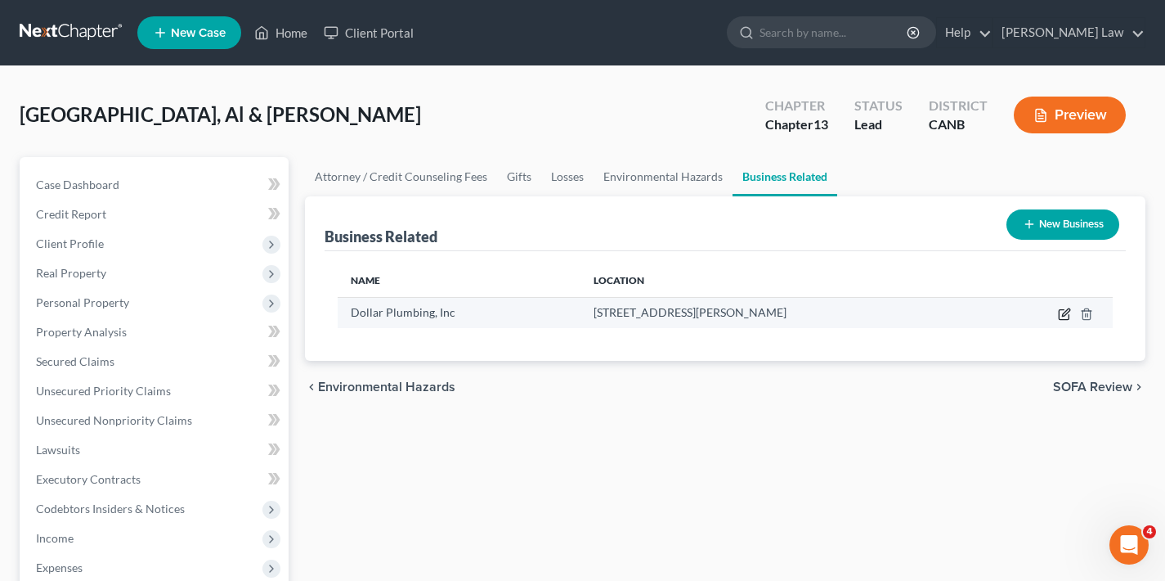
click at [1062, 315] on icon "button" at bounding box center [1064, 314] width 13 height 13
select select "sole_proprietor"
select select "4"
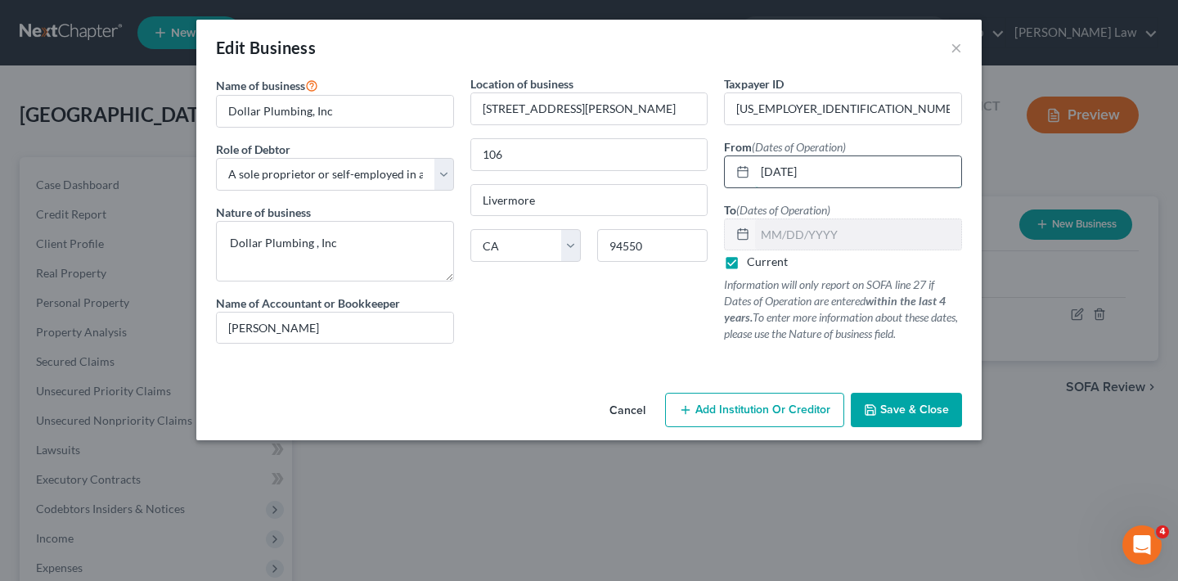
drag, startPoint x: 830, startPoint y: 169, endPoint x: 748, endPoint y: 169, distance: 81.8
click at [748, 169] on div "[DATE]" at bounding box center [843, 171] width 238 height 33
type input "[DATE]"
click at [937, 411] on span "Save & Close" at bounding box center [914, 409] width 69 height 14
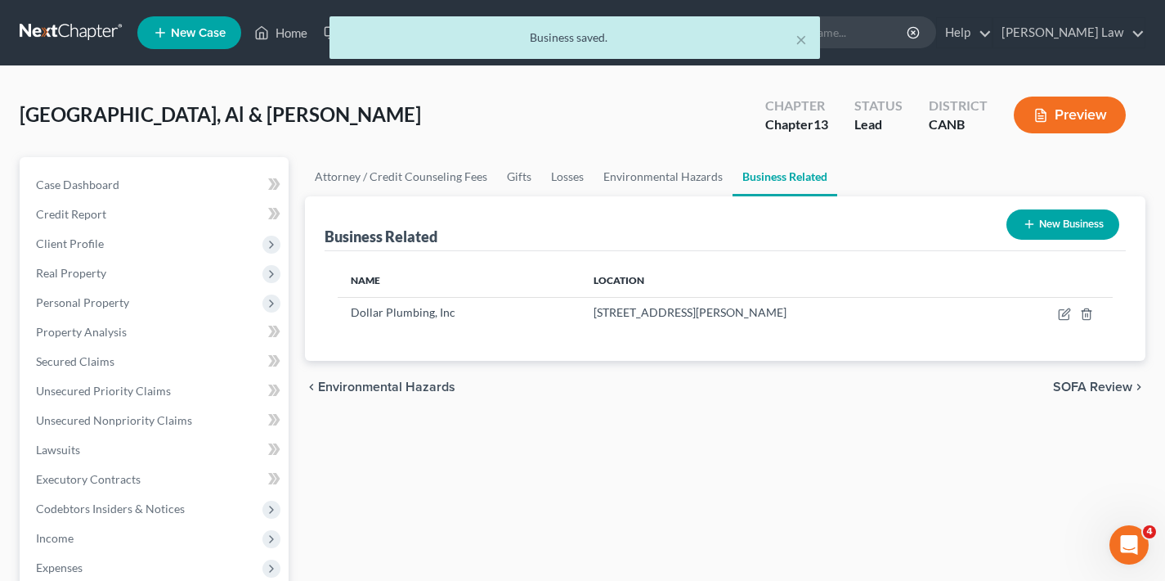
click at [1097, 387] on span "SOFA Review" at bounding box center [1092, 386] width 79 height 13
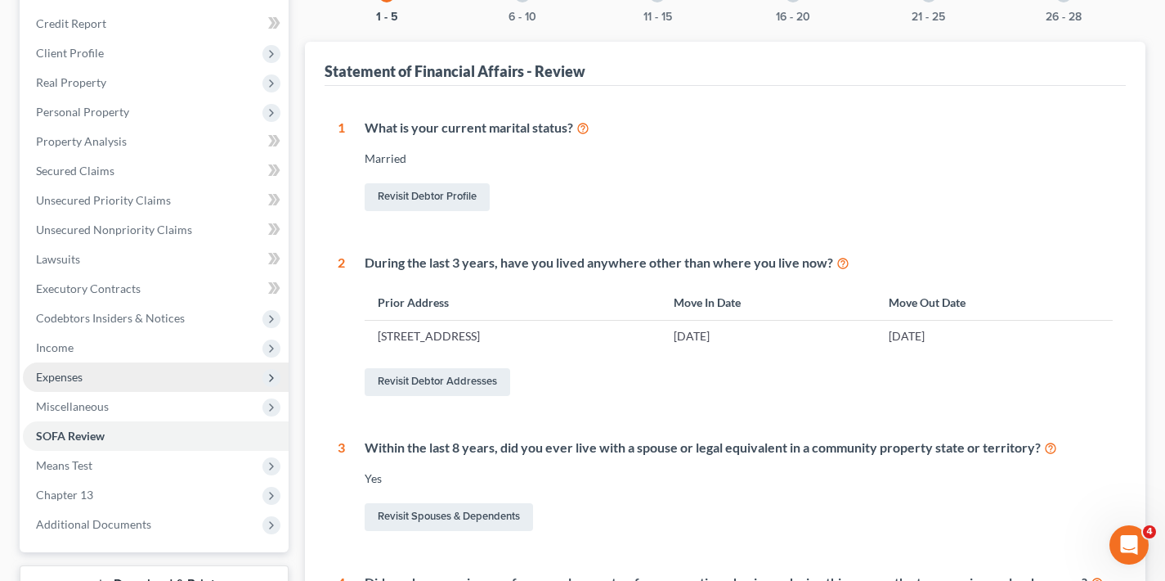
scroll to position [42, 0]
